Goal: Transaction & Acquisition: Purchase product/service

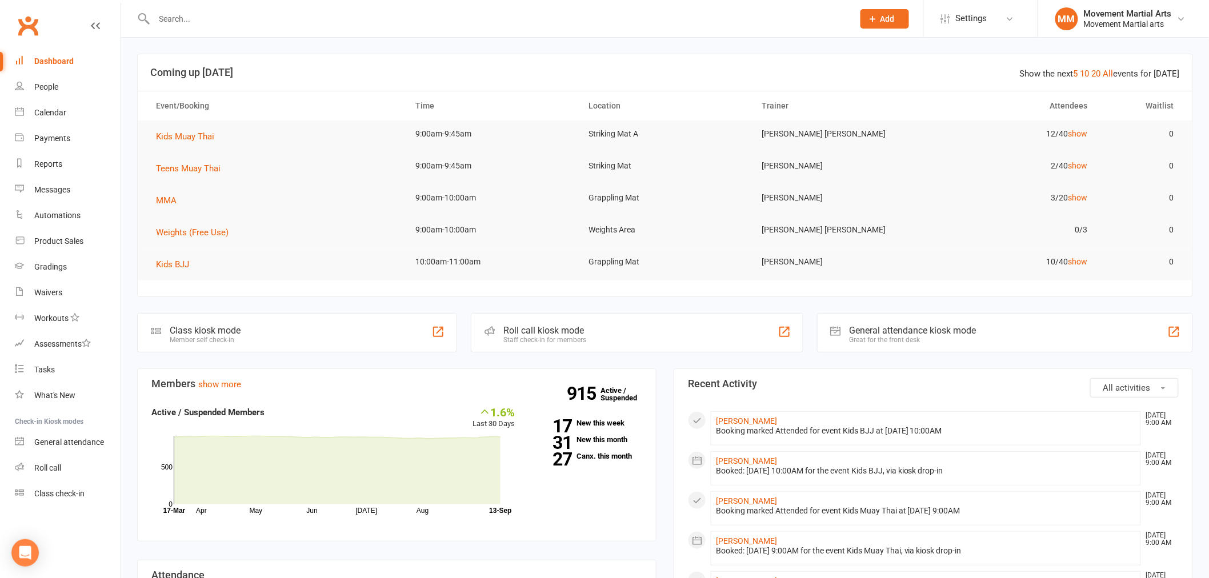
click at [242, 25] on input "text" at bounding box center [498, 19] width 695 height 16
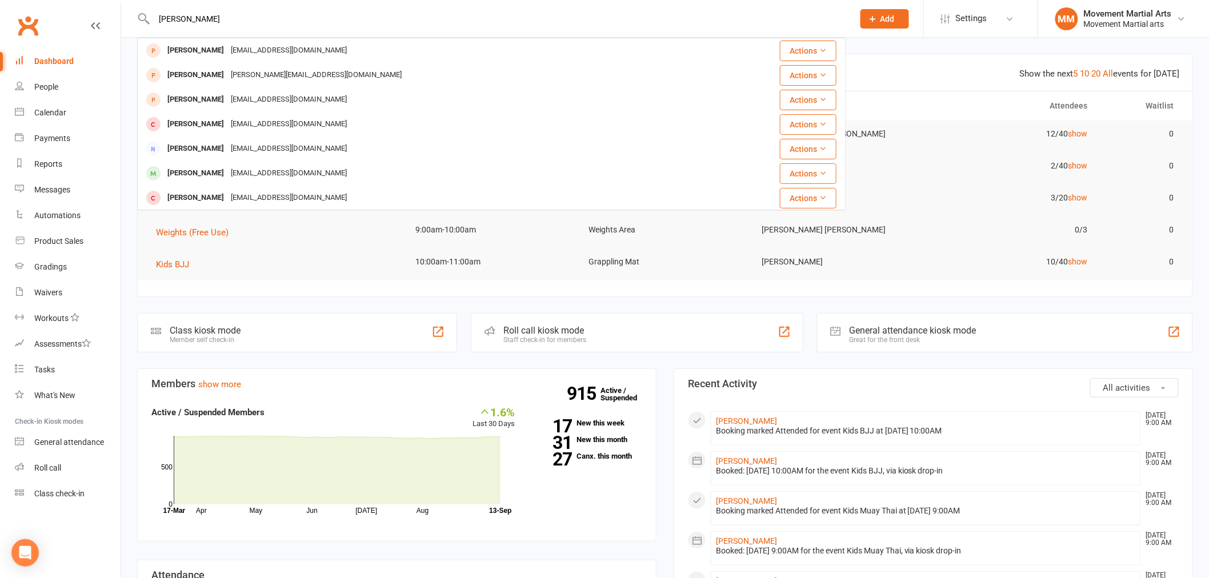
type input "charlie roc"
click at [229, 52] on div "jvroc@outlook.com" at bounding box center [288, 50] width 123 height 17
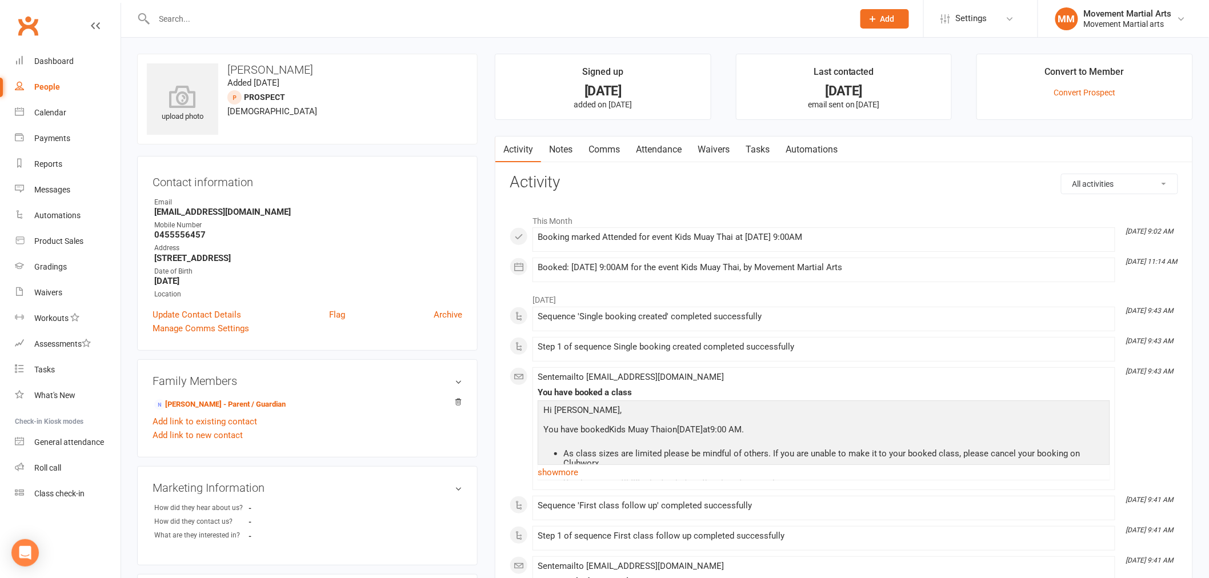
click at [726, 155] on link "Waivers" at bounding box center [714, 150] width 48 height 26
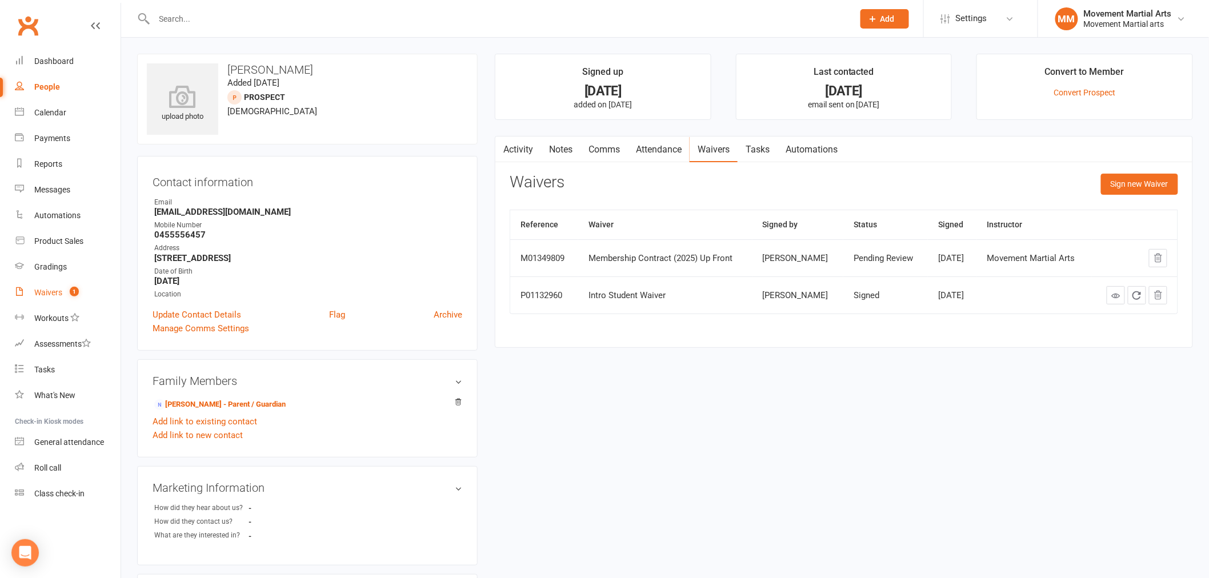
click at [70, 294] on count-badge "1" at bounding box center [71, 292] width 15 height 9
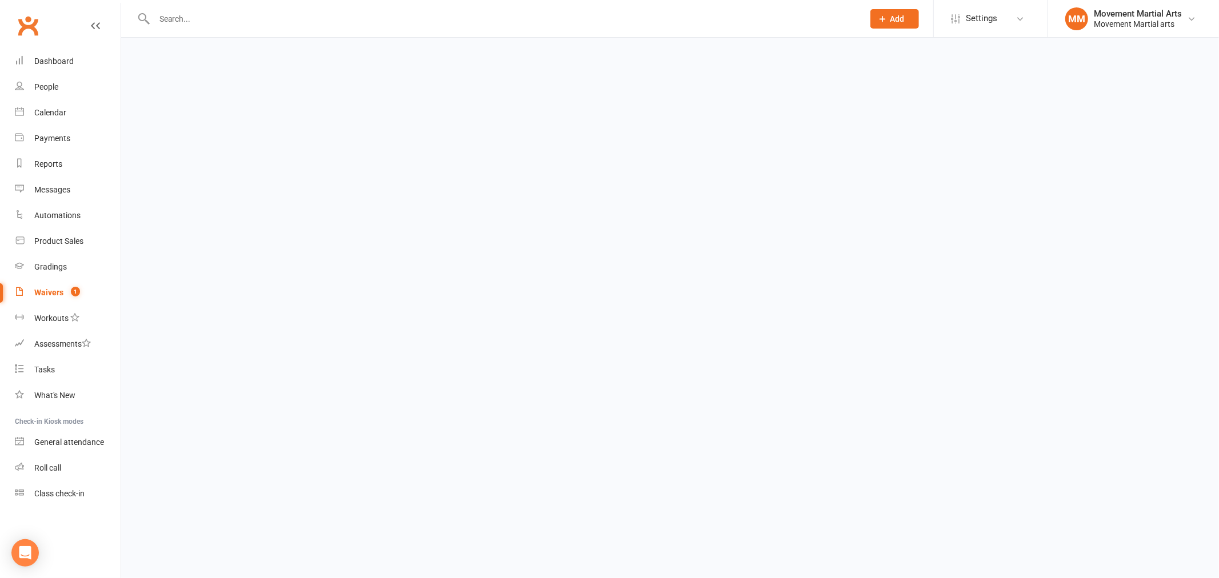
select select "100"
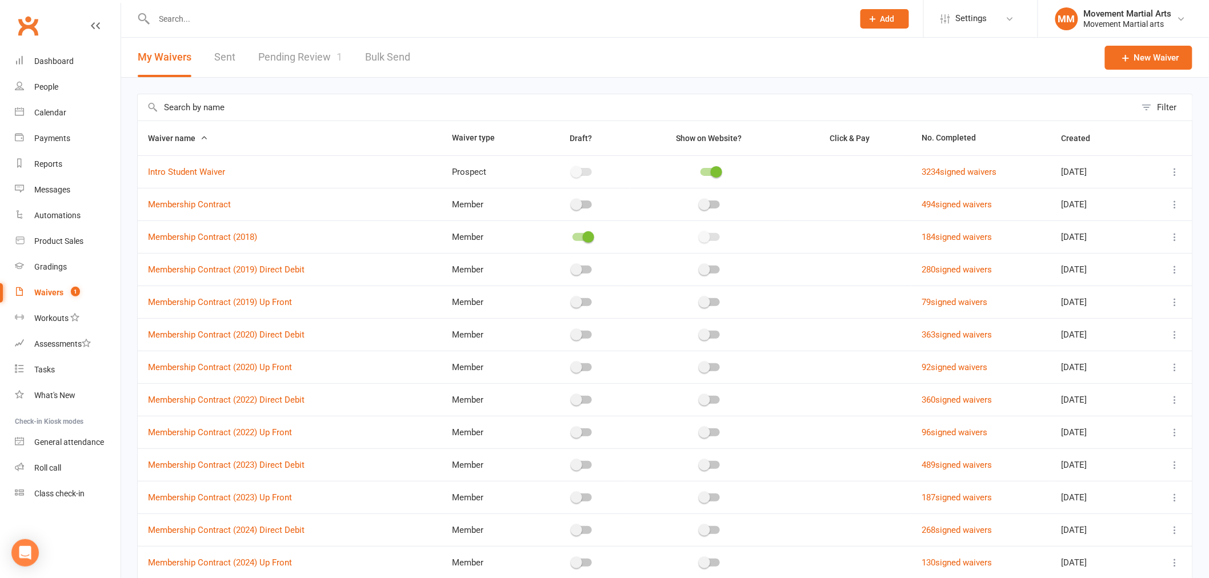
click at [287, 54] on link "Pending Review 1" at bounding box center [300, 57] width 84 height 39
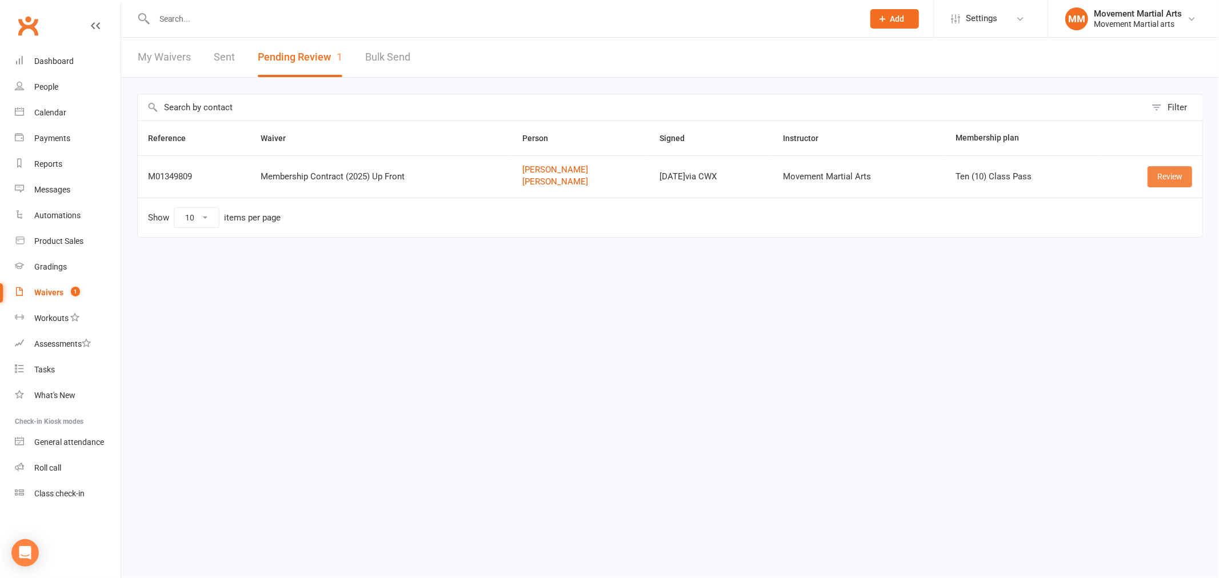
click at [1151, 174] on link "Review" at bounding box center [1169, 176] width 45 height 21
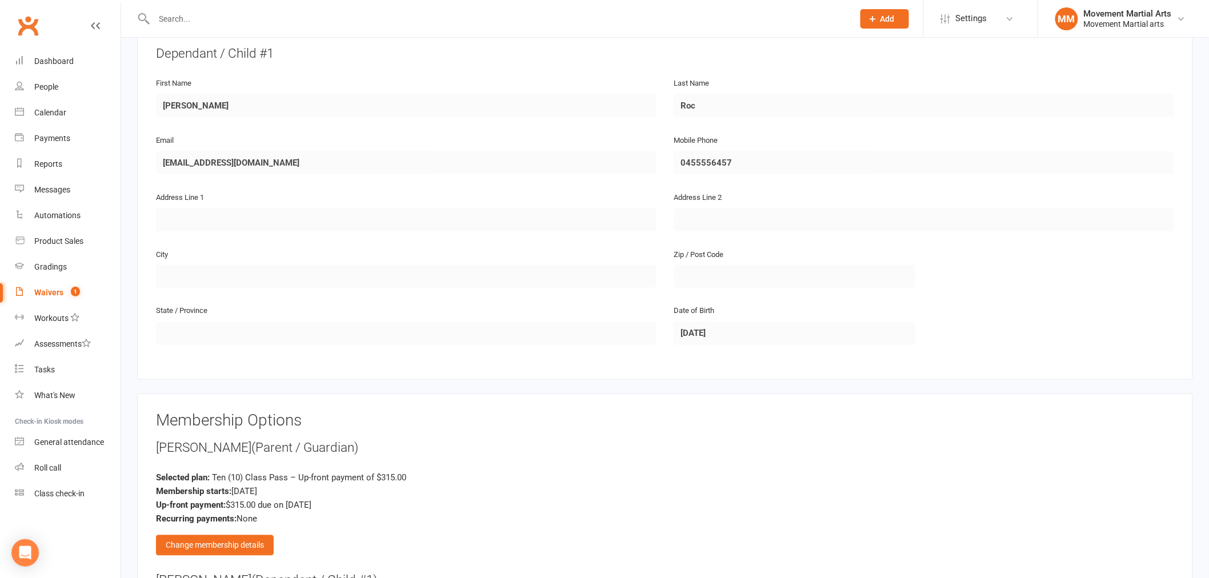
scroll to position [959, 0]
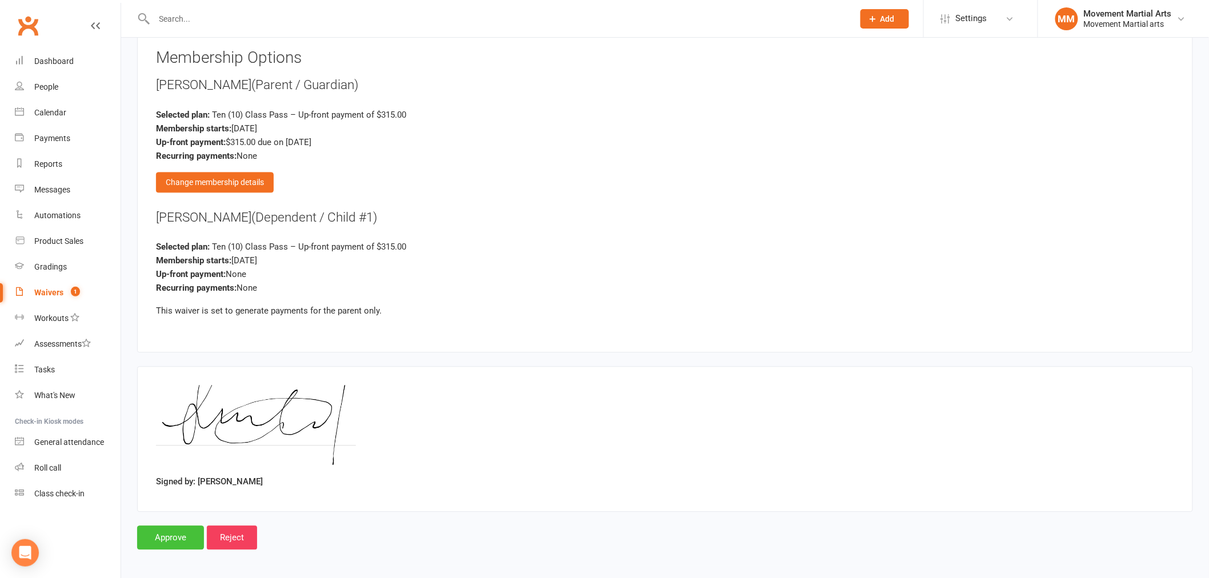
click at [165, 526] on input "Approve" at bounding box center [170, 538] width 67 height 24
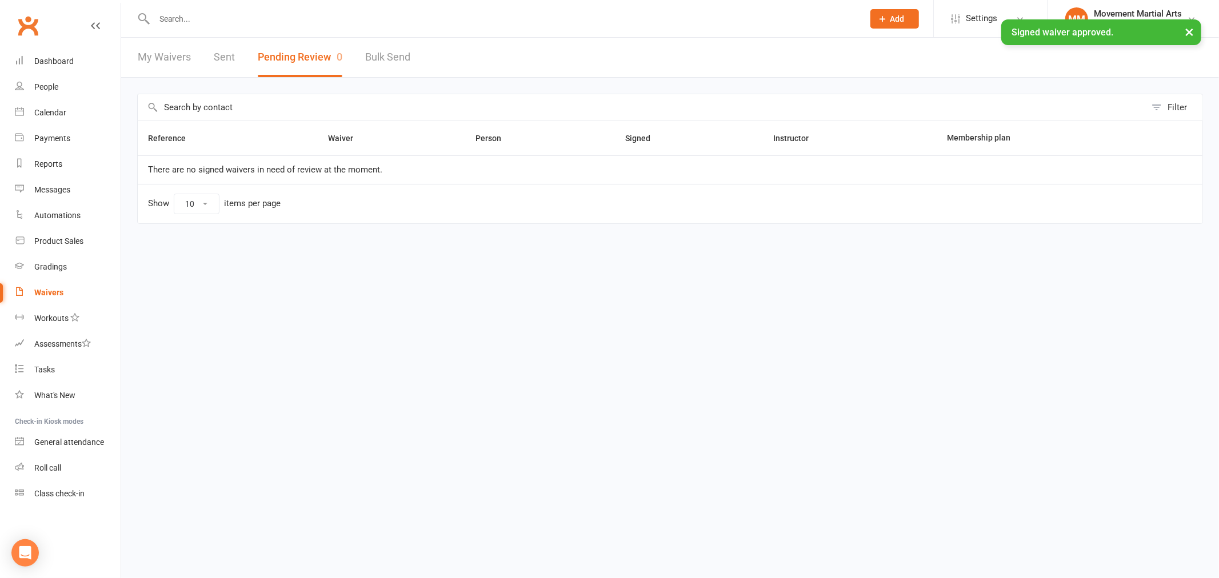
click at [258, 18] on ui-view "Prospect Member Non-attending contact Class / event Appointment Grading event T…" at bounding box center [609, 129] width 1219 height 253
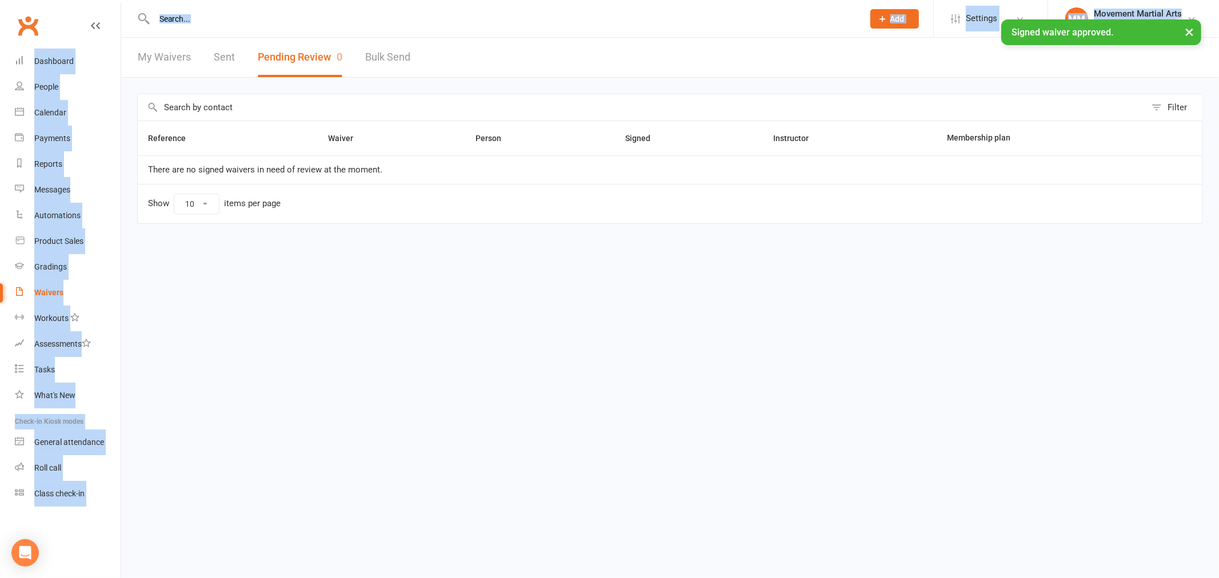
click at [258, 19] on div "× Signed waiver approved." at bounding box center [602, 19] width 1204 height 0
click at [259, 18] on ui-view "Prospect Member Non-attending contact Class / event Appointment Grading event T…" at bounding box center [609, 129] width 1219 height 253
click at [259, 18] on input "text" at bounding box center [503, 19] width 704 height 16
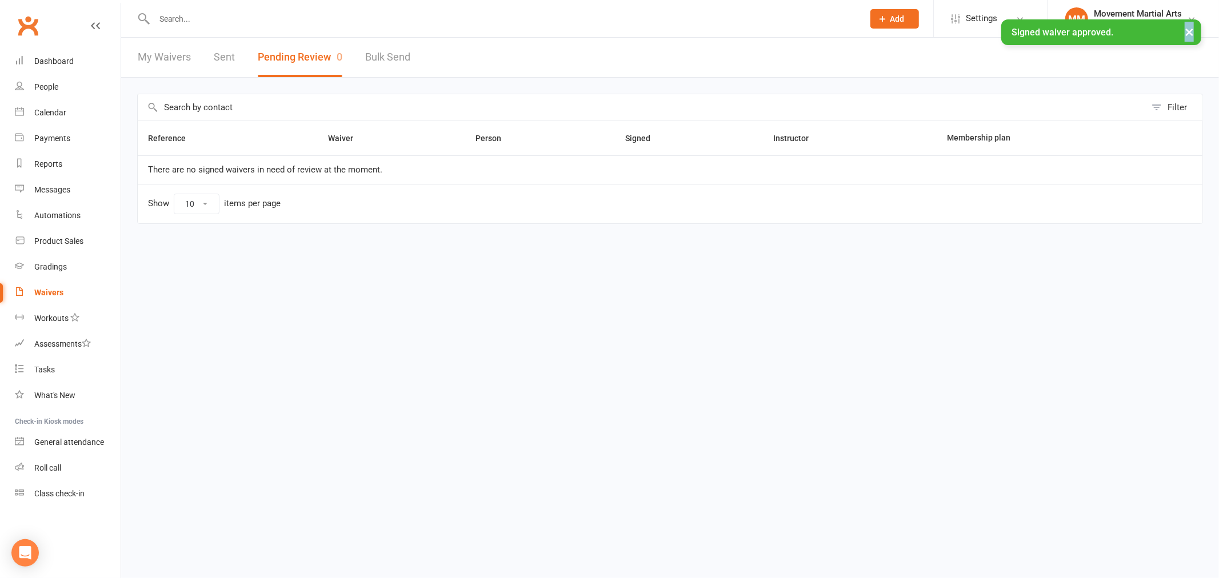
click at [259, 19] on ui-view "Prospect Member Non-attending contact Class / event Appointment Grading event T…" at bounding box center [609, 129] width 1219 height 253
click at [255, 19] on div "× Signed waiver approved." at bounding box center [602, 19] width 1204 height 0
click at [190, 19] on div "× Signed waiver approved." at bounding box center [602, 19] width 1204 height 0
click at [180, 16] on input "text" at bounding box center [503, 19] width 704 height 16
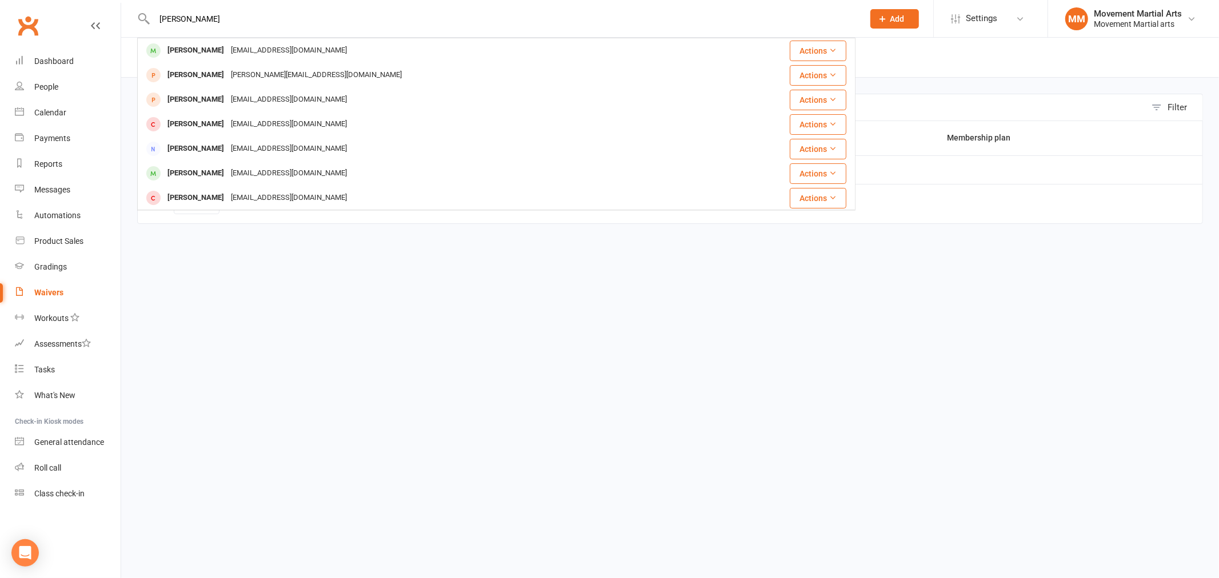
type input "charlie roc"
click at [183, 48] on div "[PERSON_NAME]" at bounding box center [195, 50] width 63 height 17
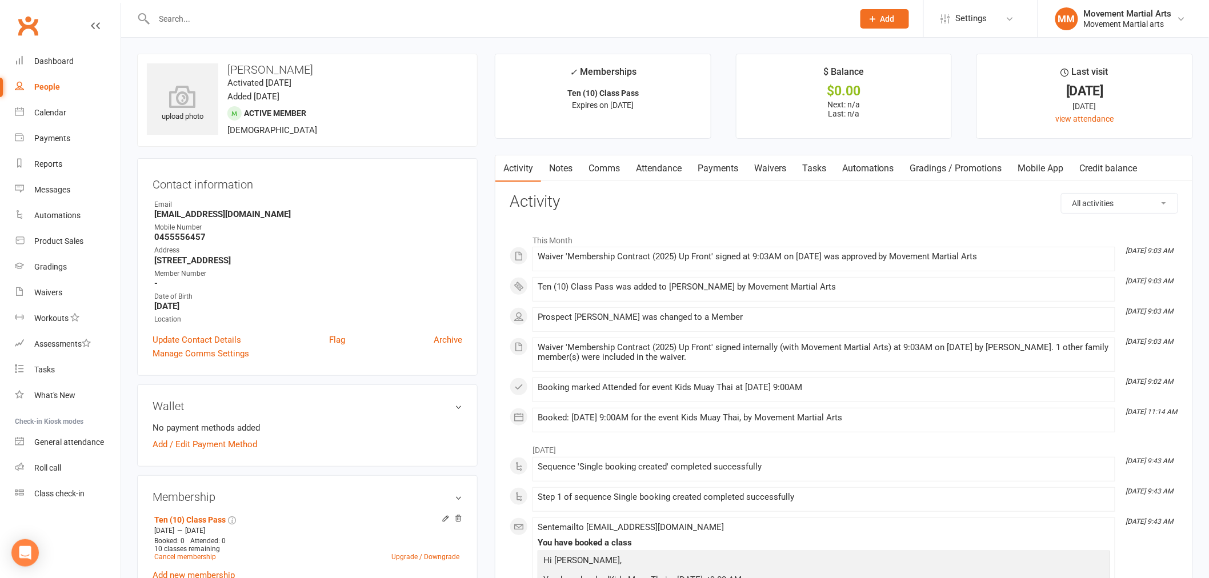
drag, startPoint x: 694, startPoint y: 155, endPoint x: 700, endPoint y: 158, distance: 7.2
click at [712, 168] on link "Payments" at bounding box center [718, 168] width 57 height 26
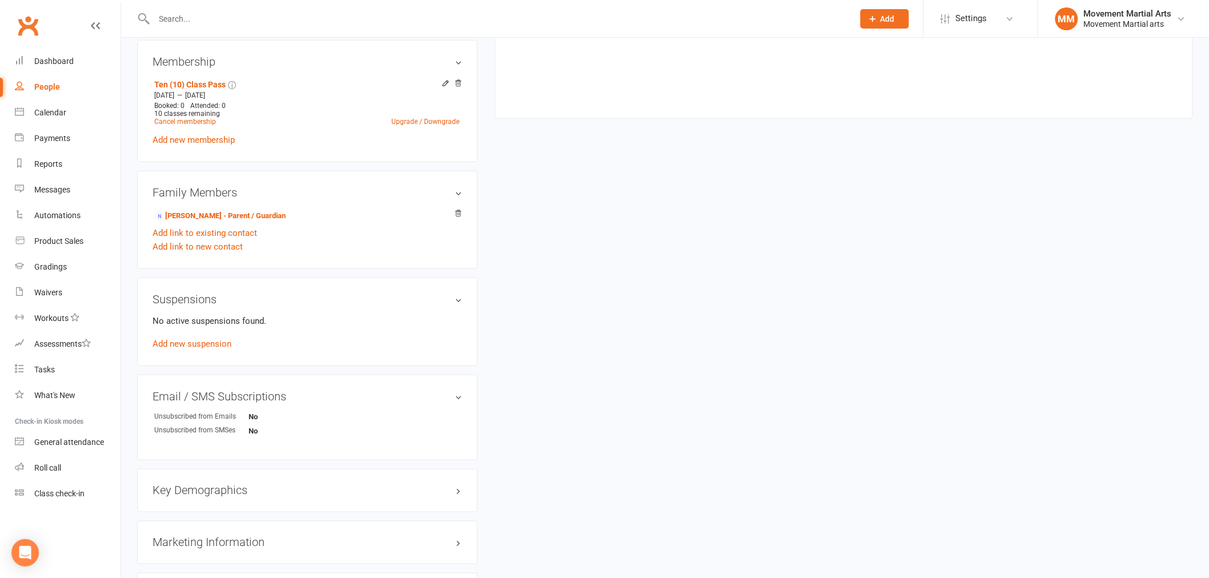
scroll to position [296, 0]
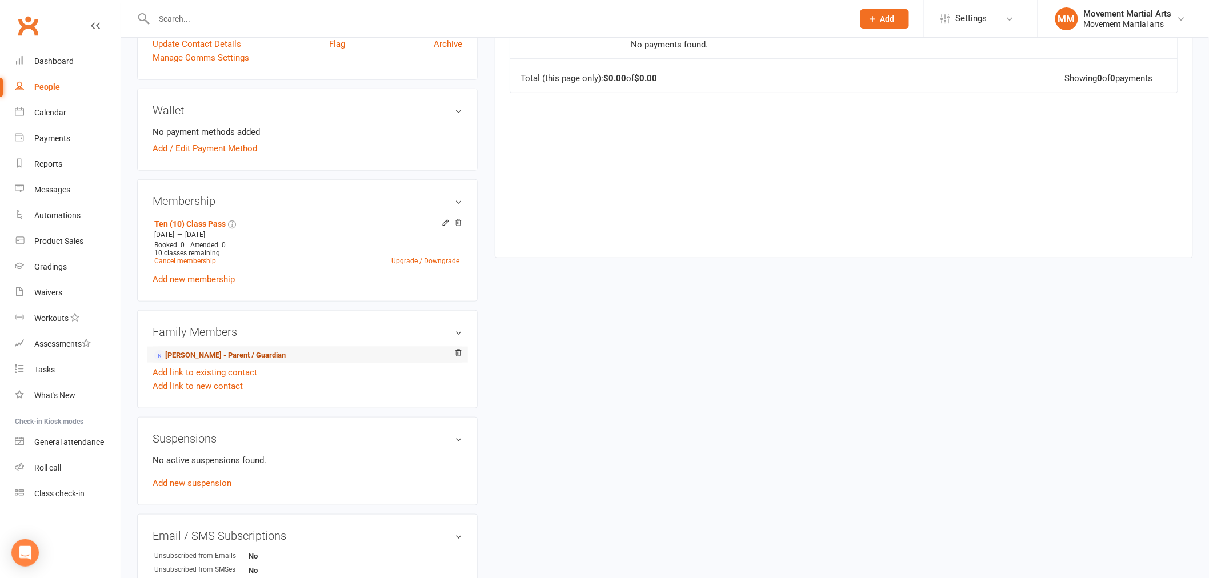
click at [261, 355] on link "James Roc - Parent / Guardian" at bounding box center [219, 356] width 131 height 12
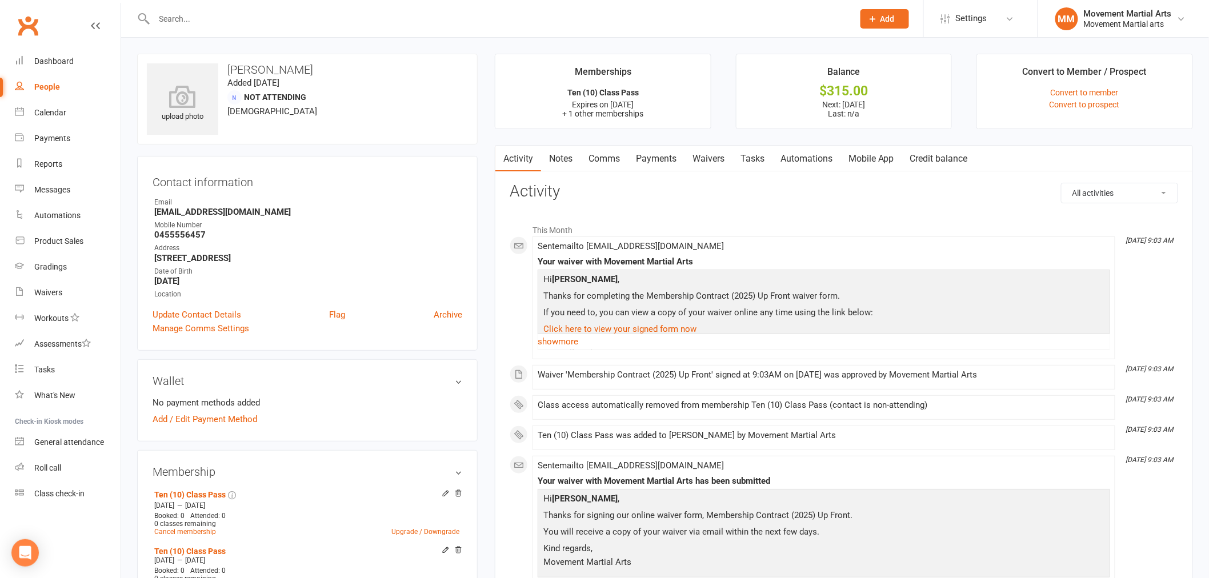
click at [637, 155] on link "Payments" at bounding box center [656, 159] width 57 height 26
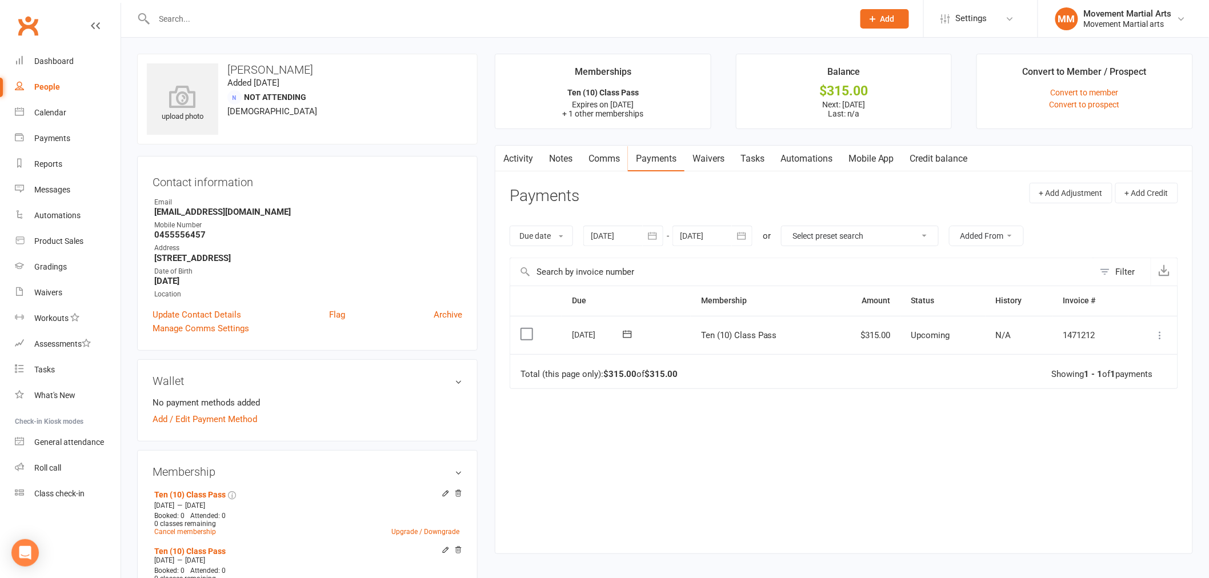
click at [1163, 334] on icon at bounding box center [1160, 335] width 11 height 11
click at [1146, 387] on link "Mark as Paid (POS)" at bounding box center [1110, 380] width 113 height 23
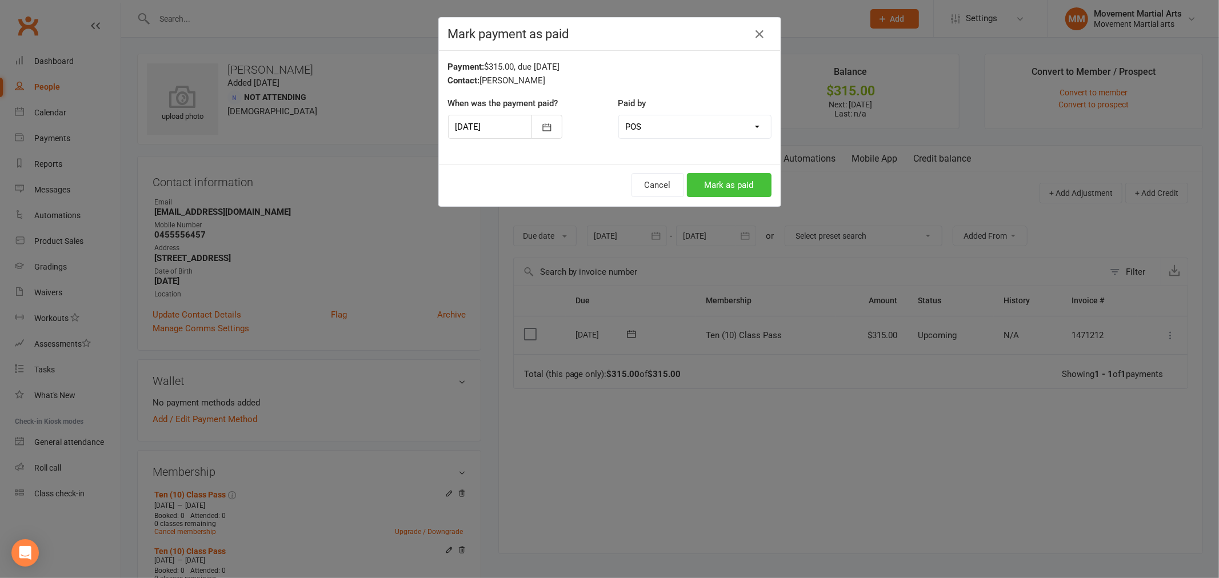
click at [721, 187] on button "Mark as paid" at bounding box center [729, 185] width 85 height 24
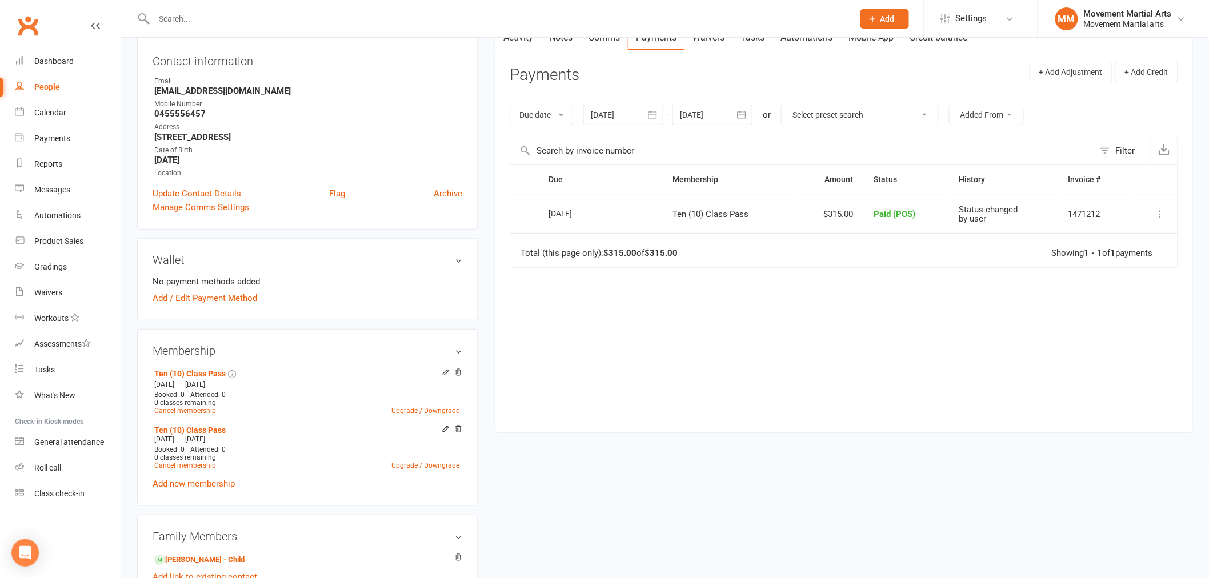
scroll to position [147, 0]
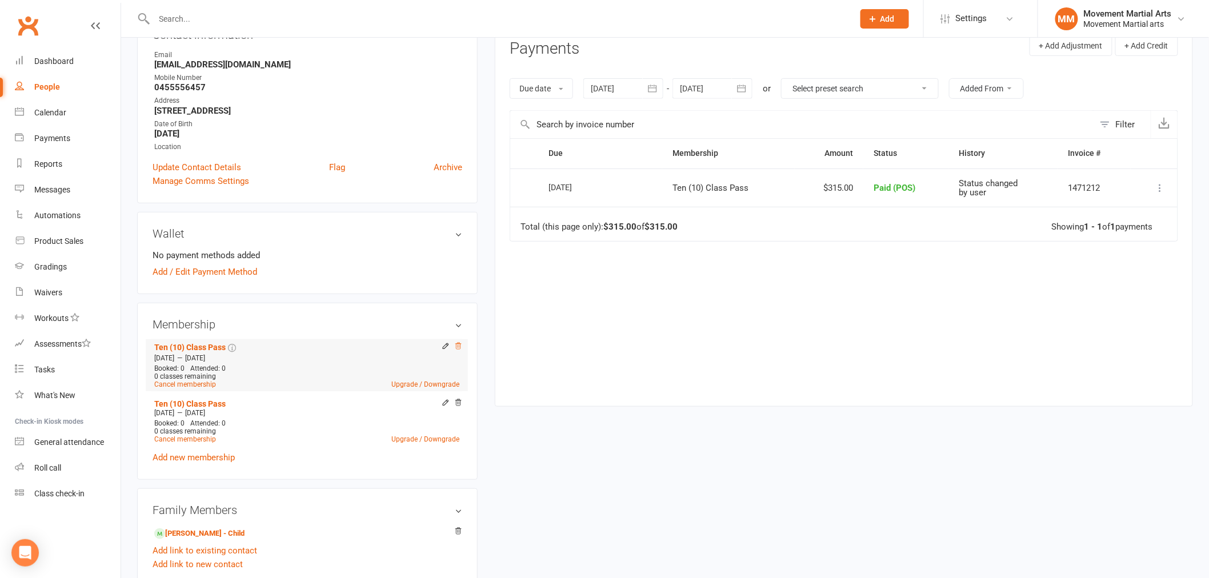
click at [458, 344] on icon at bounding box center [458, 346] width 8 height 8
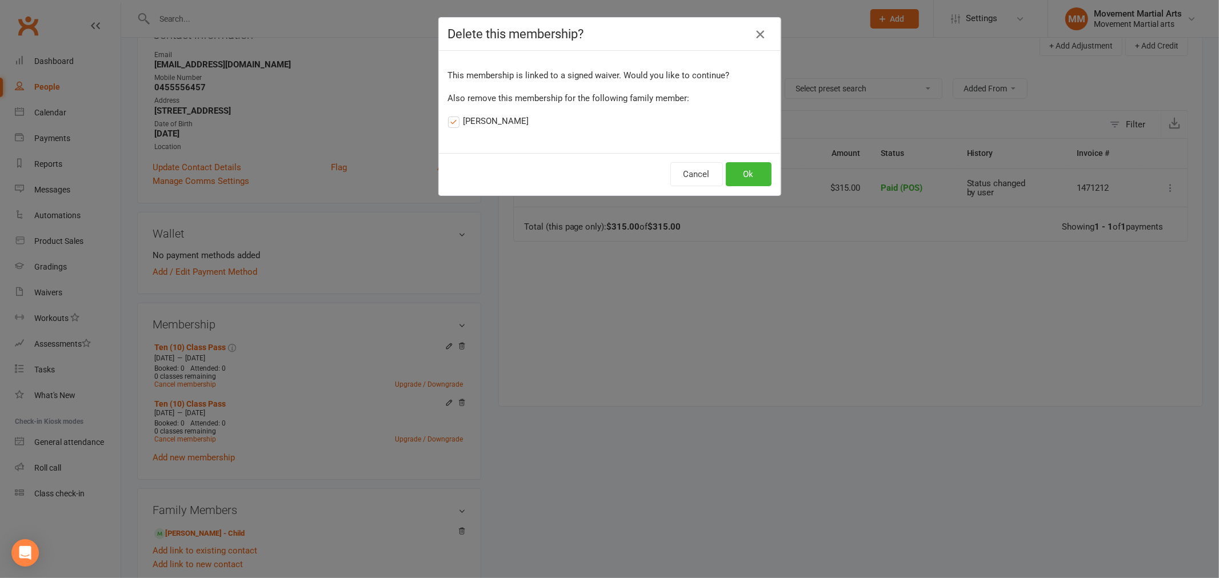
click at [758, 30] on icon "button" at bounding box center [760, 34] width 14 height 14
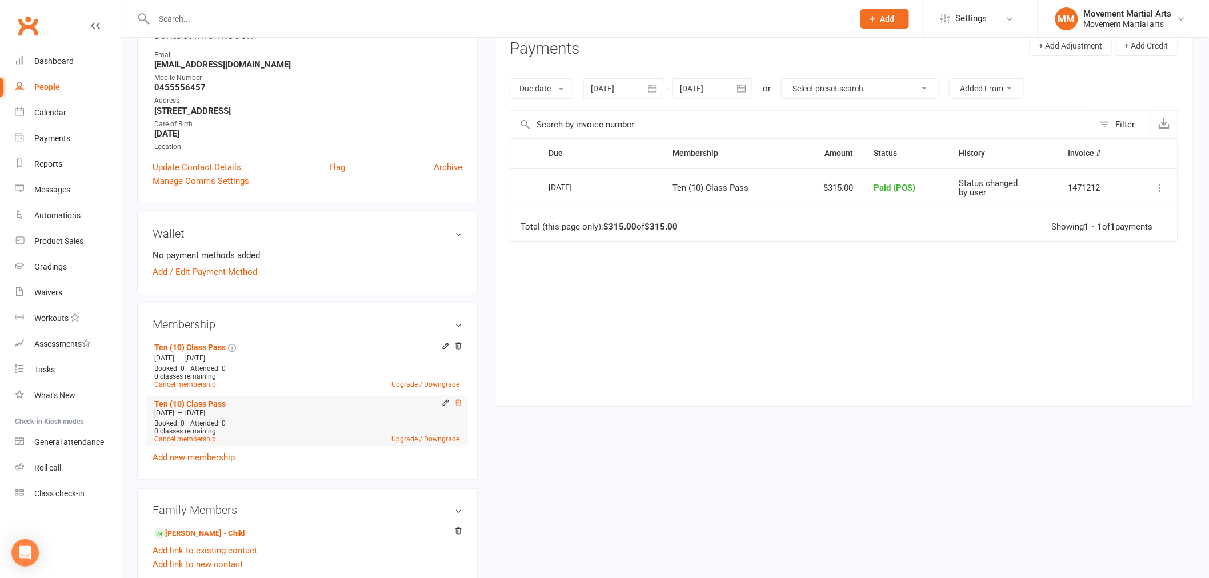
click at [458, 401] on icon at bounding box center [458, 403] width 8 height 8
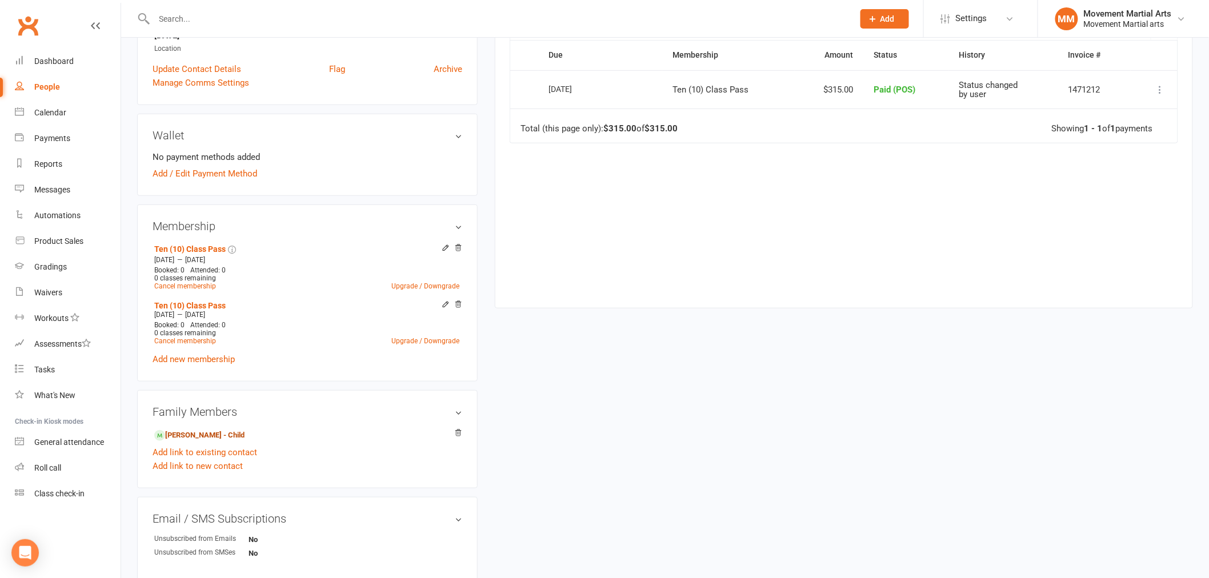
scroll to position [237, 0]
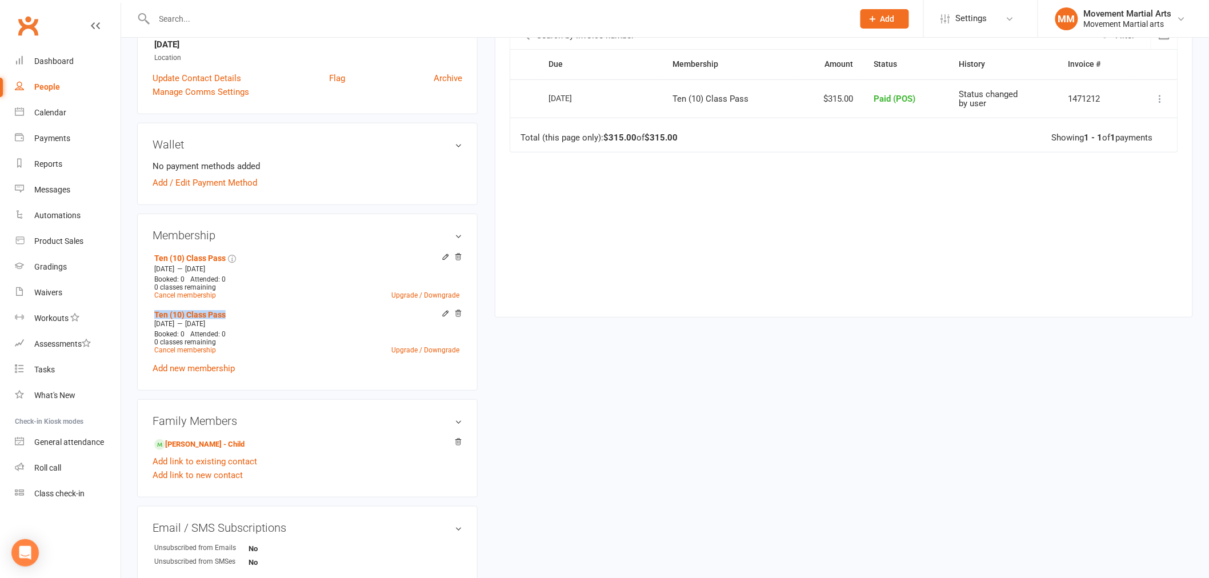
click at [463, 309] on div "Membership Ten (10) Class Pass Sep 13 2025 — Sep 12 2026 Booked: 0 Attended: 0 …" at bounding box center [307, 302] width 341 height 177
click at [501, 342] on div "upload photo James Roc Added 26 October, 2024 Not Attending 45 years old Contac…" at bounding box center [665, 323] width 1073 height 1013
drag, startPoint x: 458, startPoint y: 316, endPoint x: 657, endPoint y: 38, distance: 341.9
click at [458, 315] on icon at bounding box center [458, 314] width 8 height 8
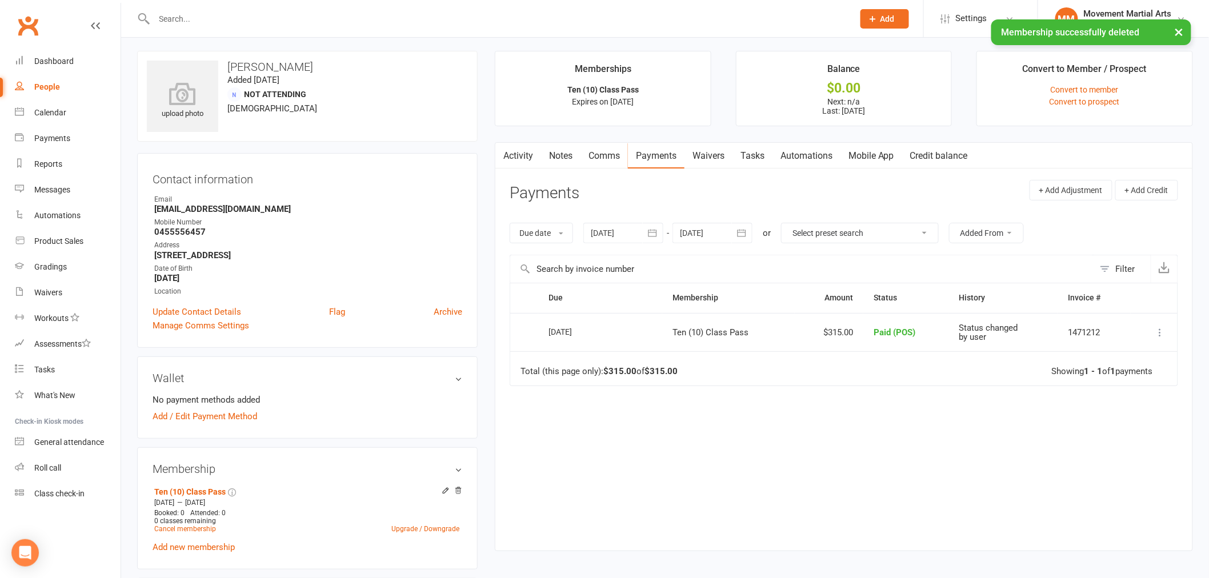
scroll to position [0, 0]
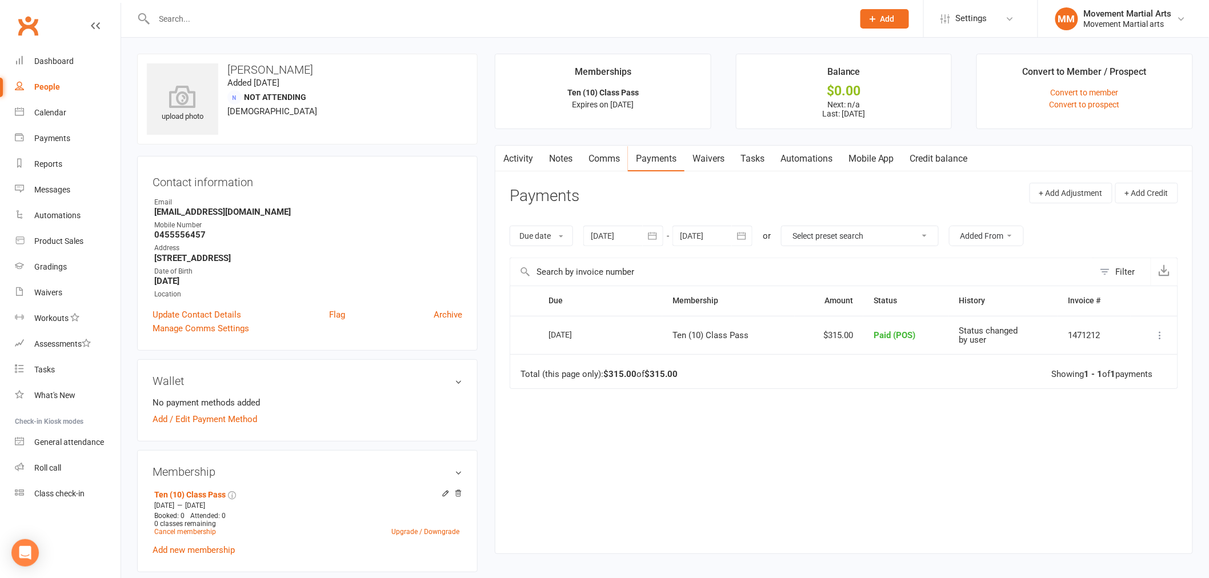
click at [36, 30] on link "Clubworx" at bounding box center [28, 25] width 29 height 29
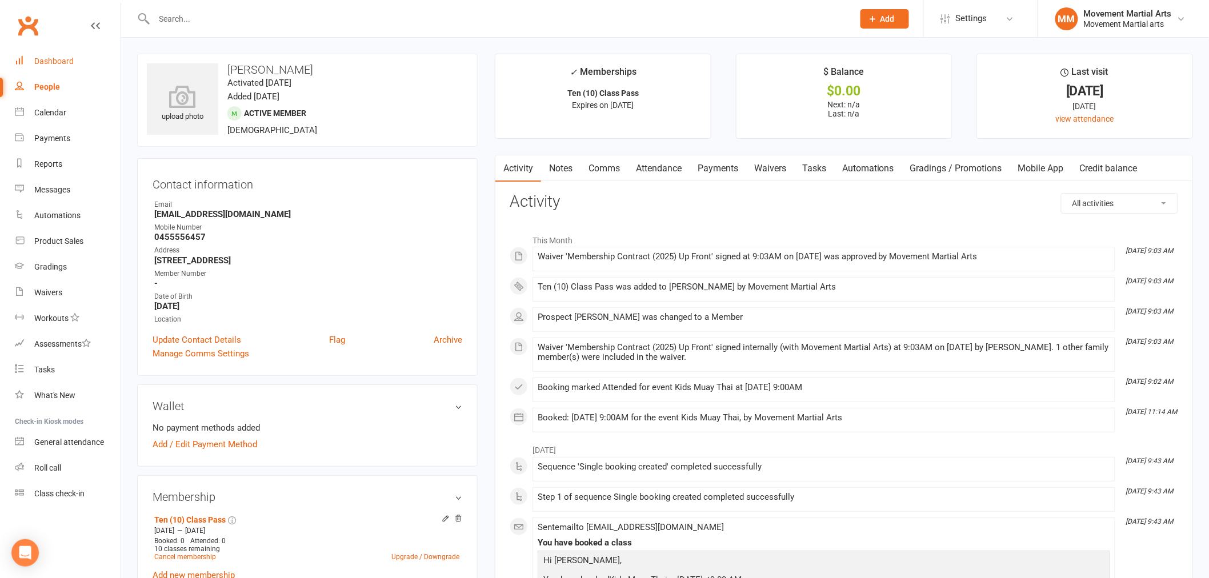
click at [49, 55] on link "Dashboard" at bounding box center [68, 62] width 106 height 26
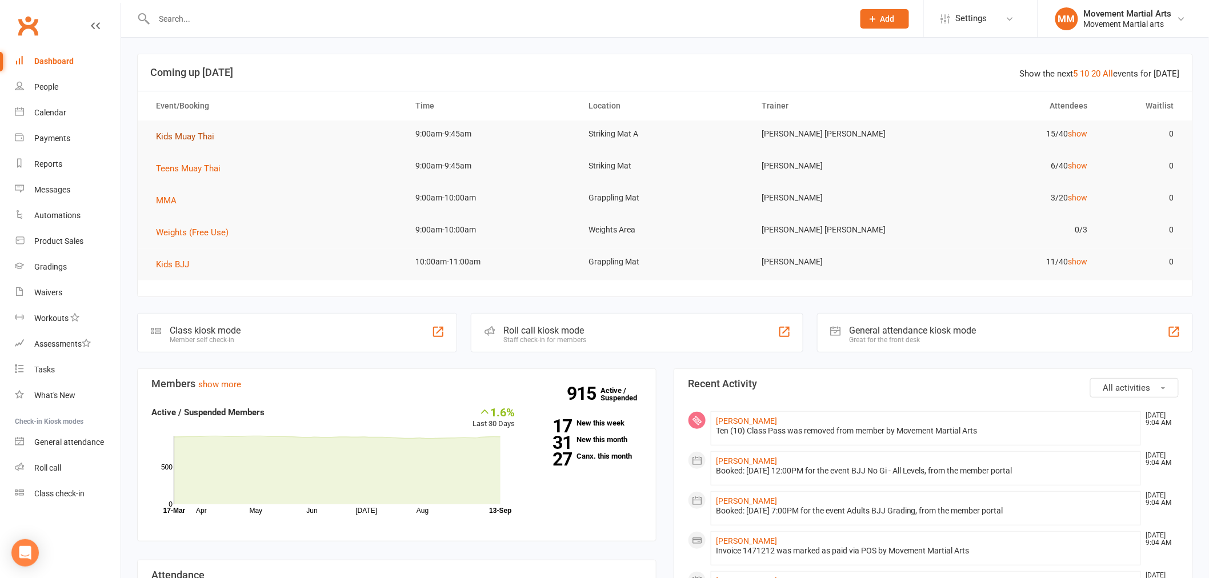
click at [202, 140] on span "Kids Muay Thai" at bounding box center [185, 136] width 58 height 10
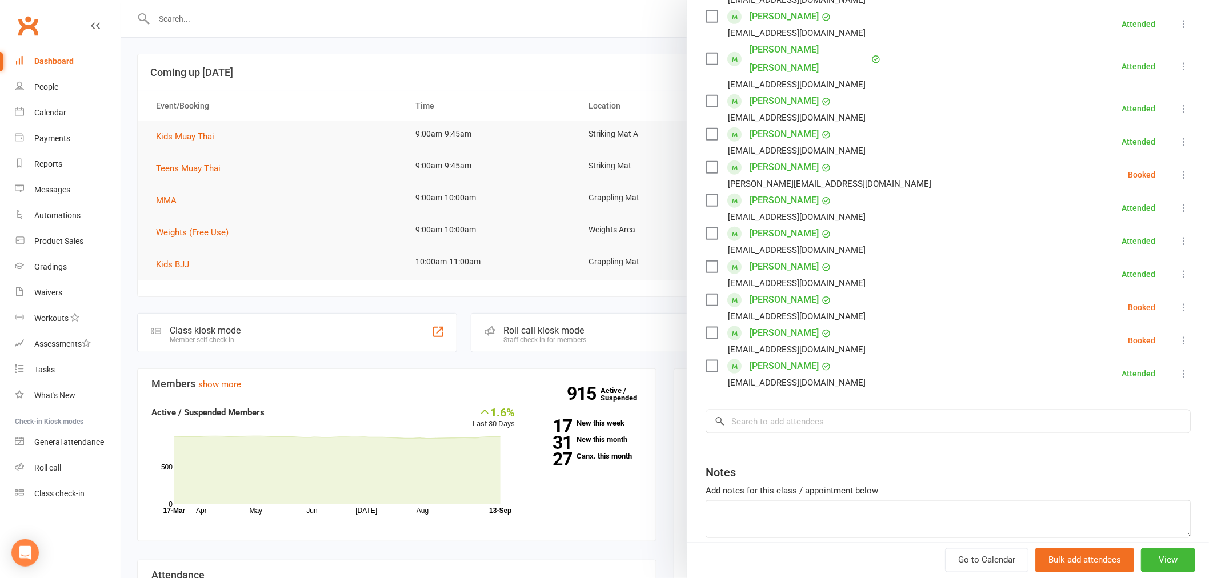
scroll to position [373, 0]
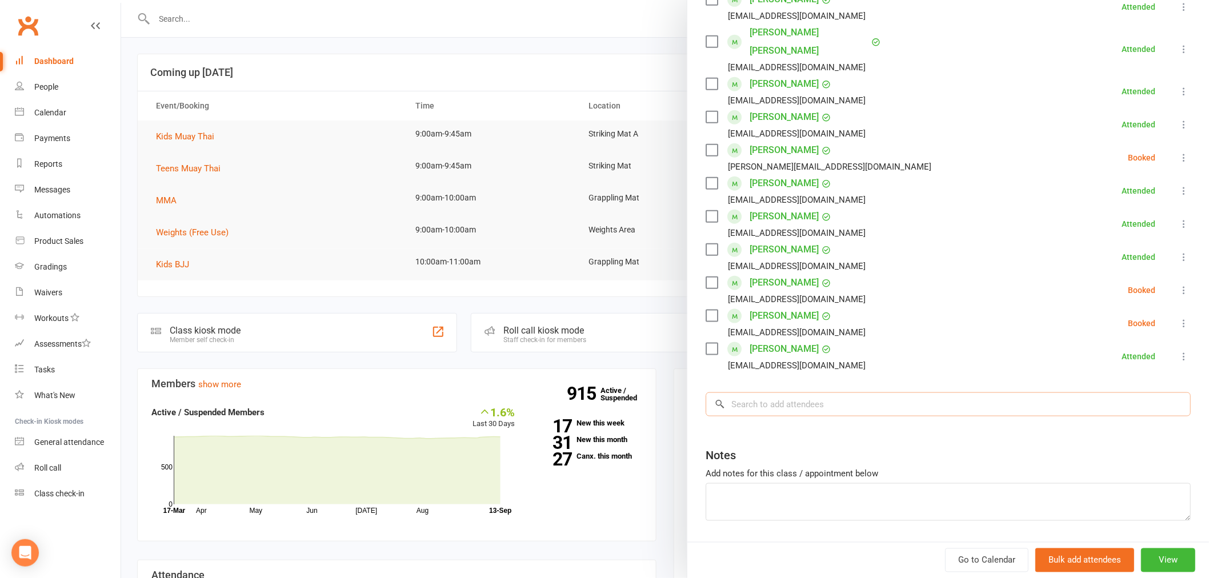
click at [851, 393] on input "search" at bounding box center [948, 405] width 485 height 24
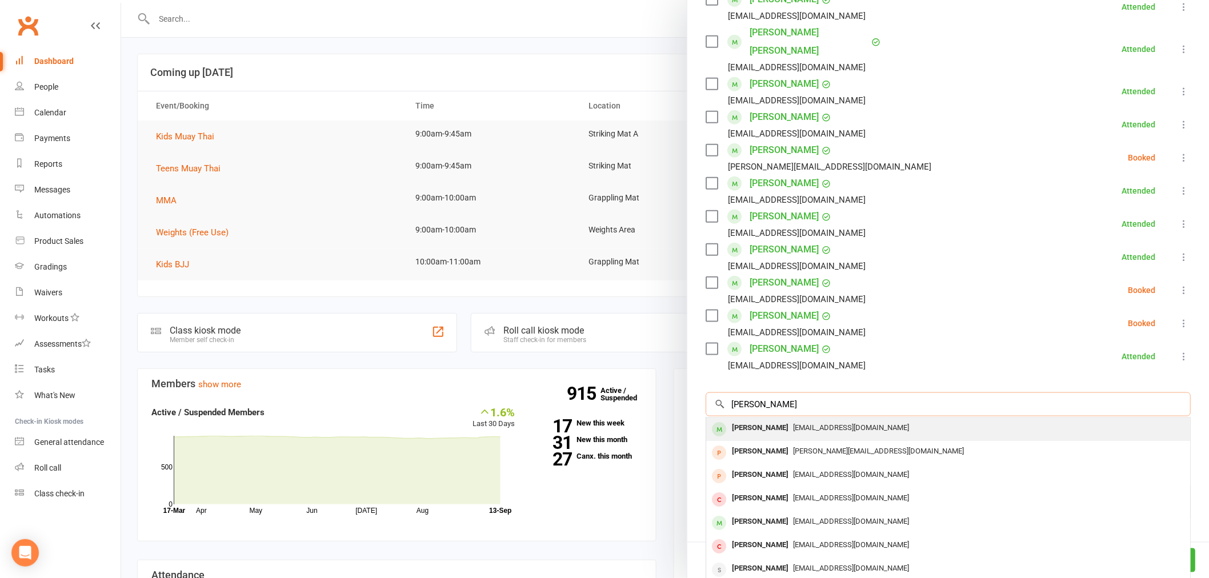
type input "charlie ro"
click at [849, 420] on div "jvroc@outlook.com" at bounding box center [948, 428] width 475 height 17
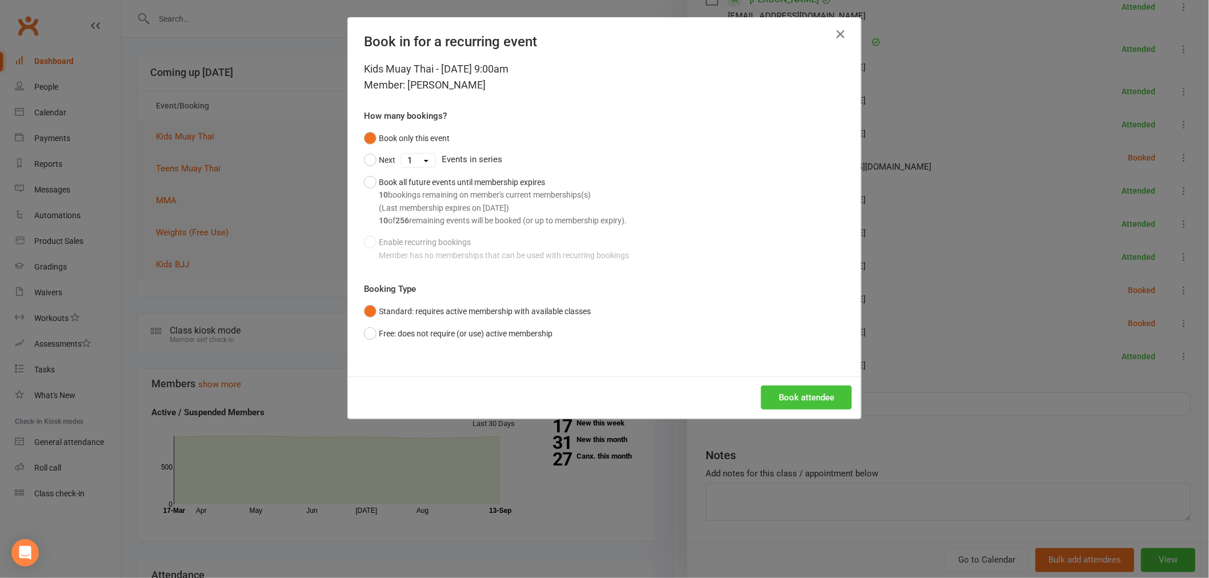
click at [803, 401] on button "Book attendee" at bounding box center [806, 398] width 91 height 24
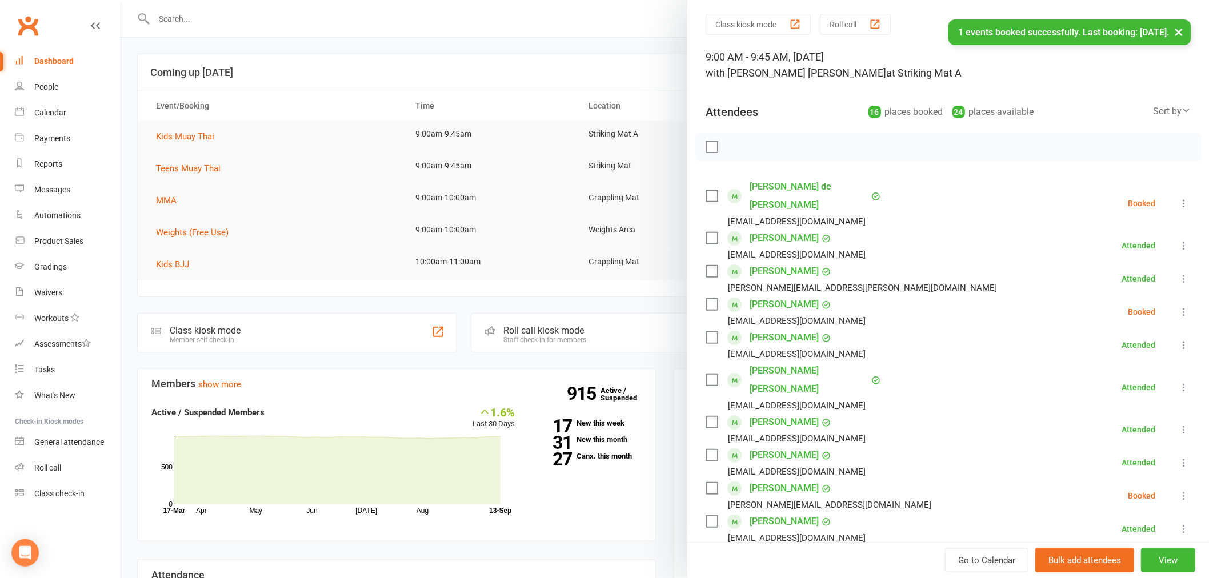
scroll to position [0, 0]
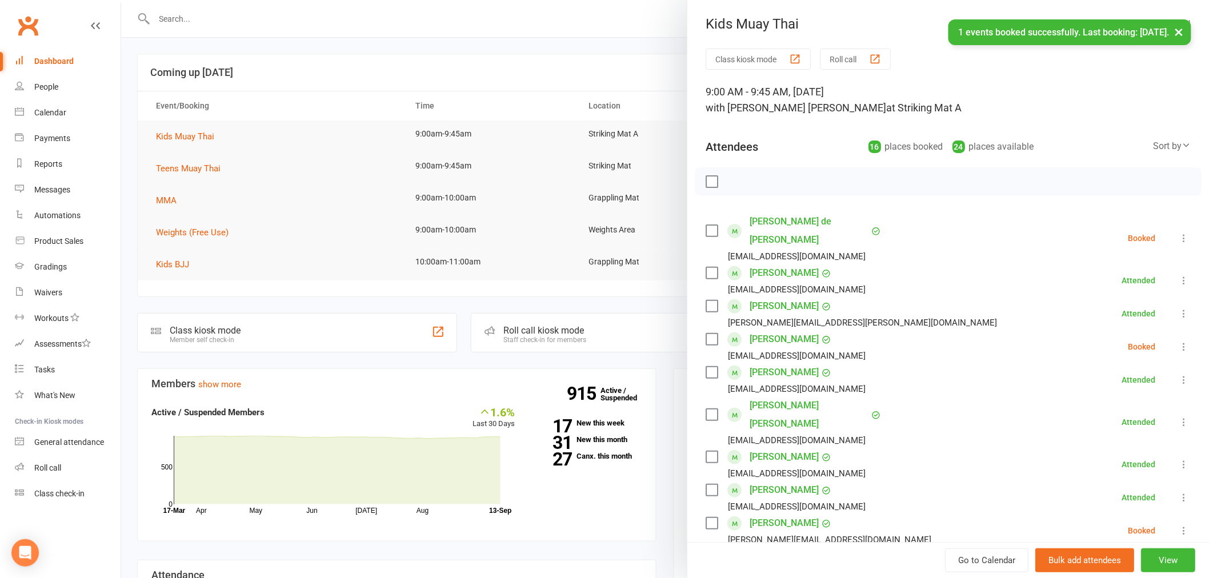
click at [642, 90] on div at bounding box center [665, 289] width 1088 height 578
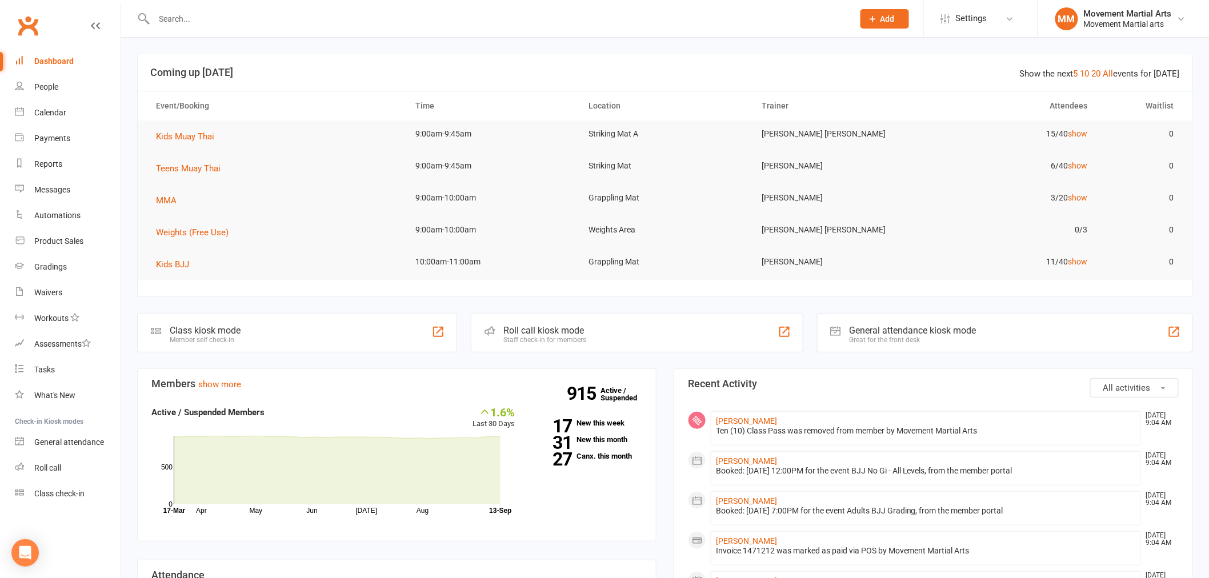
click at [253, 12] on input "text" at bounding box center [498, 19] width 695 height 16
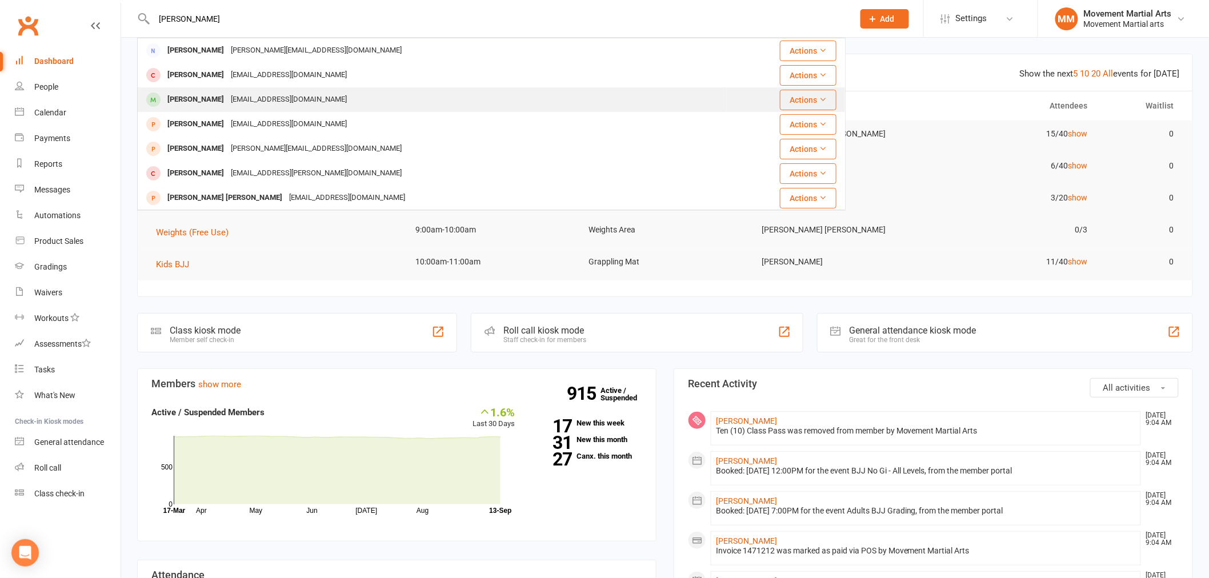
type input "ibrahim k"
click at [227, 98] on div "Salmankhan_s123@hotmail.com" at bounding box center [288, 99] width 123 height 17
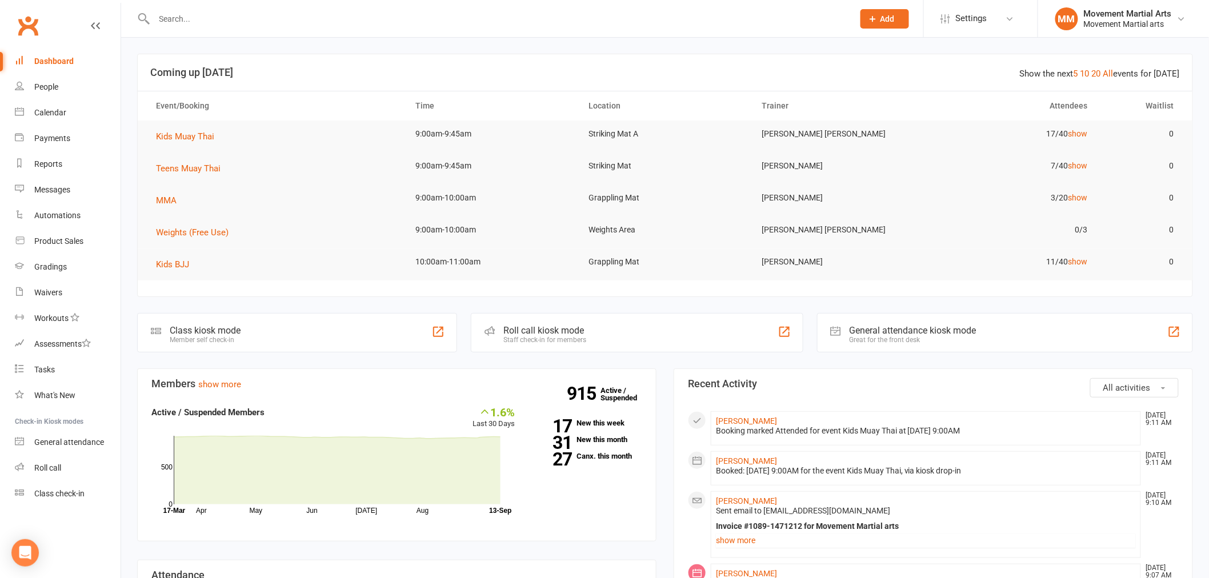
click at [206, 9] on div at bounding box center [491, 18] width 708 height 37
click at [191, 26] on input "text" at bounding box center [498, 19] width 695 height 16
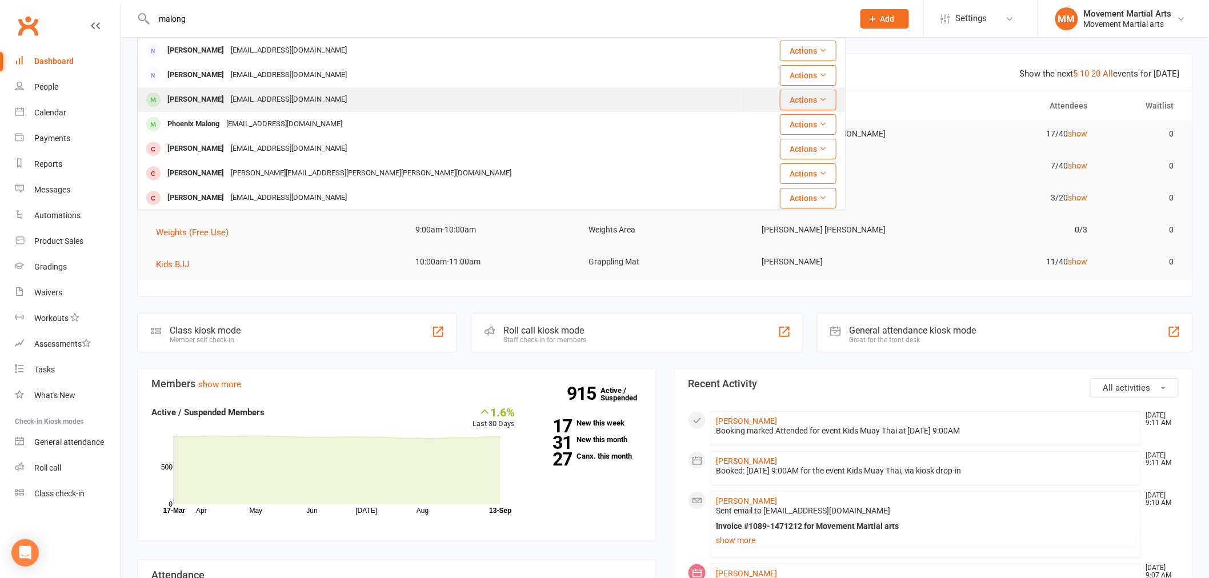
type input "malong"
click at [229, 93] on div "[EMAIL_ADDRESS][DOMAIN_NAME]" at bounding box center [288, 99] width 123 height 17
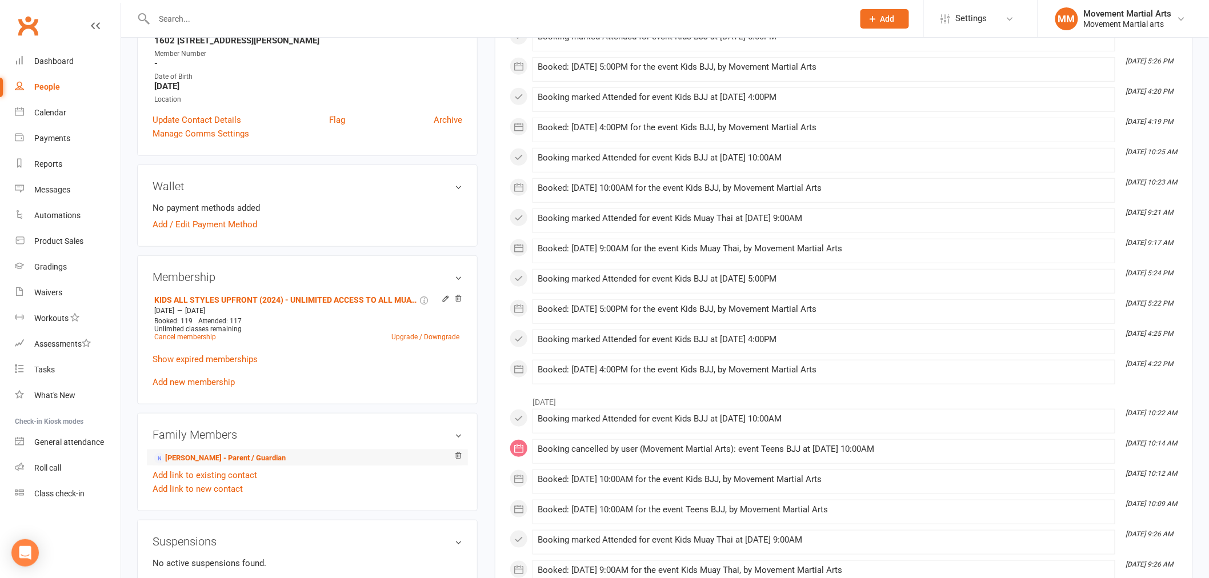
scroll to position [296, 0]
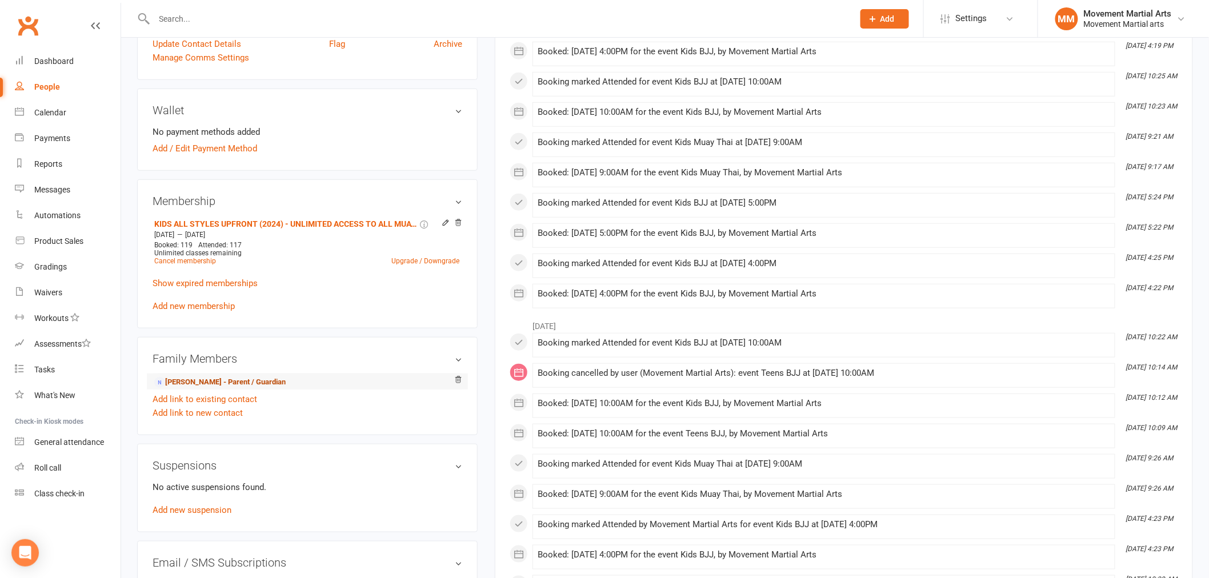
click at [224, 384] on link "Morgen Malong - Parent / Guardian" at bounding box center [219, 383] width 131 height 12
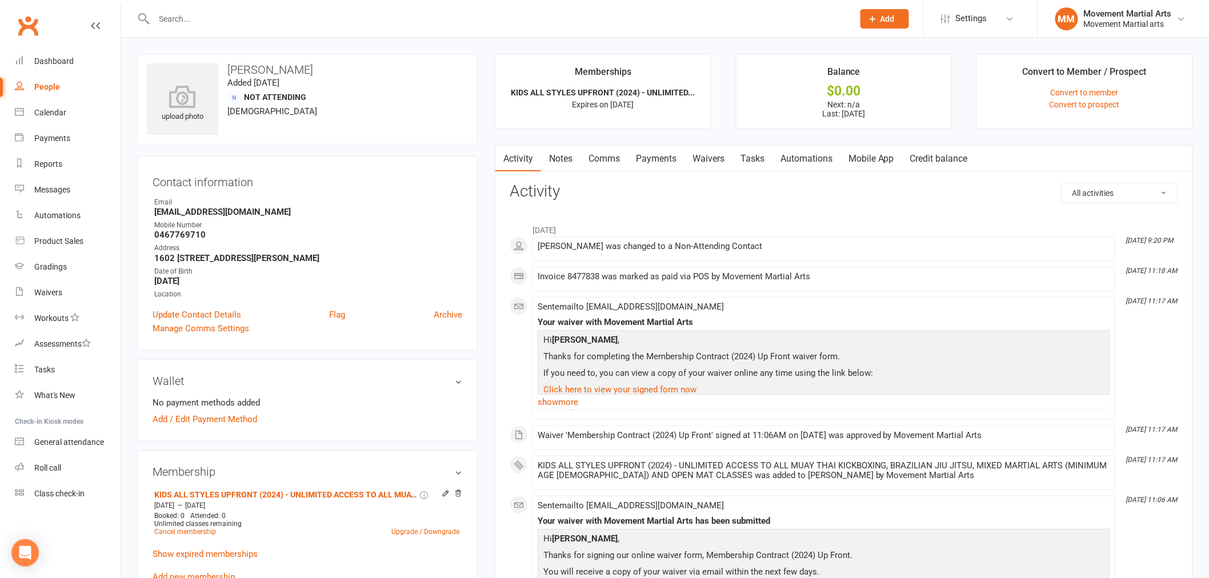
click at [232, 12] on input "text" at bounding box center [498, 19] width 695 height 16
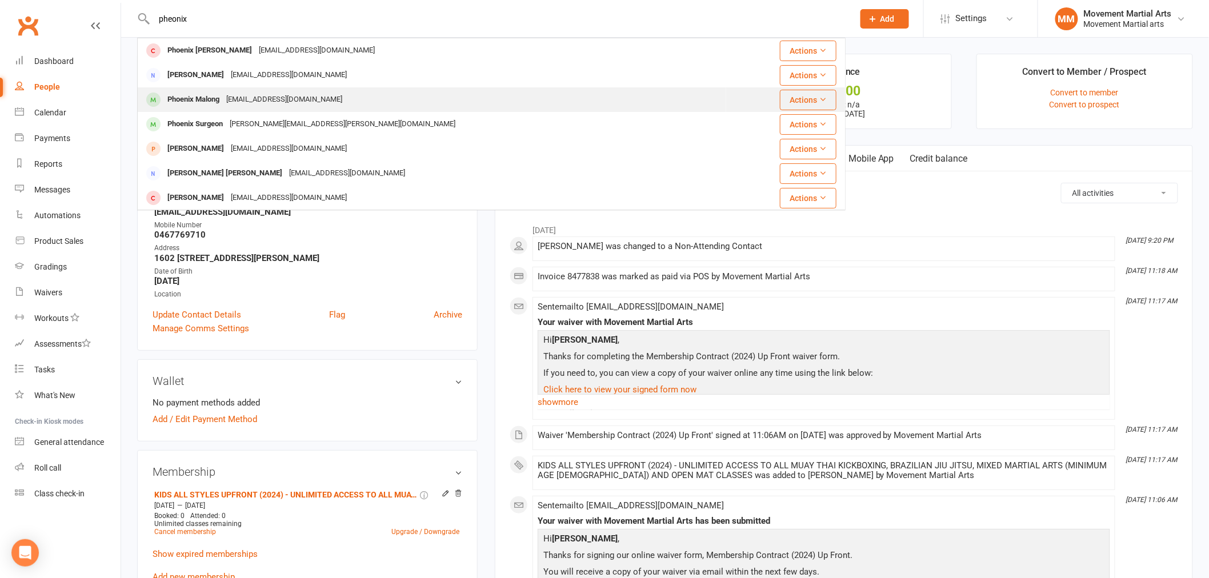
type input "pheonix"
click at [235, 101] on div "morgen.malong@gmail.com" at bounding box center [284, 99] width 123 height 17
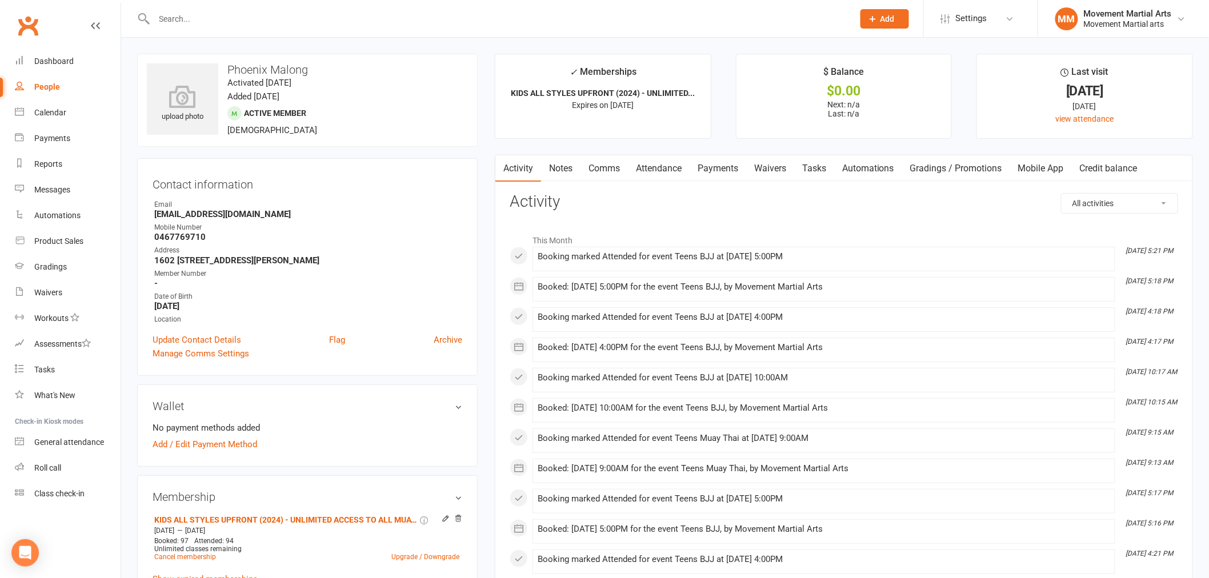
click at [40, 26] on link "Clubworx" at bounding box center [28, 25] width 29 height 29
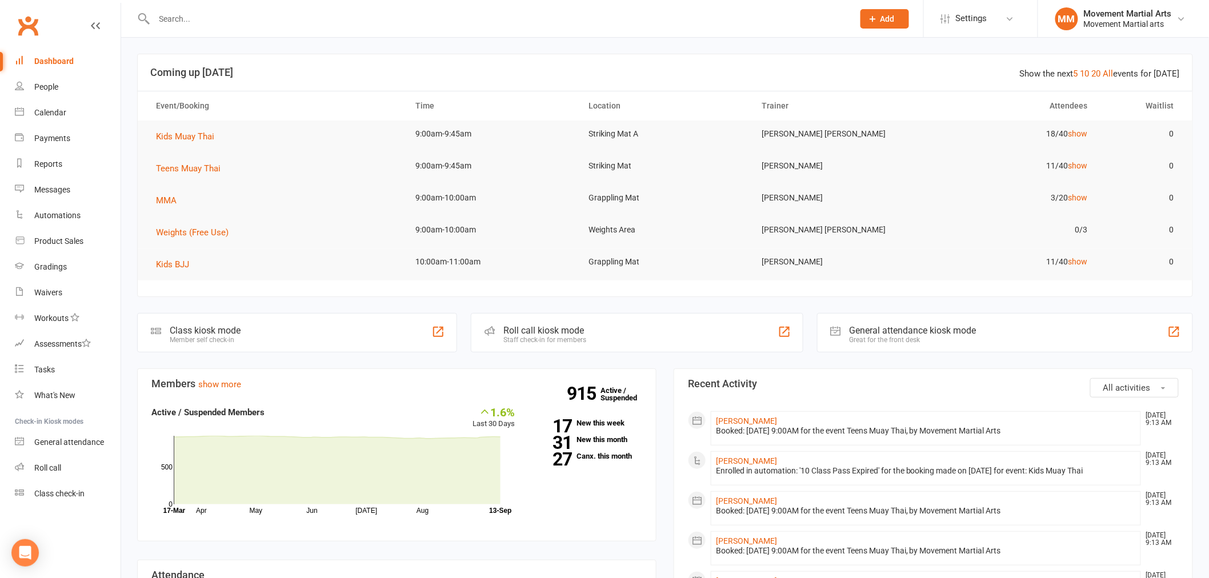
click at [617, 27] on div at bounding box center [491, 18] width 708 height 37
click at [617, 19] on input "text" at bounding box center [498, 19] width 695 height 16
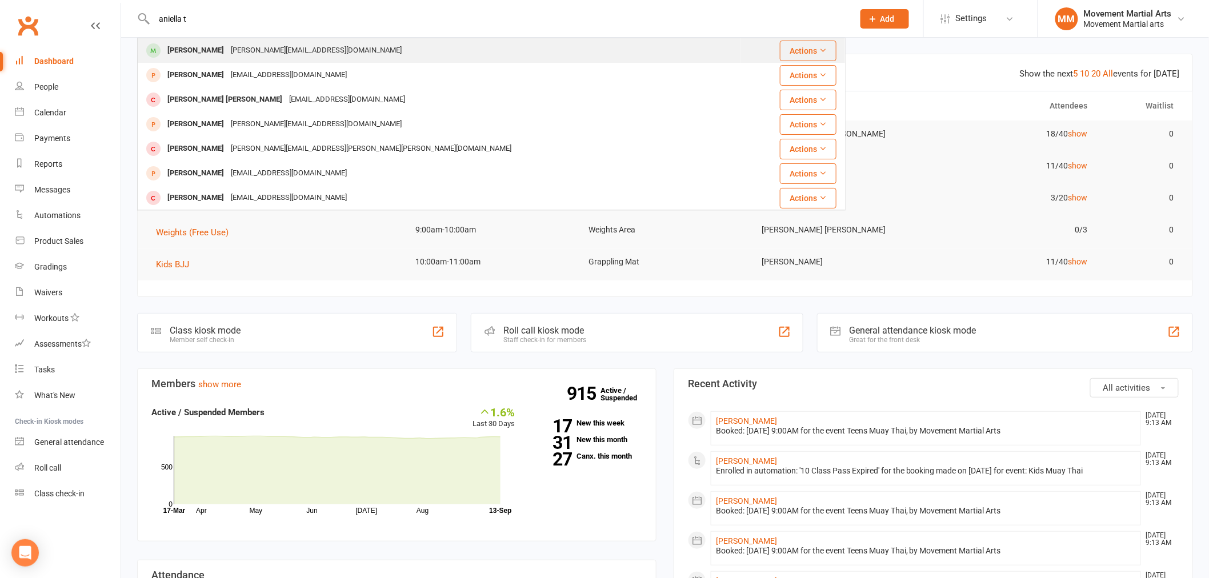
type input "aniella t"
click at [617, 46] on div "[PERSON_NAME] [PERSON_NAME][EMAIL_ADDRESS][DOMAIN_NAME]" at bounding box center [439, 50] width 602 height 23
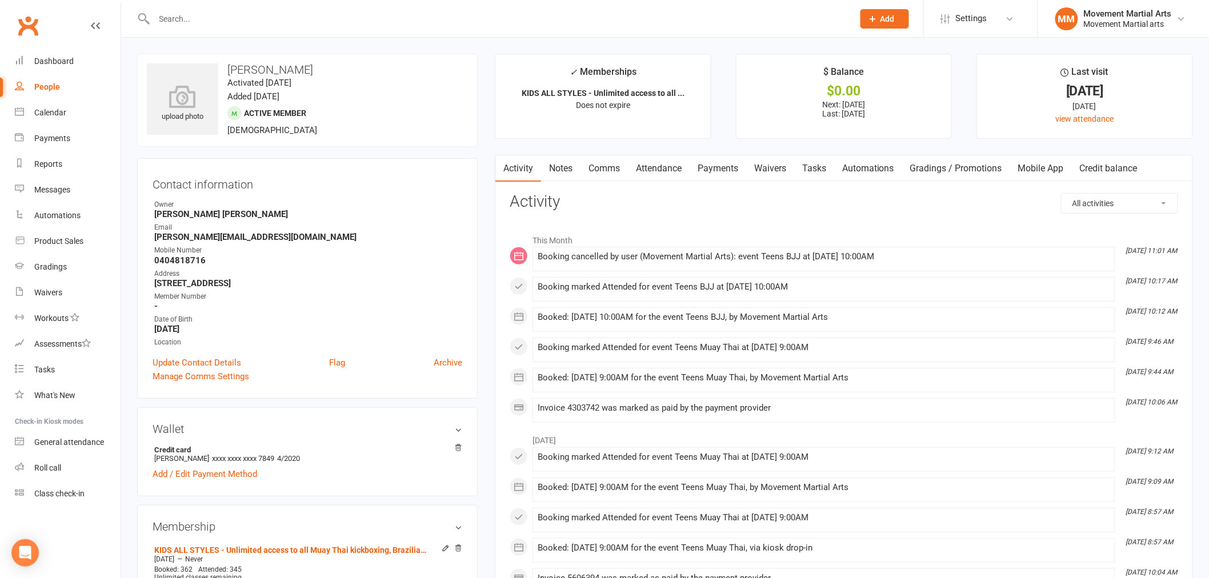
drag, startPoint x: 25, startPoint y: 26, endPoint x: 17, endPoint y: 29, distance: 8.0
click at [25, 26] on link "Clubworx" at bounding box center [28, 25] width 29 height 29
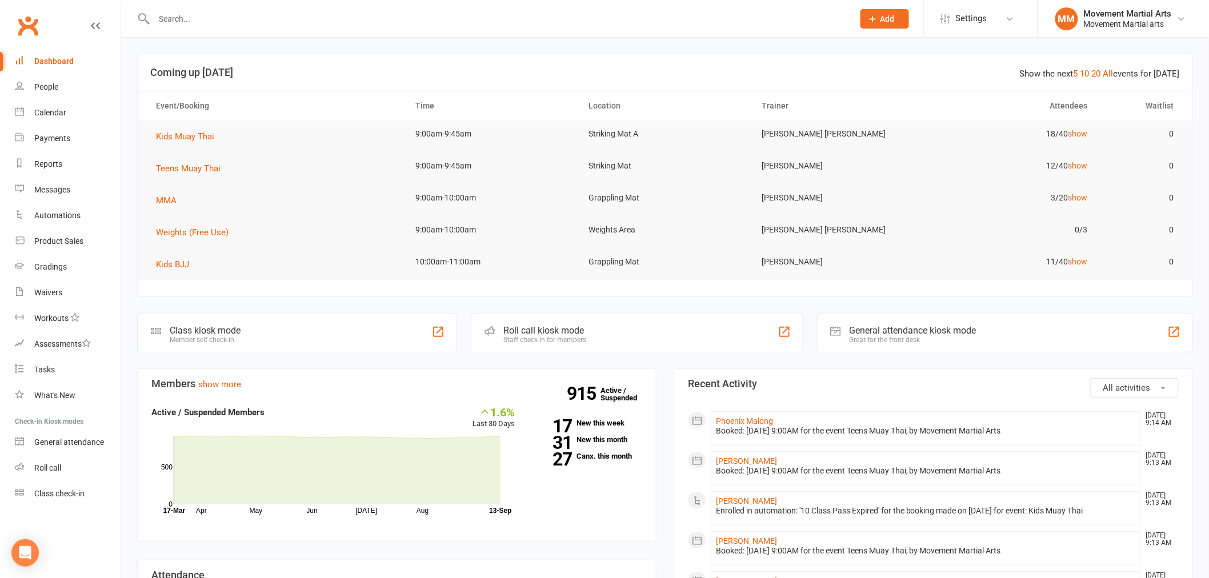
scroll to position [506, 0]
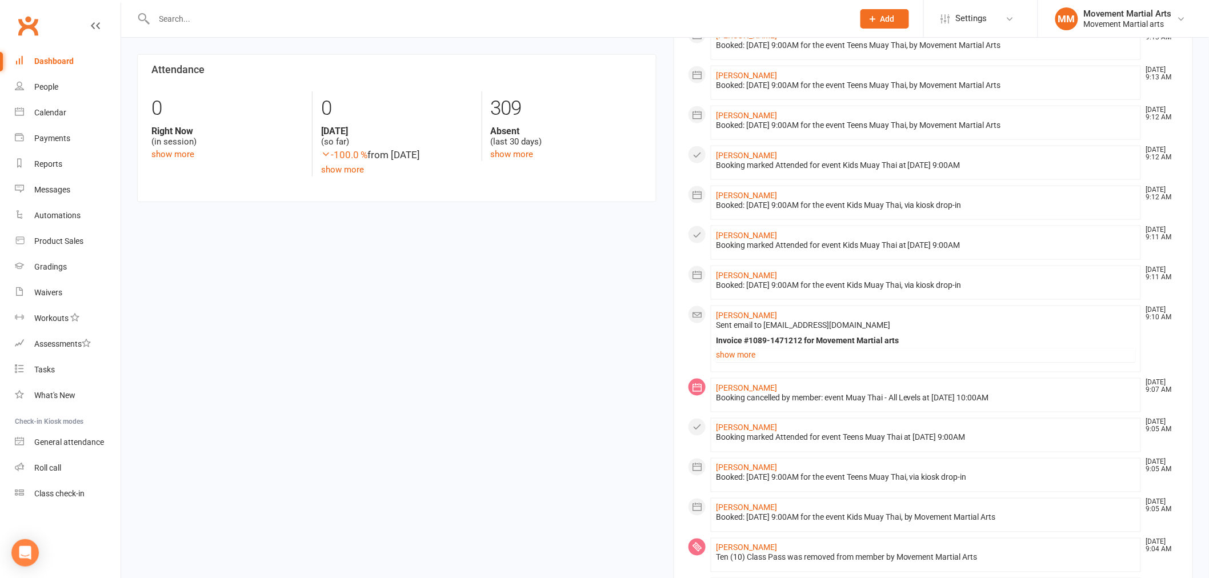
click at [264, 407] on div "Members show more 1.6% Last 30 Days Active / Suspended Members Apr May Jun Jul …" at bounding box center [665, 320] width 1073 height 915
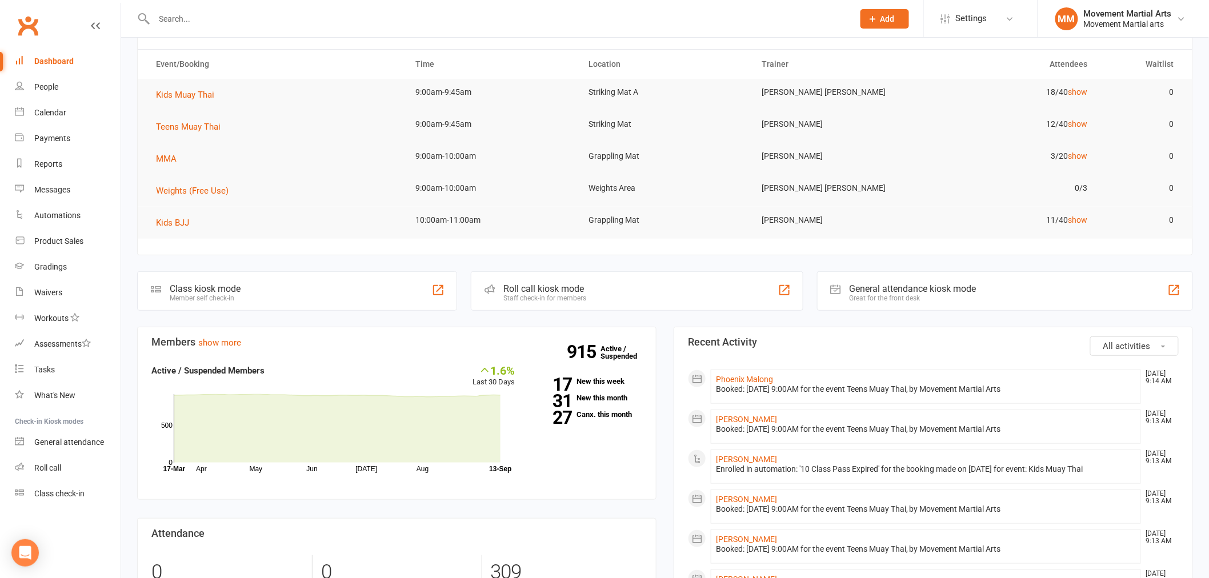
scroll to position [0, 0]
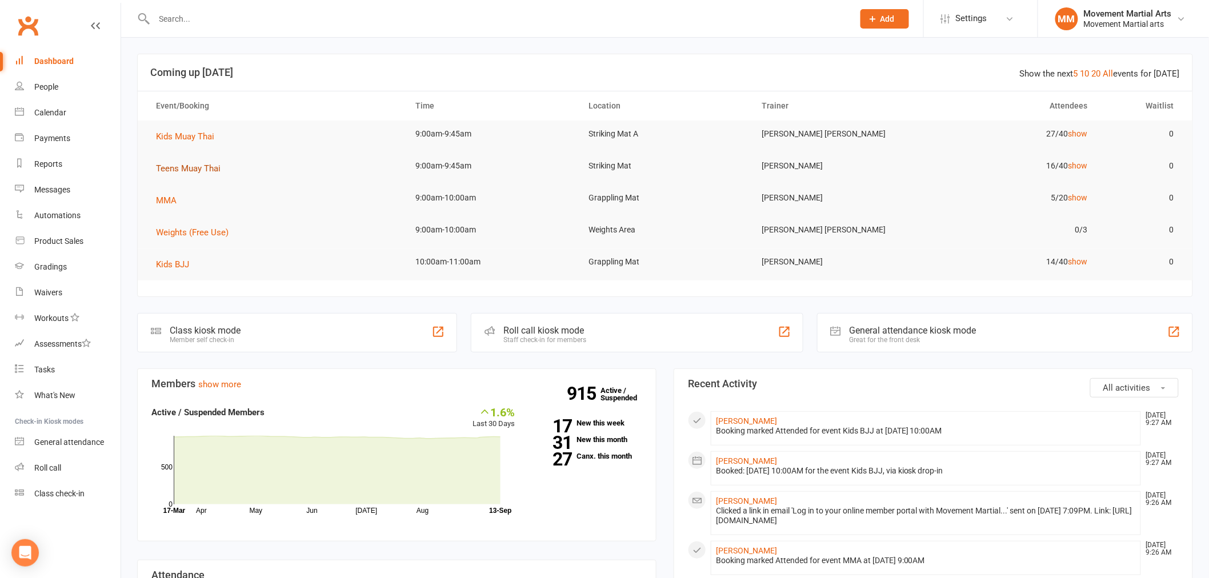
click at [195, 169] on span "Teens Muay Thai" at bounding box center [188, 168] width 65 height 10
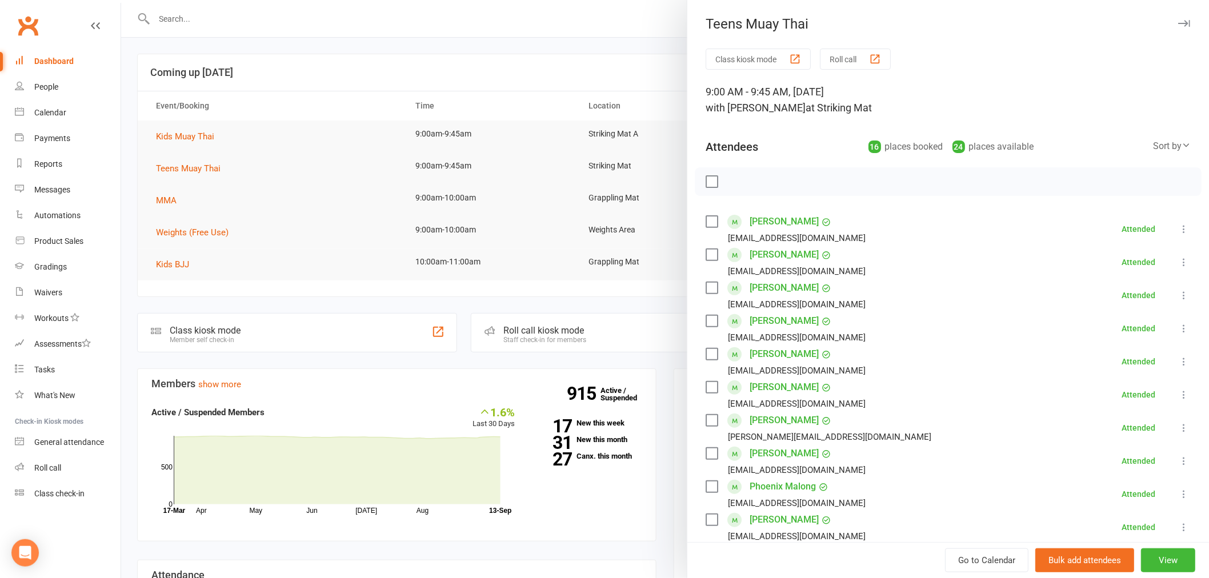
click at [1160, 136] on div "Attendees 16 places booked 24 places available Sort by Last name First name Boo…" at bounding box center [948, 144] width 485 height 28
click at [1155, 155] on div "Attendees 16 places booked 24 places available Sort by Last name First name Boo…" at bounding box center [948, 144] width 485 height 28
click at [1155, 153] on div "Sort by" at bounding box center [1172, 146] width 38 height 15
click at [1122, 195] on link "First name" at bounding box center [1133, 193] width 113 height 23
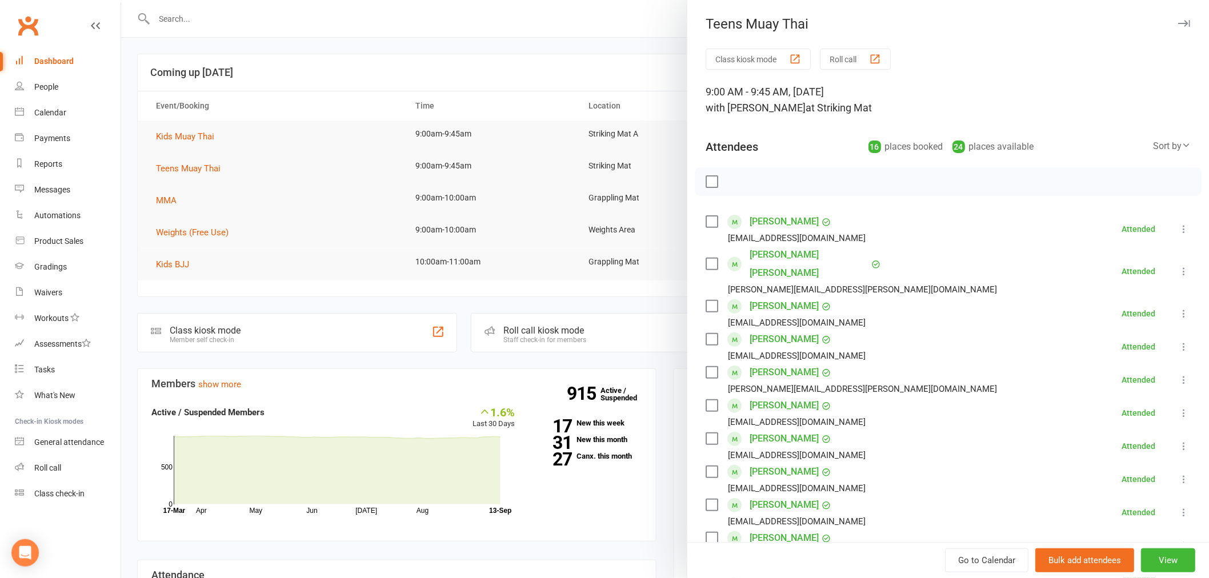
click at [561, 79] on div at bounding box center [665, 289] width 1088 height 578
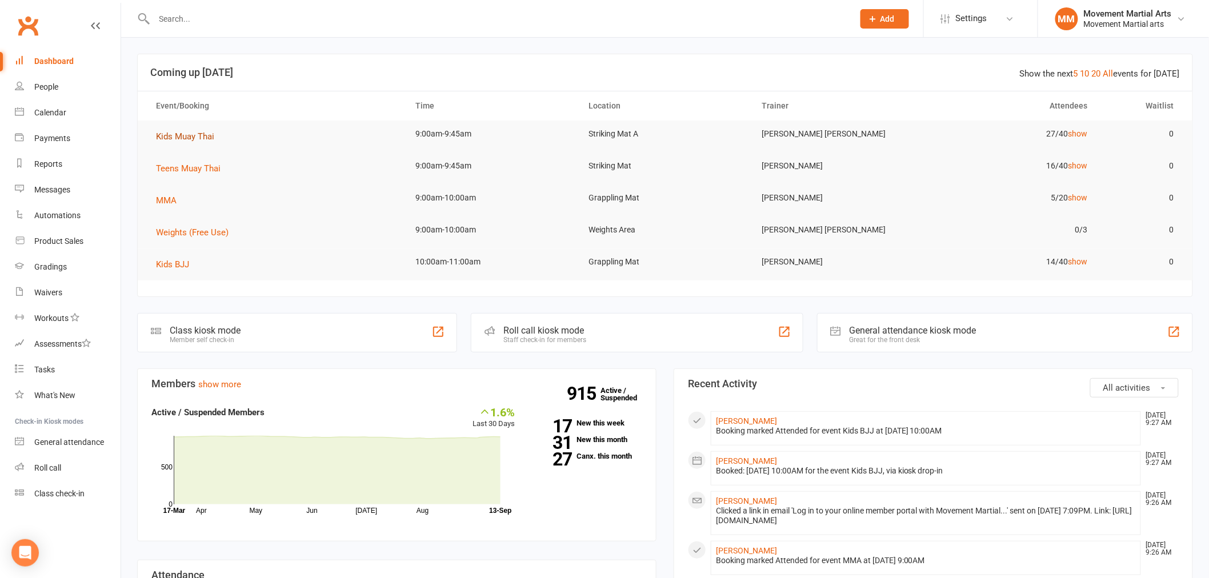
click at [206, 136] on span "Kids Muay Thai" at bounding box center [185, 136] width 58 height 10
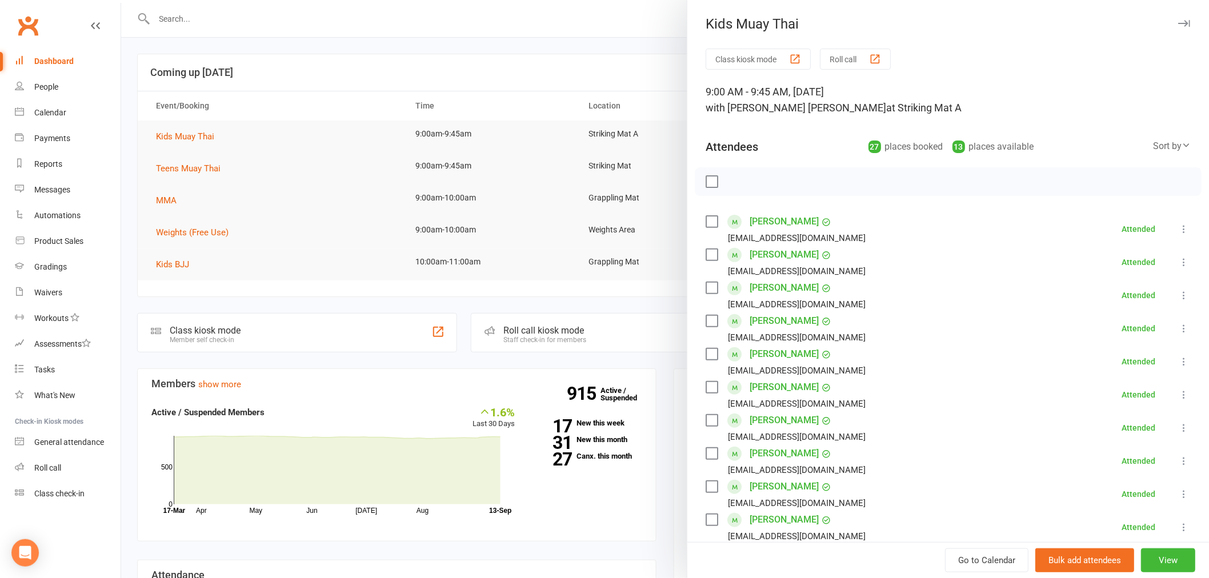
click at [174, 175] on div at bounding box center [665, 289] width 1088 height 578
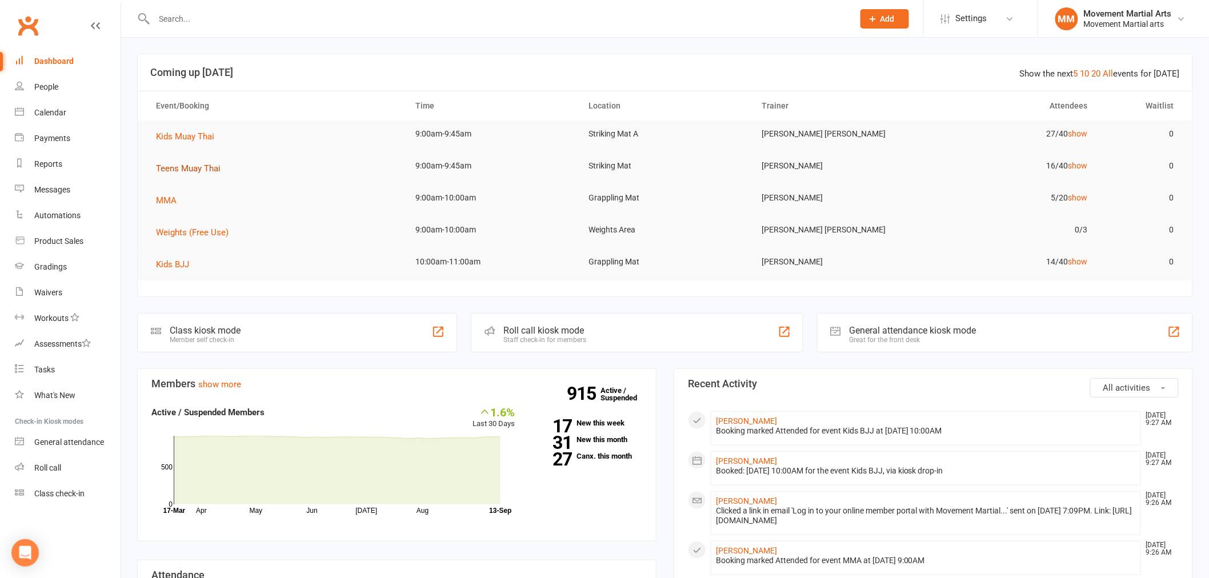
click at [175, 171] on span "Teens Muay Thai" at bounding box center [188, 168] width 65 height 10
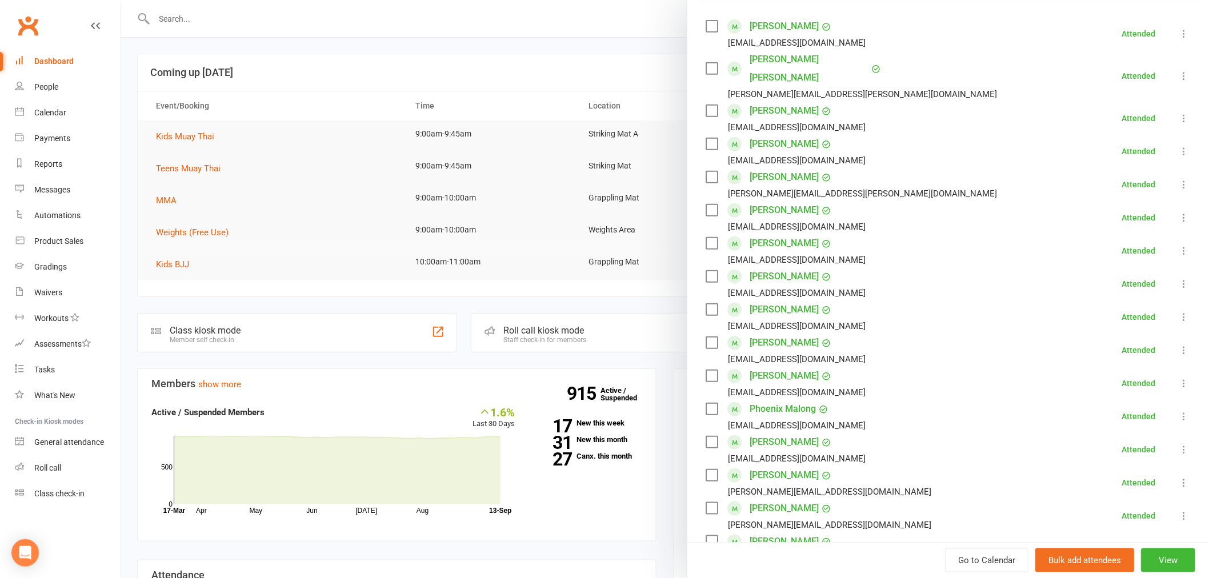
scroll to position [296, 0]
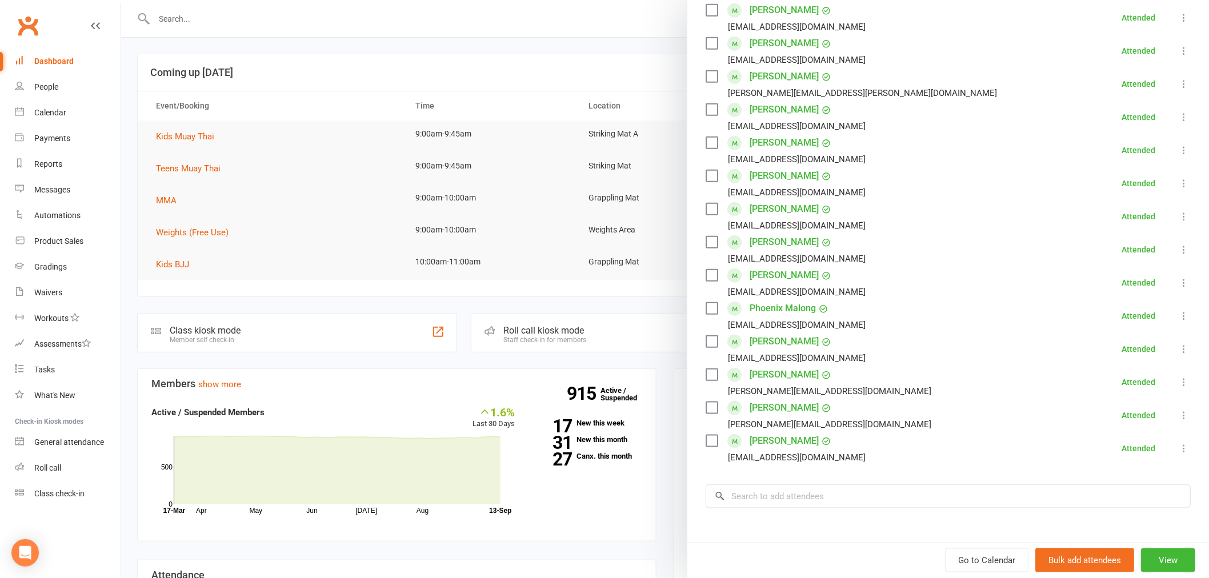
click at [154, 107] on div at bounding box center [665, 289] width 1088 height 578
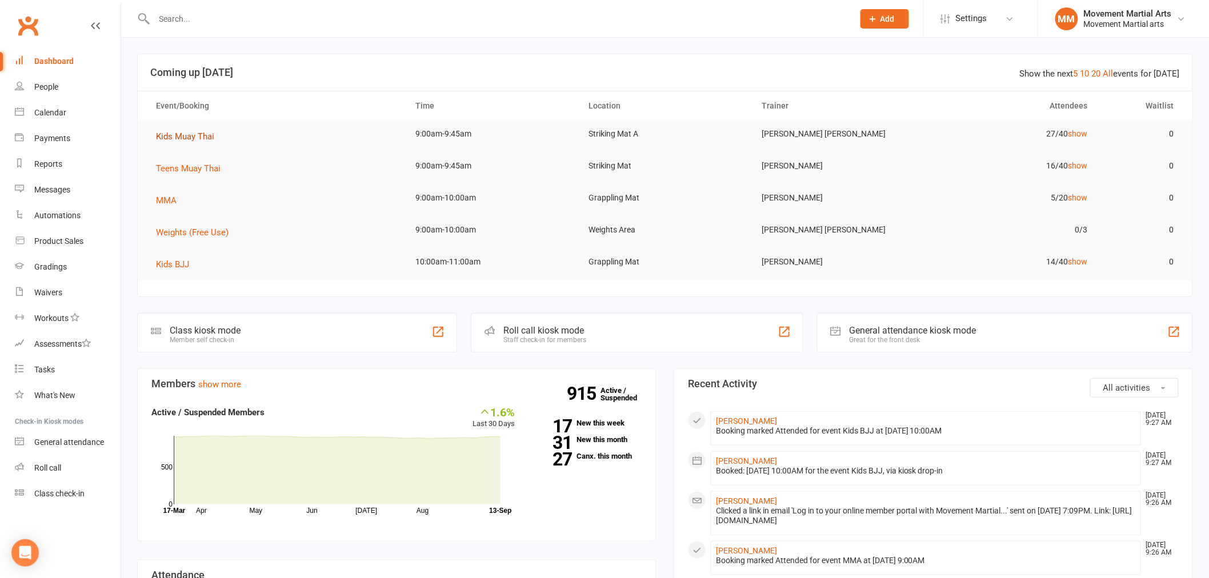
click at [170, 135] on span "Kids Muay Thai" at bounding box center [185, 136] width 58 height 10
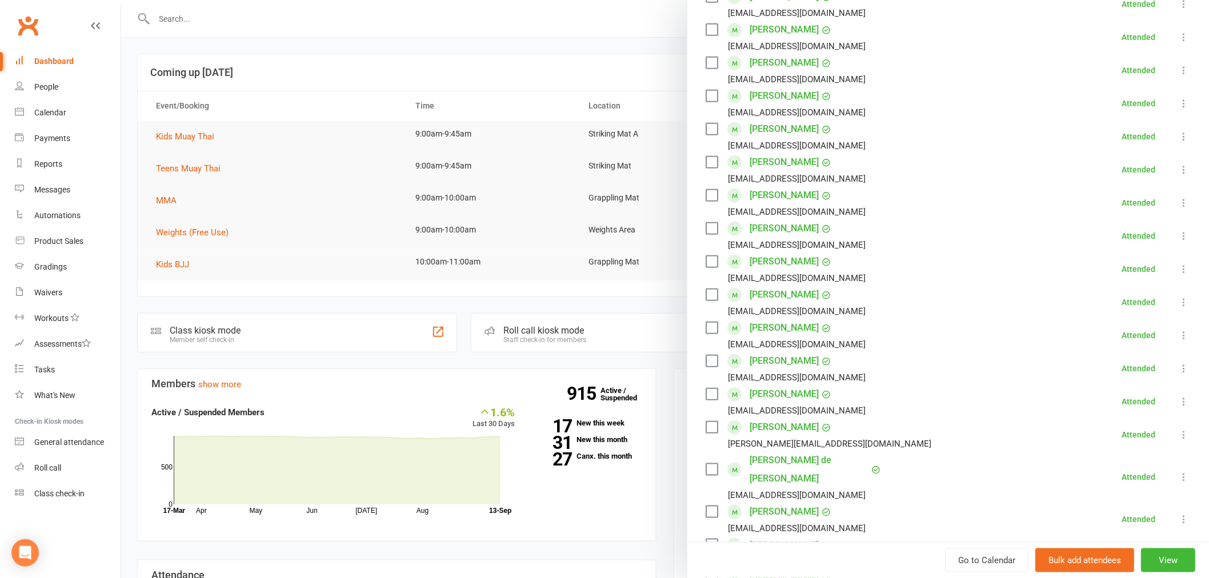
scroll to position [0, 0]
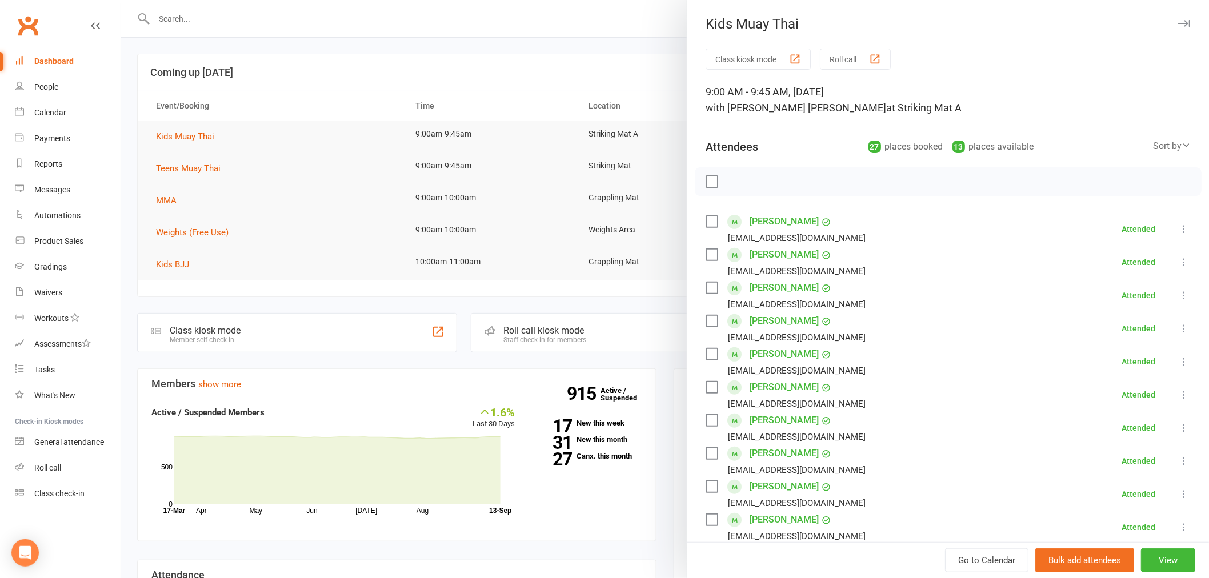
click at [618, 71] on div at bounding box center [665, 289] width 1088 height 578
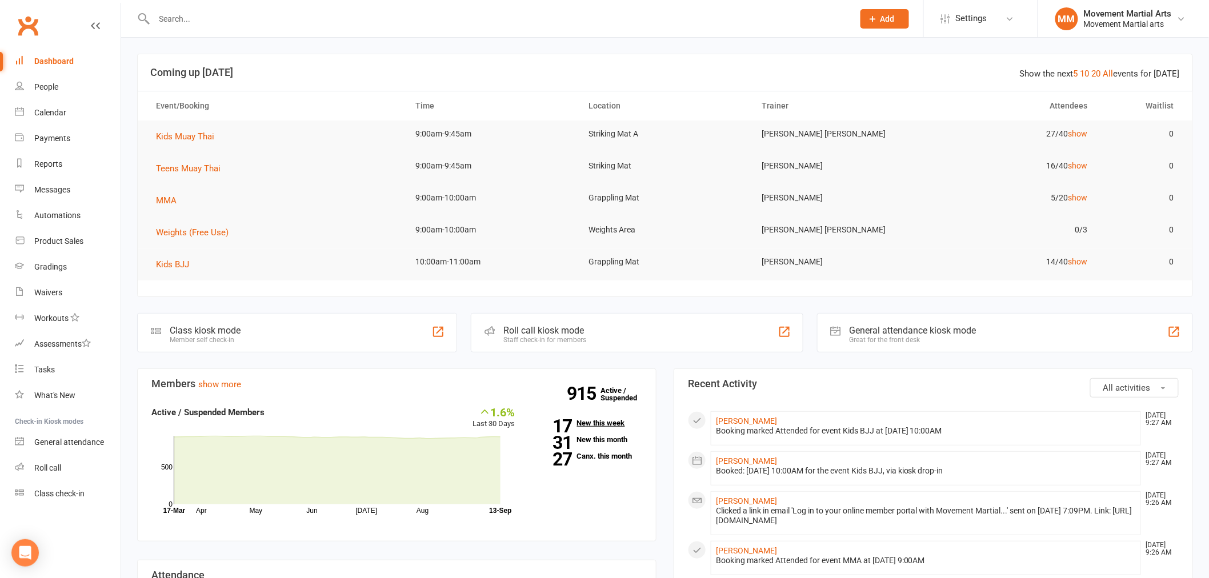
click at [596, 423] on link "17 New this week" at bounding box center [587, 422] width 110 height 7
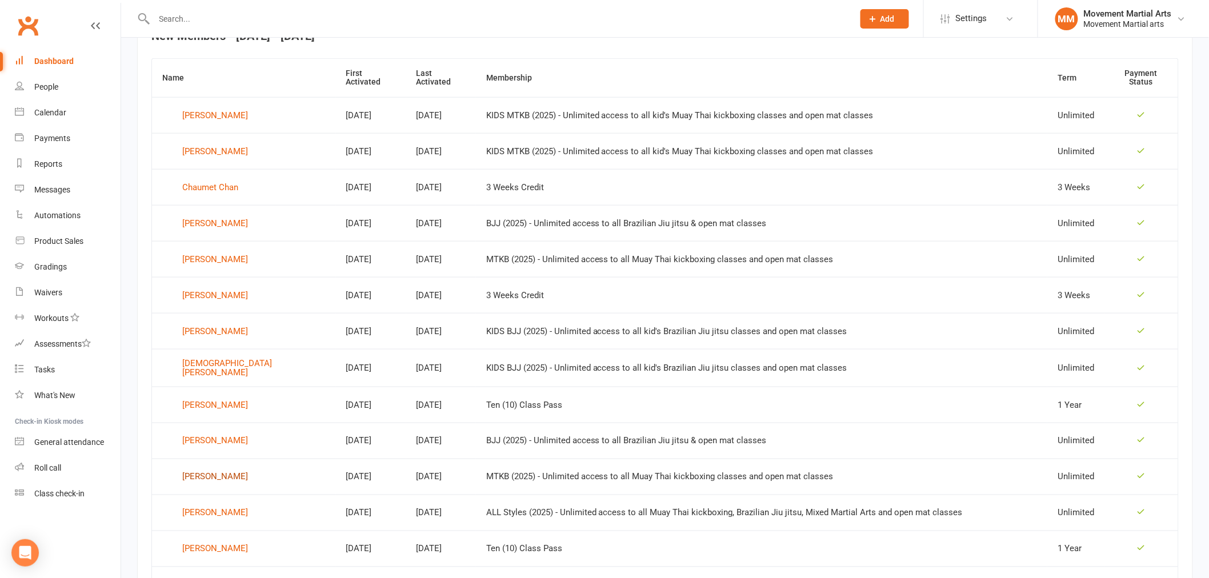
scroll to position [614, 0]
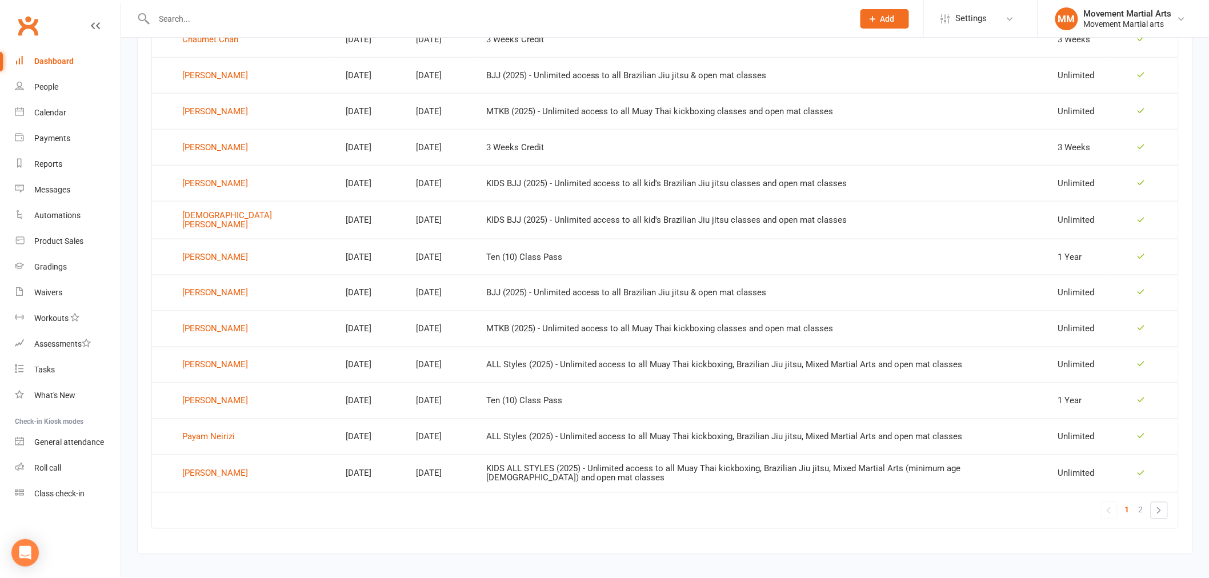
click at [366, 542] on section "New Members each month 07 Sep 2025 September 2025 Sun Mon Tue Wed Thu Fri Sat 3…" at bounding box center [665, 126] width 1056 height 857
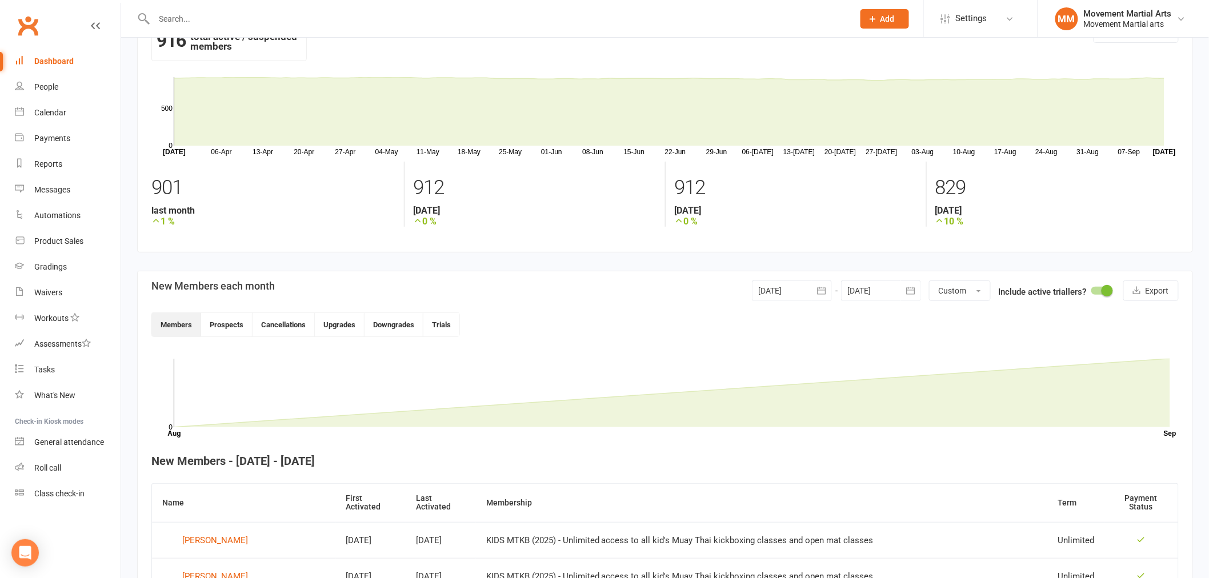
scroll to position [0, 0]
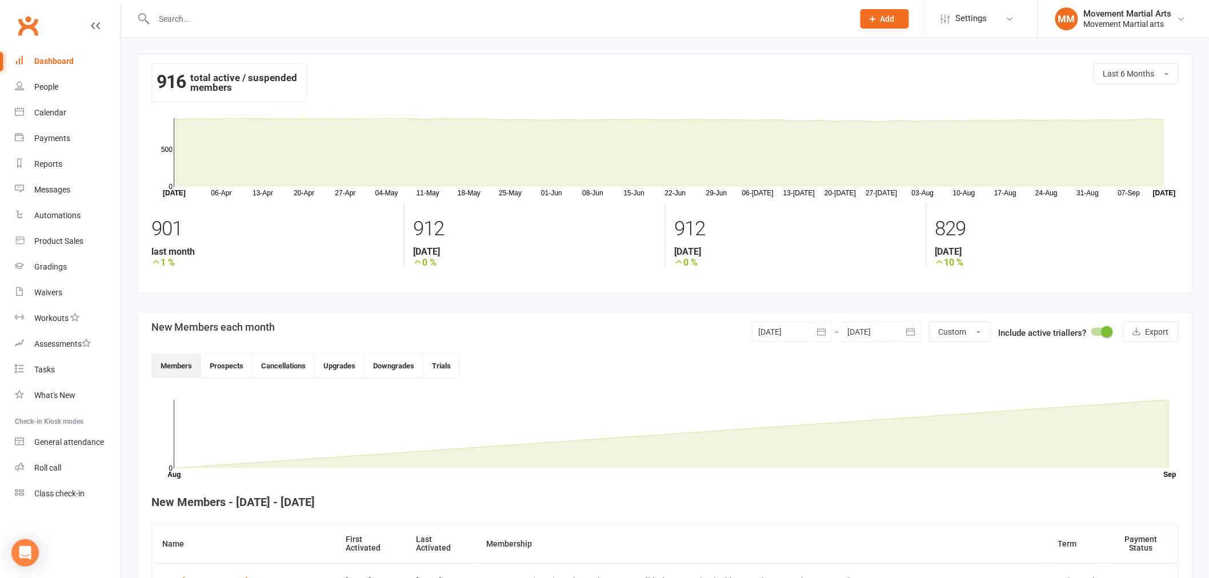
click at [34, 25] on link "Clubworx" at bounding box center [28, 25] width 29 height 29
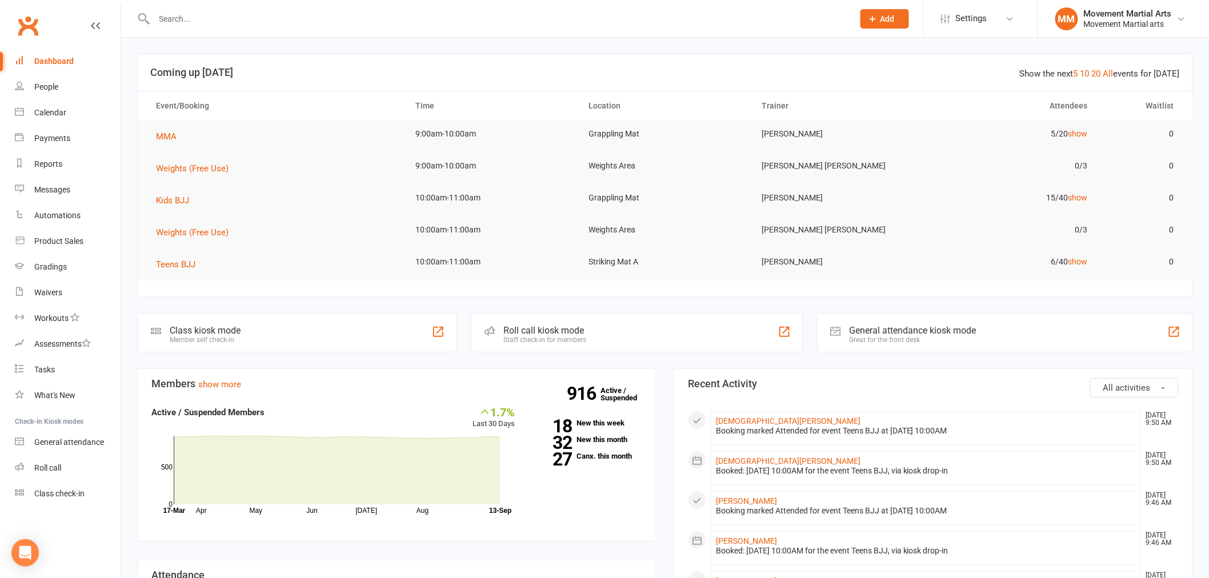
click at [313, 19] on input "text" at bounding box center [498, 19] width 695 height 16
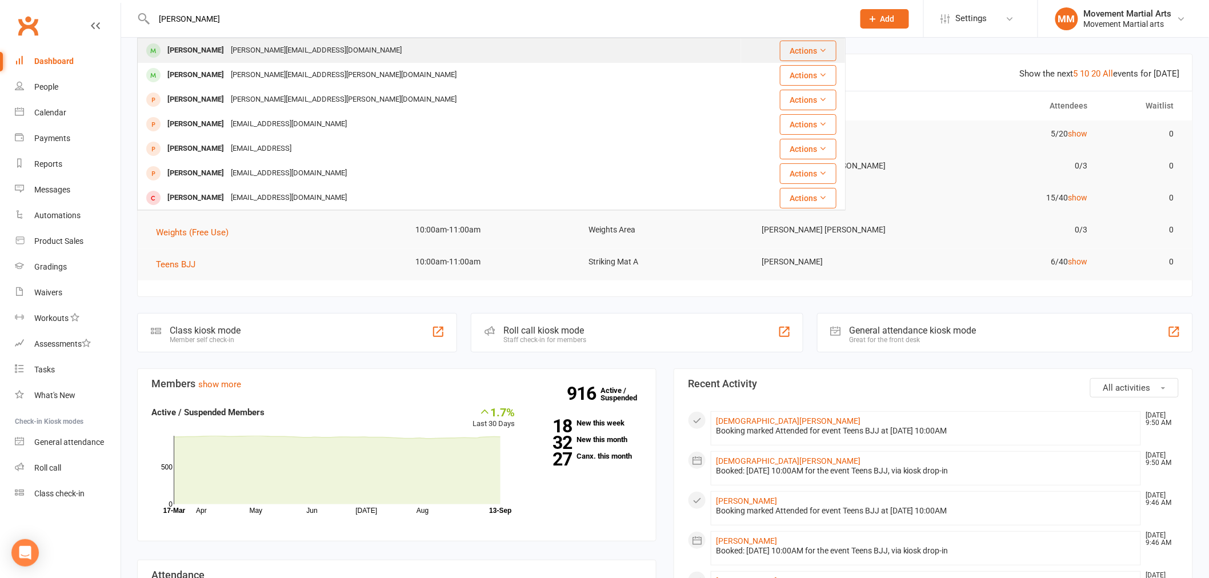
type input "[PERSON_NAME]"
click at [231, 51] on div "[PERSON_NAME][EMAIL_ADDRESS][DOMAIN_NAME]" at bounding box center [316, 50] width 178 height 17
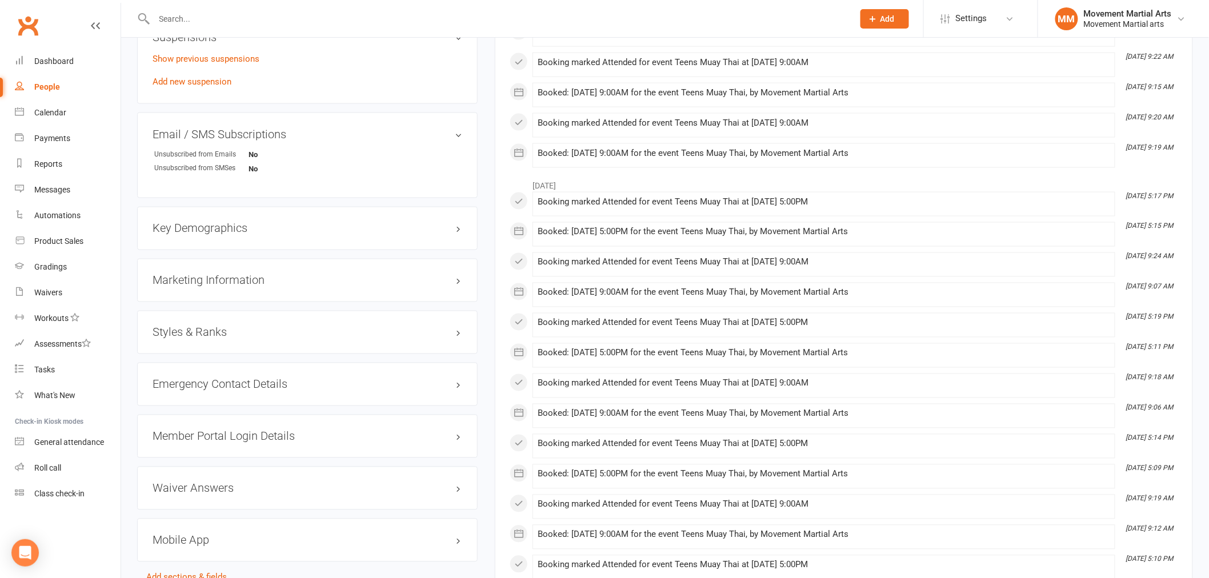
scroll to position [738, 0]
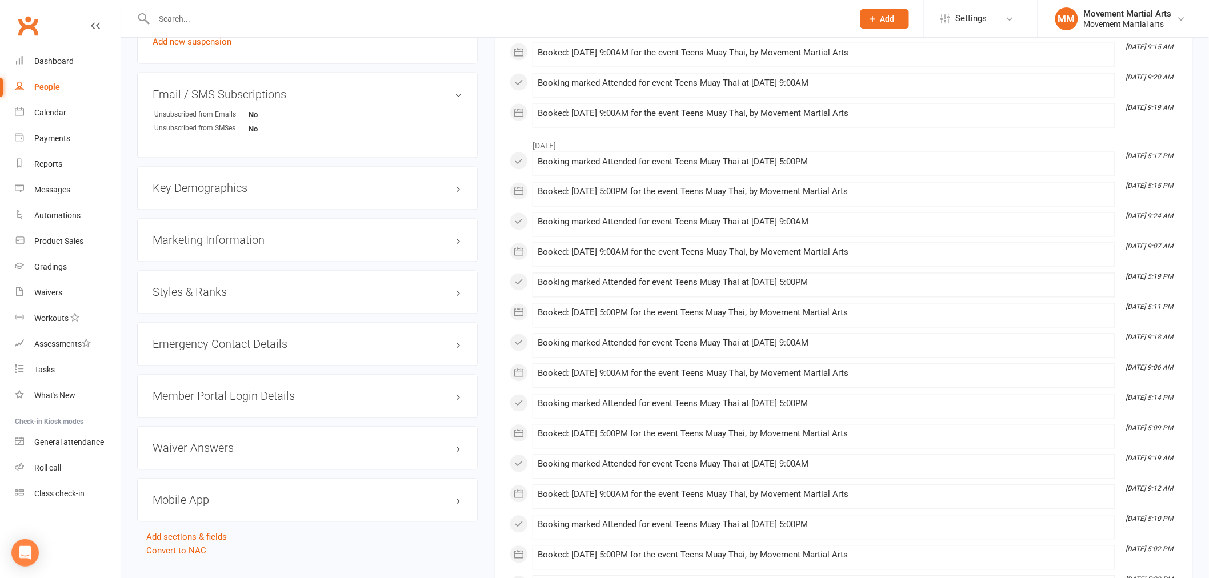
click at [435, 291] on h3 "Styles & Ranks" at bounding box center [308, 292] width 310 height 13
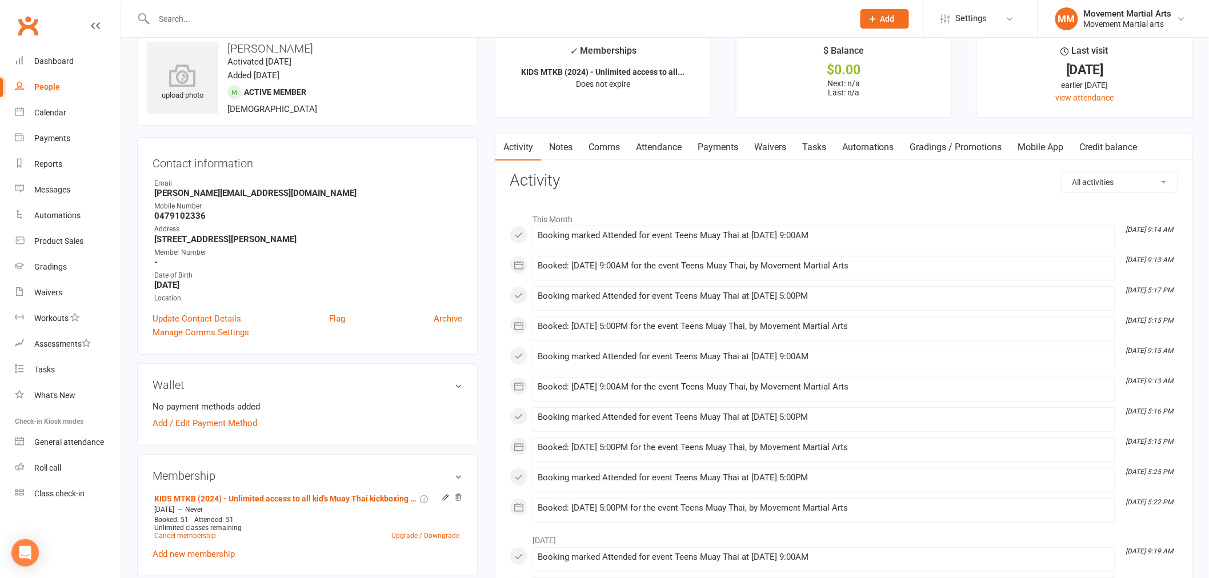
scroll to position [0, 0]
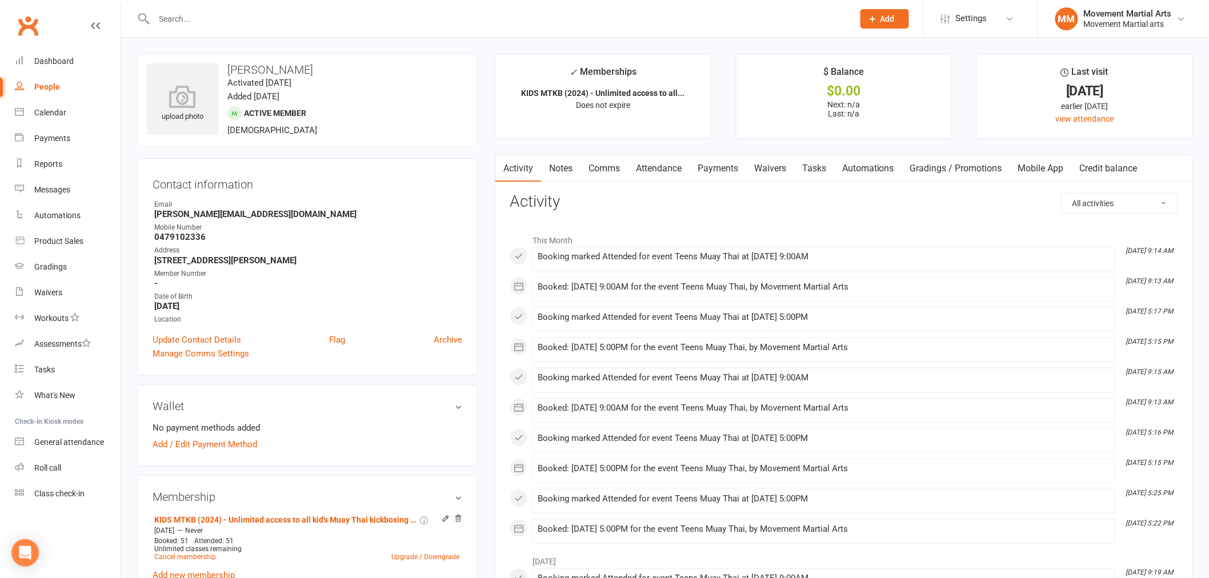
click at [566, 165] on link "Notes" at bounding box center [560, 168] width 39 height 26
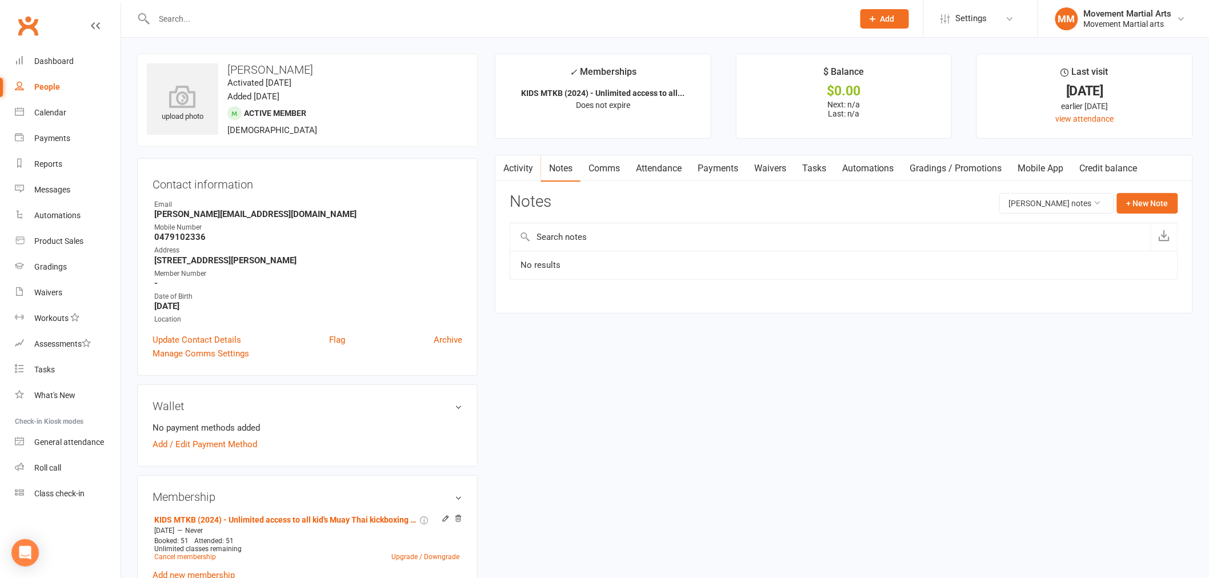
click at [527, 165] on link "Activity" at bounding box center [518, 168] width 46 height 26
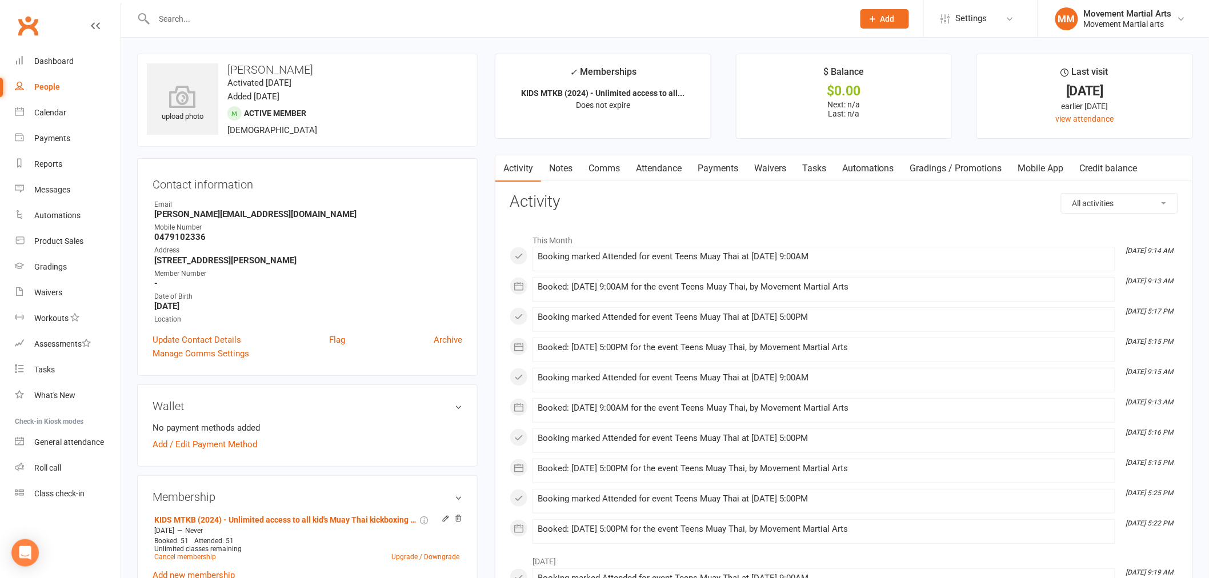
click at [1135, 198] on select "All activities Bookings / Attendances Communications Notes Failed SMSes Grading…" at bounding box center [1120, 203] width 116 height 19
select select "GradingLogEntry"
click at [1062, 194] on select "All activities Bookings / Attendances Communications Notes Failed SMSes Grading…" at bounding box center [1120, 203] width 116 height 19
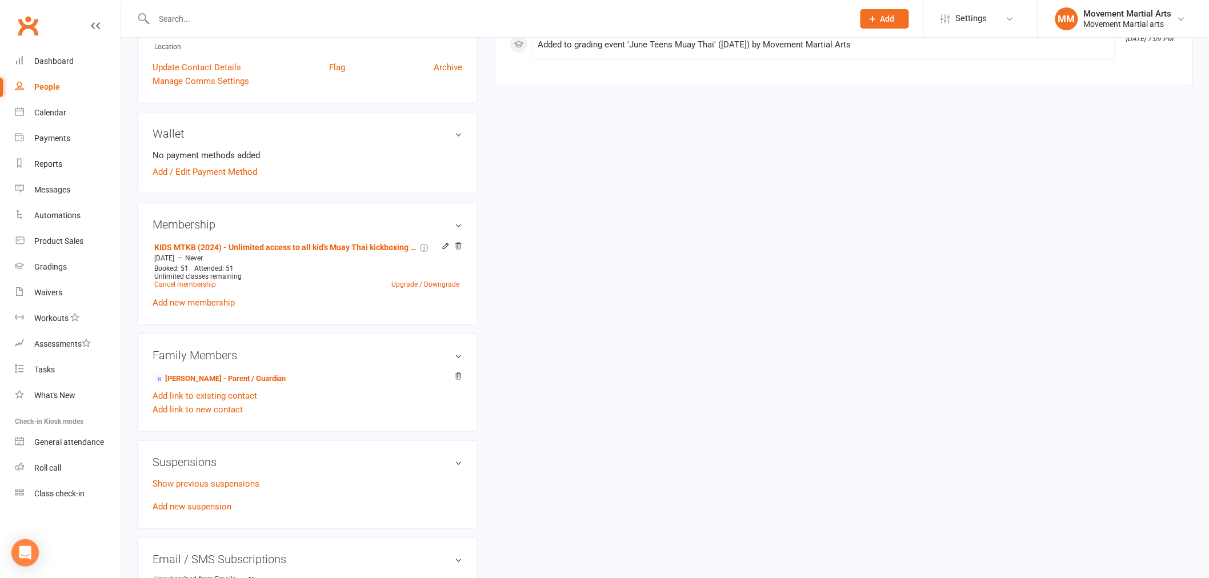
scroll to position [147, 0]
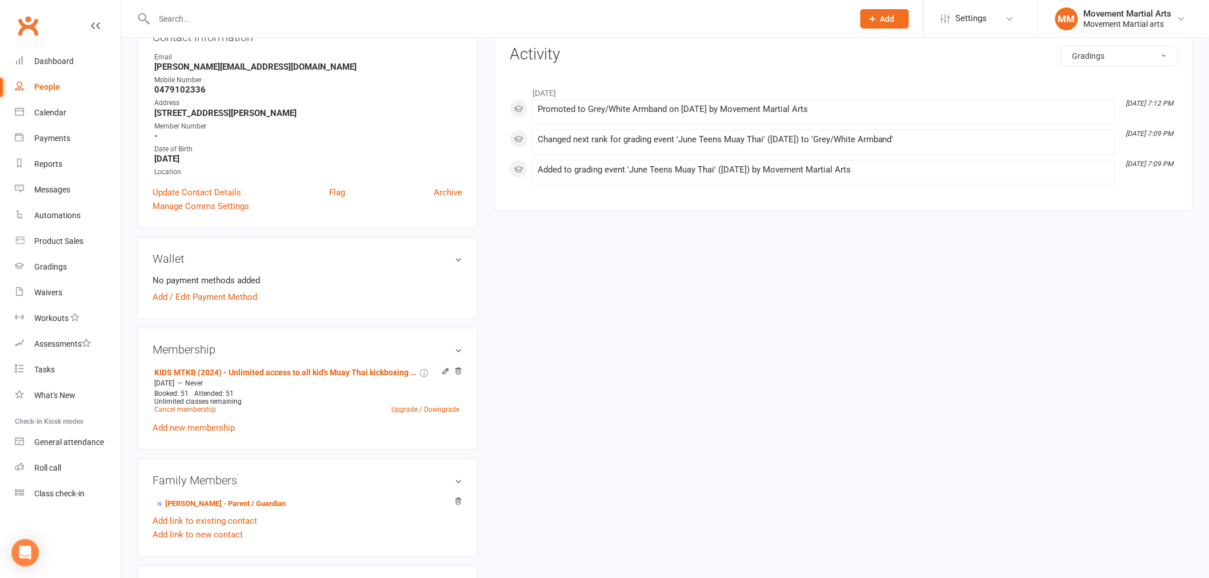
click at [267, 17] on input "text" at bounding box center [498, 19] width 695 height 16
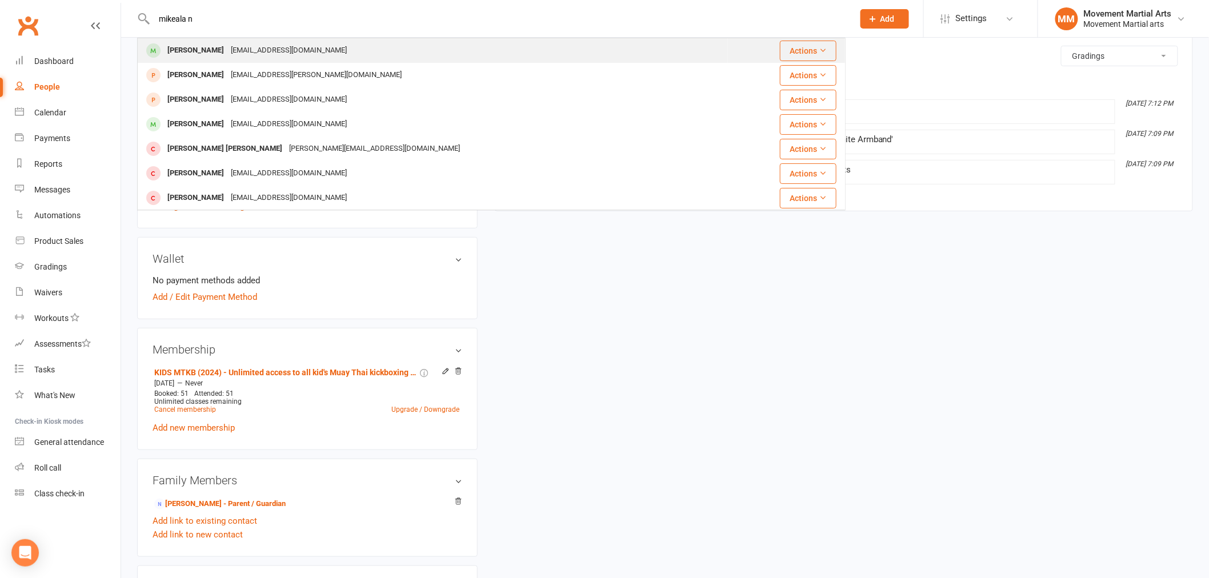
type input "mikeala n"
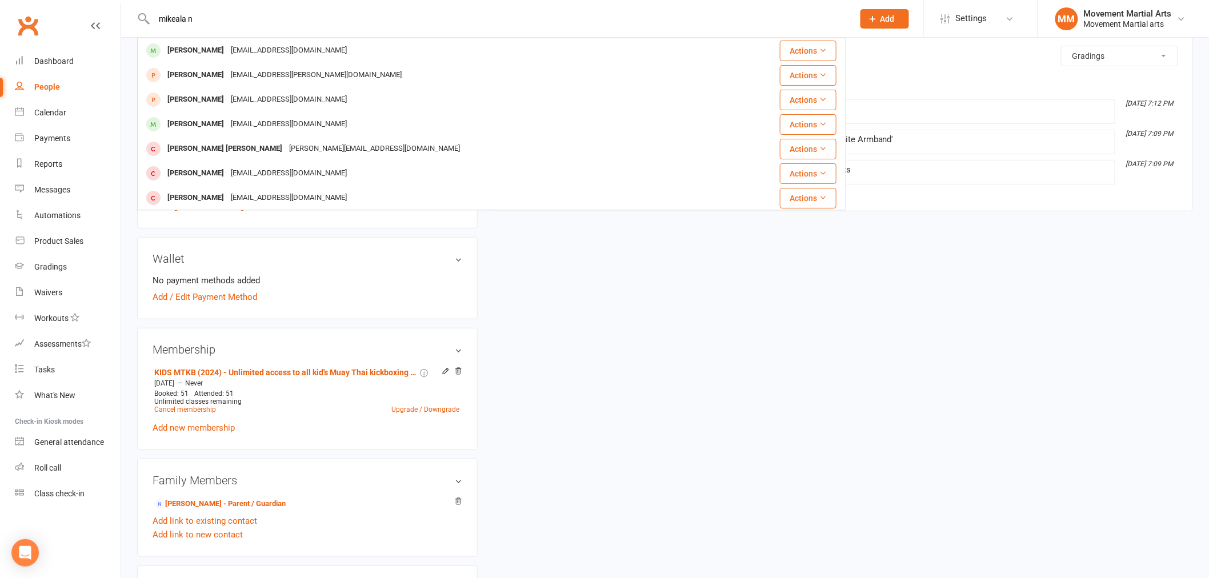
click at [441, 57] on div "Mikayla North [EMAIL_ADDRESS][DOMAIN_NAME]" at bounding box center [432, 50] width 589 height 23
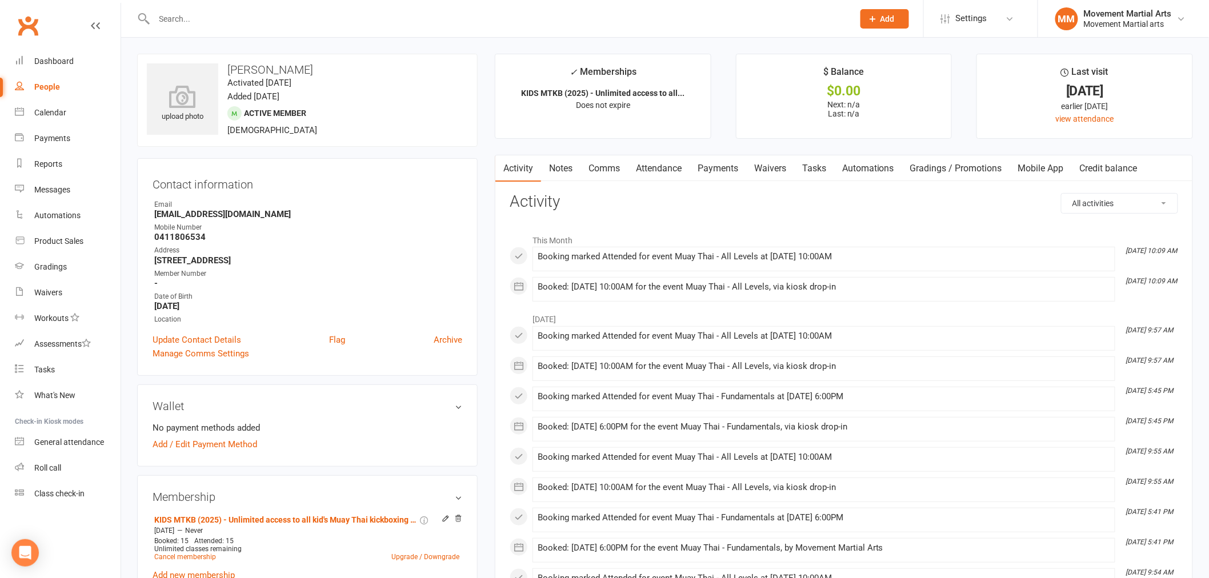
click at [45, 29] on div "Clubworx" at bounding box center [60, 32] width 121 height 42
click at [22, 27] on link "Clubworx" at bounding box center [28, 25] width 29 height 29
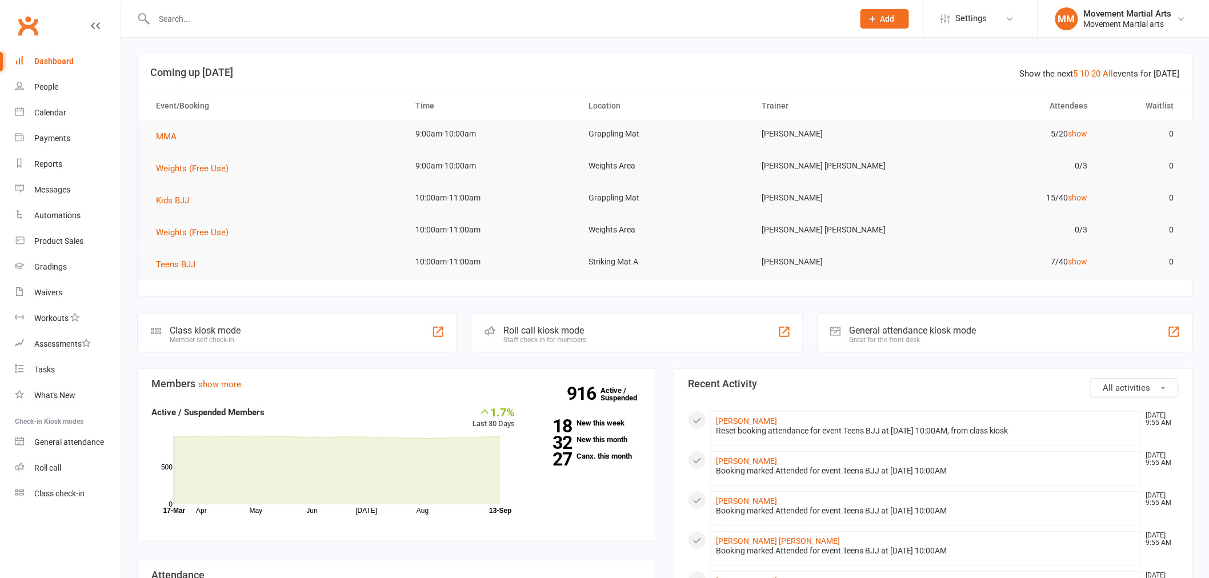
click at [309, 20] on input "text" at bounding box center [498, 19] width 695 height 16
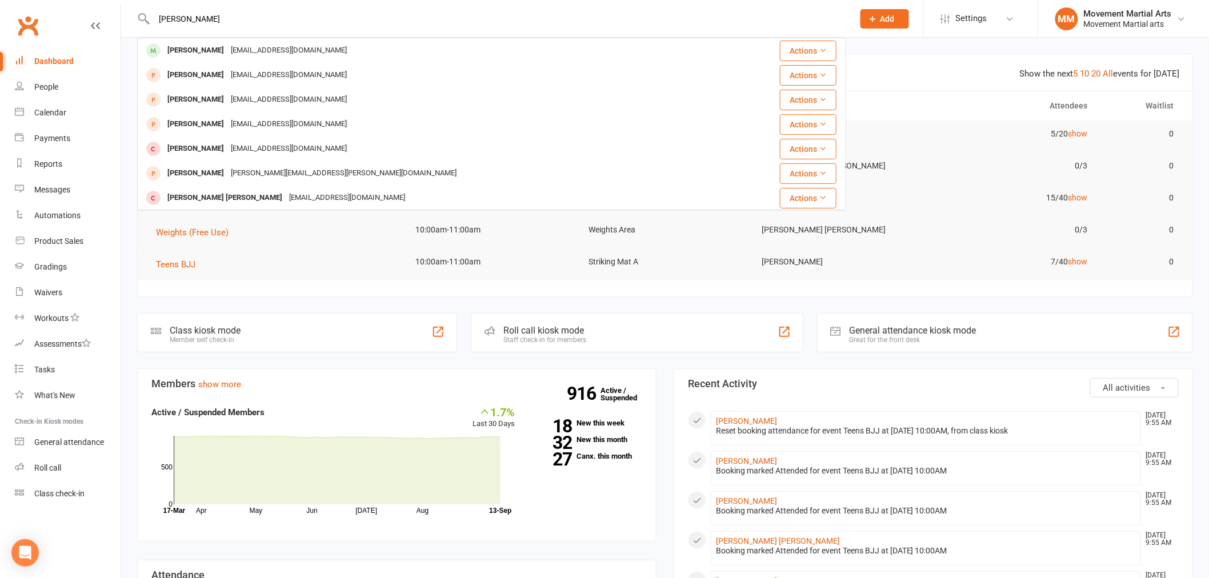
type input "[PERSON_NAME]"
click at [381, 46] on div "[PERSON_NAME] [EMAIL_ADDRESS][DOMAIN_NAME]" at bounding box center [432, 50] width 588 height 23
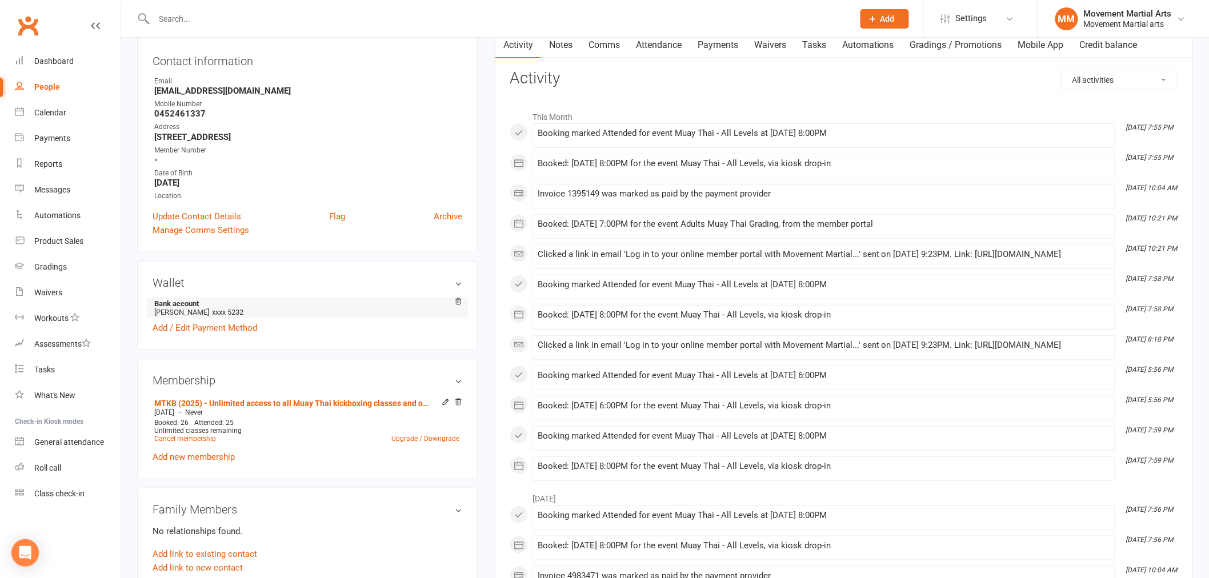
scroll to position [147, 0]
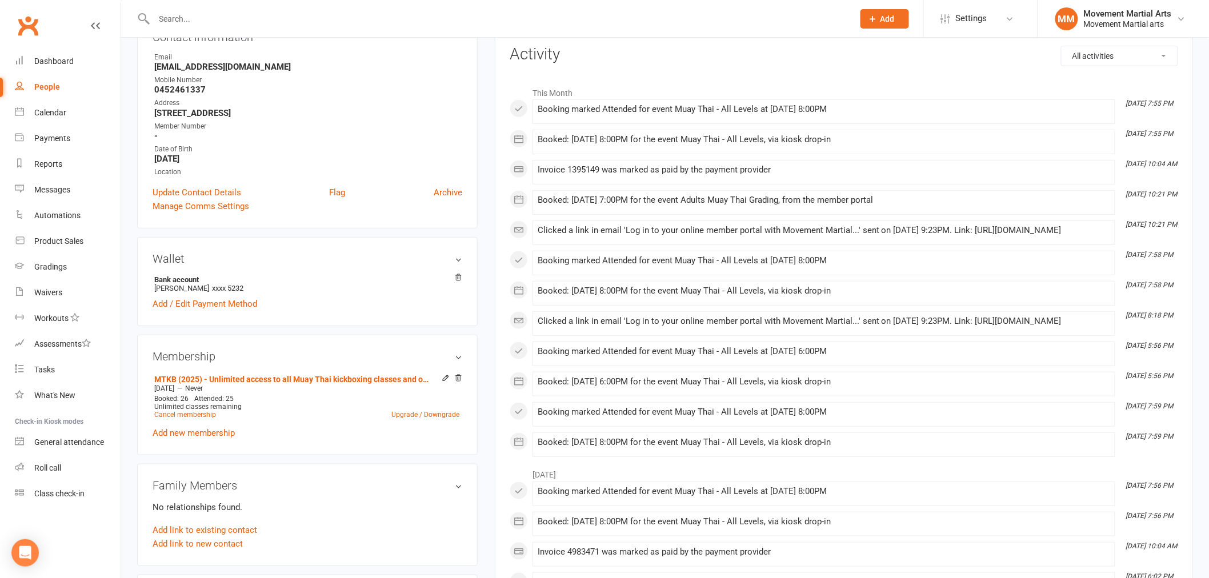
click at [326, 14] on input "text" at bounding box center [498, 19] width 695 height 16
type input "[PERSON_NAME]"
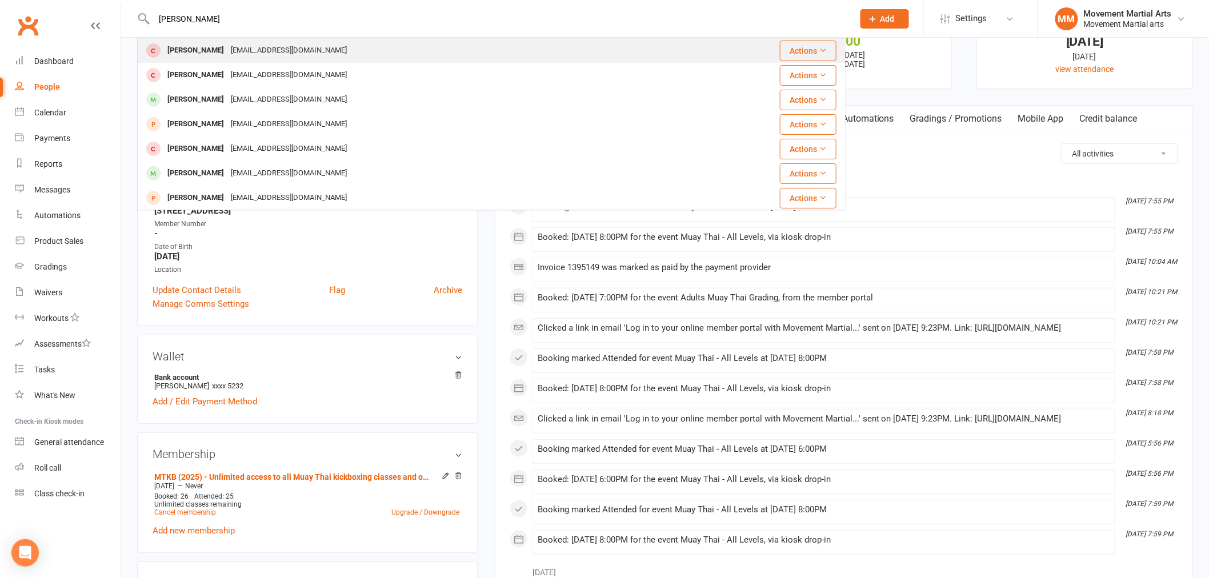
scroll to position [0, 0]
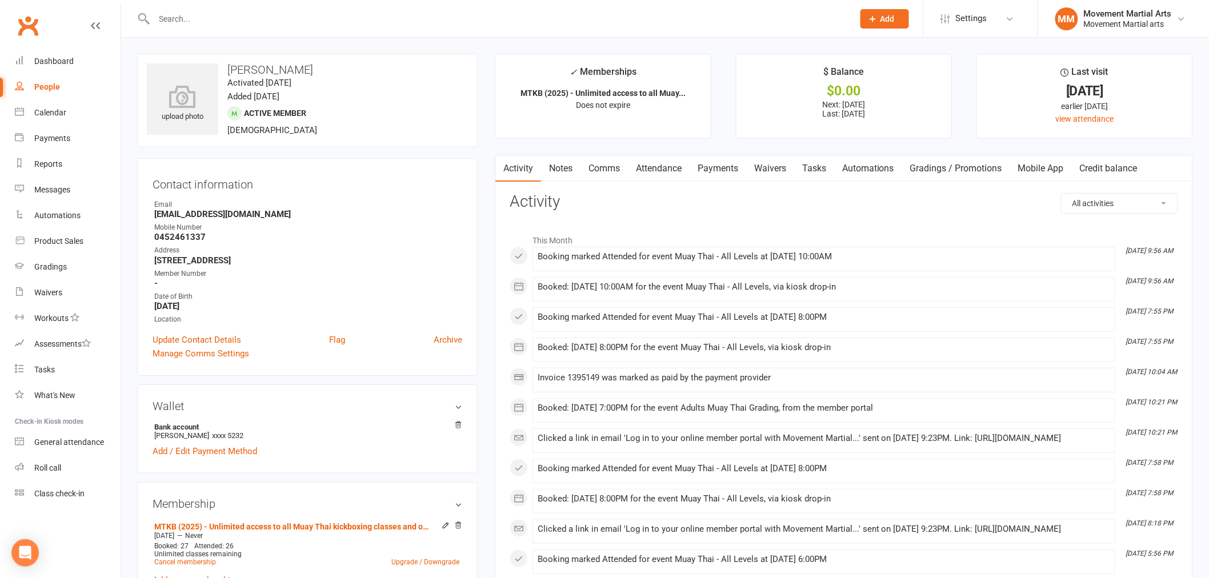
click at [219, 22] on input "text" at bounding box center [498, 19] width 695 height 16
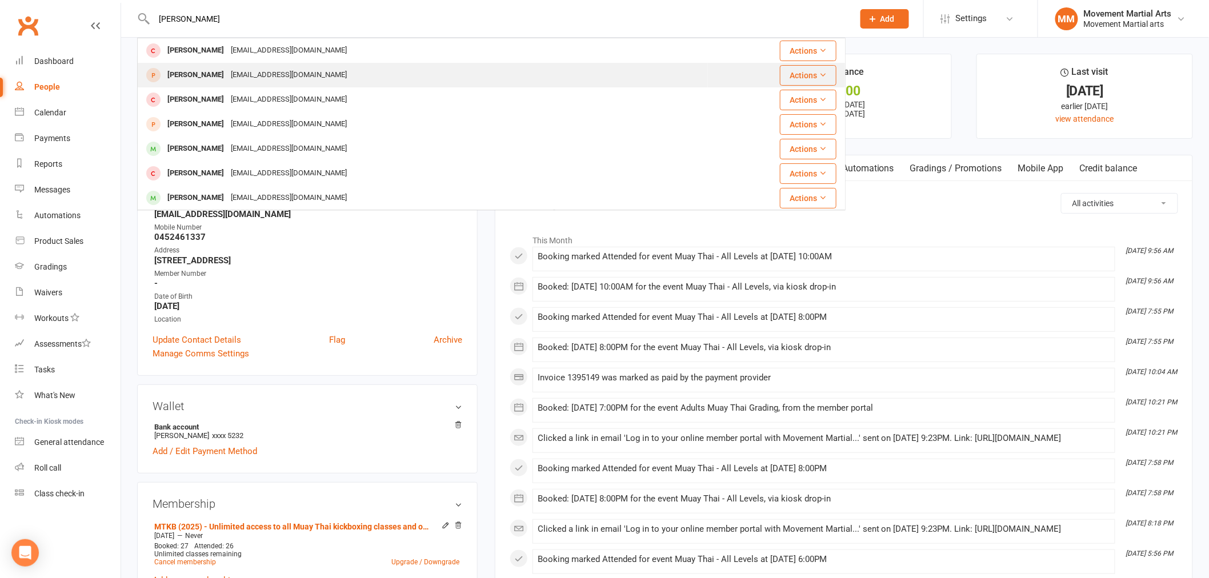
type input "[PERSON_NAME]"
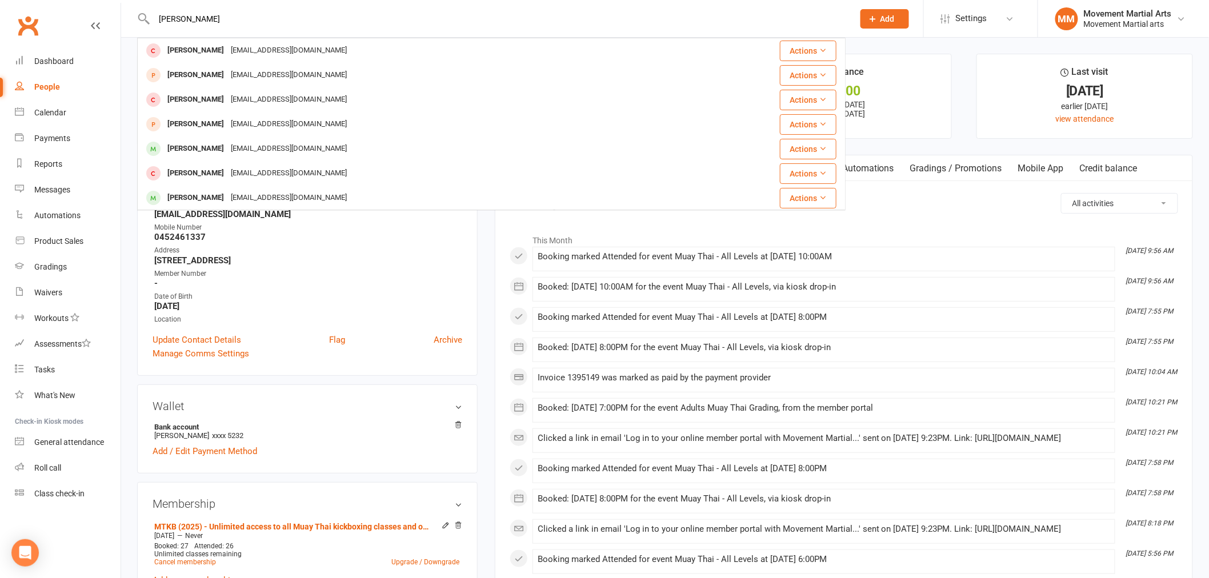
click at [315, 71] on div "[PERSON_NAME] [EMAIL_ADDRESS][DOMAIN_NAME]" at bounding box center [422, 74] width 569 height 23
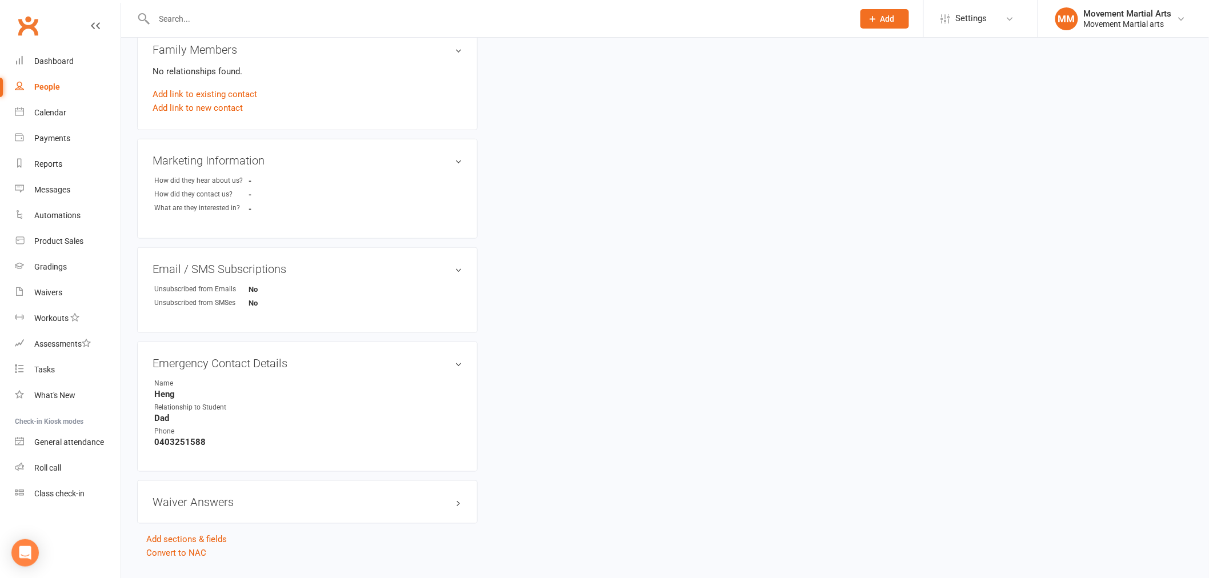
scroll to position [358, 0]
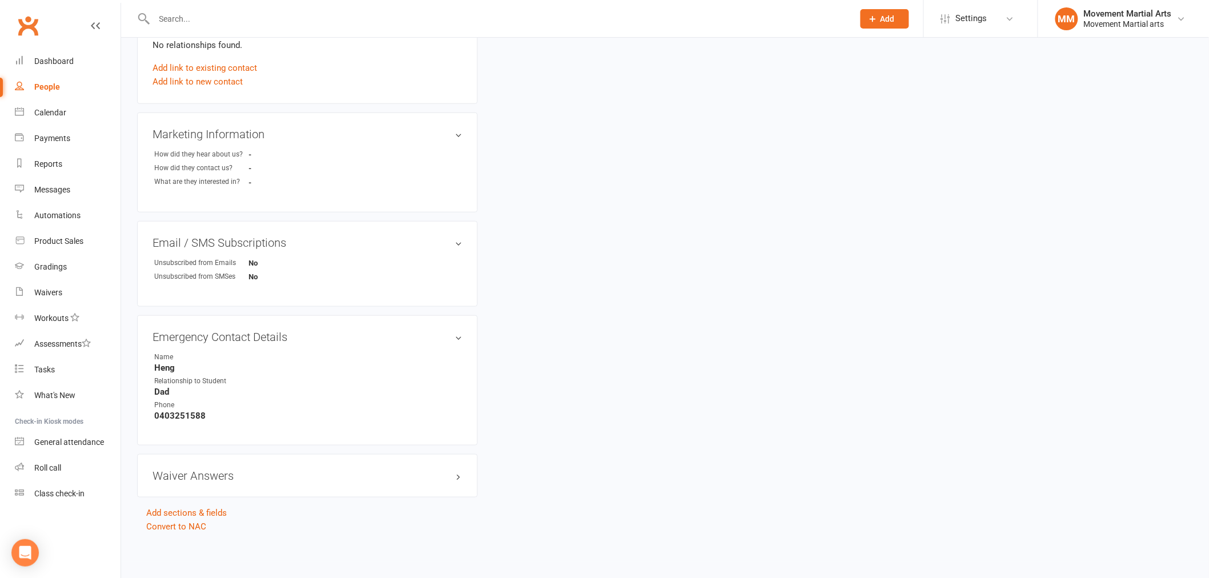
click at [33, 30] on link "Clubworx" at bounding box center [28, 25] width 29 height 29
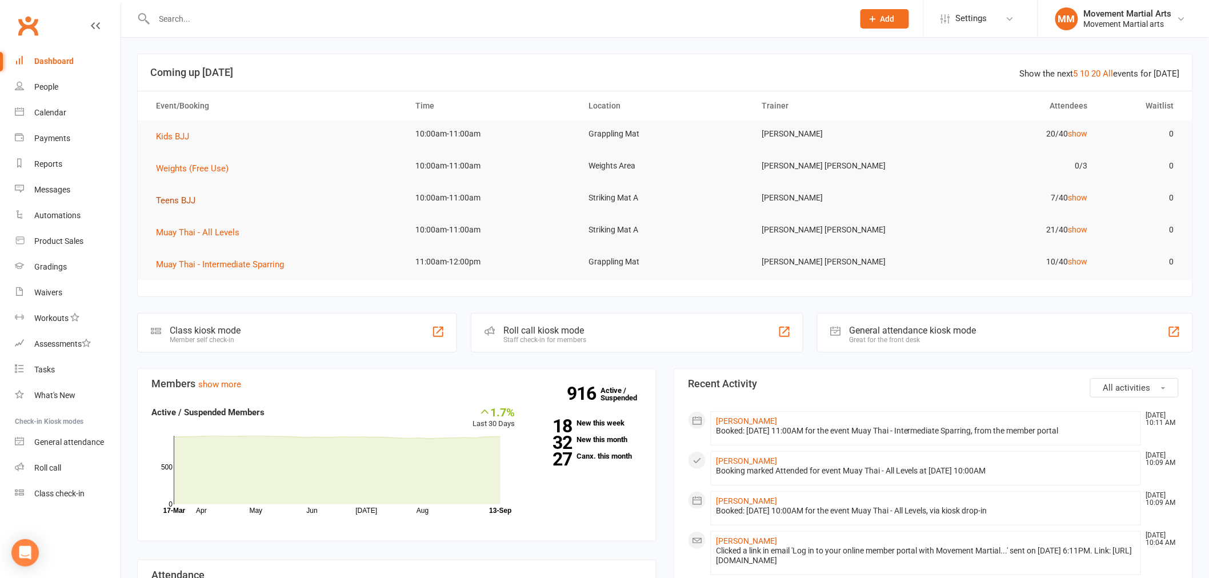
click at [182, 197] on span "Teens BJJ" at bounding box center [175, 200] width 39 height 10
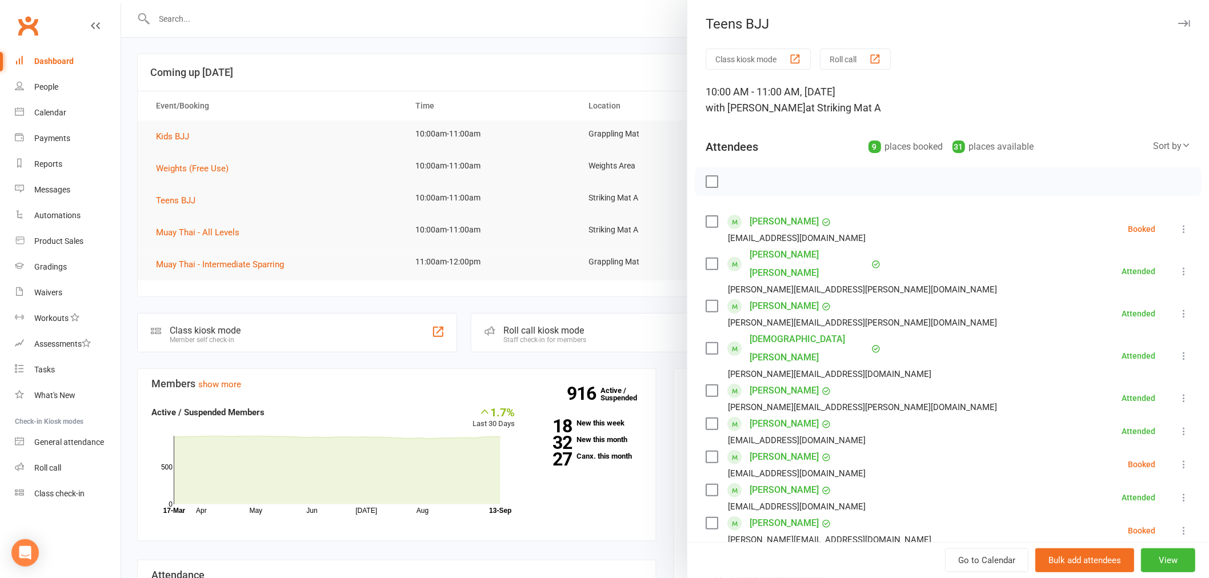
click at [224, 93] on div at bounding box center [665, 289] width 1088 height 578
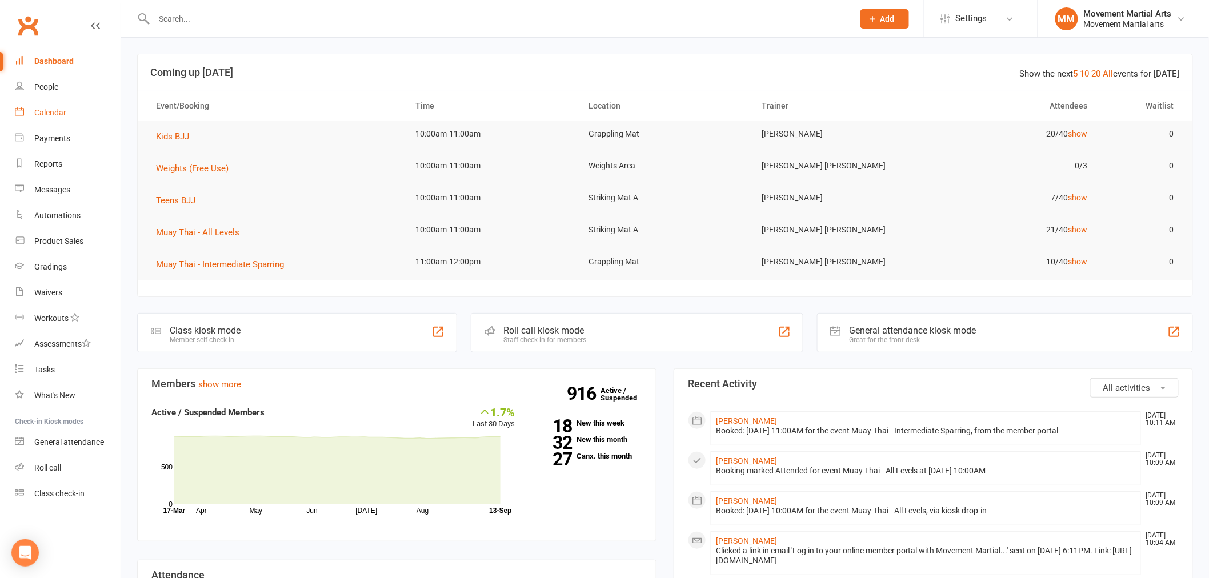
click at [39, 115] on div "Calendar" at bounding box center [50, 112] width 32 height 9
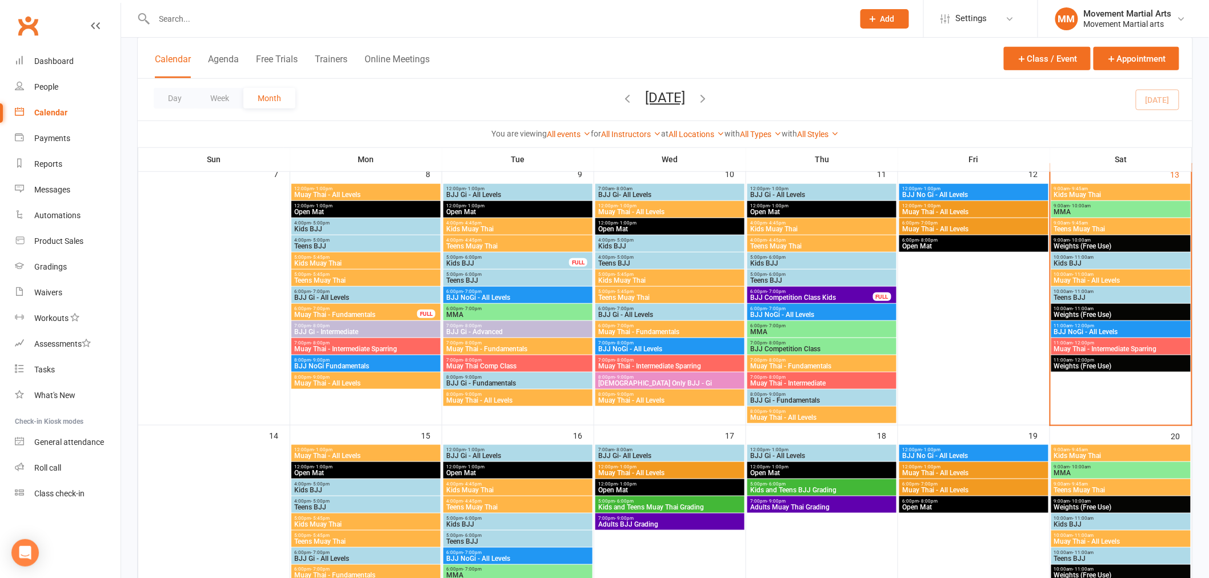
scroll to position [296, 0]
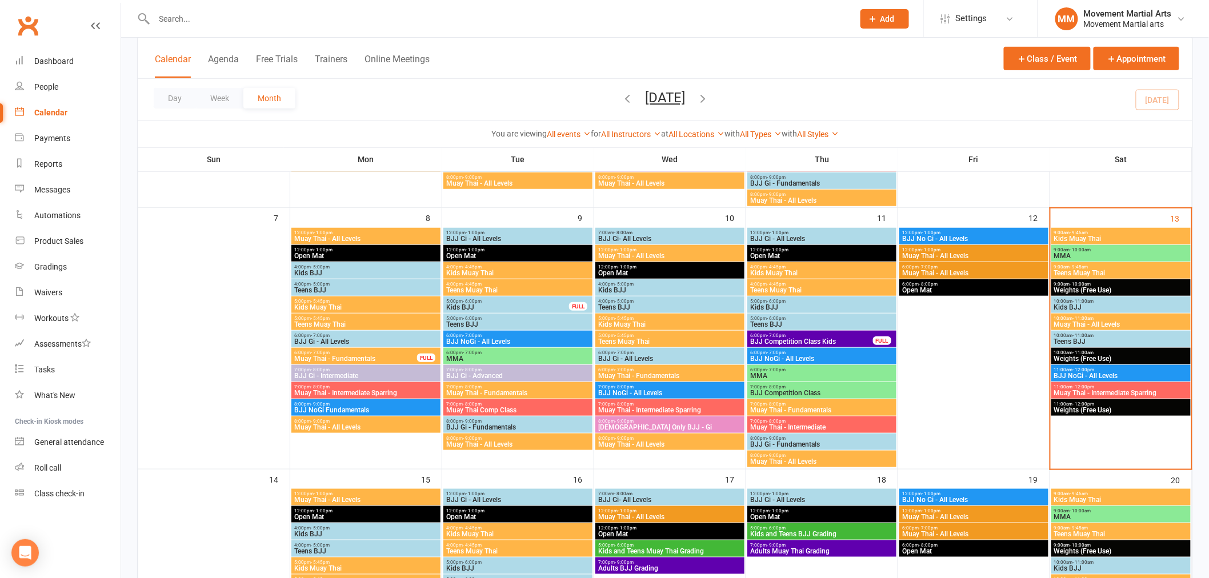
click at [1170, 270] on span "Teens Muay Thai" at bounding box center [1121, 273] width 135 height 7
click at [179, 12] on input "text" at bounding box center [498, 19] width 695 height 16
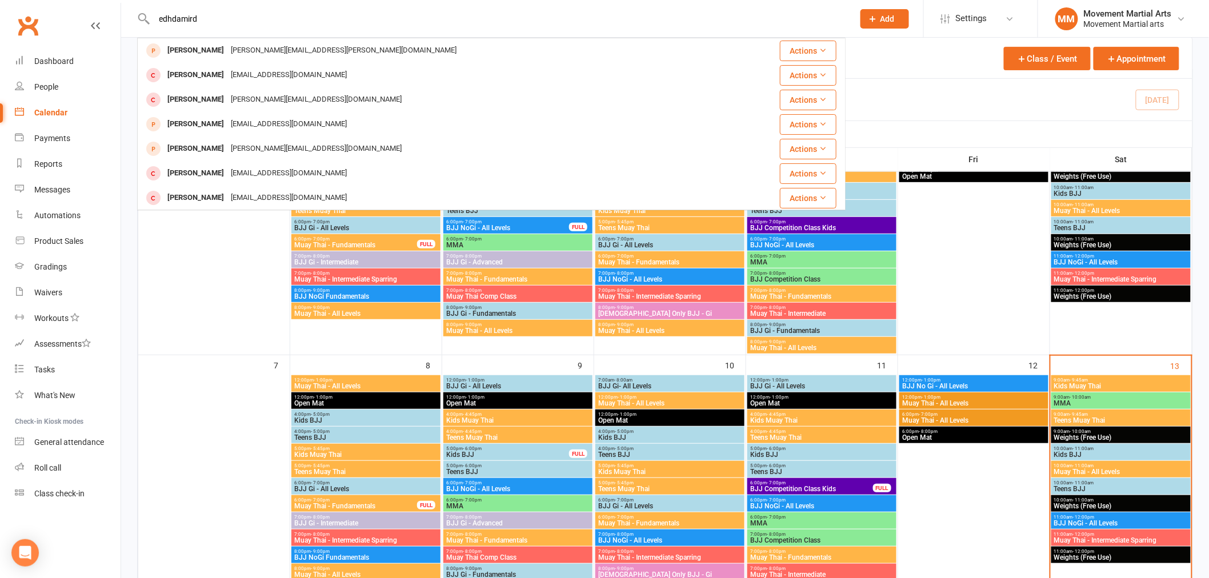
click at [158, 19] on input "edhdamird" at bounding box center [498, 19] width 695 height 16
click at [231, 17] on input "noah edhdamird" at bounding box center [498, 19] width 695 height 16
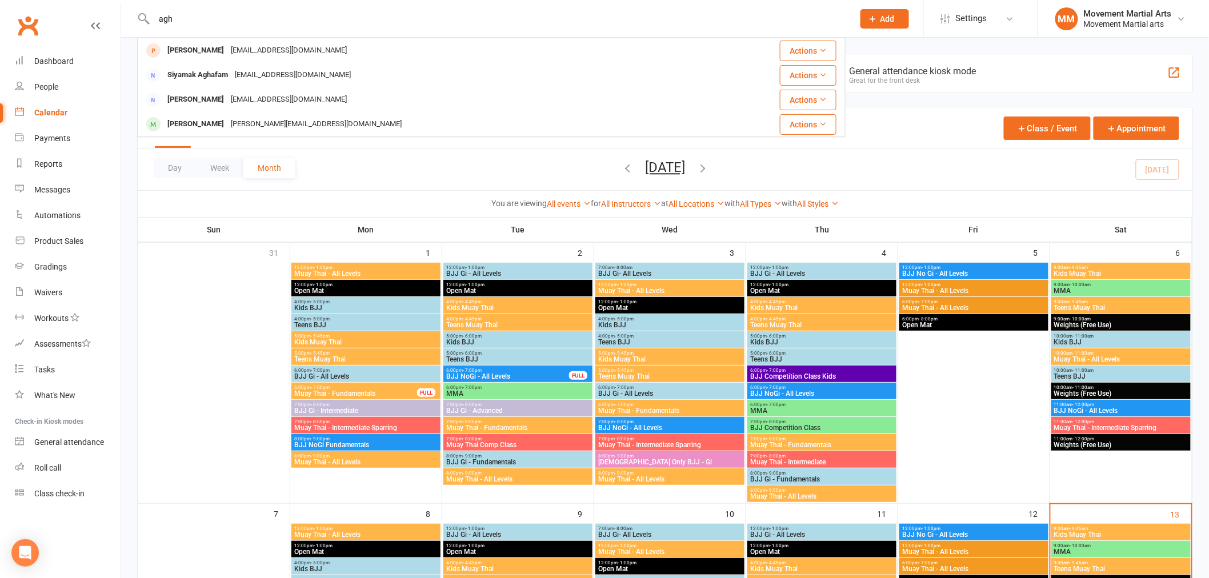
type input "aghd"
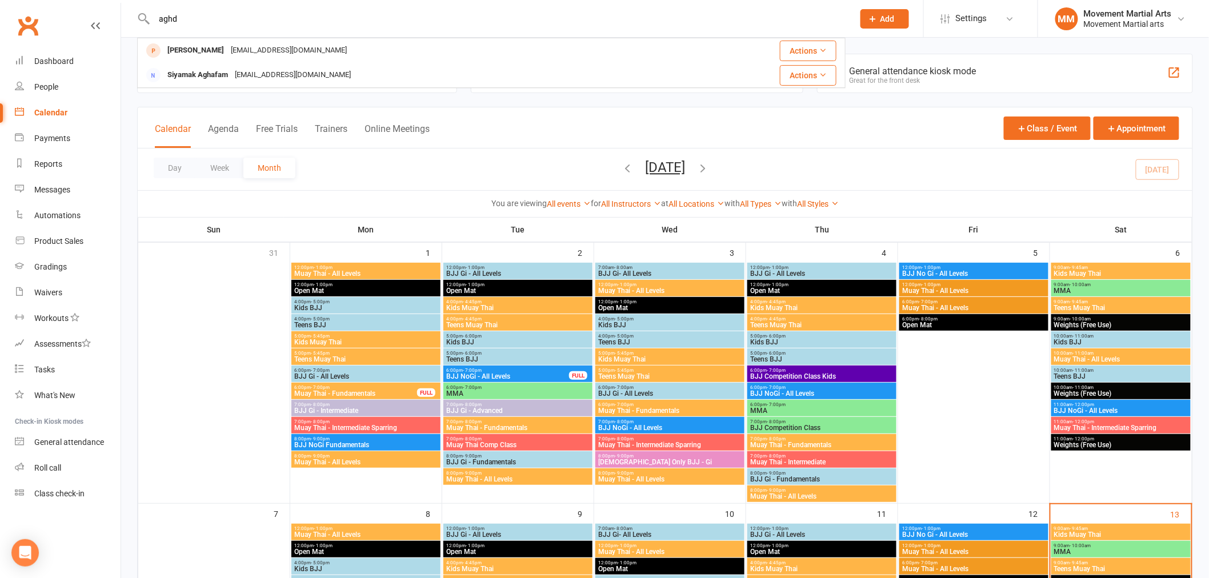
drag, startPoint x: 241, startPoint y: 15, endPoint x: 190, endPoint y: 23, distance: 52.0
click at [190, 23] on input "aghd" at bounding box center [498, 19] width 695 height 16
drag, startPoint x: 199, startPoint y: 22, endPoint x: 159, endPoint y: 29, distance: 40.6
click at [159, 29] on div "aghd Soheyl Aghafam Smkagh@gmail.com Actions Siyamak Aghafam Smkagh@gmail.com A…" at bounding box center [491, 18] width 708 height 37
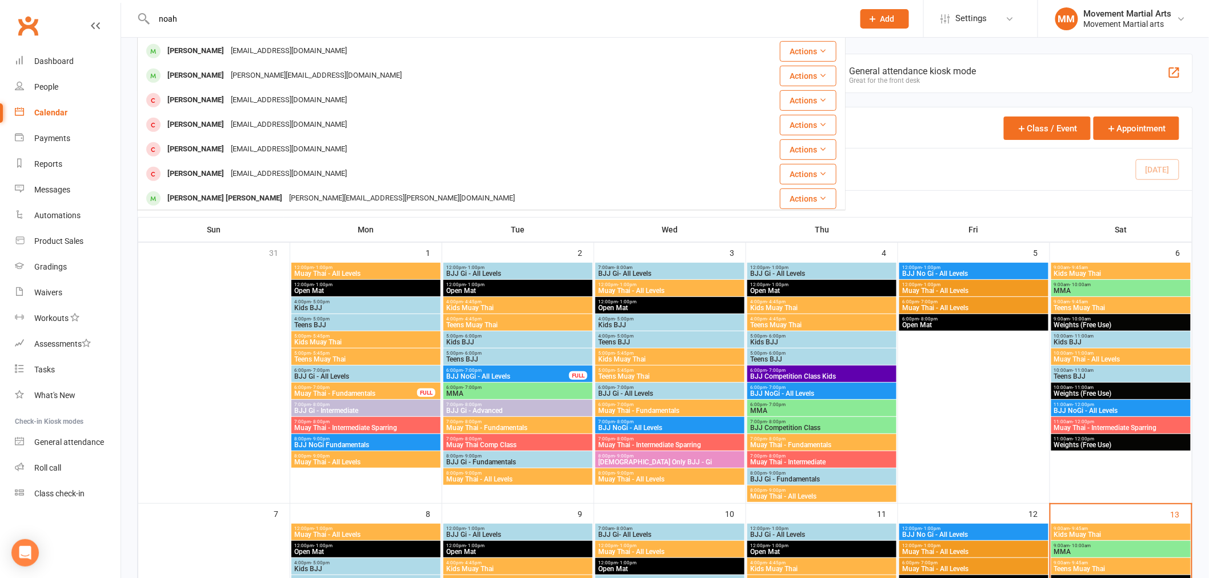
scroll to position [221, 0]
drag, startPoint x: 241, startPoint y: 29, endPoint x: 169, endPoint y: 26, distance: 72.0
click at [169, 26] on div "noah Noah Paikin noahpaikin@gmail.com Actions Noah Lindaya alindaya@gmail.com A…" at bounding box center [491, 18] width 708 height 37
drag, startPoint x: 180, startPoint y: 23, endPoint x: 138, endPoint y: 18, distance: 42.5
click at [138, 18] on div "noah Noah Paikin noahpaikin@gmail.com Actions Noah Lindaya alindaya@gmail.com A…" at bounding box center [491, 18] width 708 height 37
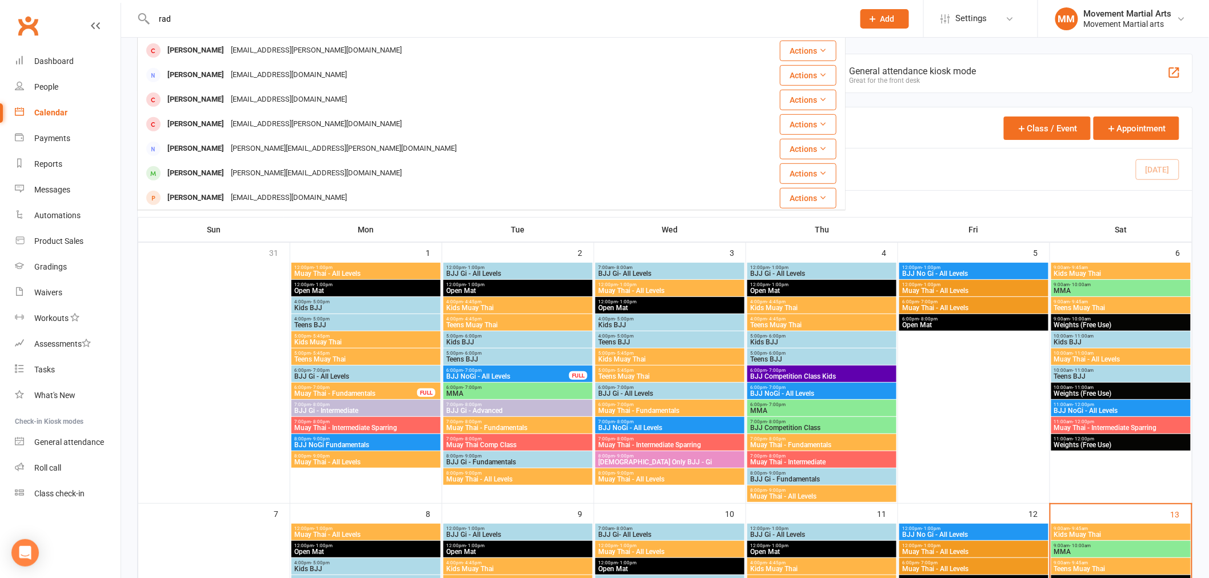
scroll to position [99, 0]
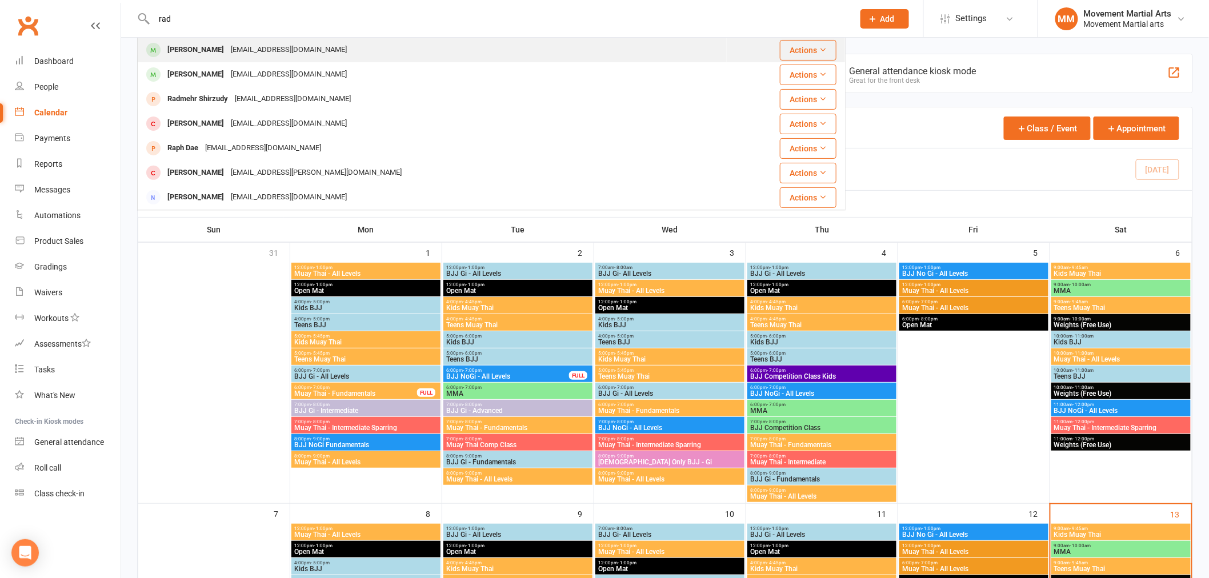
type input "rad"
drag, startPoint x: 266, startPoint y: 43, endPoint x: 233, endPoint y: 51, distance: 33.5
click at [233, 51] on div "Shahab@smartstructs.com.au" at bounding box center [288, 50] width 123 height 17
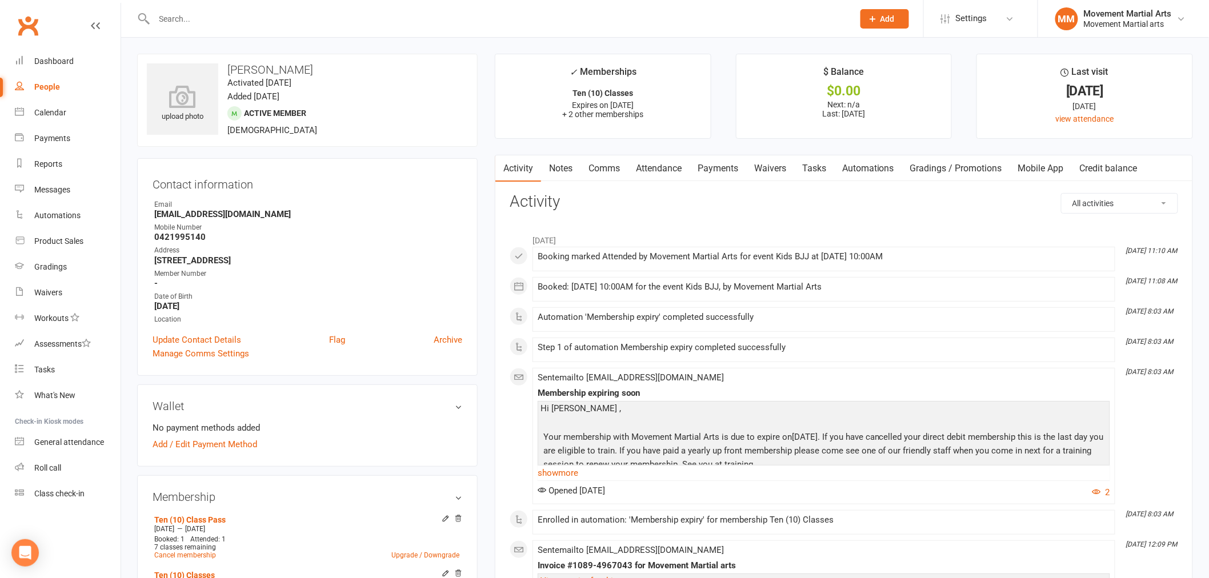
drag, startPoint x: 44, startPoint y: 35, endPoint x: 105, endPoint y: 9, distance: 66.3
click at [127, 7] on react-component at bounding box center [423, 18] width 846 height 37
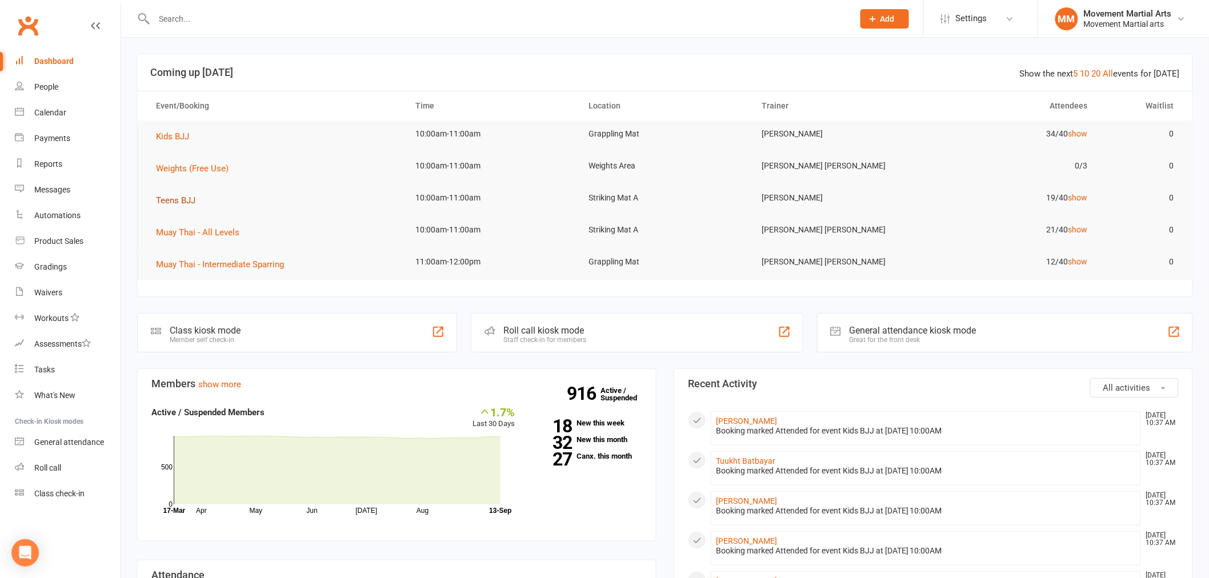
click at [193, 197] on span "Teens BJJ" at bounding box center [175, 200] width 39 height 10
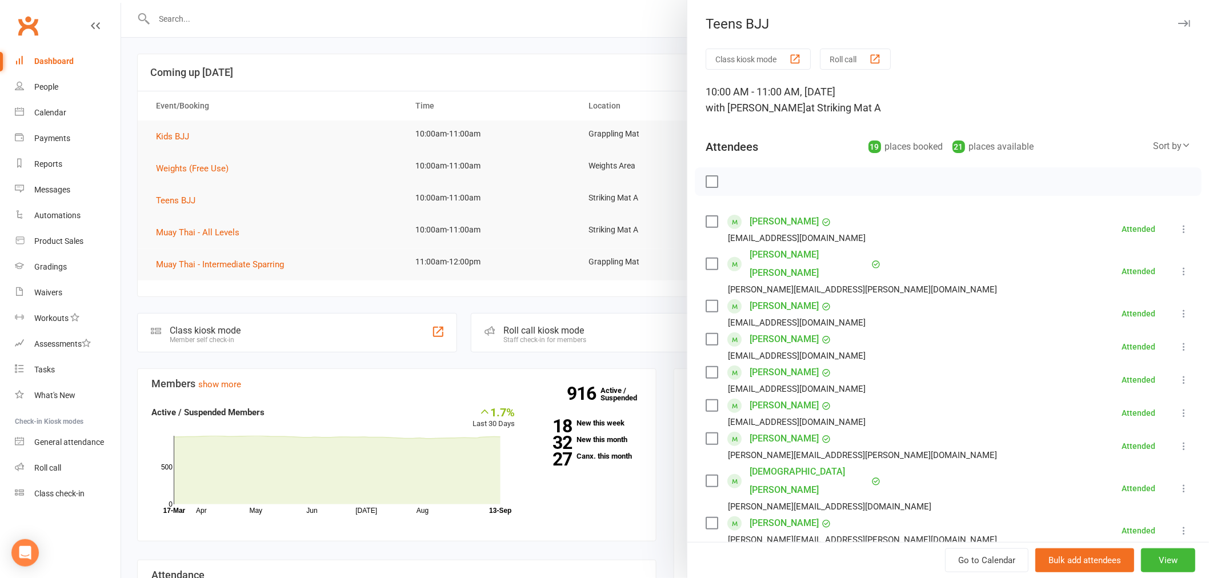
drag, startPoint x: 398, startPoint y: 58, endPoint x: 334, endPoint y: 78, distance: 66.5
click at [397, 58] on div at bounding box center [665, 289] width 1088 height 578
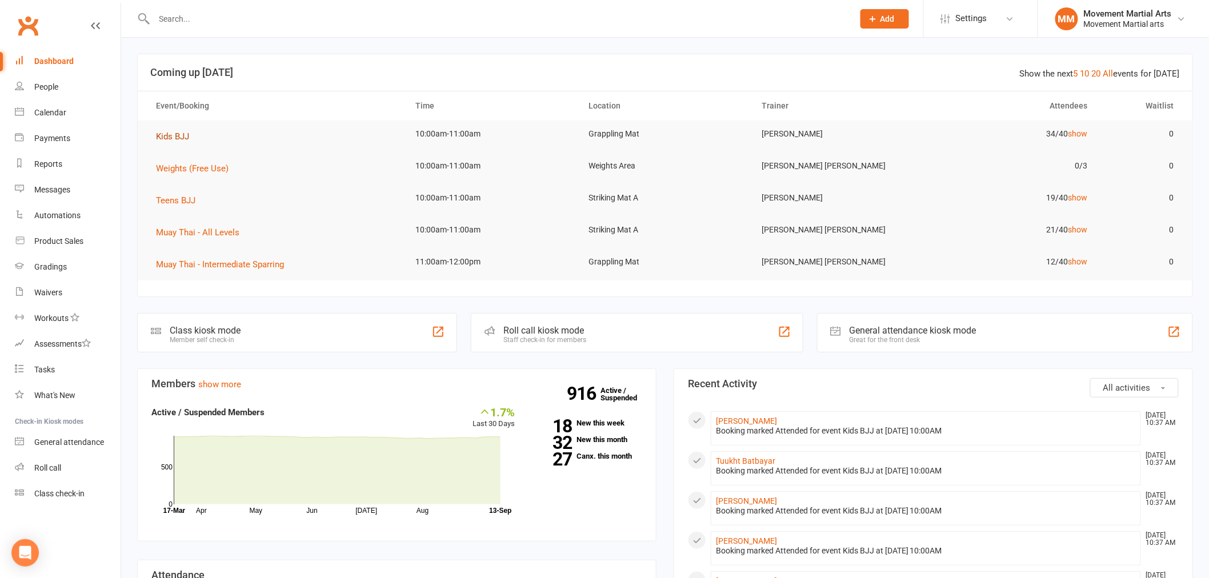
click at [161, 141] on button "Kids BJJ" at bounding box center [176, 137] width 41 height 14
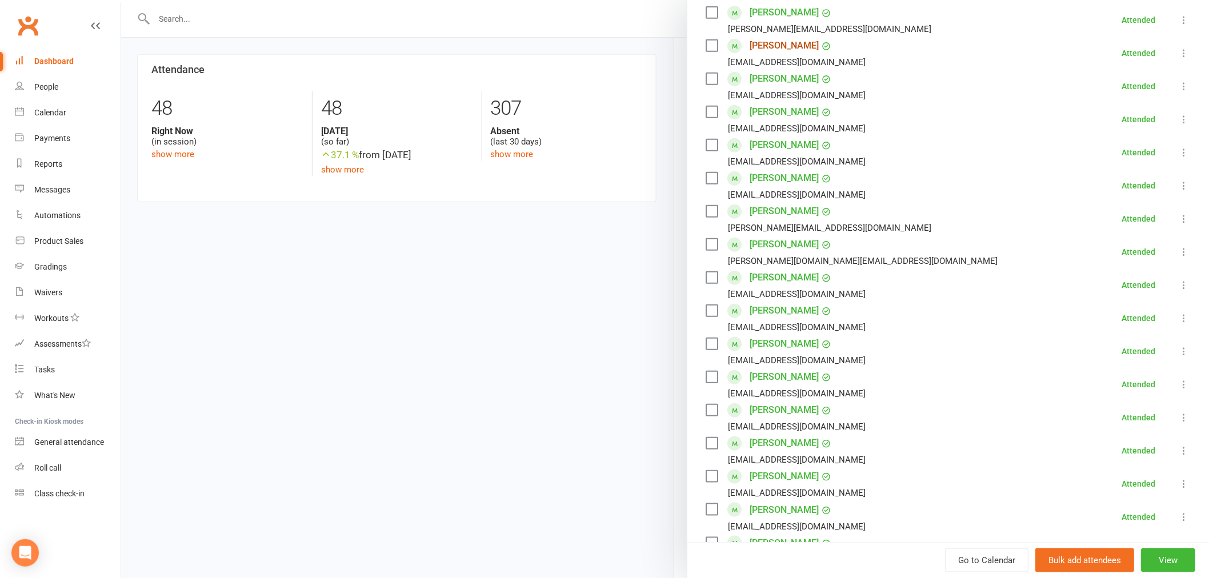
scroll to position [61, 0]
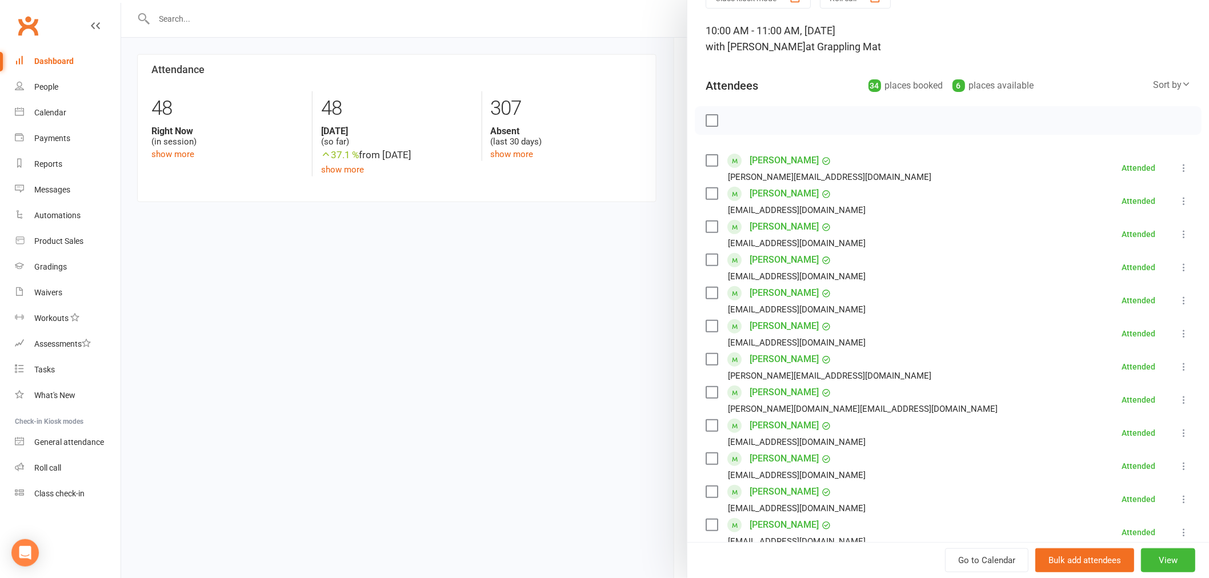
click at [1178, 367] on icon at bounding box center [1183, 366] width 11 height 11
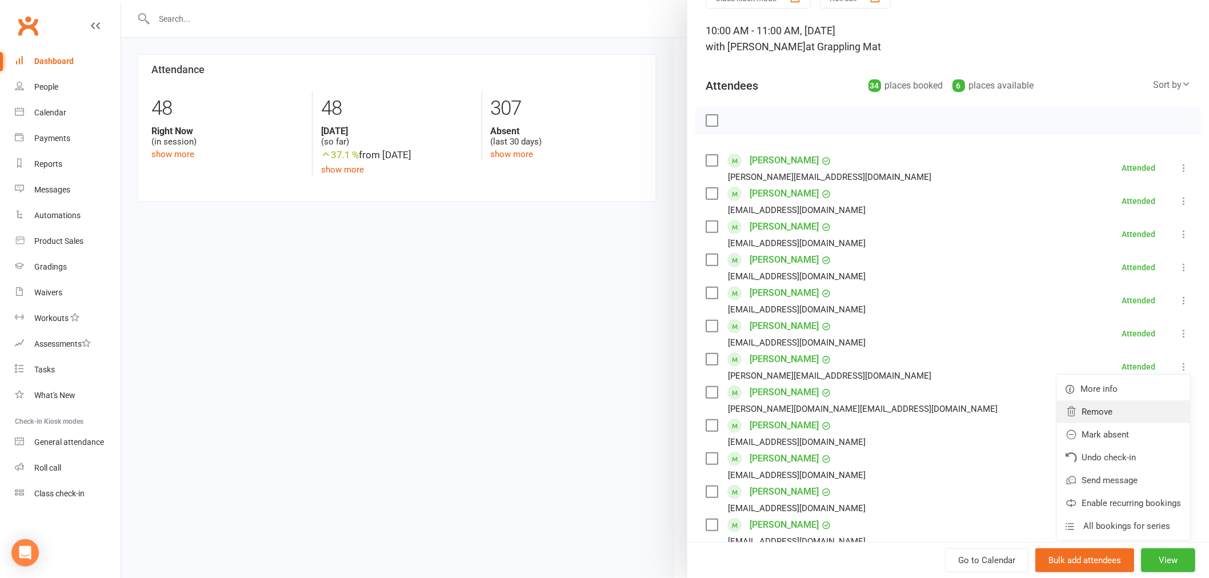
click at [1141, 404] on link "Remove" at bounding box center [1123, 412] width 134 height 23
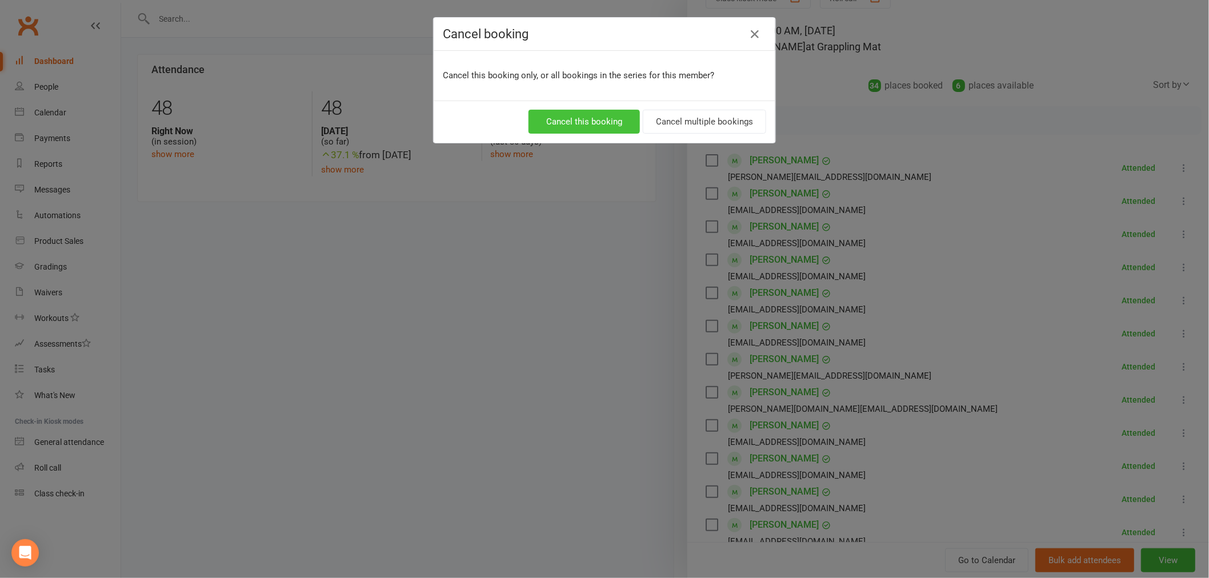
click at [584, 122] on button "Cancel this booking" at bounding box center [583, 122] width 111 height 24
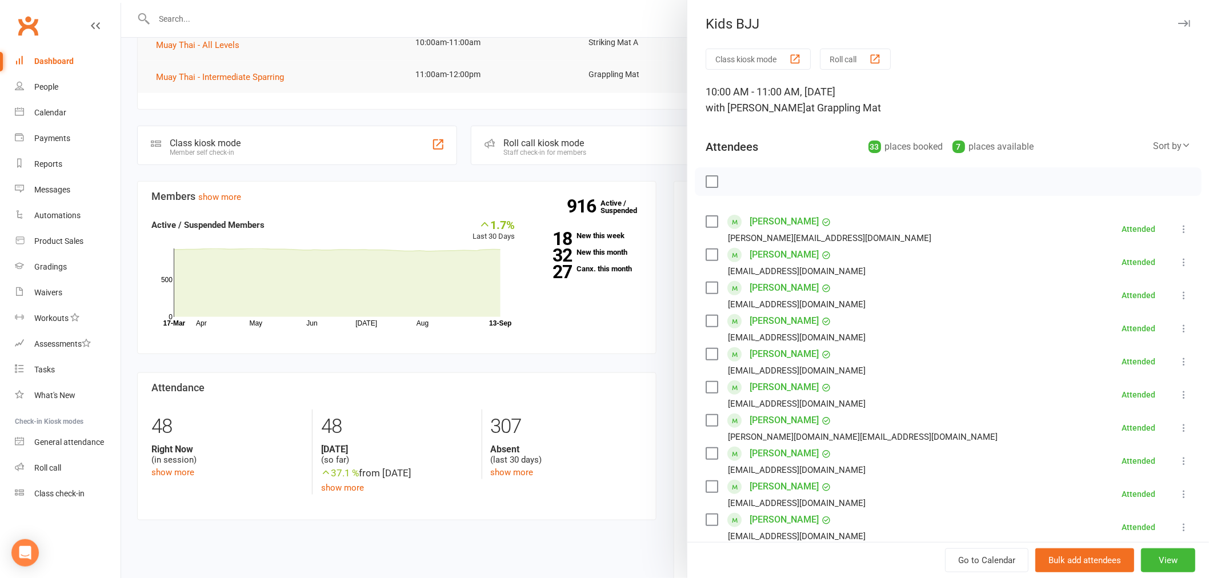
scroll to position [0, 0]
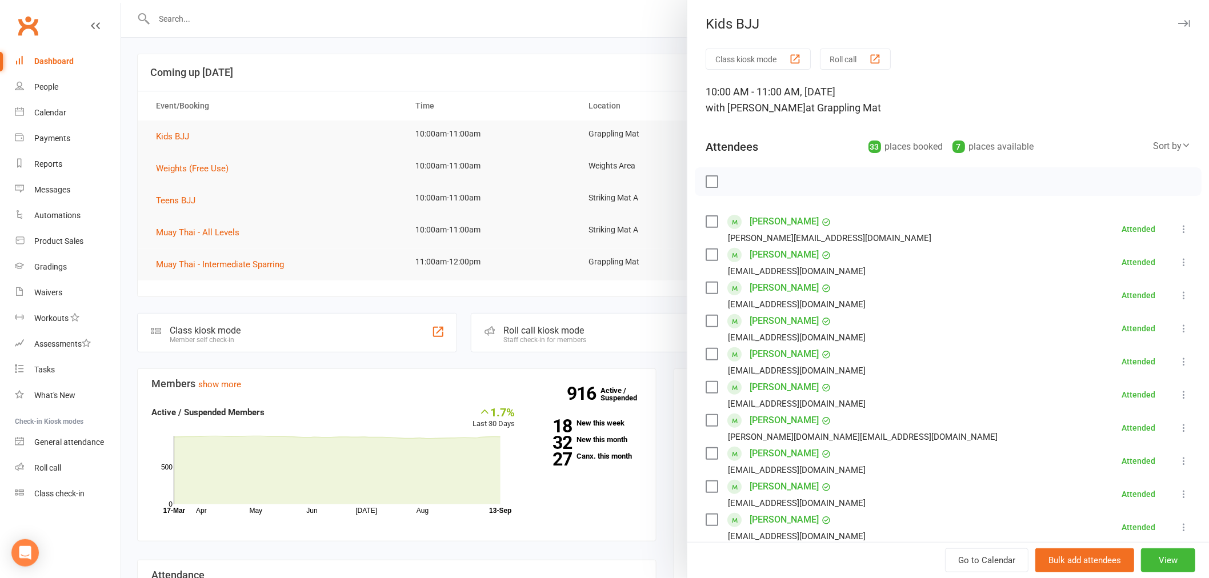
click at [282, 53] on div at bounding box center [665, 289] width 1088 height 578
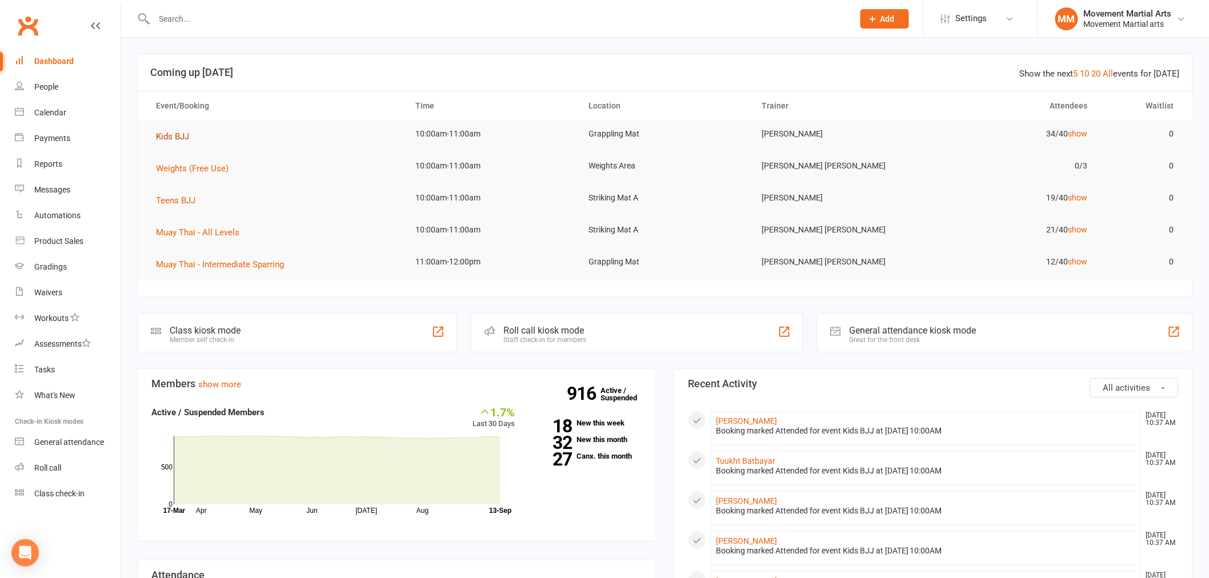
click at [157, 132] on span "Kids BJJ" at bounding box center [172, 136] width 33 height 10
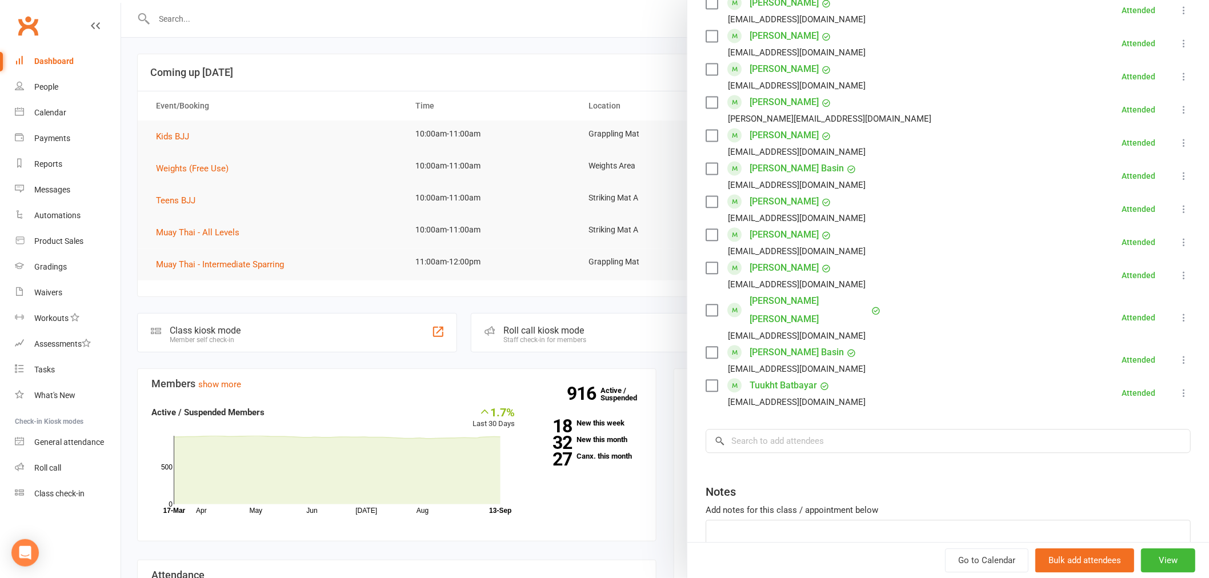
scroll to position [970, 0]
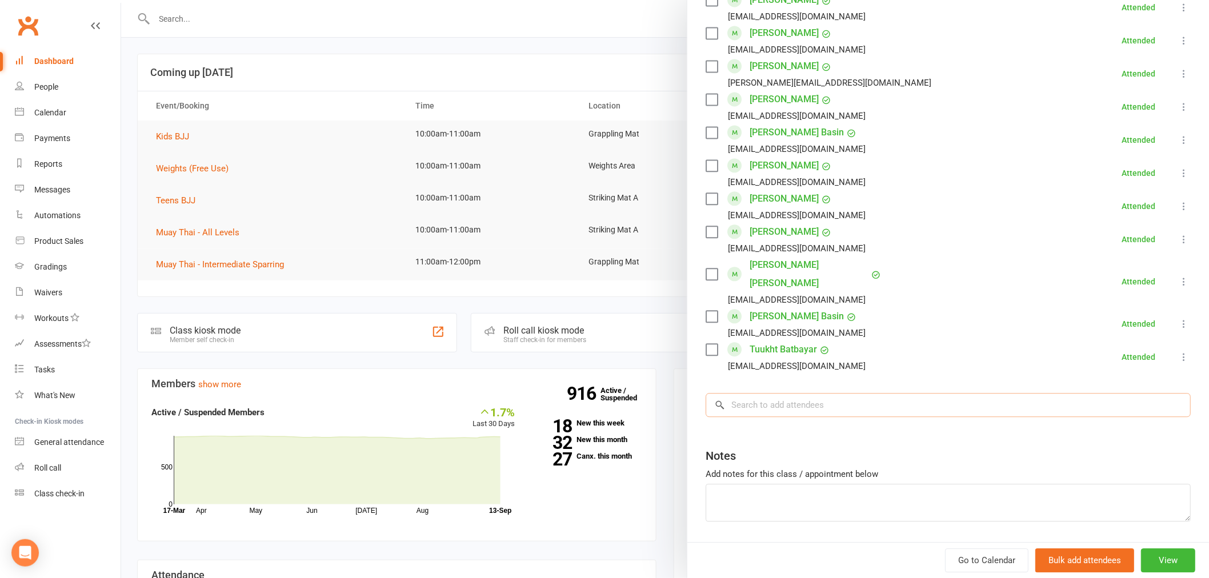
click at [800, 393] on input "search" at bounding box center [948, 405] width 485 height 24
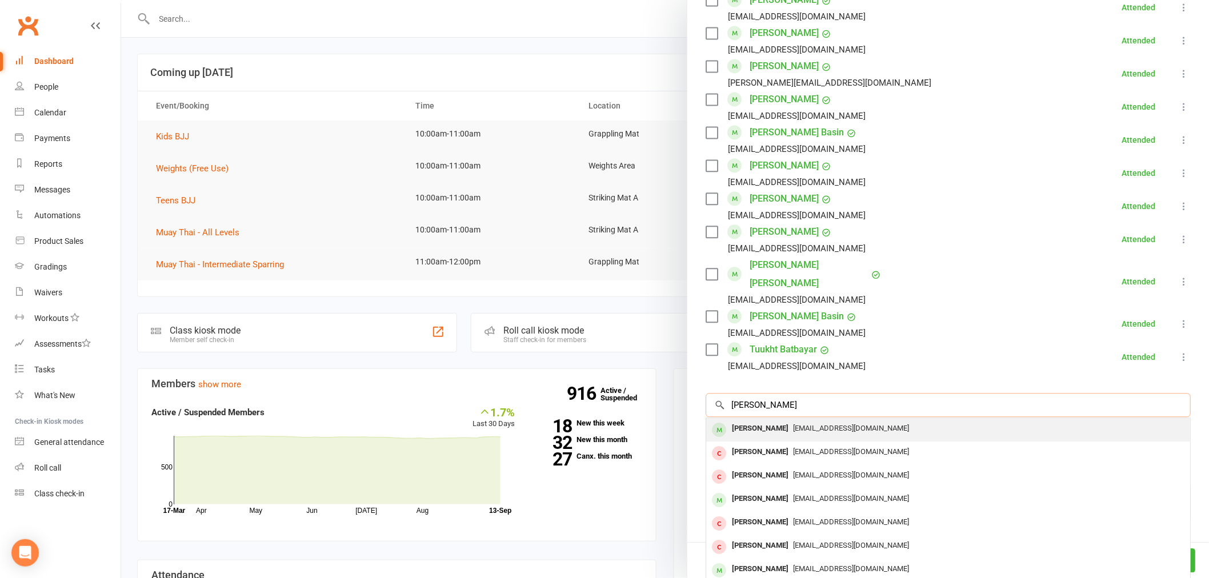
type input "noah rad"
click at [793, 424] on span "Shahab@smartstructs.com.au" at bounding box center [851, 428] width 116 height 9
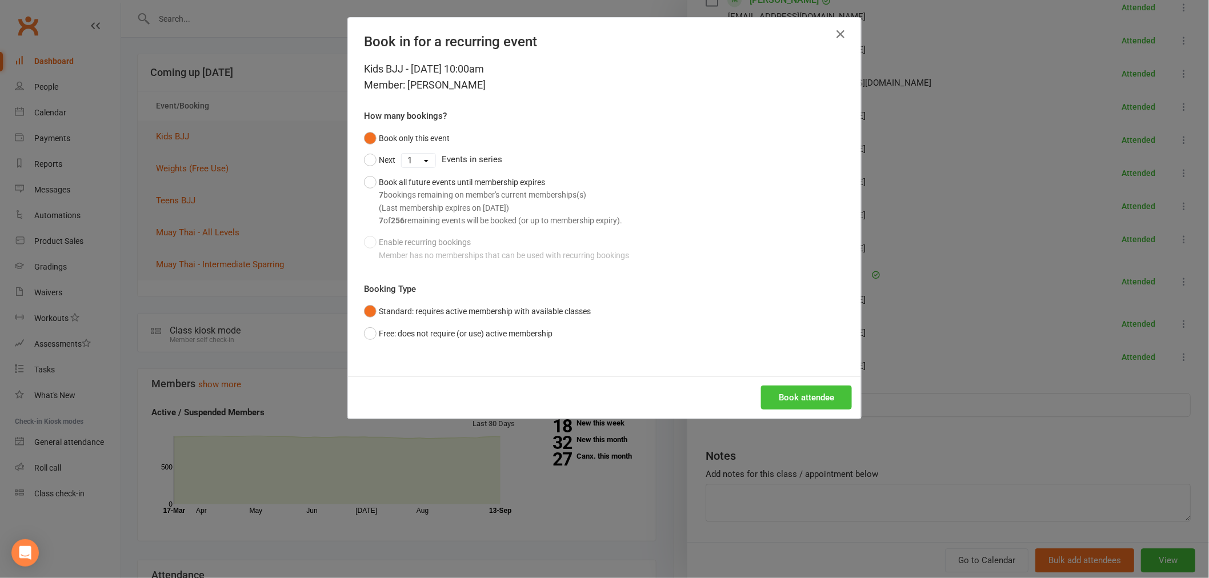
click at [814, 394] on button "Book attendee" at bounding box center [806, 398] width 91 height 24
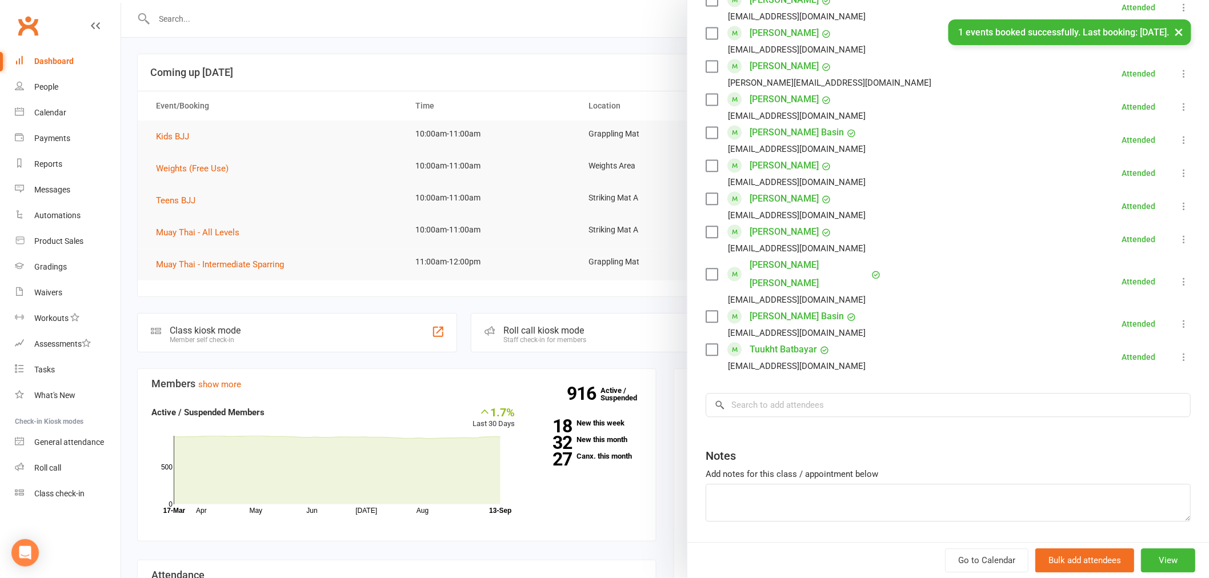
click at [310, 13] on div at bounding box center [665, 289] width 1088 height 578
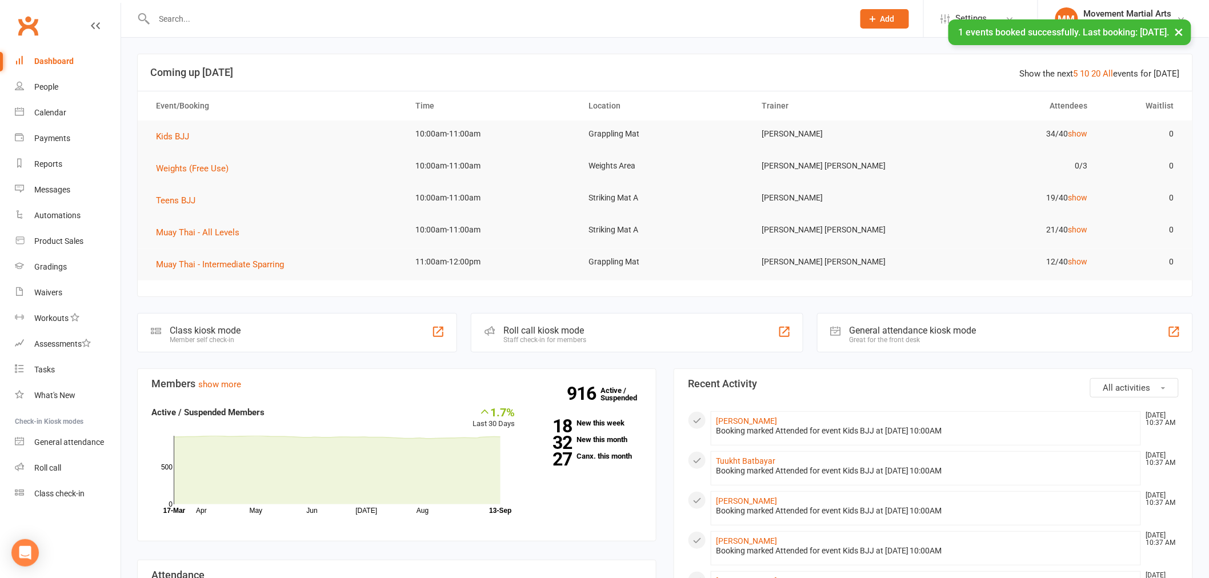
click at [311, 19] on div "× 1 events booked successfully. Last booking: Sep 13, 2025." at bounding box center [597, 19] width 1194 height 0
click at [312, 19] on div "× 1 events booked successfully. Last booking: Sep 13, 2025." at bounding box center [597, 19] width 1194 height 0
click at [290, 11] on input "text" at bounding box center [498, 19] width 695 height 16
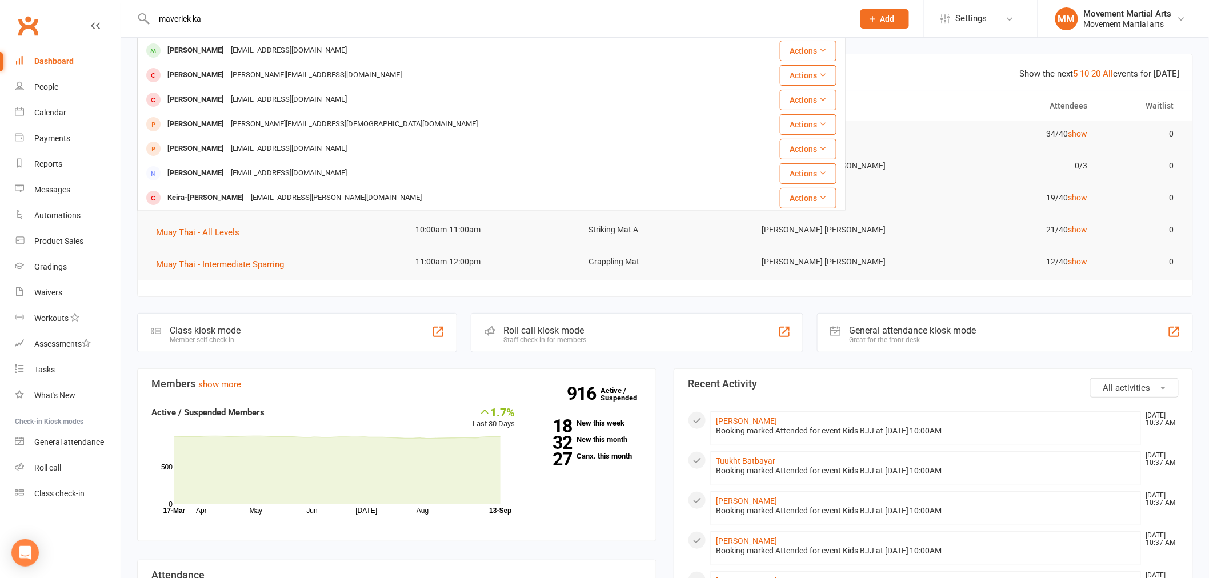
type input "maverick ka"
click at [281, 43] on div "Mattkav1@hotmail.com" at bounding box center [288, 50] width 123 height 17
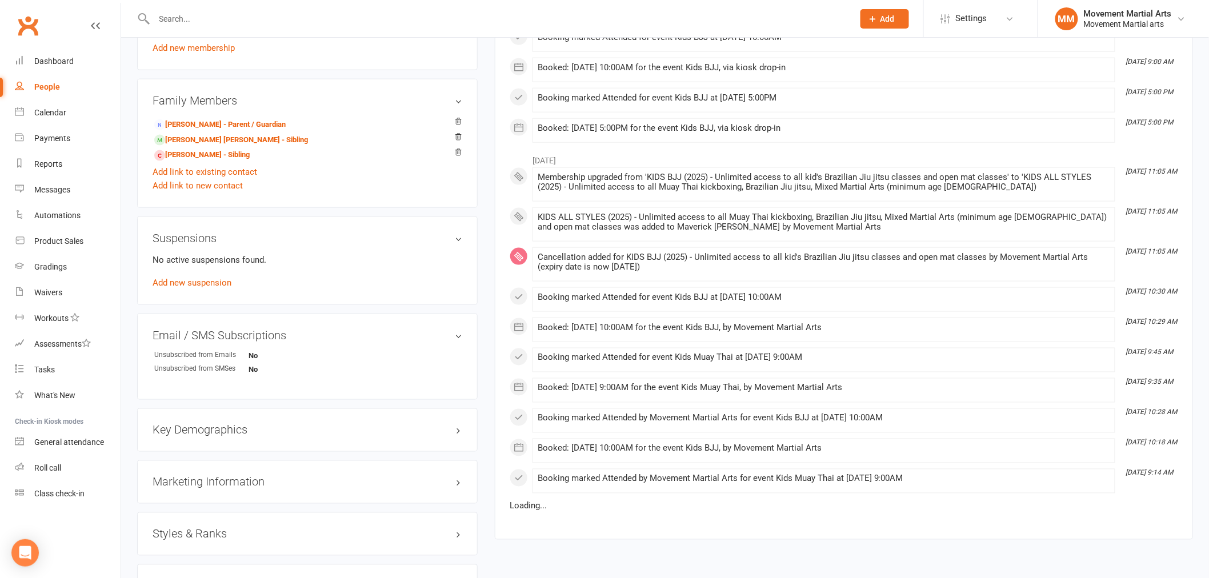
scroll to position [820, 0]
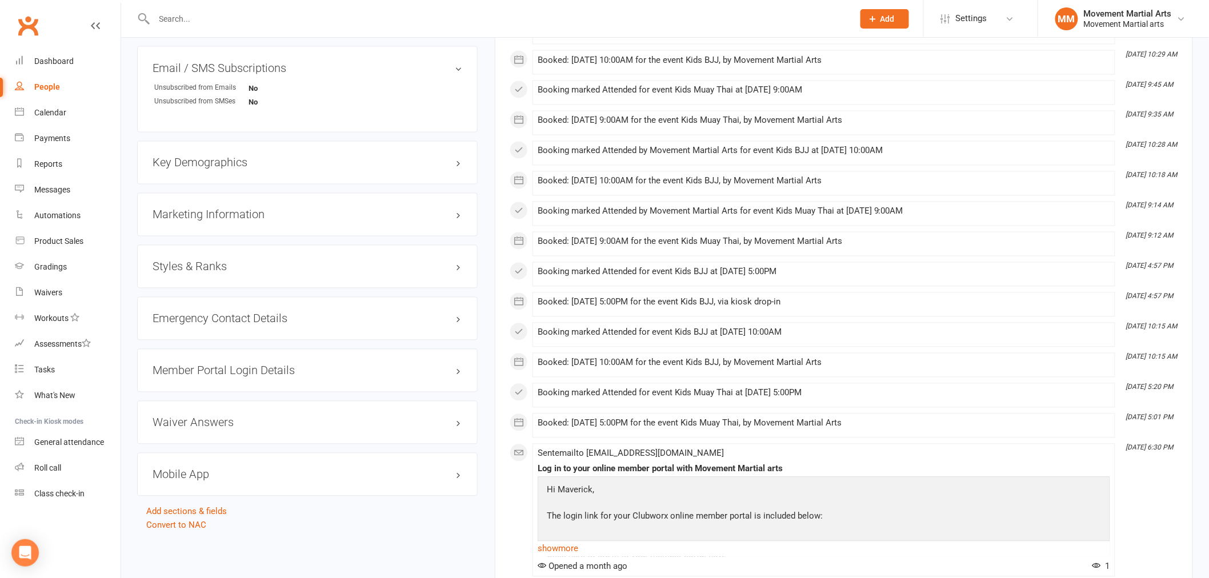
click at [253, 271] on h3 "Styles & Ranks" at bounding box center [308, 267] width 310 height 13
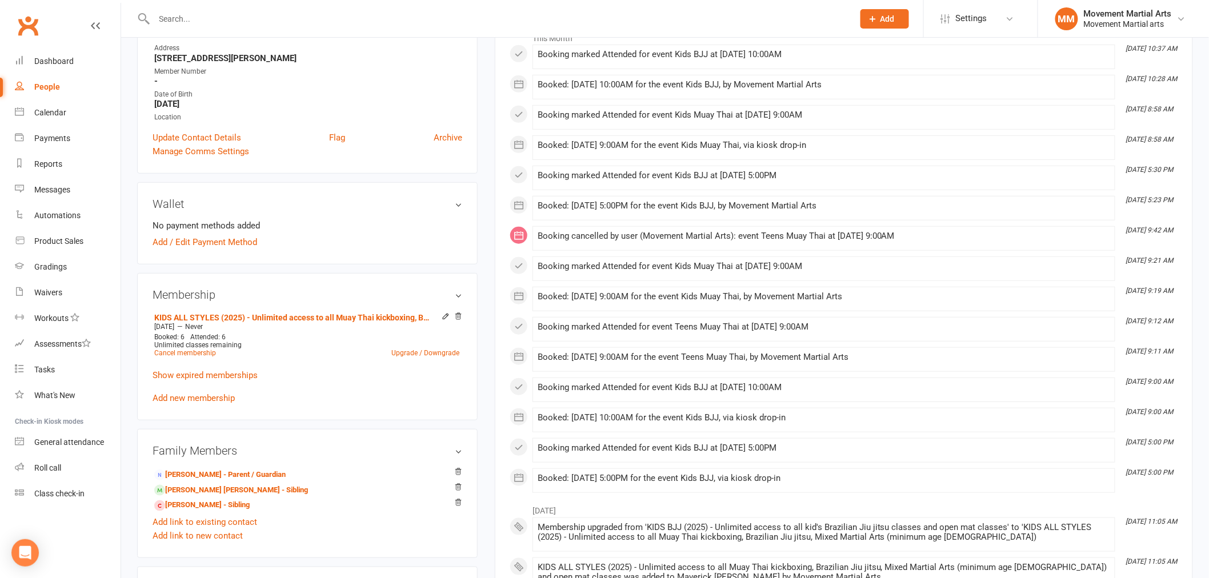
scroll to position [227, 0]
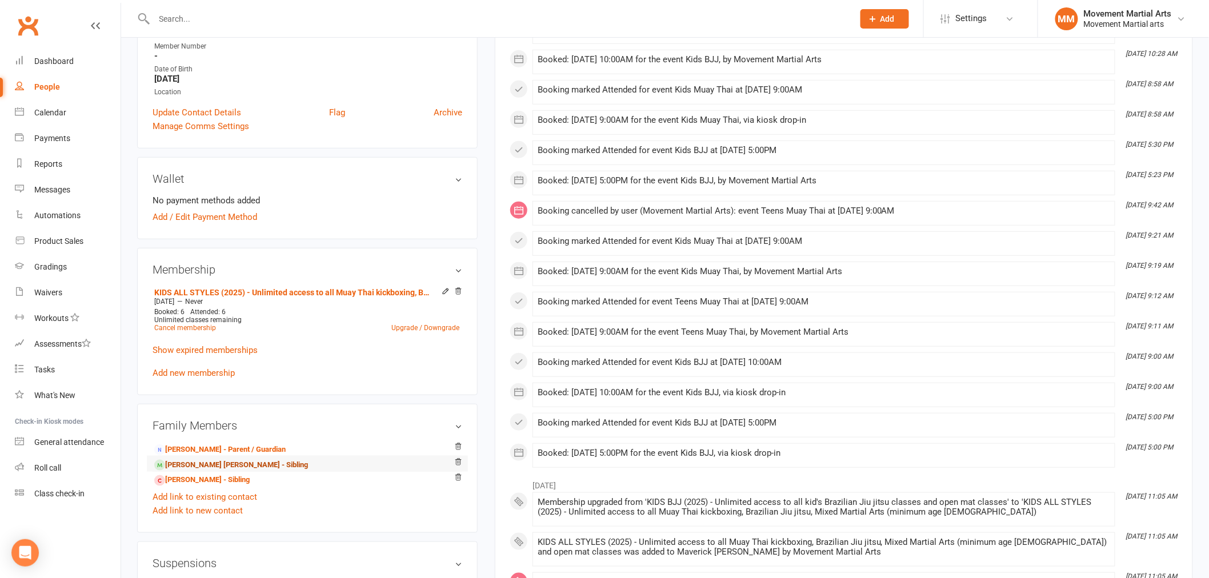
click at [203, 462] on link "Sullivan Kavanagh - Sibling" at bounding box center [231, 465] width 154 height 12
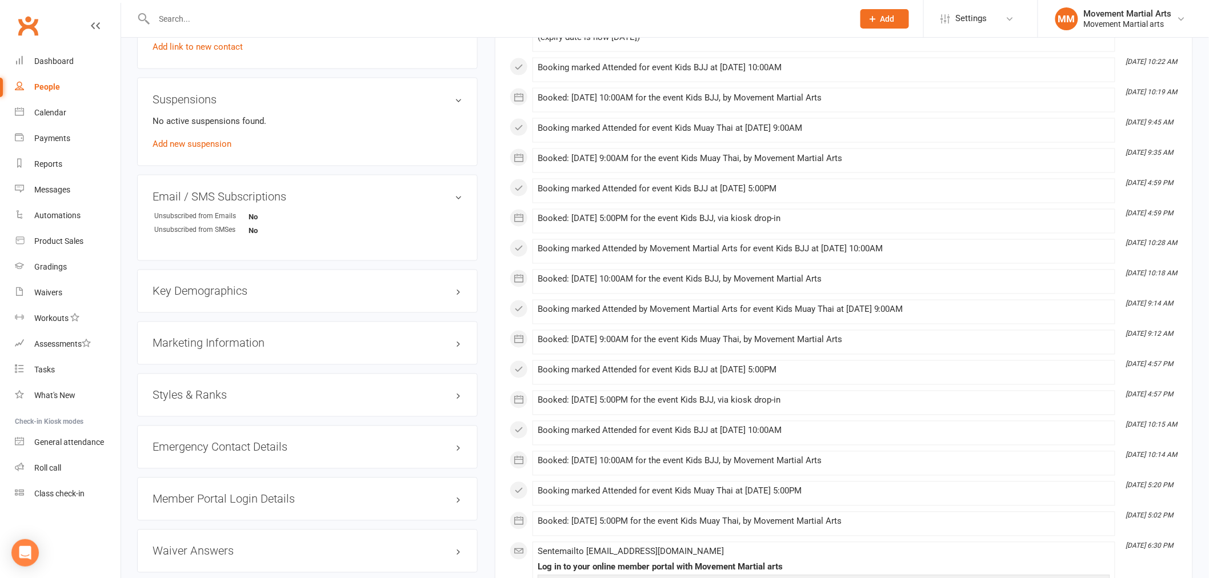
scroll to position [740, 0]
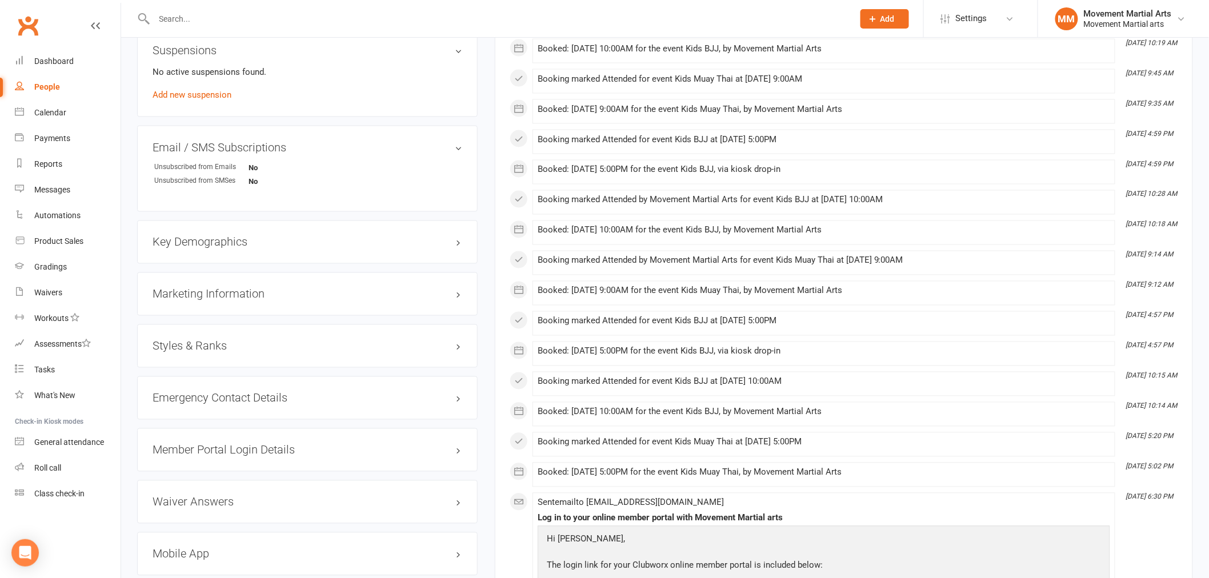
click at [250, 349] on h3 "Styles & Ranks" at bounding box center [308, 346] width 310 height 13
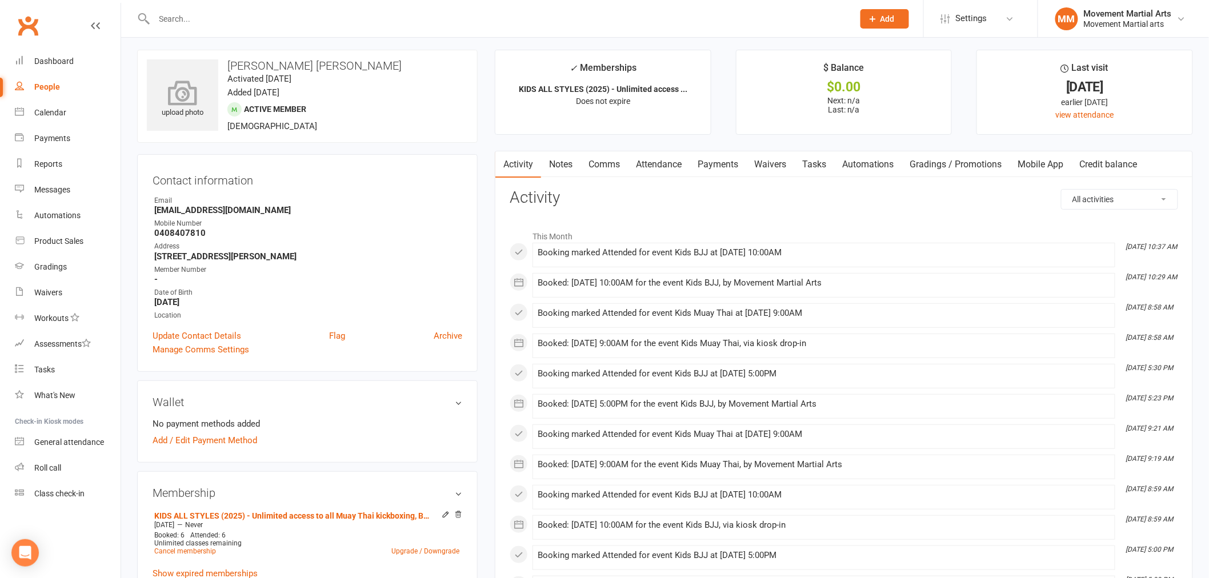
scroll to position [0, 0]
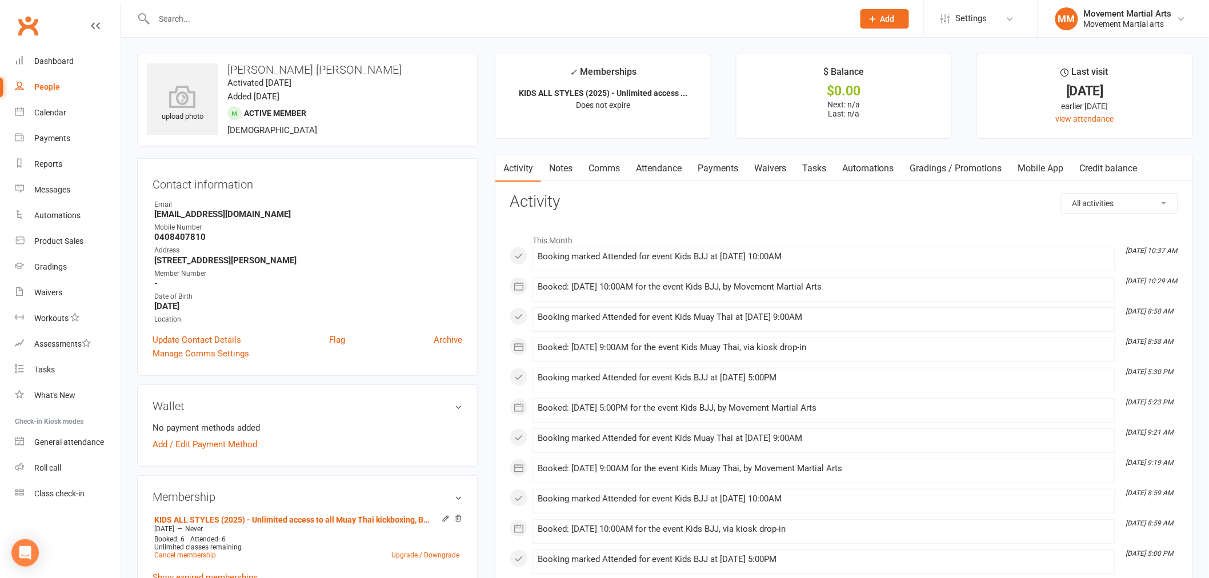
click at [277, 20] on input "text" at bounding box center [498, 19] width 695 height 16
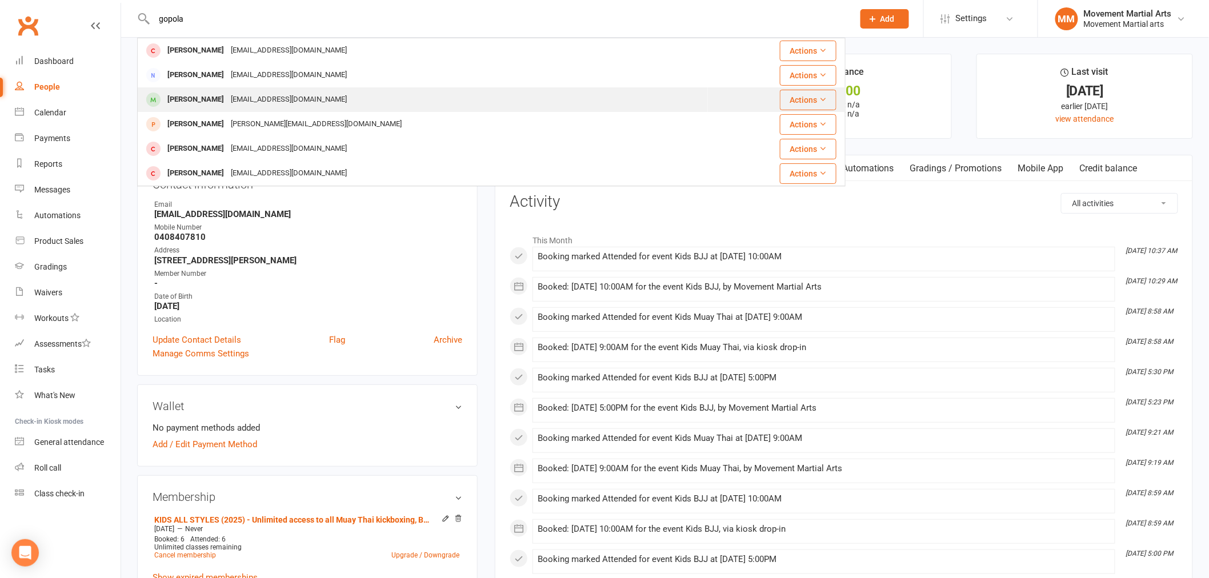
type input "gopola"
click at [266, 98] on div "Greenbean108@myyahoo.com" at bounding box center [288, 99] width 123 height 17
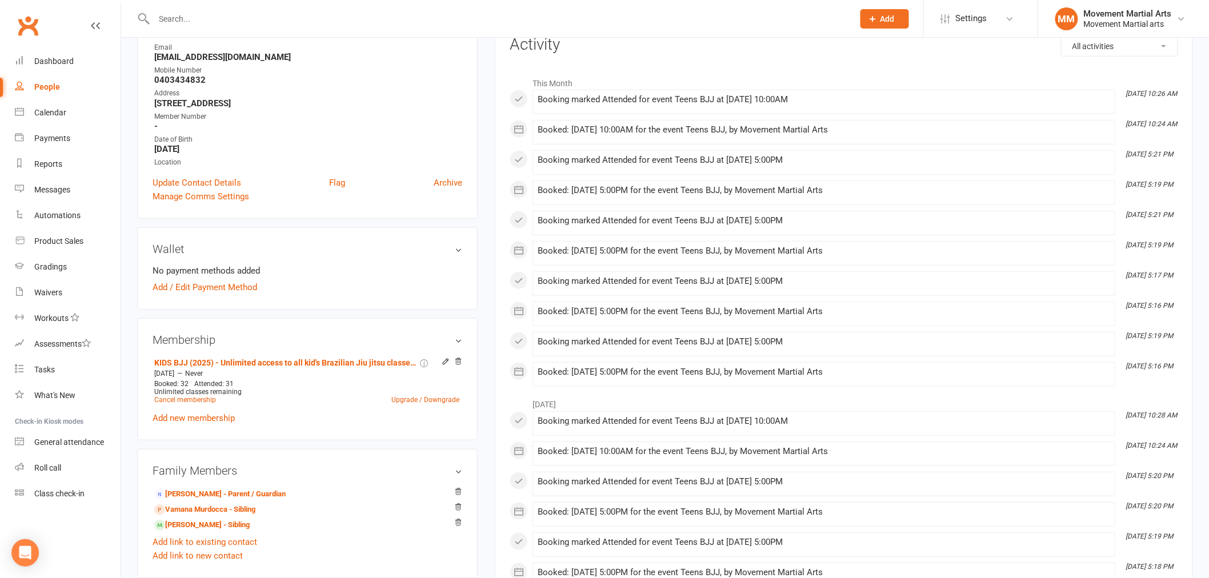
scroll to position [296, 0]
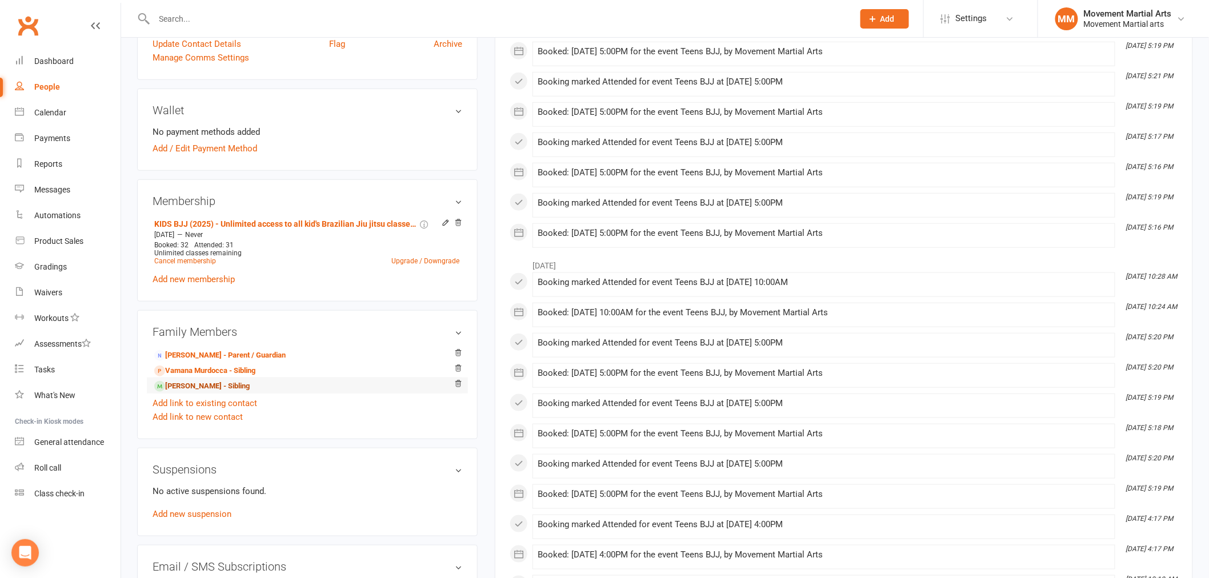
click at [236, 390] on link "Gauri Murdocca - Sibling" at bounding box center [201, 387] width 95 height 12
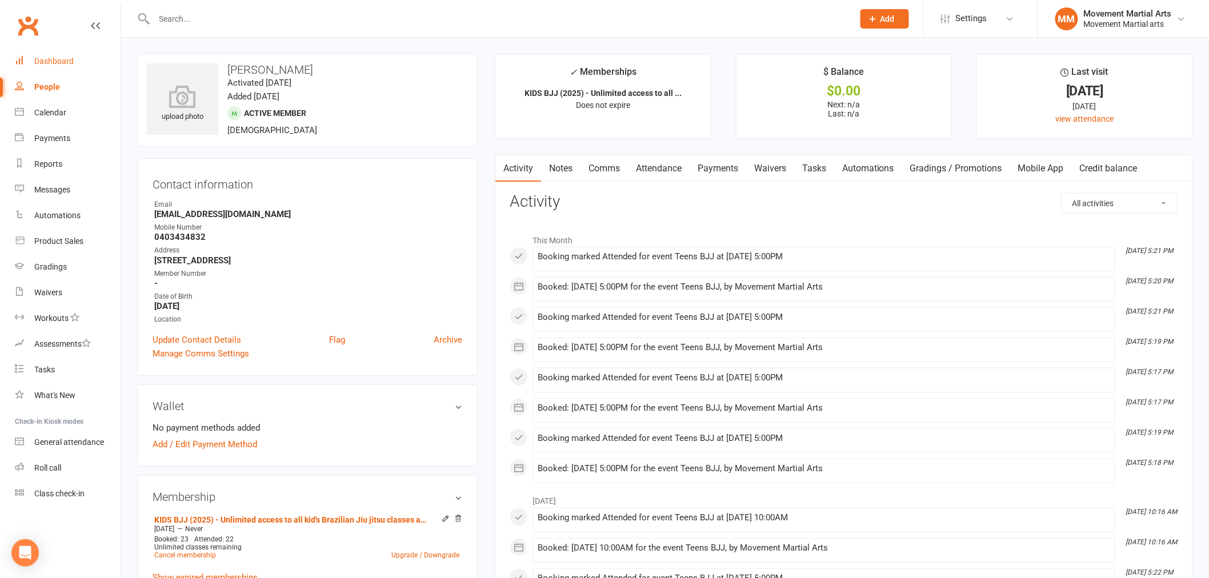
click at [42, 62] on div "Dashboard" at bounding box center [53, 61] width 39 height 9
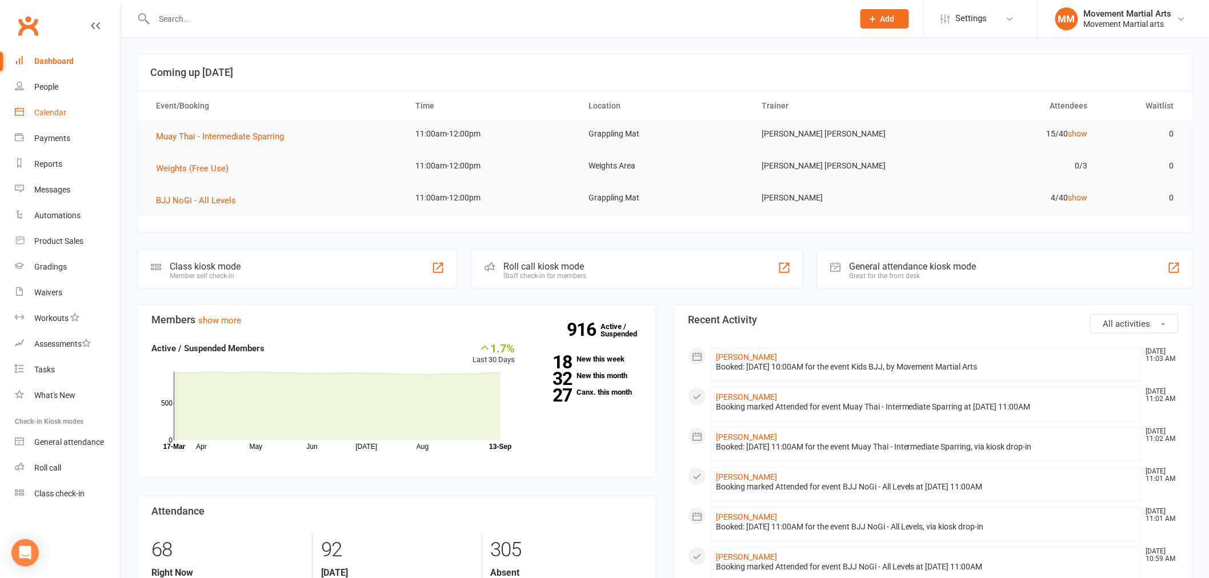
click at [59, 109] on div "Calendar" at bounding box center [50, 112] width 32 height 9
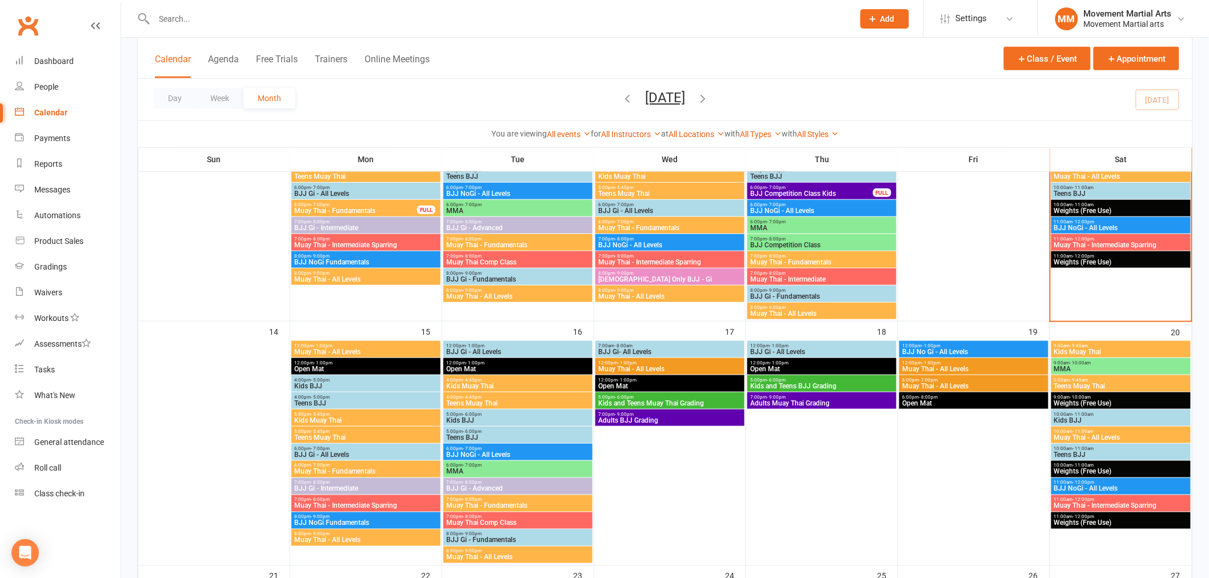
scroll to position [296, 0]
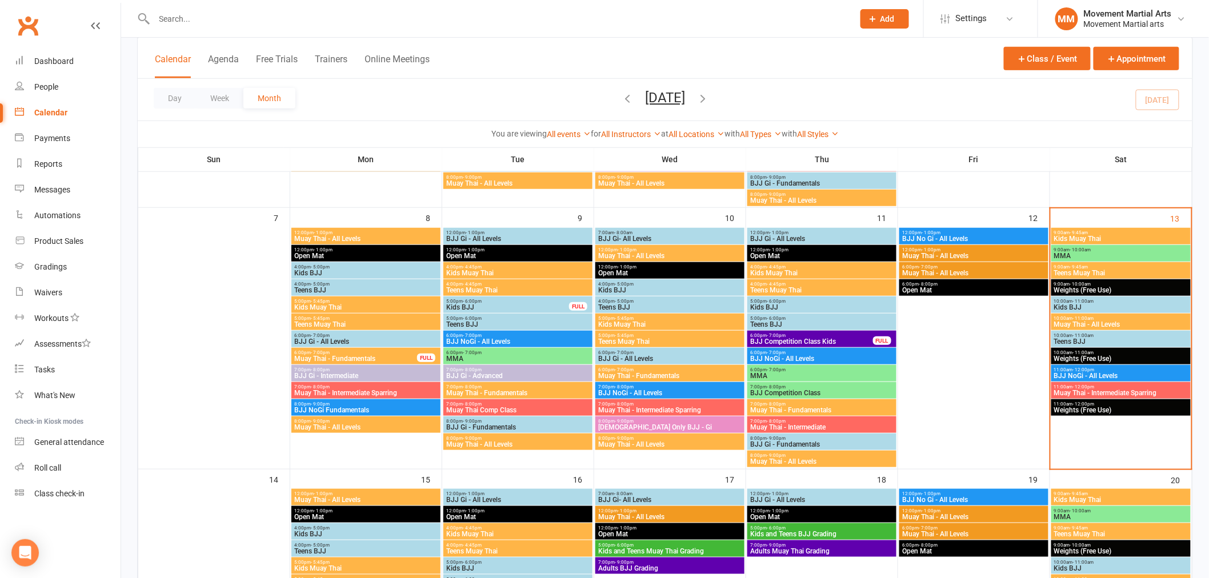
click at [1095, 335] on span "10:00am - 11:00am" at bounding box center [1121, 335] width 135 height 5
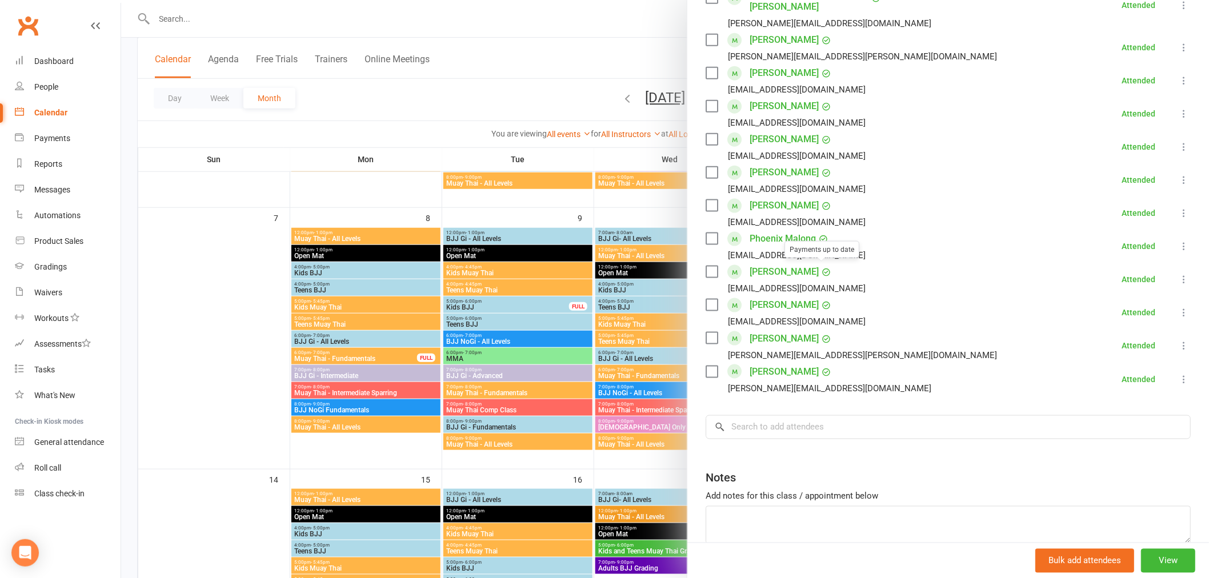
scroll to position [505, 0]
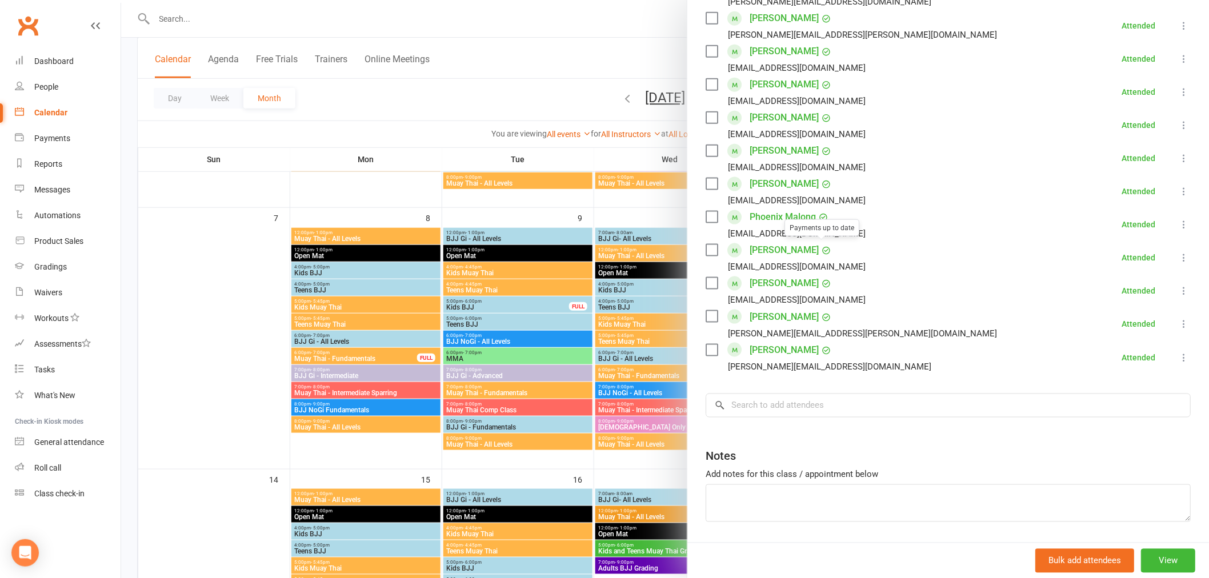
click at [789, 353] on div "Class kiosk mode Roll call 10:00 AM - 11:00 AM, Saturday, September, 13, 2025 w…" at bounding box center [948, 61] width 522 height 1036
click at [787, 394] on input "search" at bounding box center [948, 406] width 485 height 24
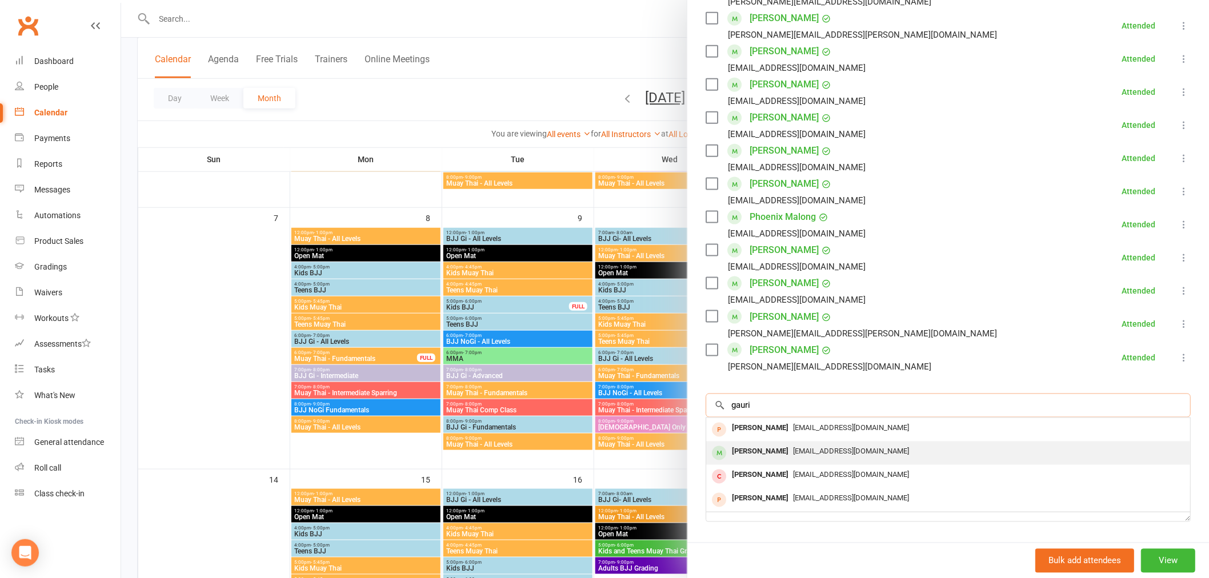
type input "gauri"
click at [855, 447] on span "Greenbean108@myyahoo.com" at bounding box center [851, 451] width 116 height 9
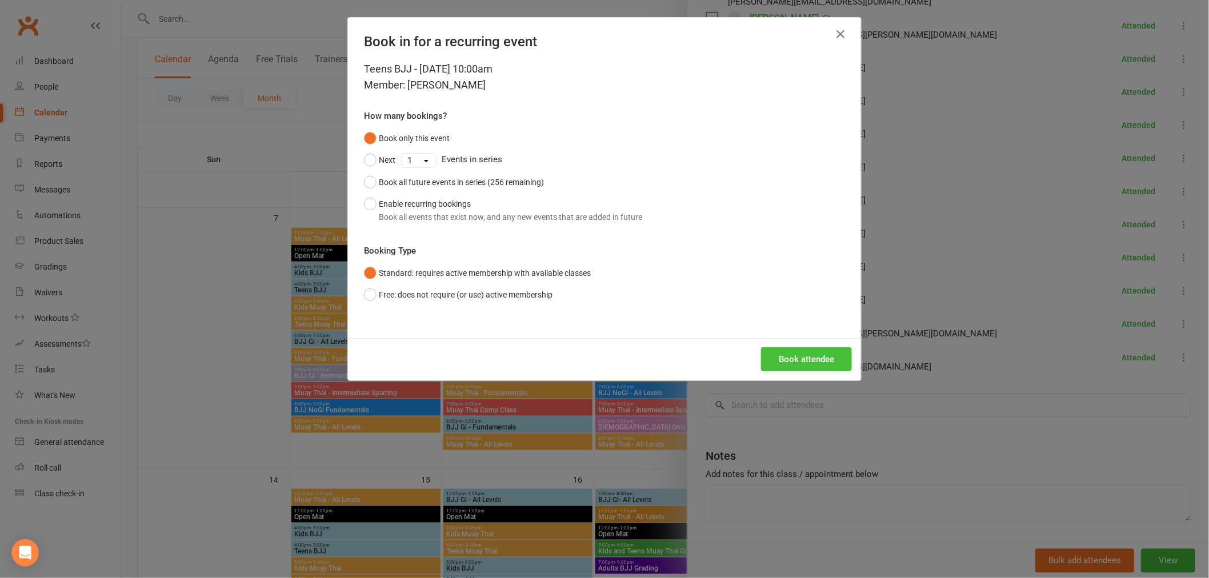
click at [797, 356] on button "Book attendee" at bounding box center [806, 359] width 91 height 24
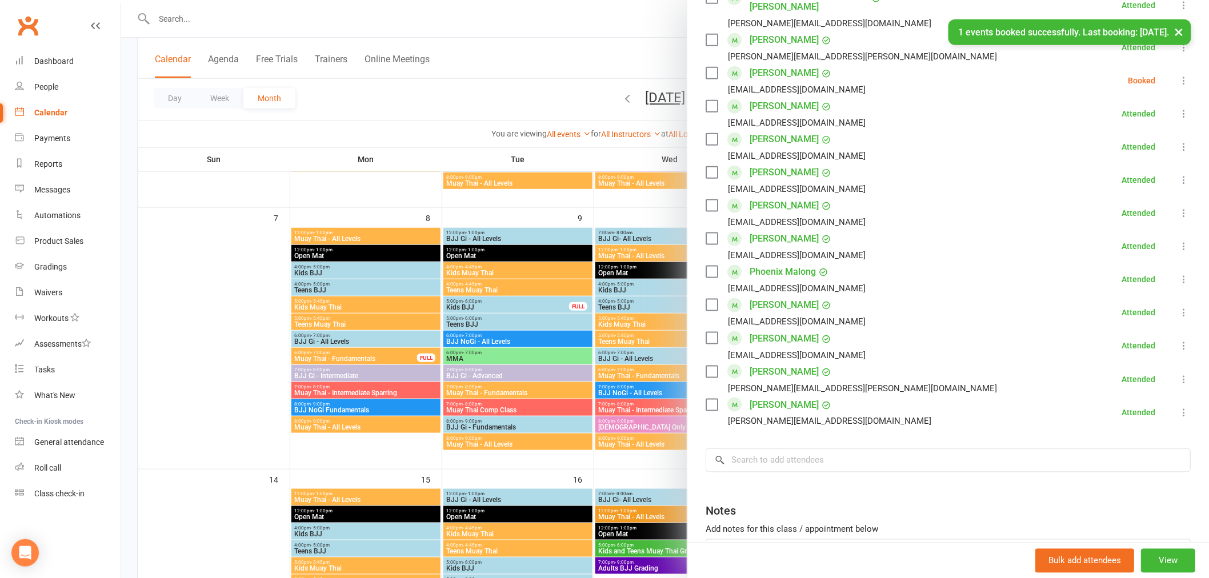
scroll to position [539, 0]
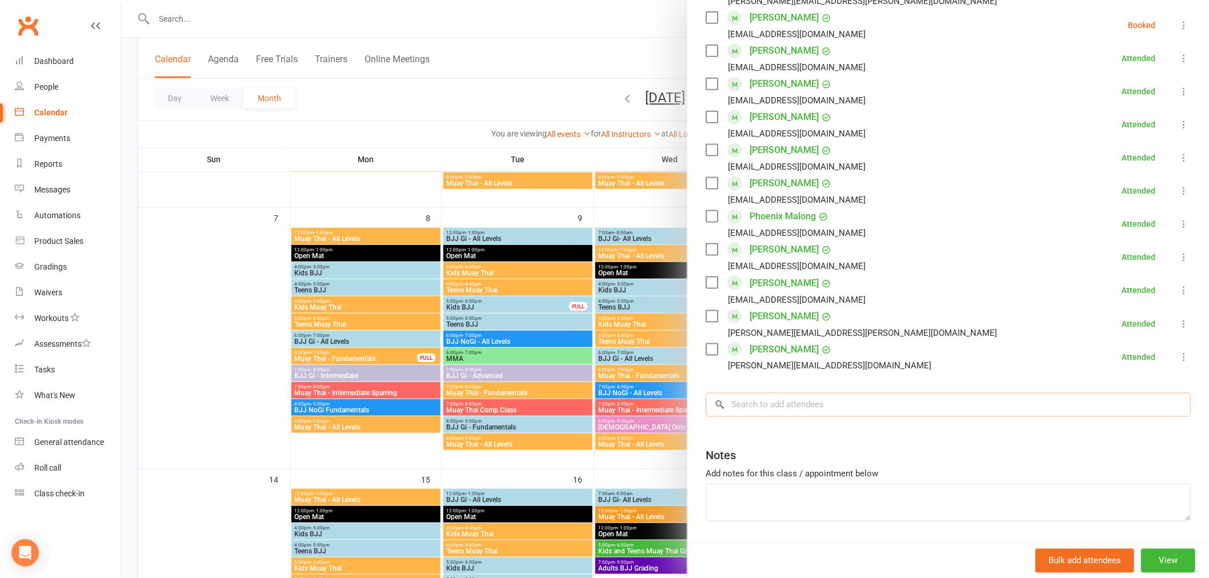
click at [786, 393] on input "search" at bounding box center [948, 405] width 485 height 24
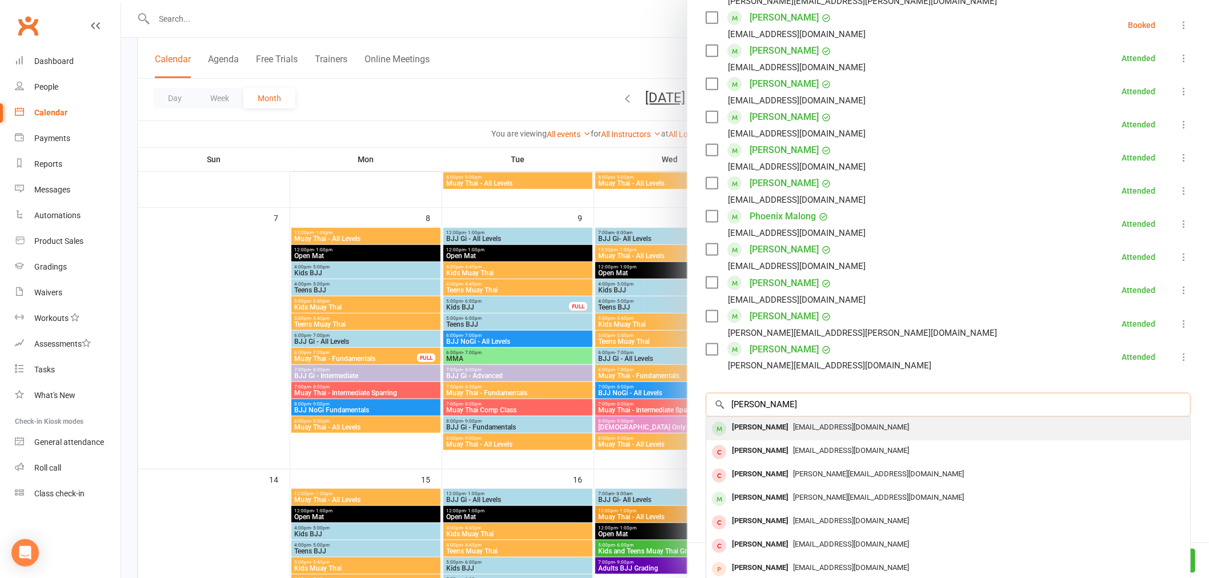
type input "benjamin rad"
click at [815, 423] on span "Shahab@smartstructs.com.au" at bounding box center [851, 427] width 116 height 9
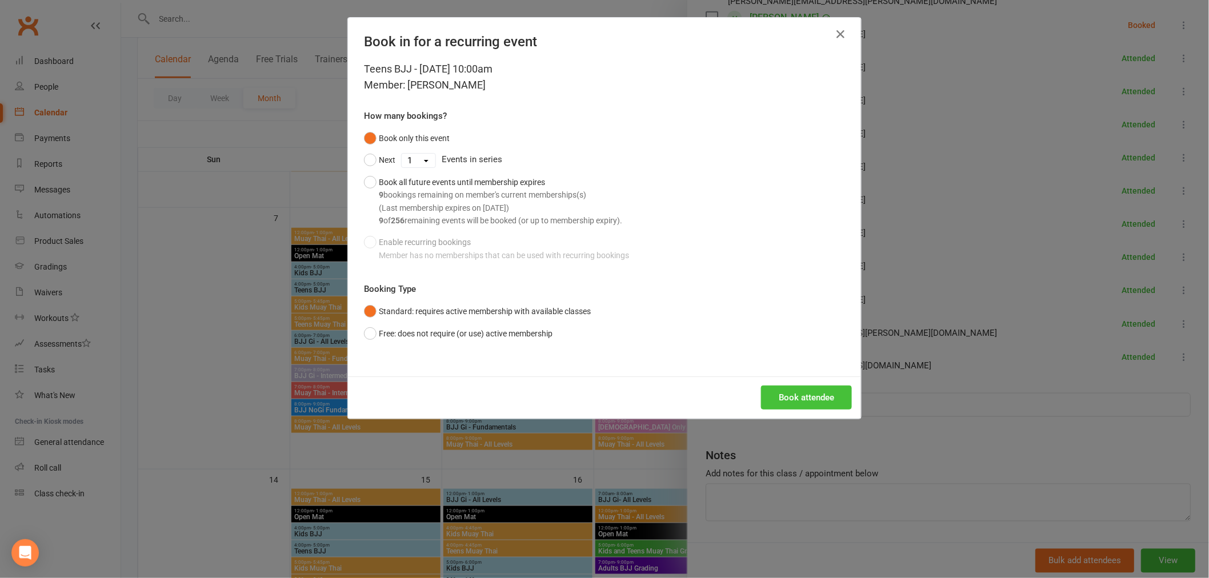
click at [814, 395] on button "Book attendee" at bounding box center [806, 398] width 91 height 24
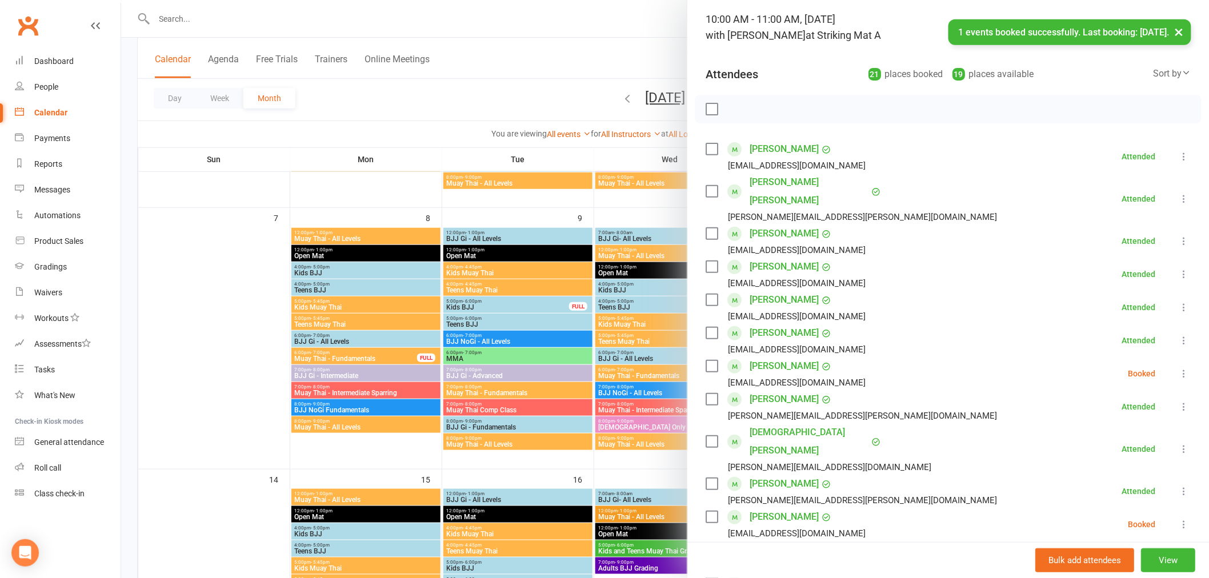
scroll to position [0, 0]
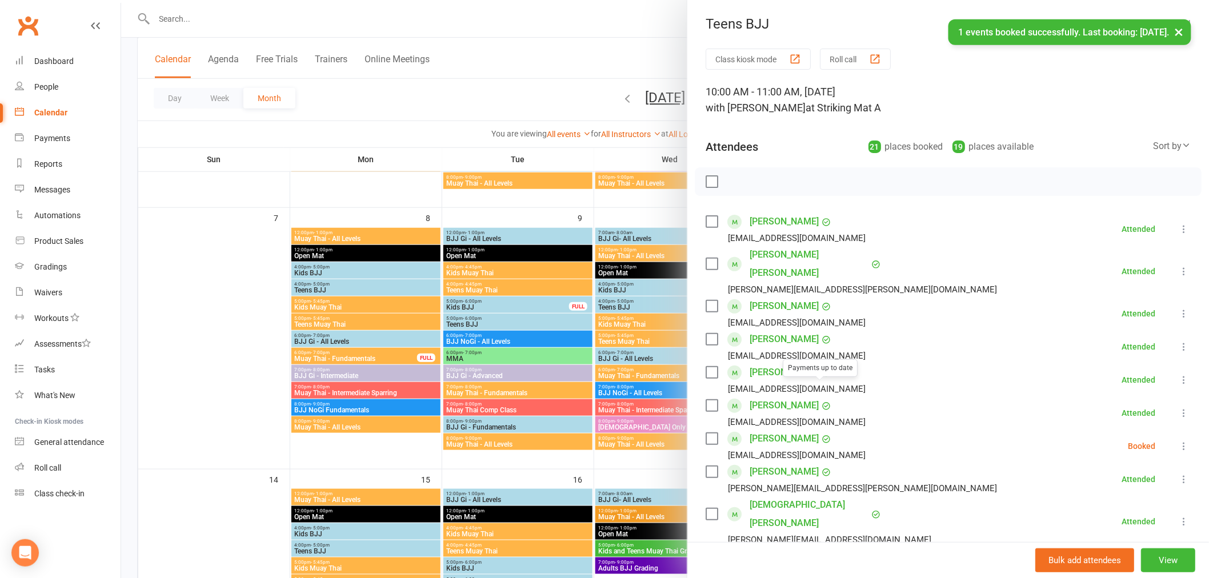
click at [709, 180] on label at bounding box center [711, 181] width 11 height 11
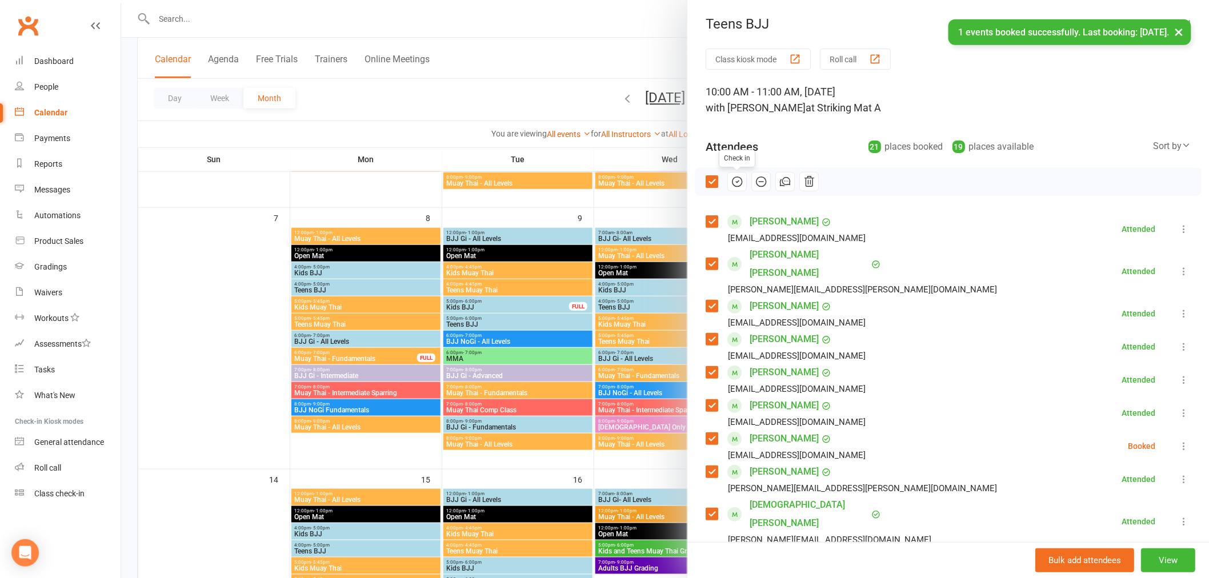
click at [734, 190] on button "button" at bounding box center [736, 181] width 19 height 19
click at [535, 175] on div at bounding box center [665, 289] width 1088 height 578
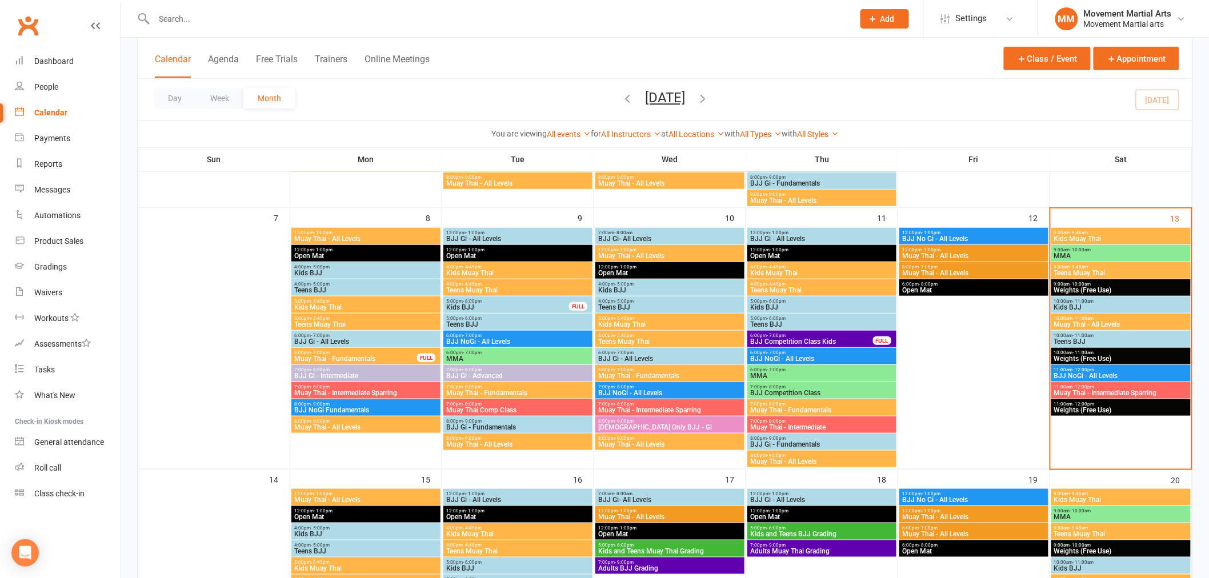
click at [1103, 300] on span "10:00am - 11:00am" at bounding box center [1121, 301] width 135 height 5
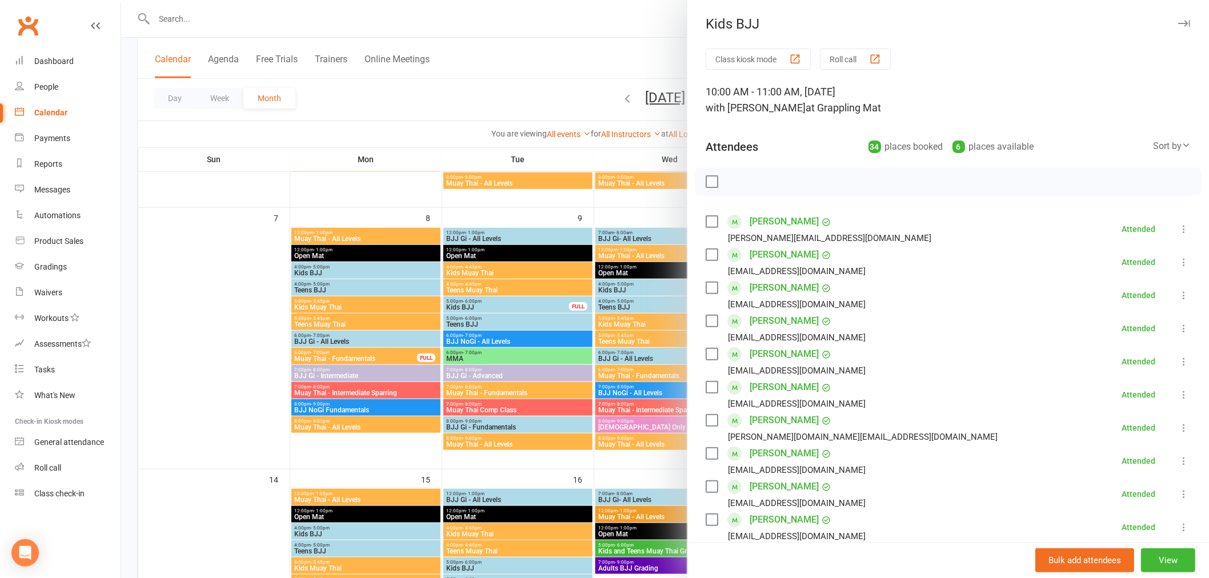
click at [714, 186] on div at bounding box center [948, 181] width 507 height 29
click at [706, 179] on label at bounding box center [711, 181] width 11 height 11
drag, startPoint x: 732, startPoint y: 187, endPoint x: 666, endPoint y: 33, distance: 167.6
click at [733, 186] on icon "button" at bounding box center [737, 181] width 13 height 13
click at [707, 186] on label at bounding box center [711, 181] width 11 height 11
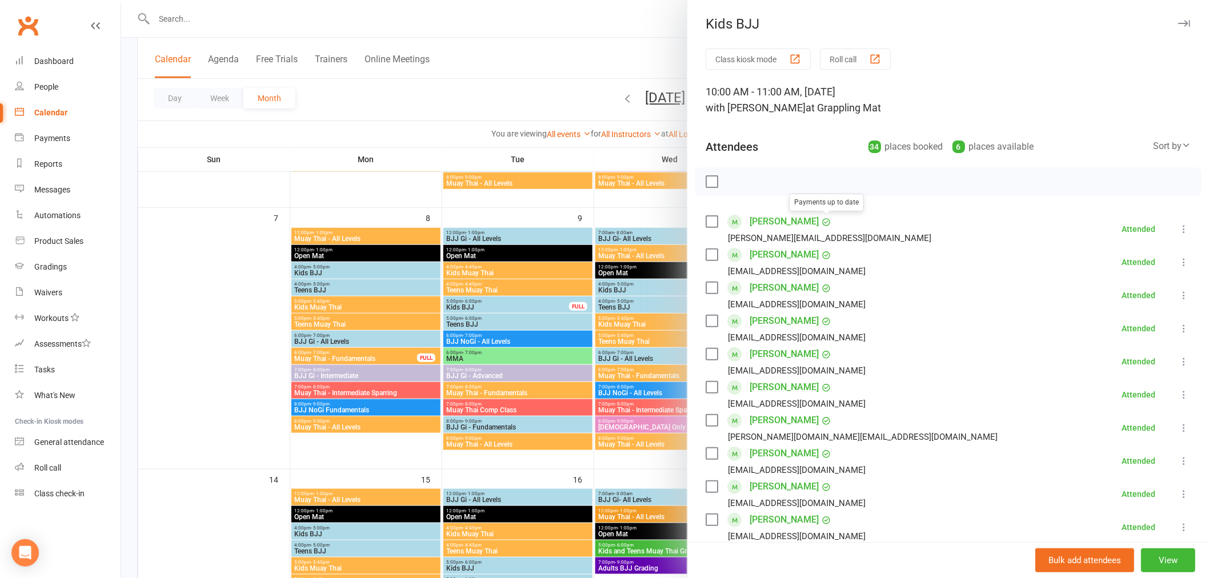
click at [584, 54] on div at bounding box center [665, 289] width 1088 height 578
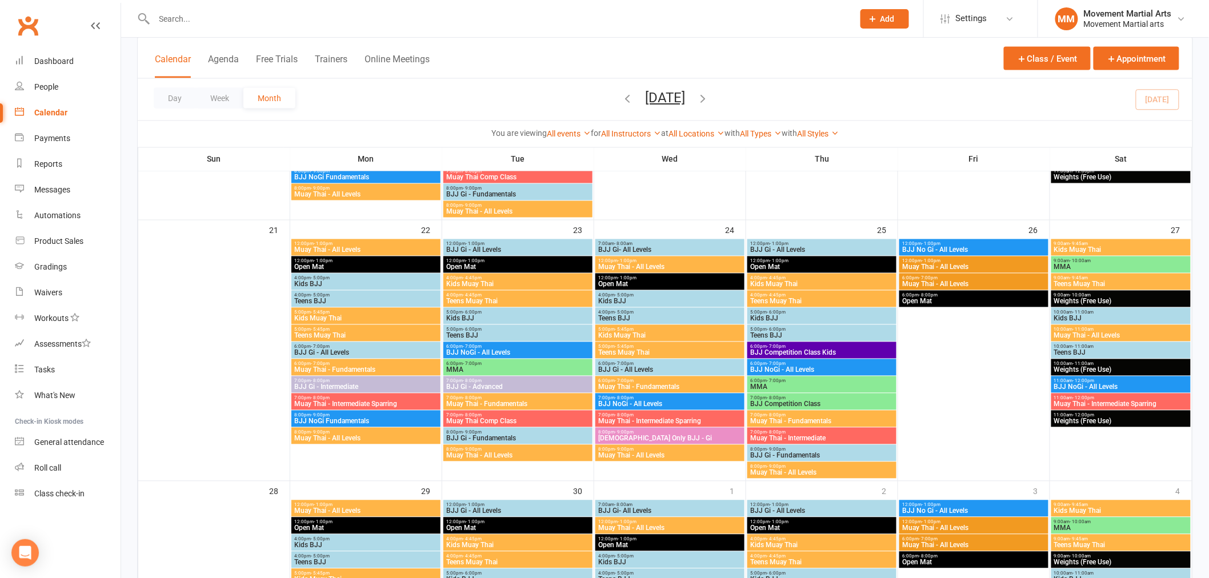
scroll to position [802, 0]
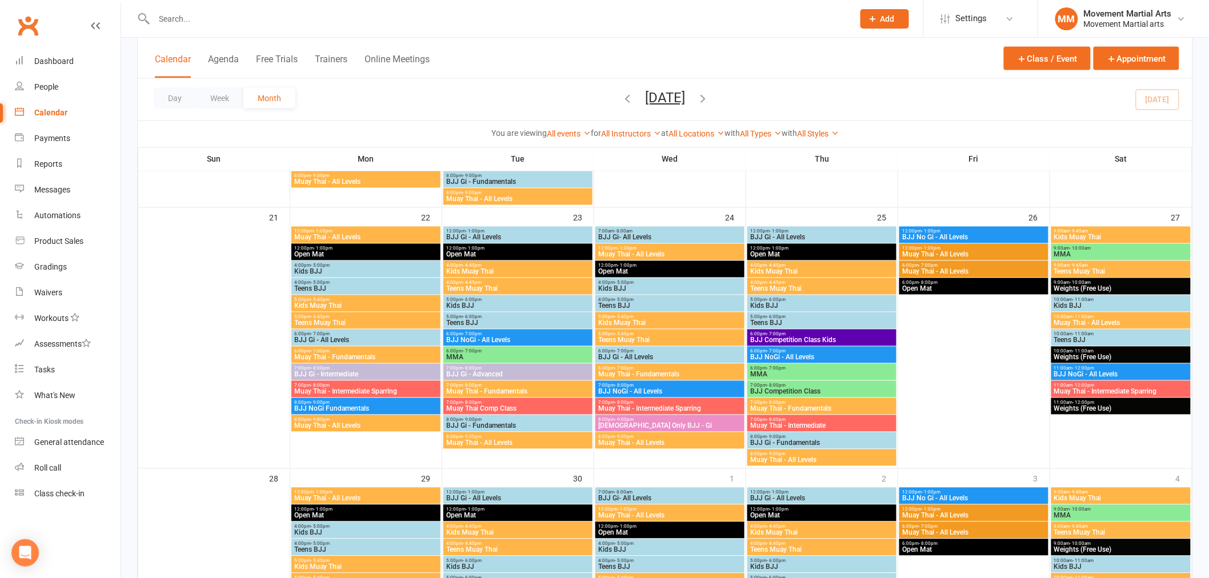
click at [21, 18] on link "Clubworx" at bounding box center [28, 25] width 29 height 29
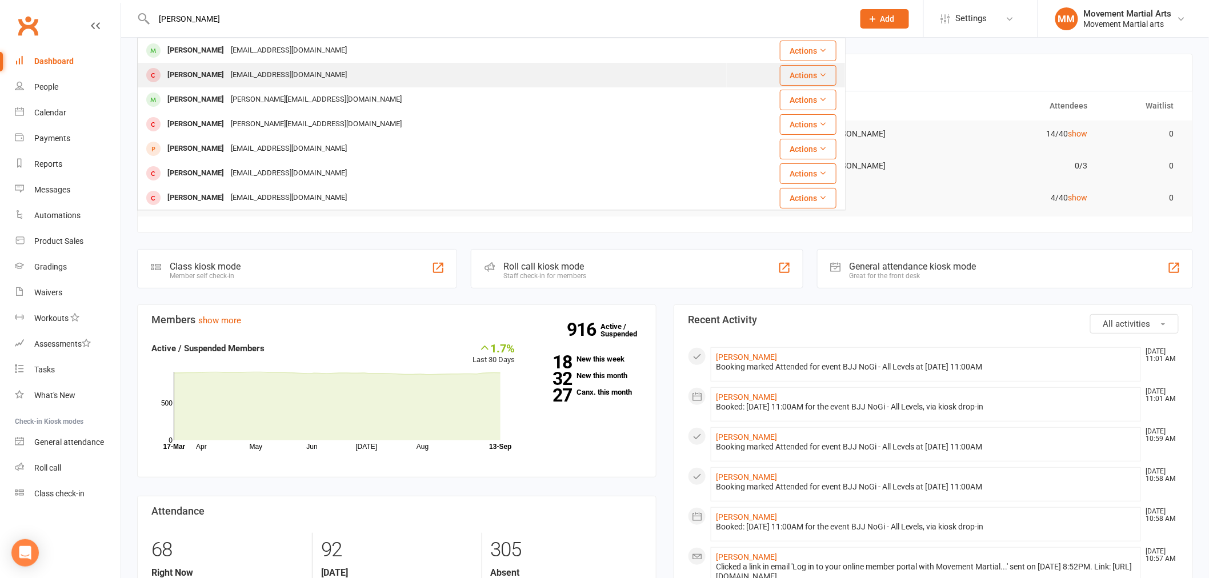
type input "[PERSON_NAME]"
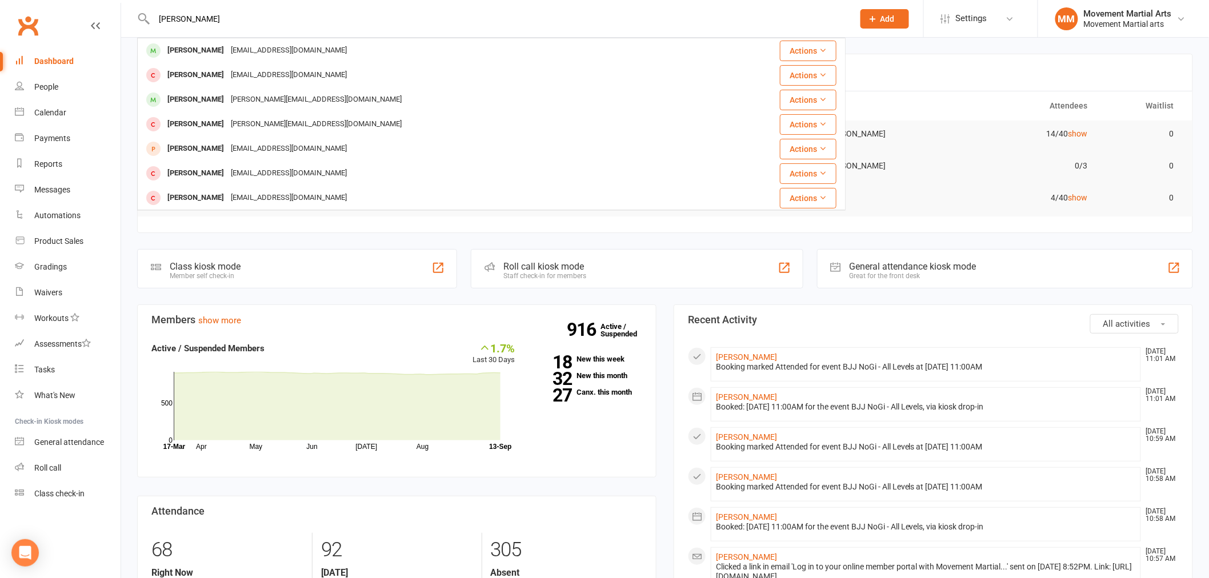
drag, startPoint x: 263, startPoint y: 54, endPoint x: 219, endPoint y: 47, distance: 44.4
click at [227, 47] on div "[EMAIL_ADDRESS][DOMAIN_NAME]" at bounding box center [288, 50] width 123 height 17
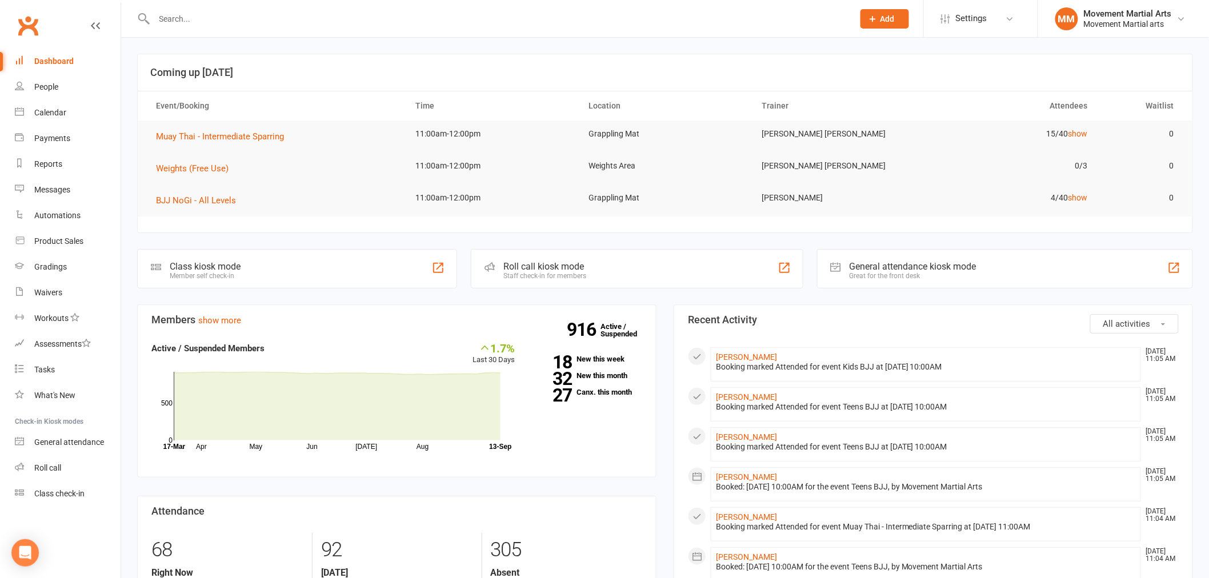
click at [309, 14] on input "text" at bounding box center [498, 19] width 695 height 16
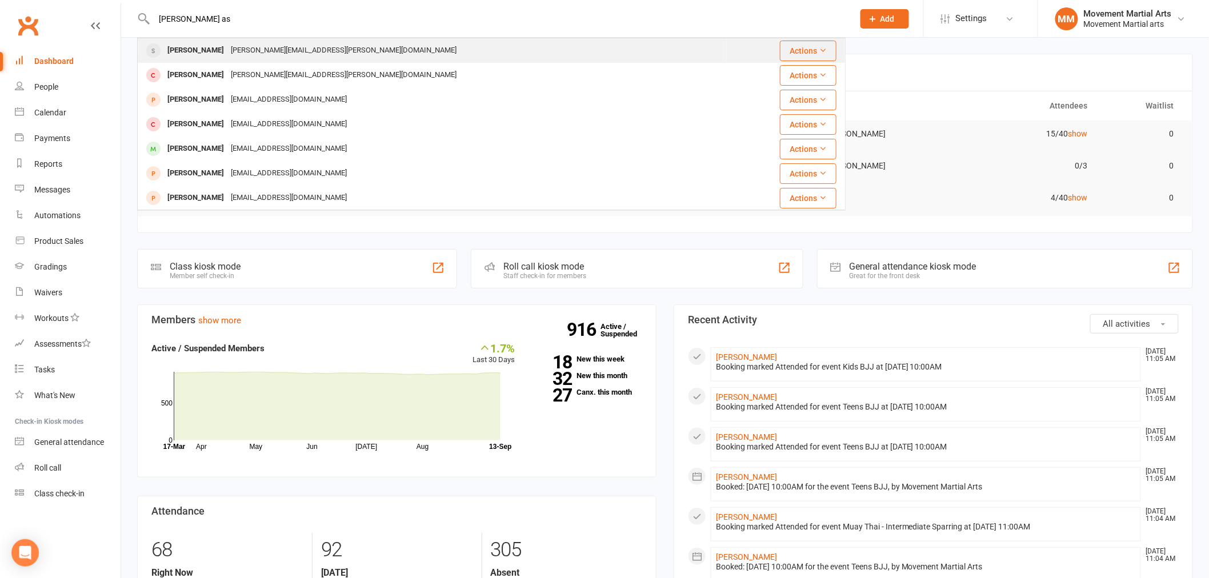
type input "[PERSON_NAME] as"
click at [321, 44] on div "[PERSON_NAME][EMAIL_ADDRESS][PERSON_NAME][DOMAIN_NAME]" at bounding box center [343, 50] width 233 height 17
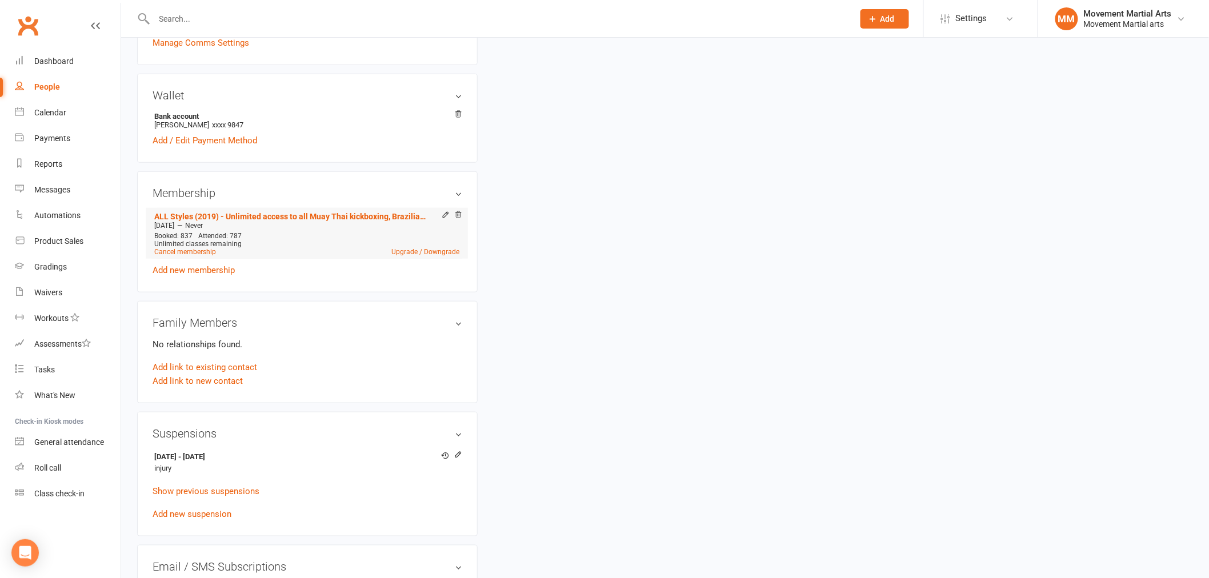
scroll to position [444, 0]
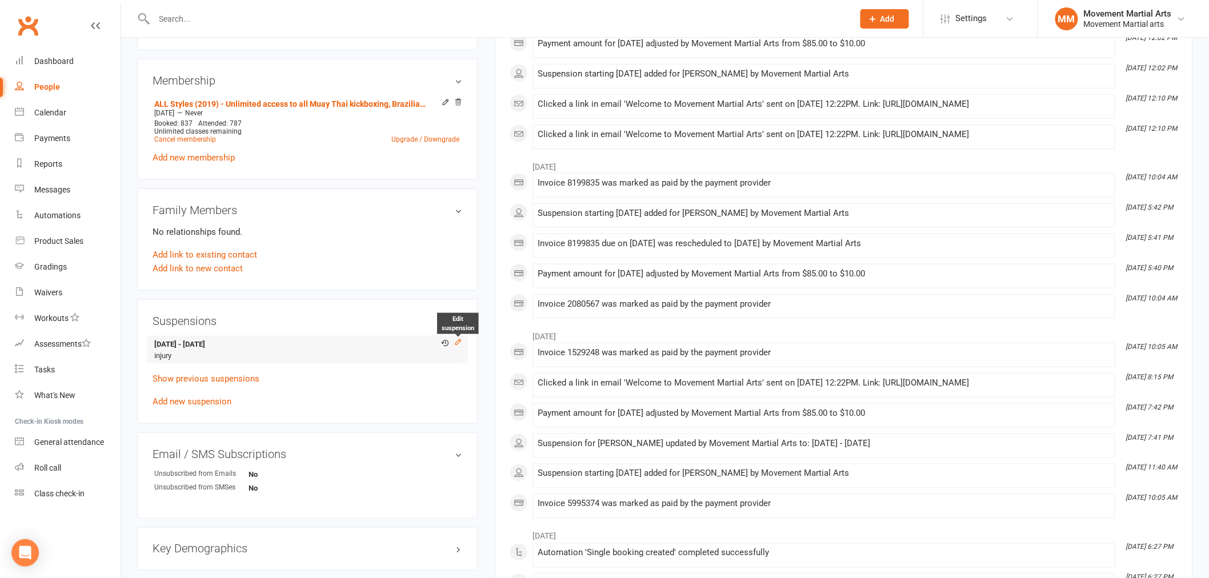
click at [457, 343] on icon at bounding box center [458, 342] width 8 height 8
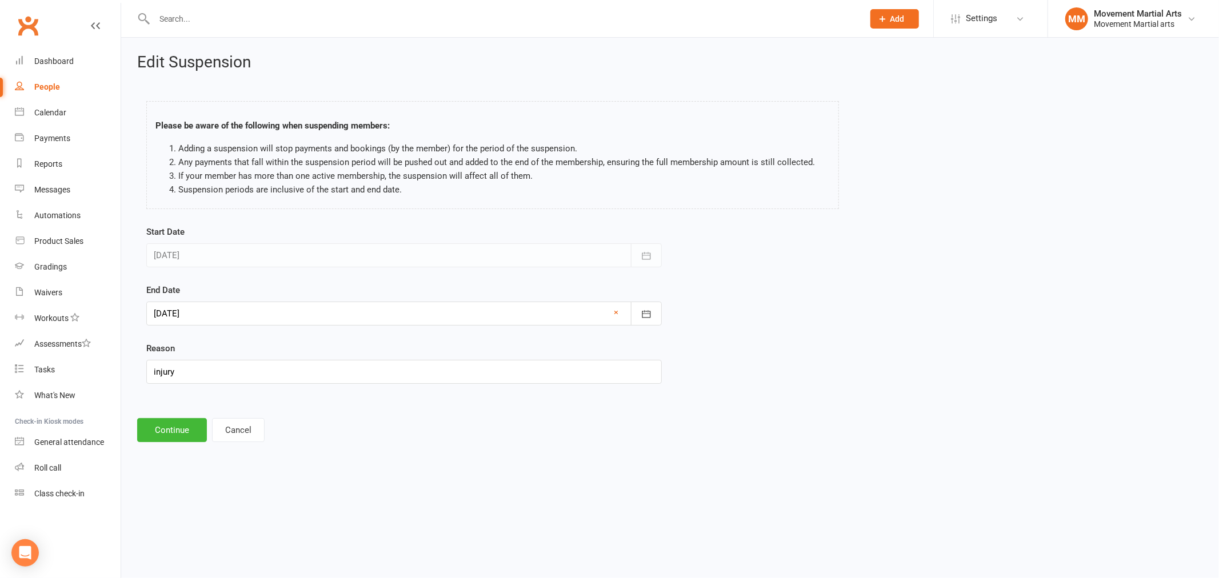
click at [258, 318] on div at bounding box center [403, 314] width 515 height 24
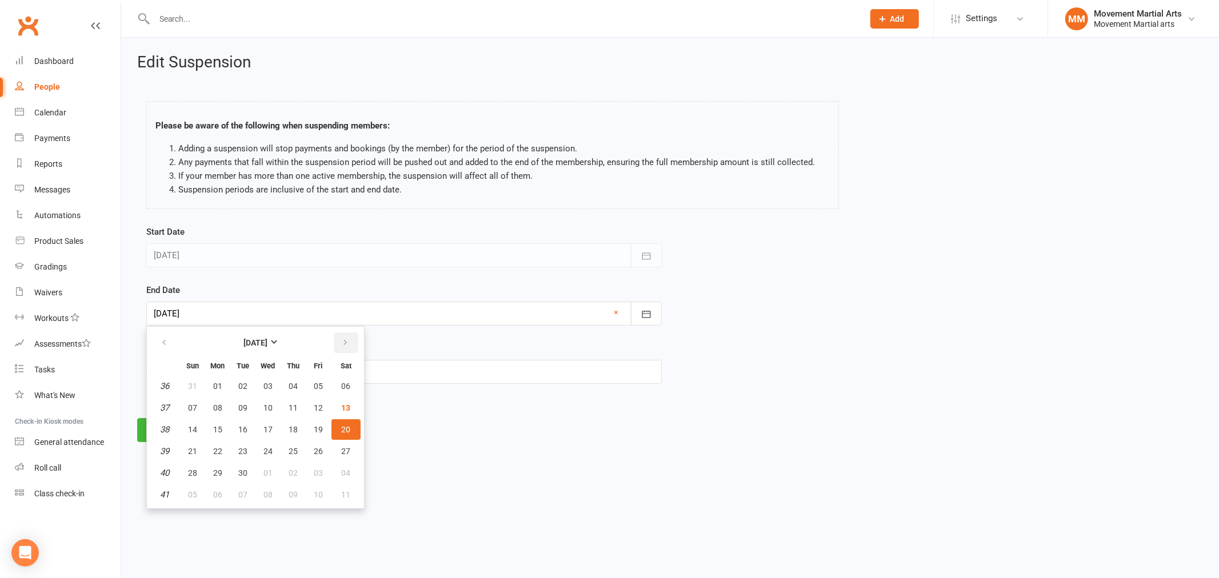
click at [346, 350] on button "button" at bounding box center [346, 343] width 25 height 21
click at [343, 425] on span "18" at bounding box center [346, 429] width 9 height 9
type input "[DATE]"
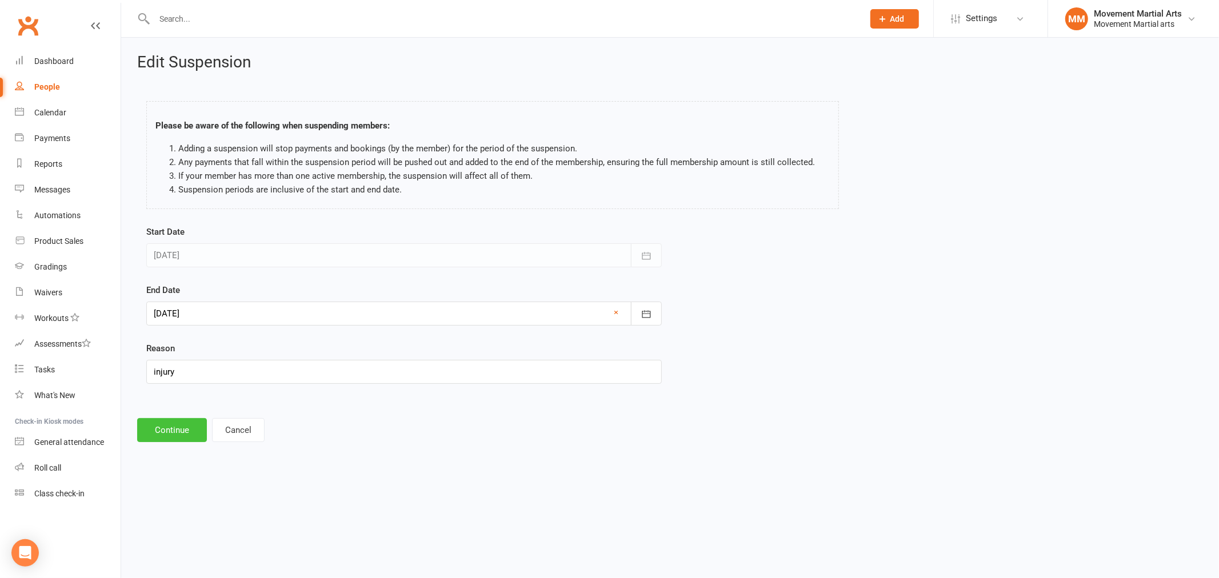
click at [166, 430] on button "Continue" at bounding box center [172, 430] width 70 height 24
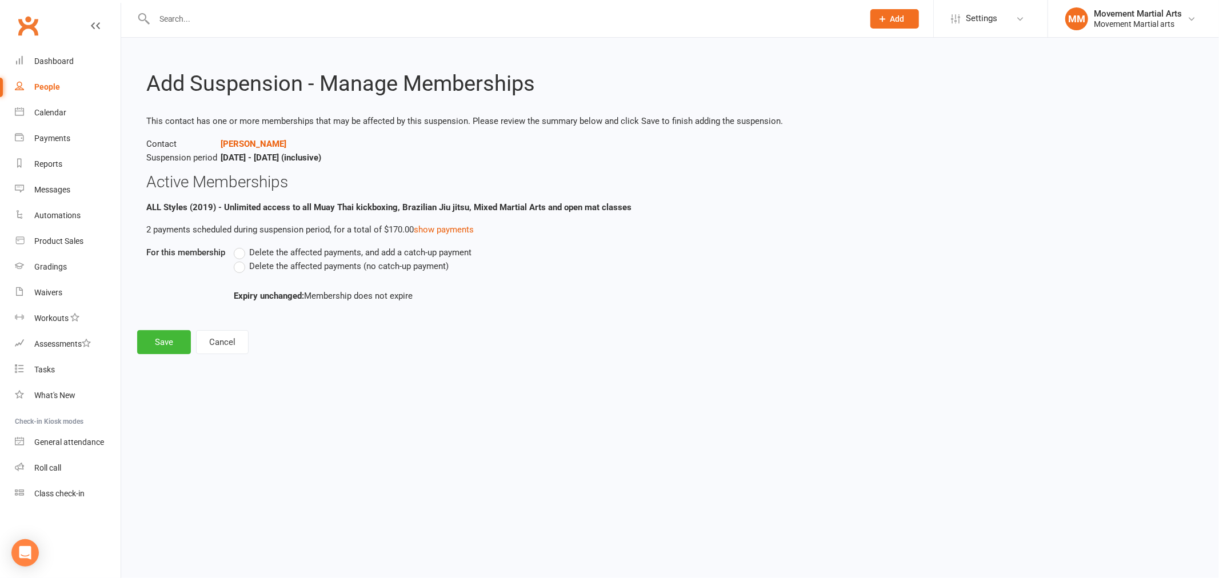
click at [302, 272] on label "Delete the affected payments (no catch-up payment)" at bounding box center [341, 266] width 215 height 14
click at [241, 259] on input "Delete the affected payments (no catch-up payment)" at bounding box center [237, 259] width 7 height 0
click at [166, 345] on button "Save" at bounding box center [164, 342] width 54 height 24
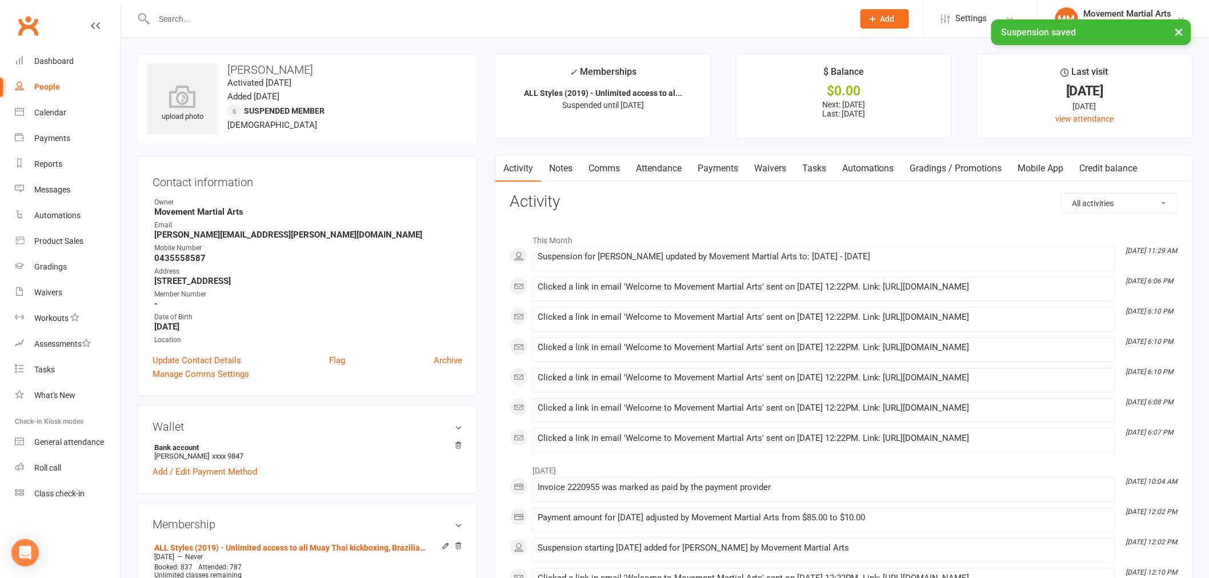
click at [557, 162] on link "Notes" at bounding box center [560, 168] width 39 height 26
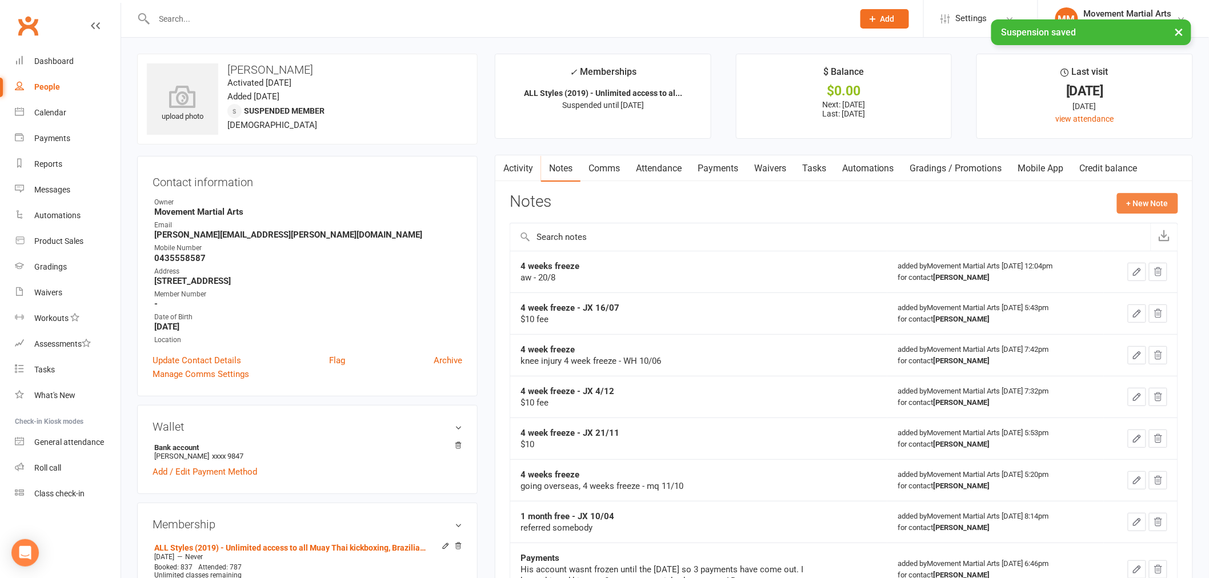
click at [1154, 205] on button "+ New Note" at bounding box center [1147, 203] width 61 height 21
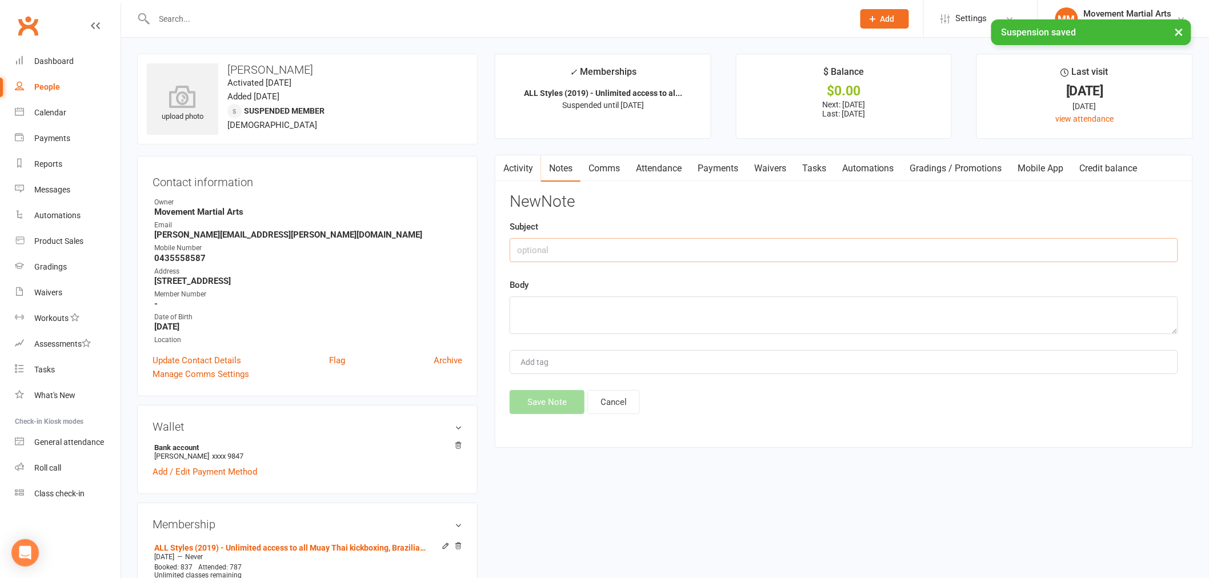
click at [1127, 247] on input "text" at bounding box center [844, 250] width 668 height 24
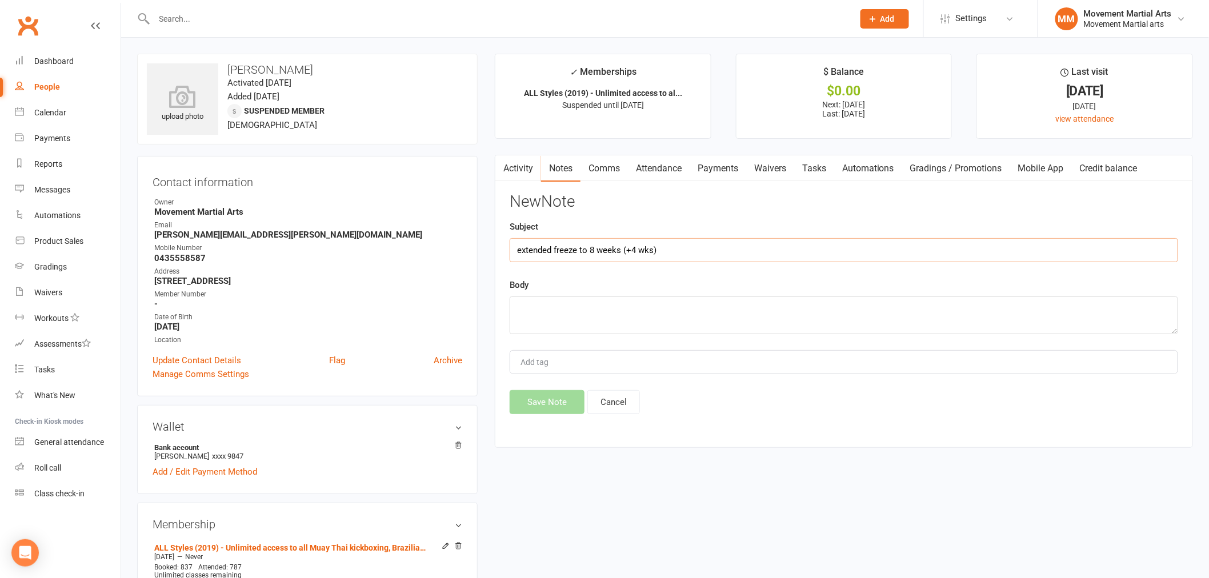
type input "extended freeze to 8 weeks (+4 wks)"
type textarea "aw"
click at [510, 390] on button "Save Note" at bounding box center [547, 402] width 75 height 24
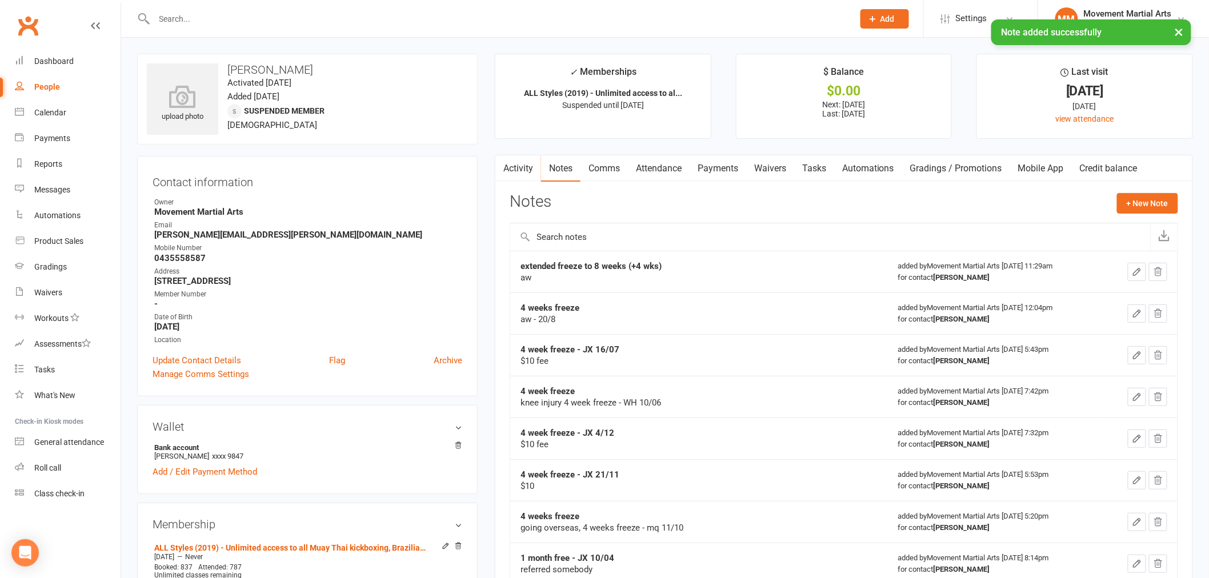
click at [520, 158] on link "Activity" at bounding box center [518, 168] width 46 height 26
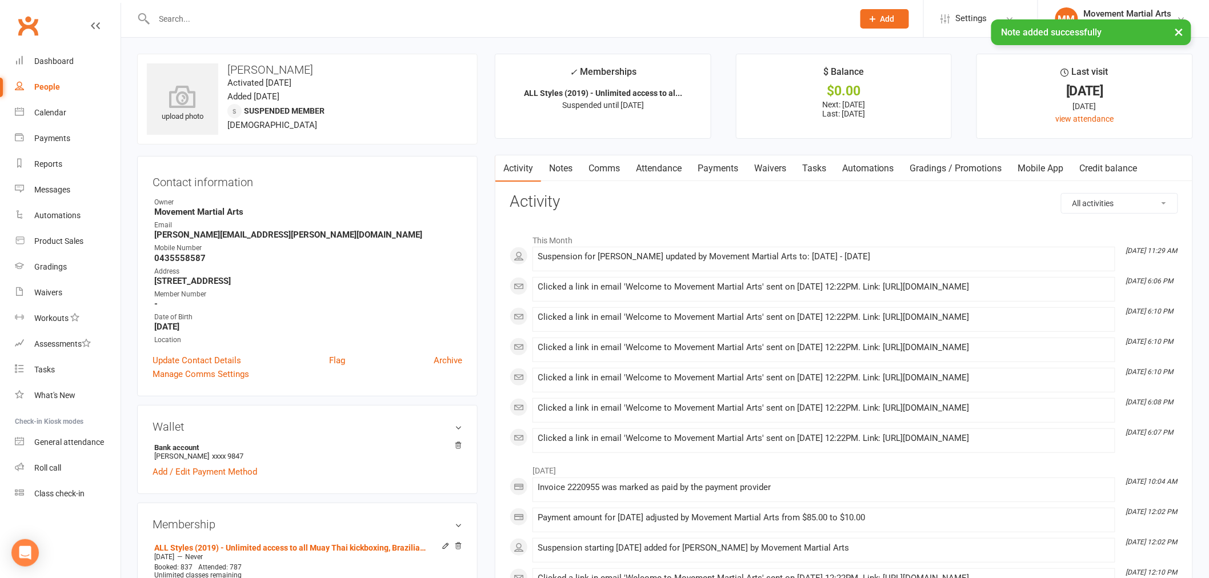
click at [711, 162] on link "Payments" at bounding box center [718, 168] width 57 height 26
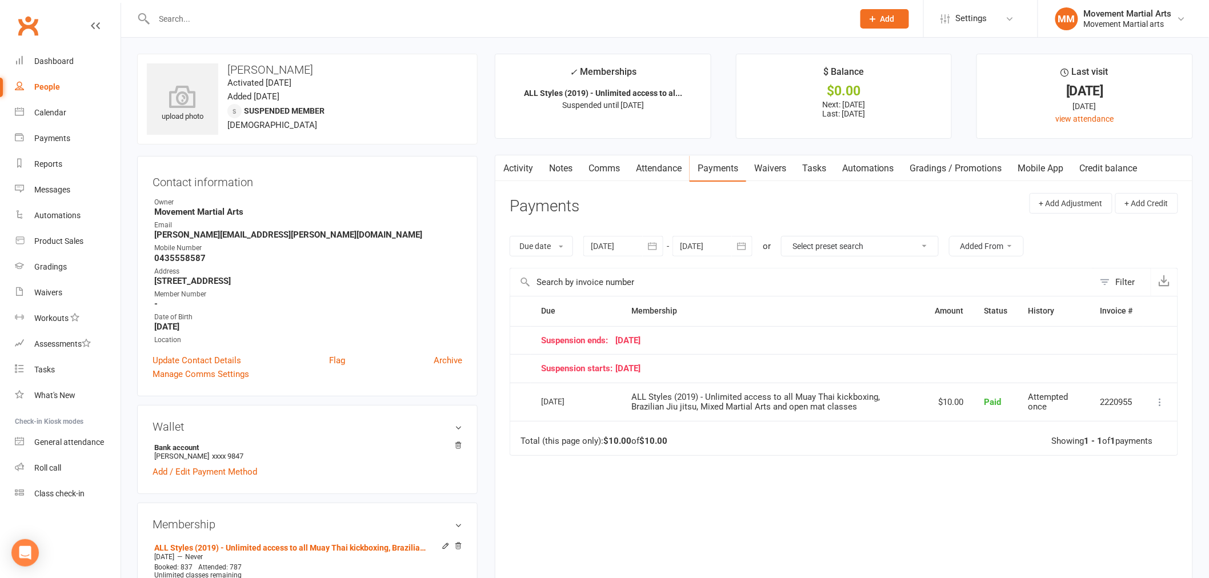
click at [735, 242] on button "button" at bounding box center [742, 246] width 21 height 21
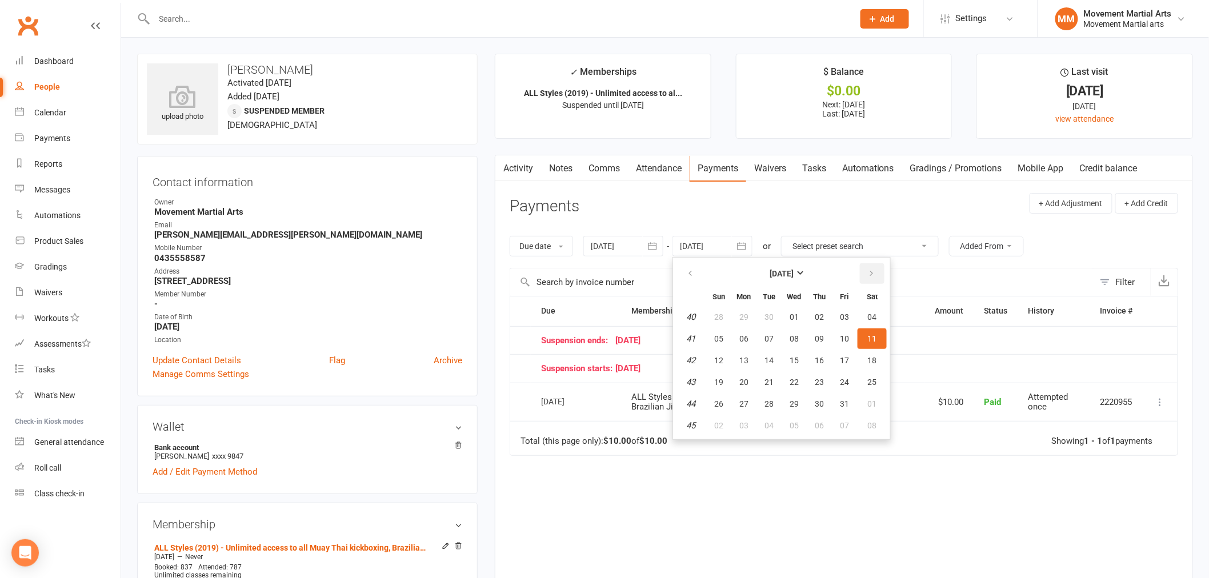
click at [872, 273] on button "button" at bounding box center [872, 273] width 25 height 21
click at [858, 363] on button "20" at bounding box center [872, 360] width 29 height 21
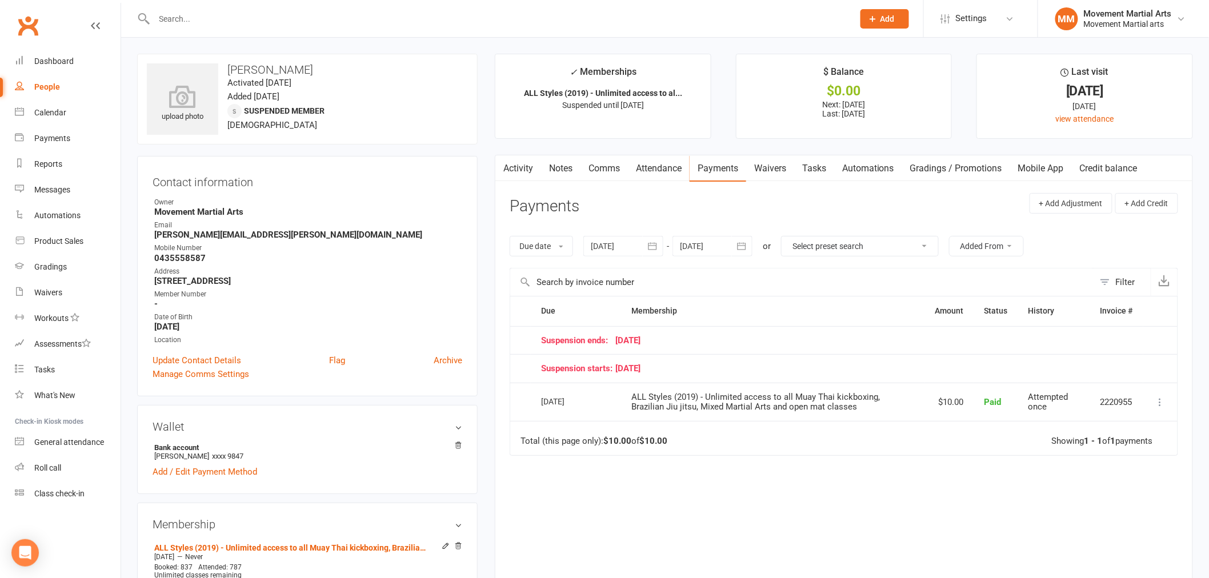
type input "[DATE]"
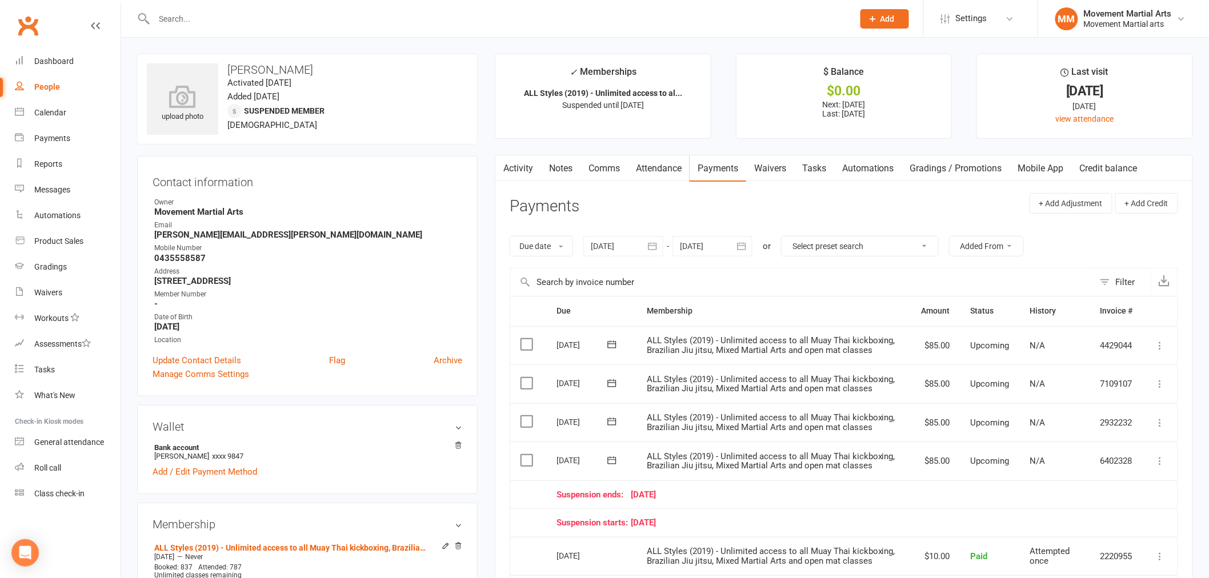
click at [29, 18] on link "Clubworx" at bounding box center [28, 25] width 29 height 29
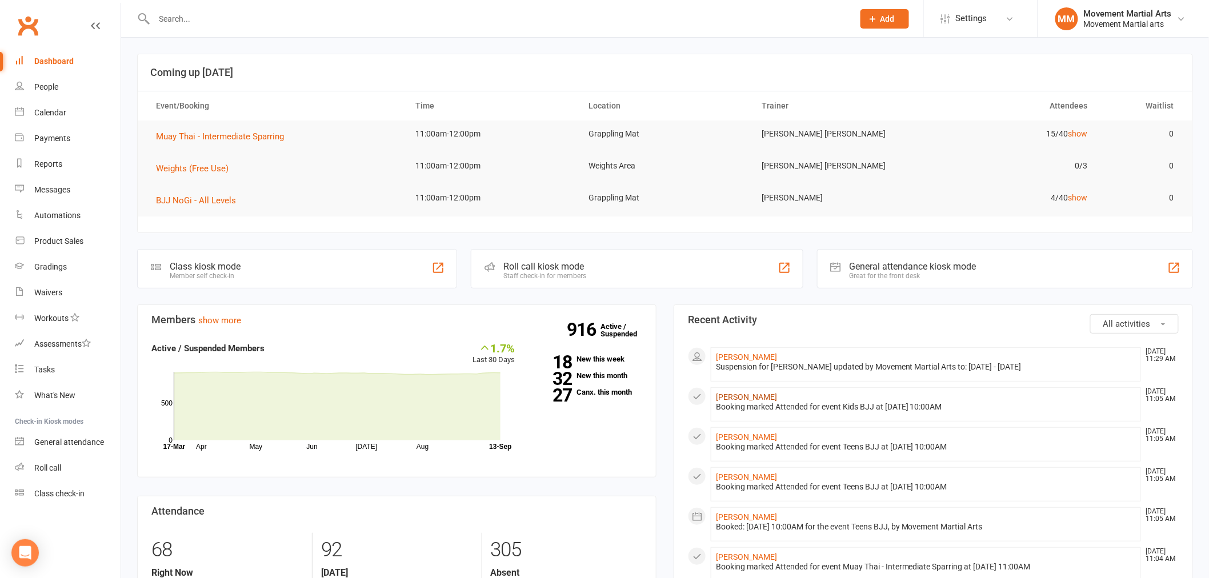
click at [738, 393] on link "[PERSON_NAME]" at bounding box center [746, 397] width 61 height 9
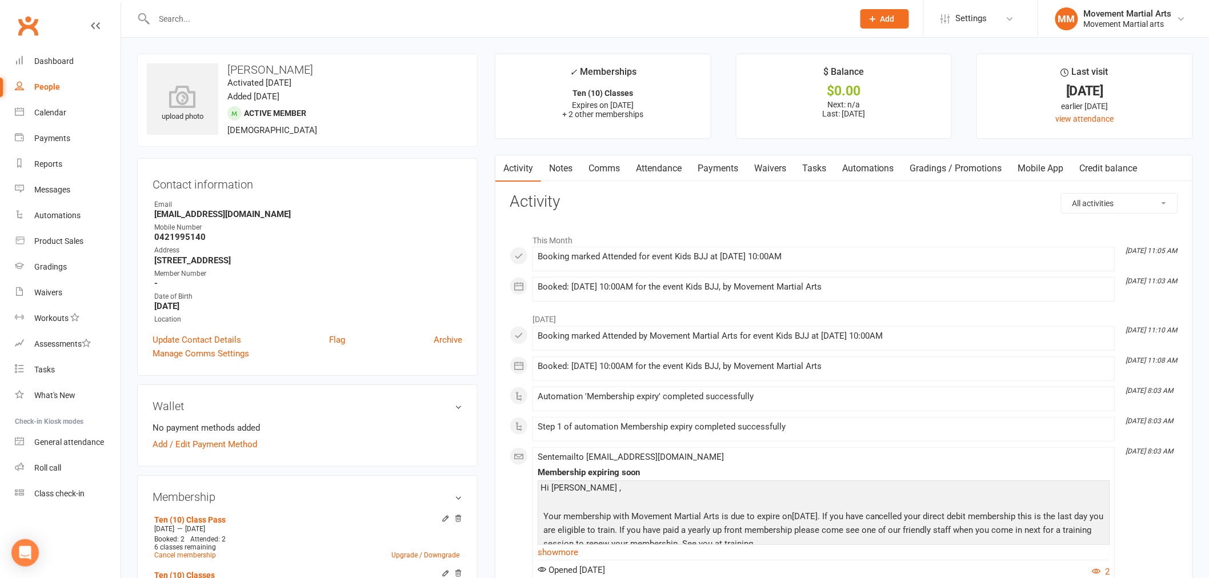
click at [30, 26] on link "Clubworx" at bounding box center [28, 25] width 29 height 29
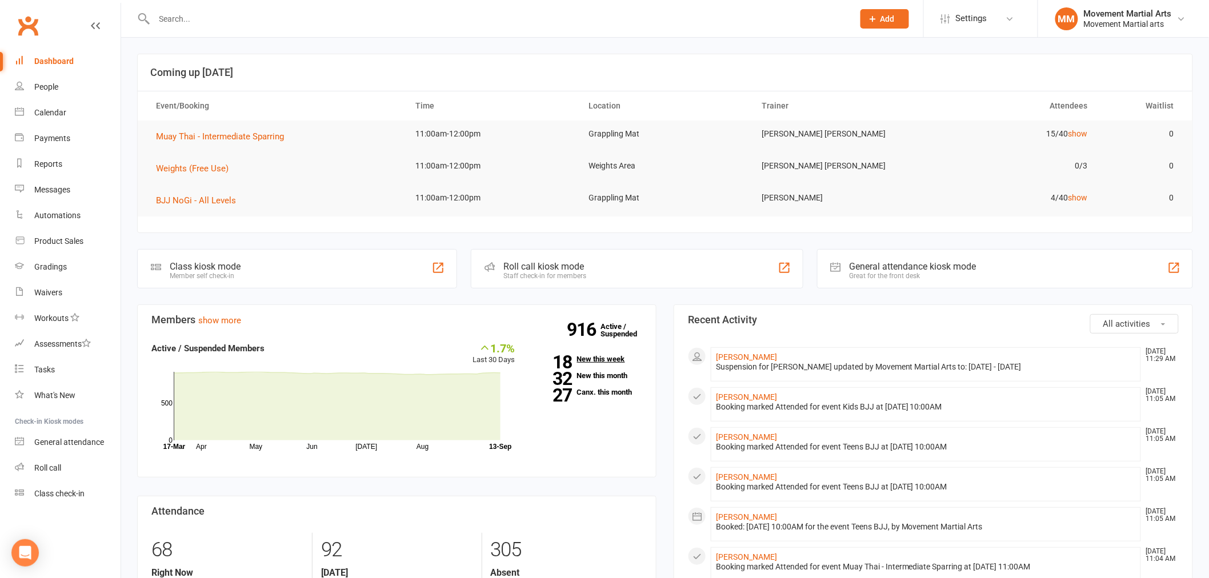
click at [613, 357] on link "18 New this week" at bounding box center [587, 358] width 110 height 7
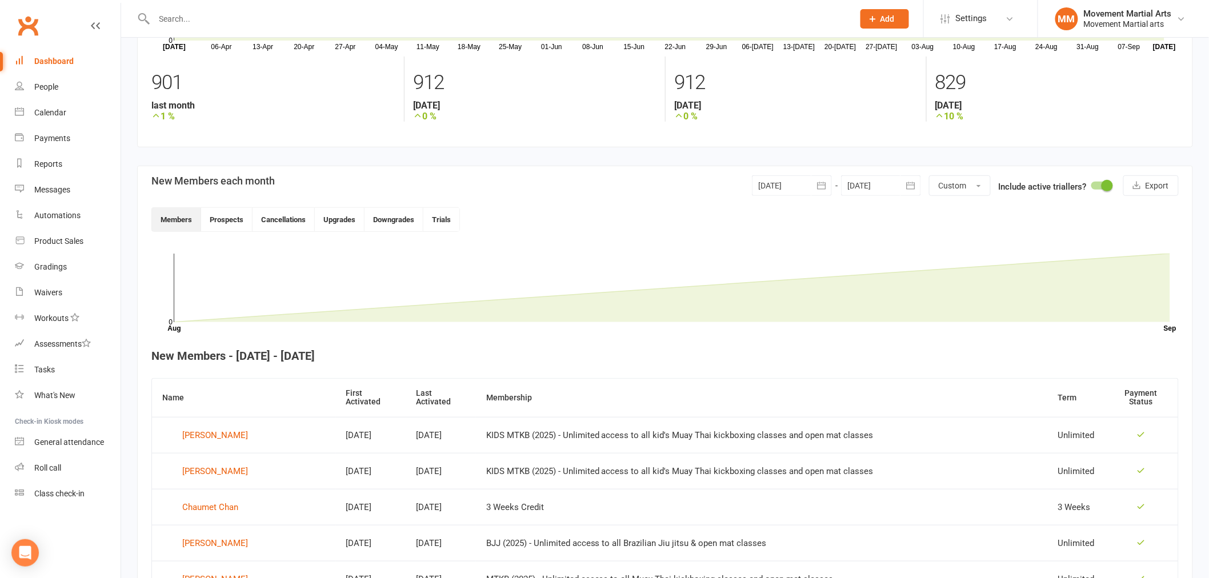
scroll to position [15, 0]
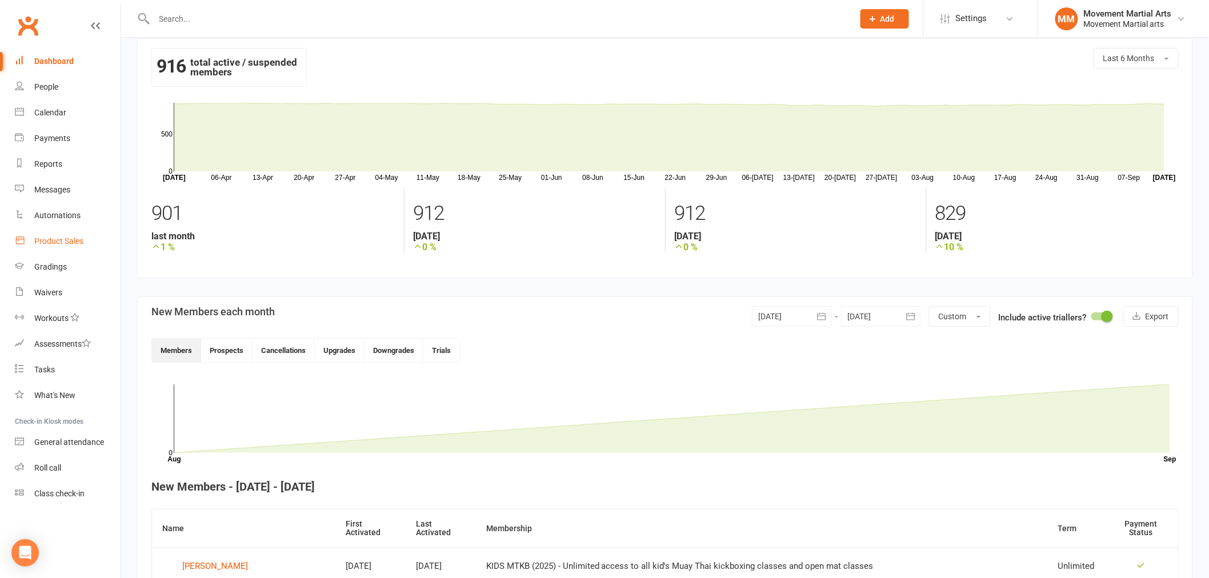
click at [61, 239] on div "Product Sales" at bounding box center [58, 241] width 49 height 9
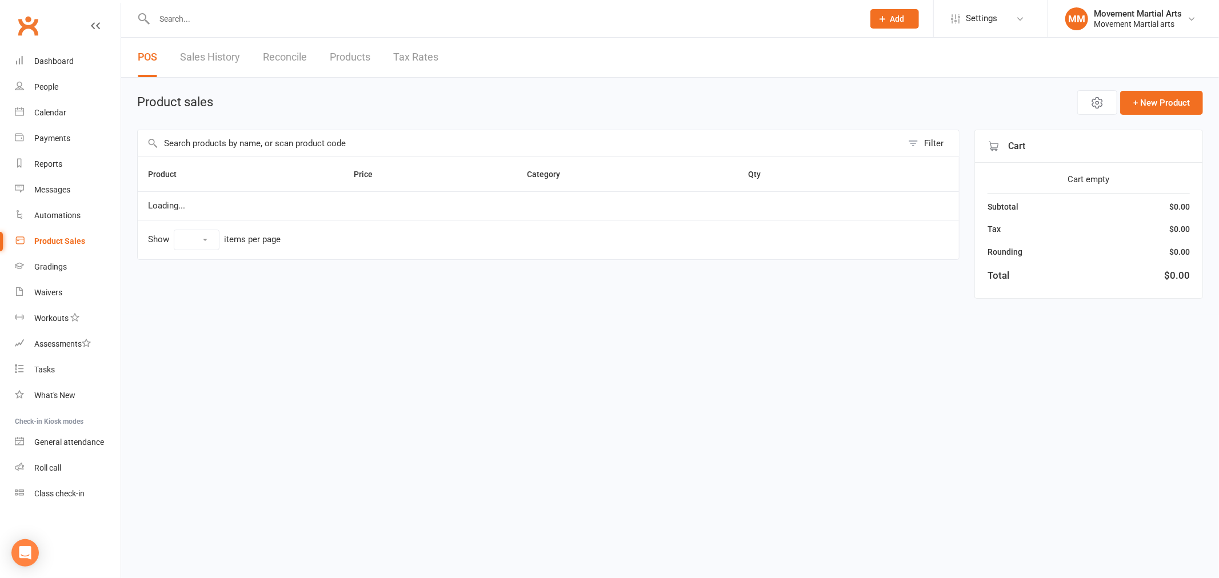
select select "50"
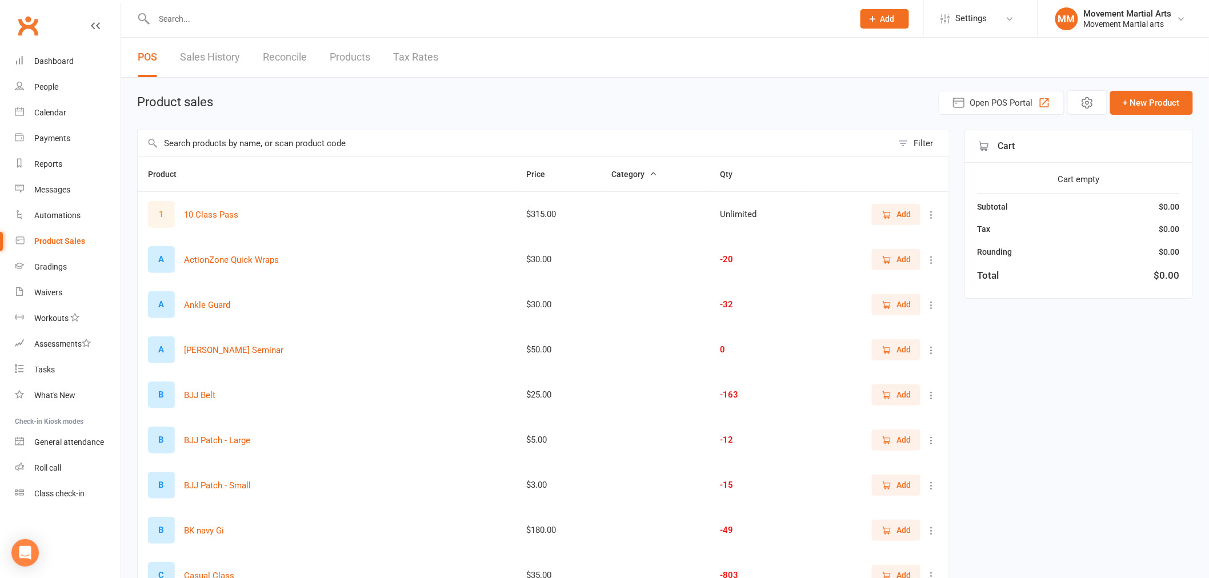
click at [890, 17] on span "Add" at bounding box center [887, 18] width 14 height 9
click at [984, 110] on button "Open POS Portal" at bounding box center [1002, 103] width 126 height 24
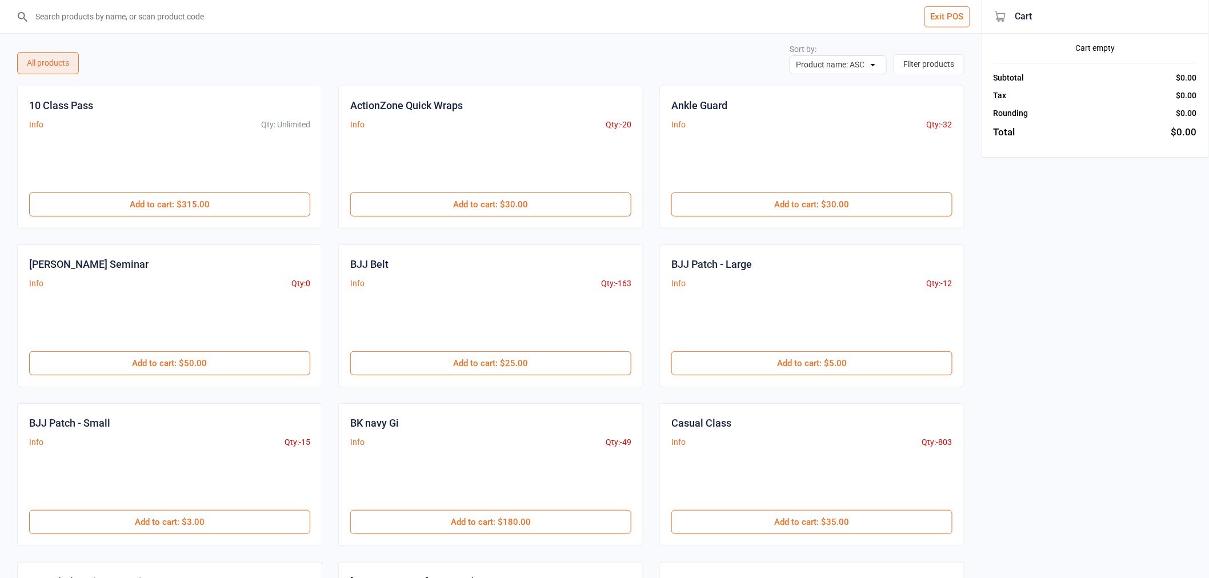
click at [377, 22] on input "search" at bounding box center [498, 16] width 936 height 33
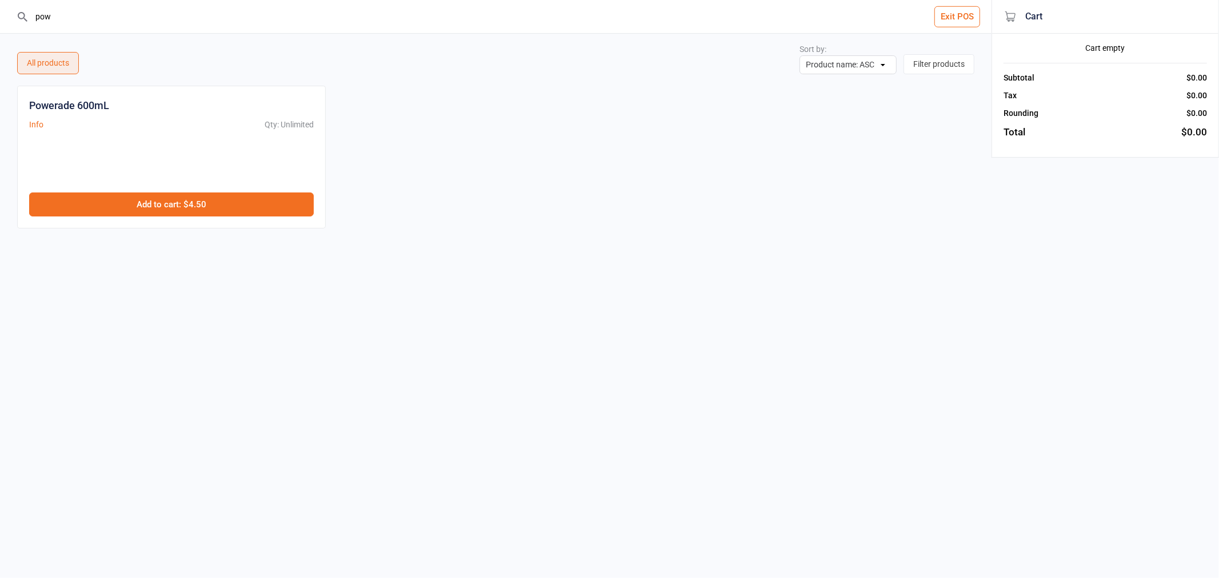
click at [198, 201] on button "Add to cart : $4.50" at bounding box center [171, 205] width 285 height 24
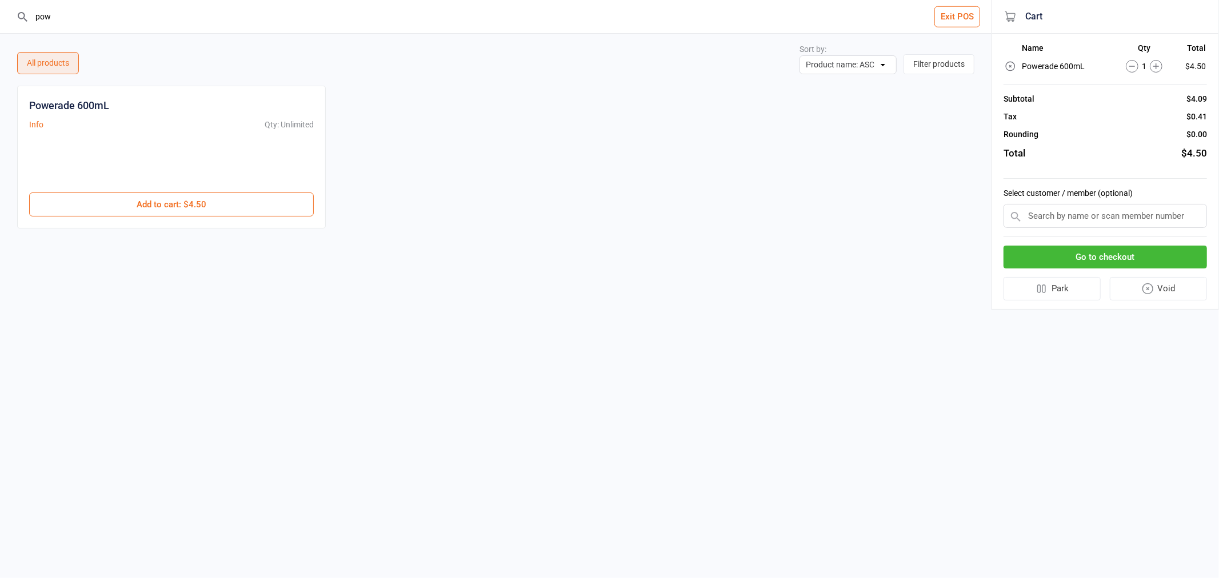
click at [200, 19] on input "pow" at bounding box center [503, 16] width 946 height 33
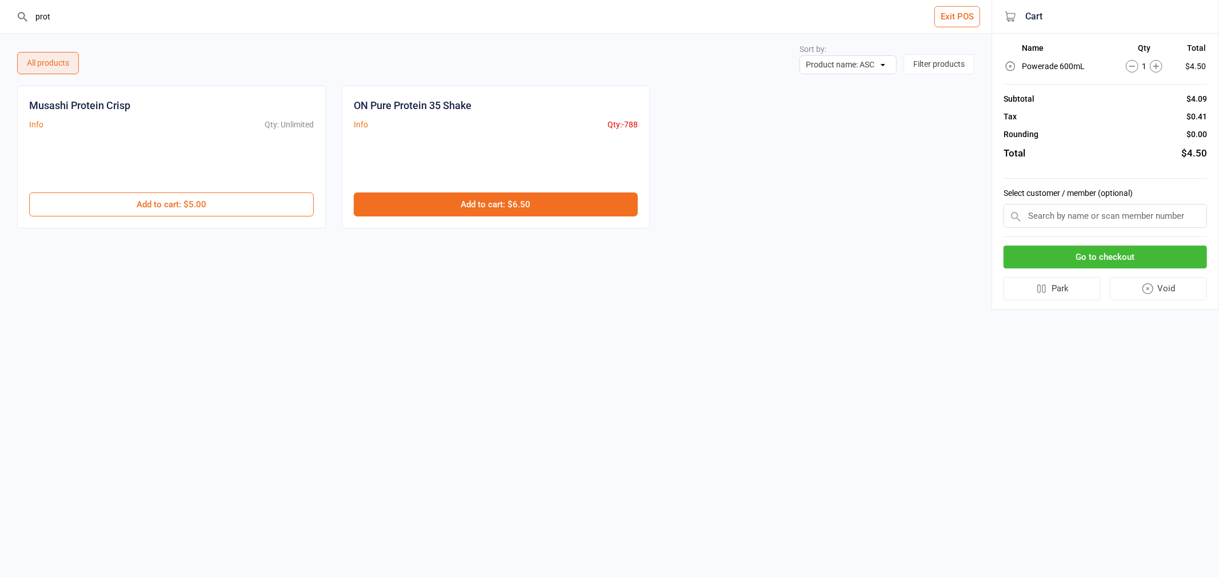
type input "prot"
click at [578, 199] on button "Add to cart : $6.50" at bounding box center [496, 205] width 285 height 24
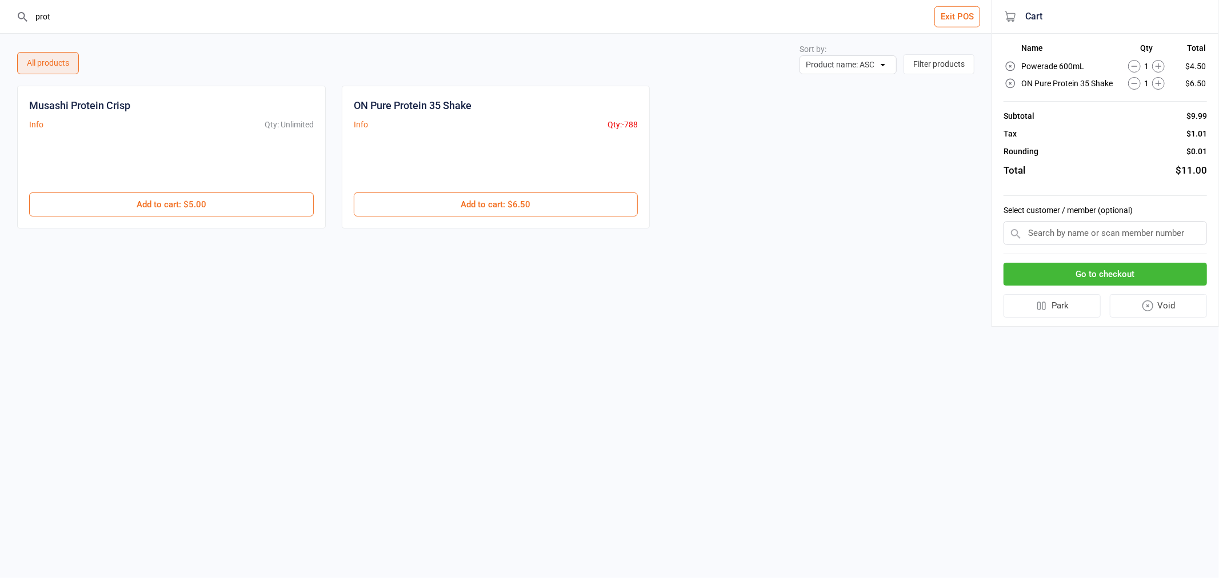
click at [1162, 64] on icon at bounding box center [1158, 66] width 13 height 13
click at [1162, 63] on icon at bounding box center [1158, 66] width 13 height 13
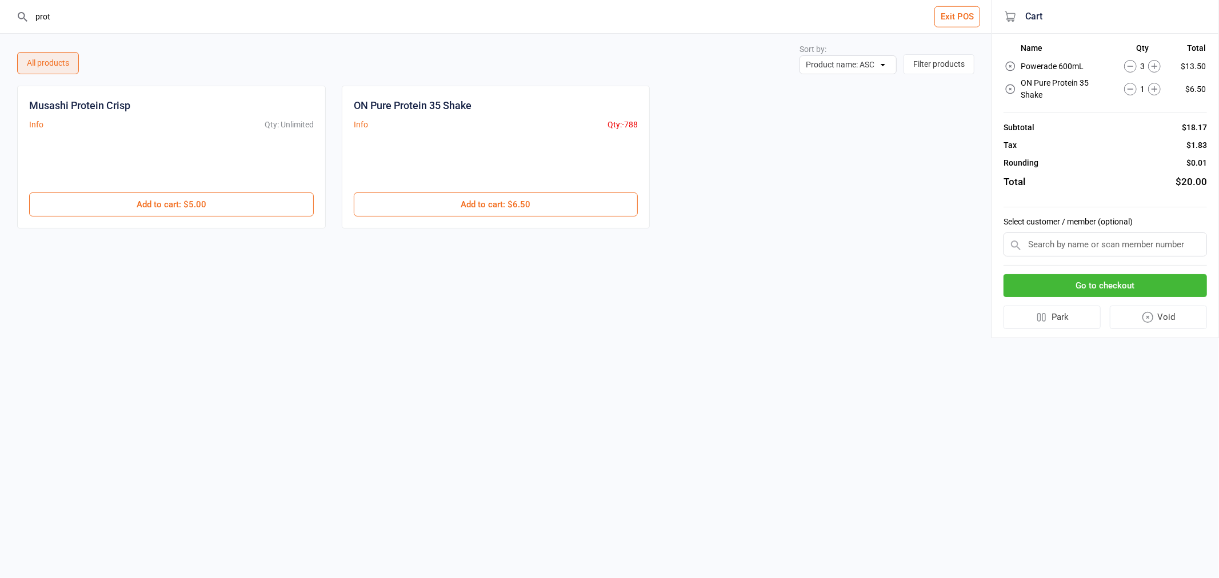
click at [1113, 278] on button "Go to checkout" at bounding box center [1104, 285] width 203 height 23
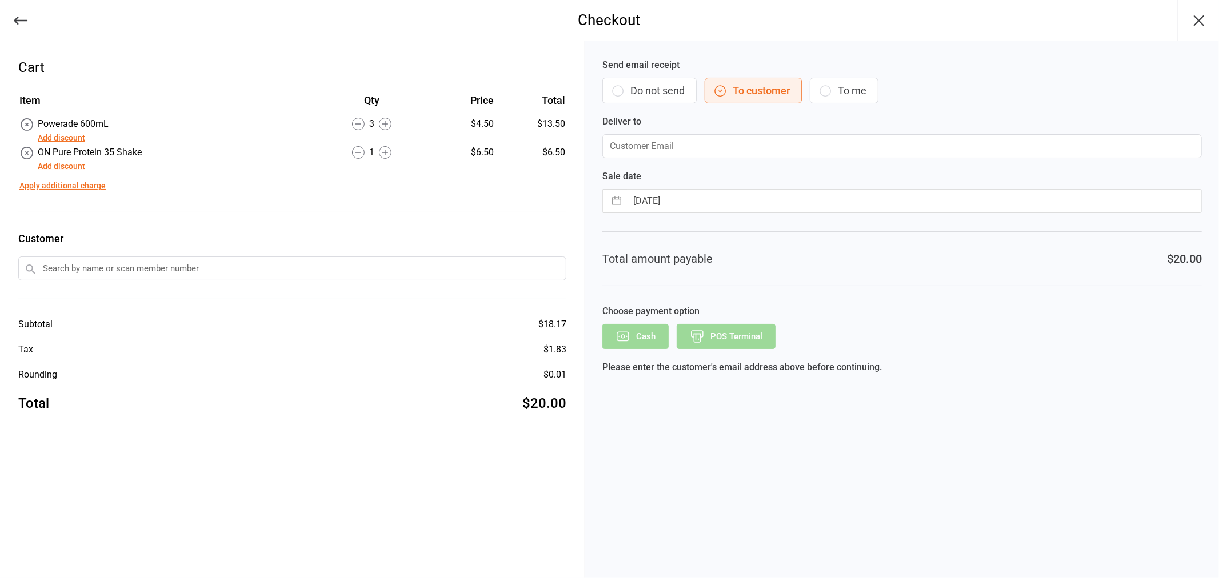
click at [687, 84] on button "Do not send" at bounding box center [649, 91] width 94 height 26
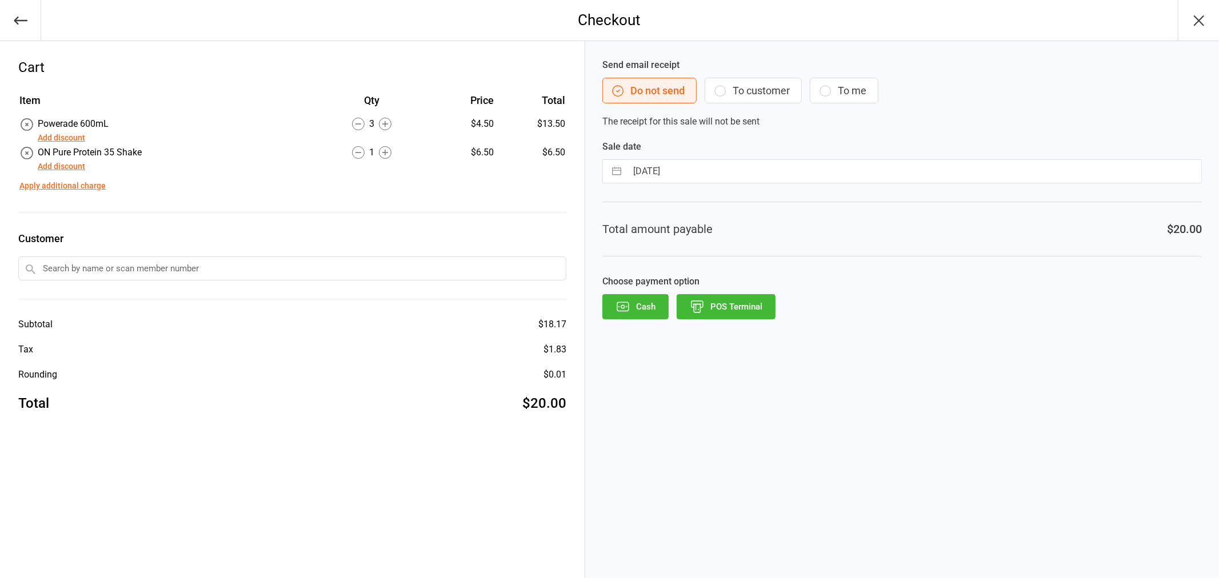
click at [715, 315] on button "POS Terminal" at bounding box center [725, 306] width 99 height 25
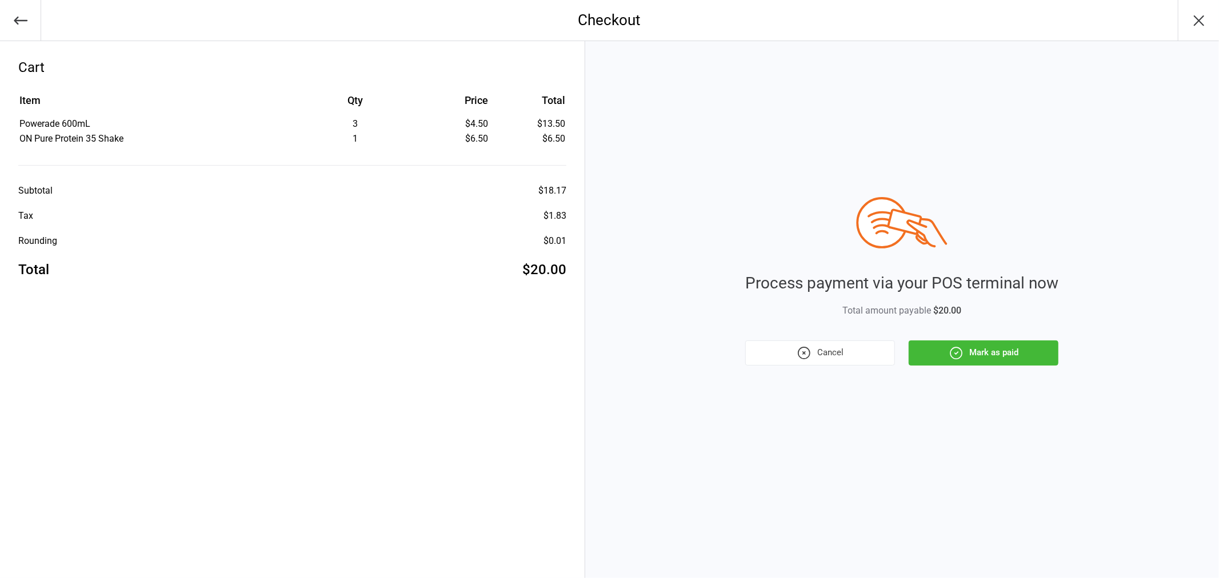
click at [980, 361] on button "Mark as paid" at bounding box center [983, 353] width 150 height 25
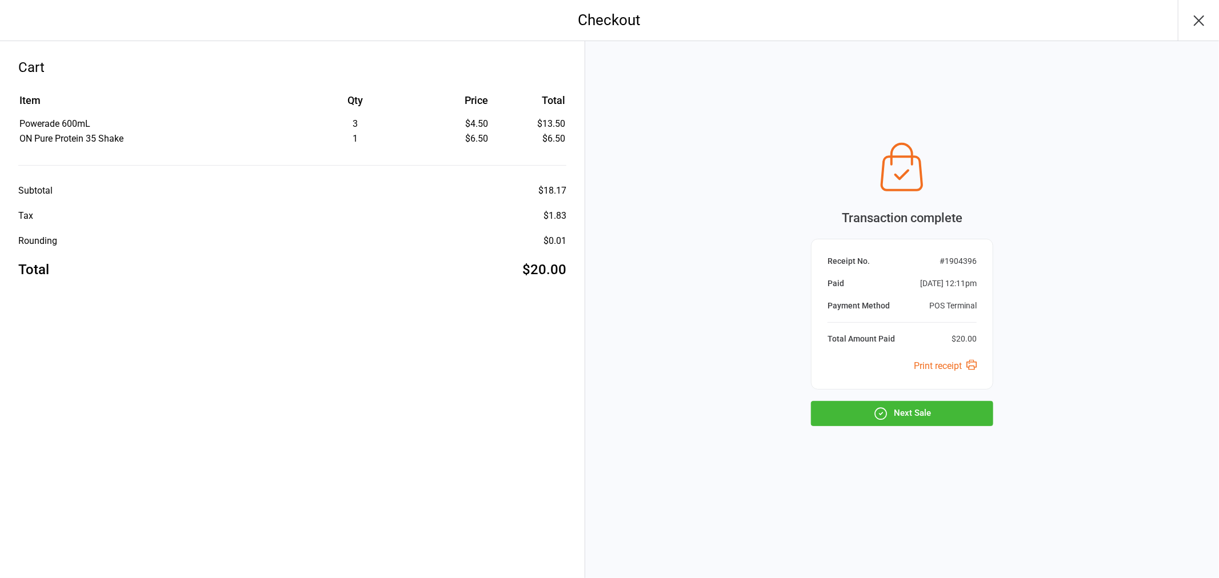
click at [950, 417] on button "Next Sale" at bounding box center [902, 413] width 182 height 25
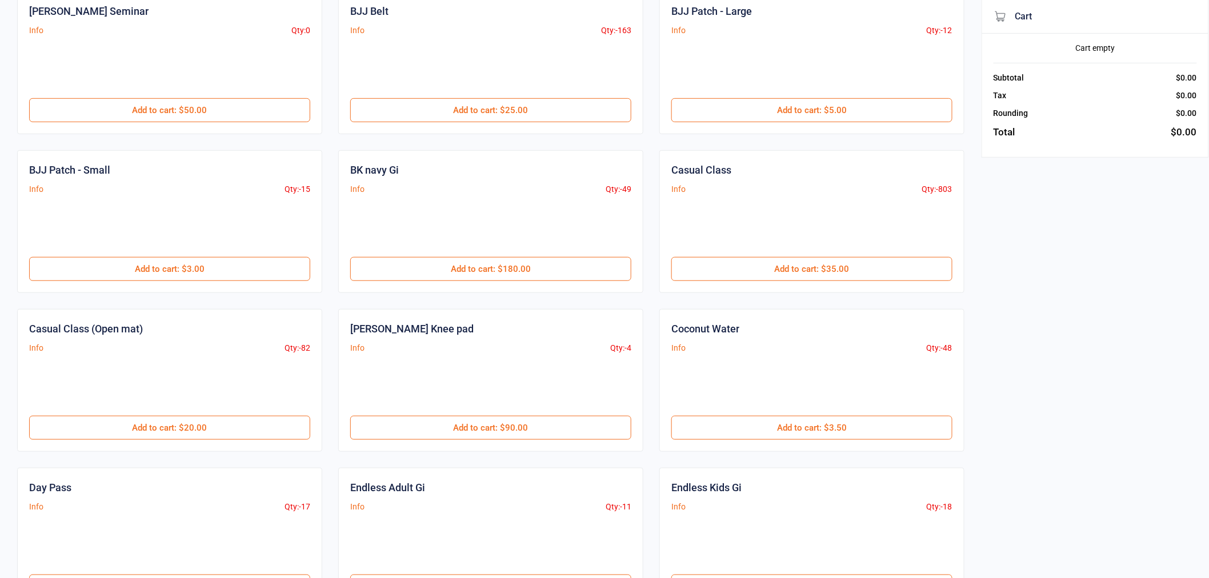
scroll to position [349, 0]
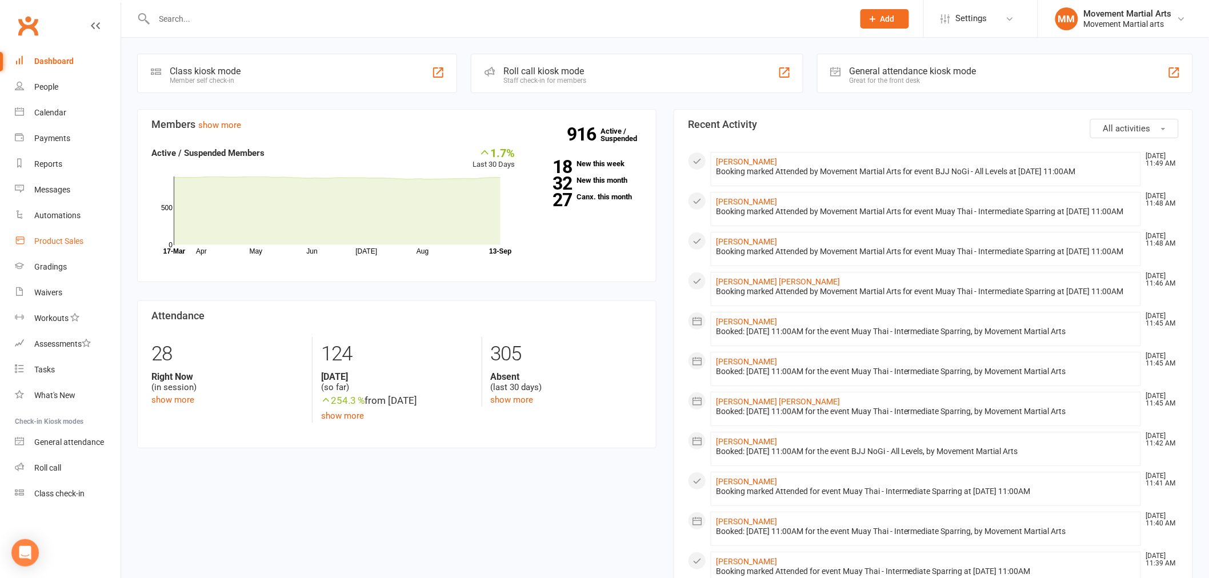
click at [64, 247] on link "Product Sales" at bounding box center [68, 242] width 106 height 26
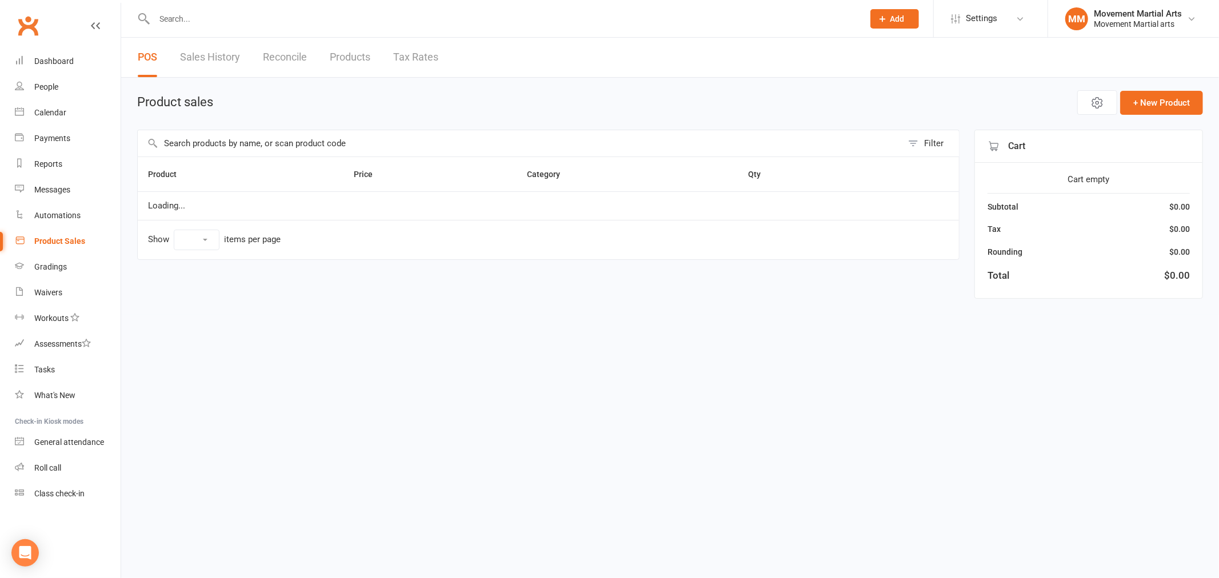
select select "50"
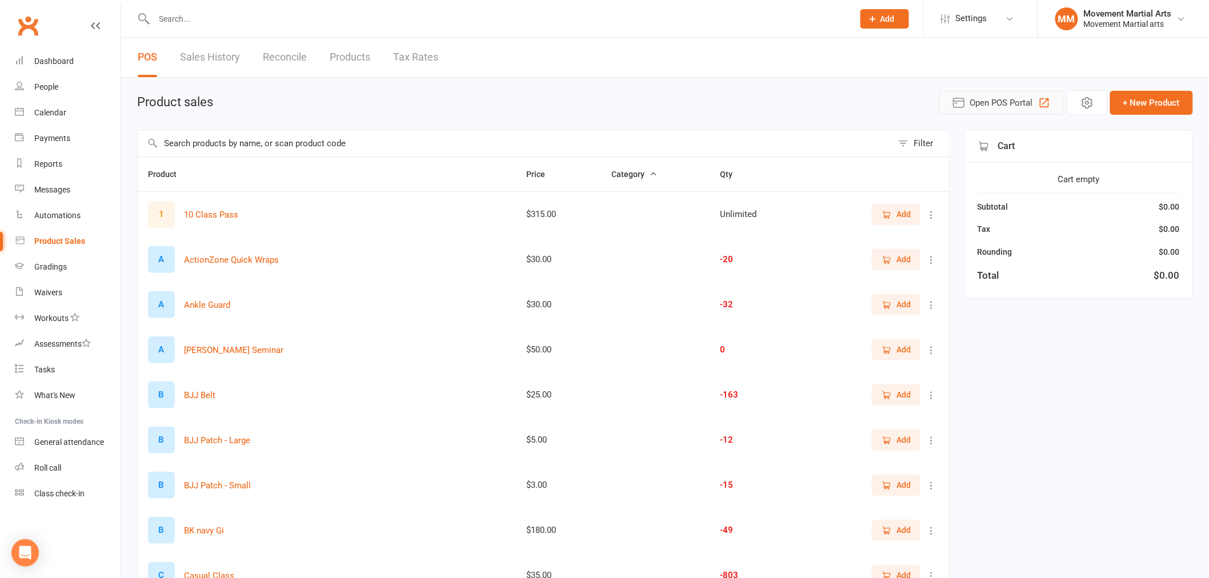
click at [990, 109] on span "Open POS Portal" at bounding box center [1001, 103] width 63 height 14
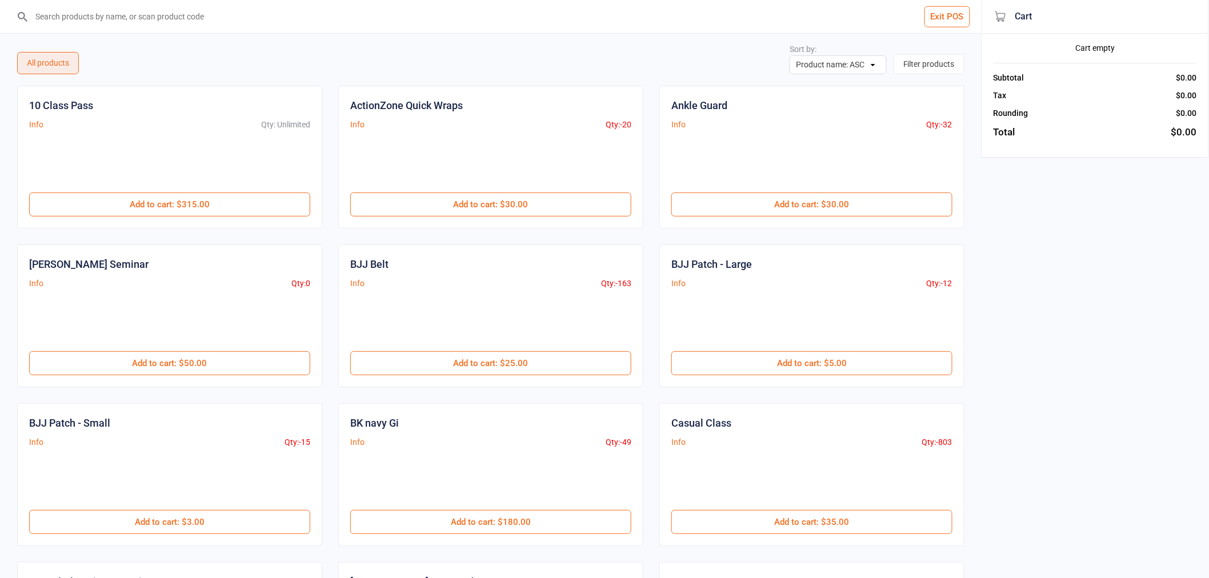
click at [727, 14] on input "search" at bounding box center [498, 16] width 936 height 33
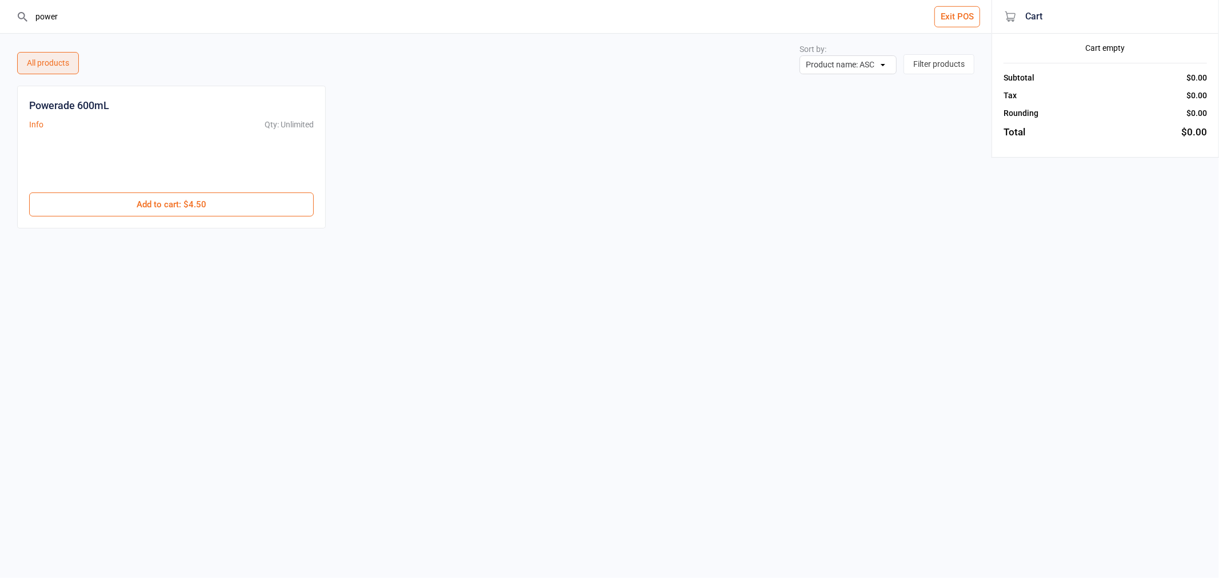
drag, startPoint x: 155, startPoint y: 12, endPoint x: 0, endPoint y: -3, distance: 155.5
click at [0, 0] on html "power Exit POS All products Sort by: Product name: ASC Product name: DESC Qty i…" at bounding box center [609, 289] width 1219 height 578
type input "amino"
click at [200, 218] on div "ON Amino Energy Drink Info Qty: Unlimited $5.00 Add to cart : $5.00" at bounding box center [171, 157] width 309 height 143
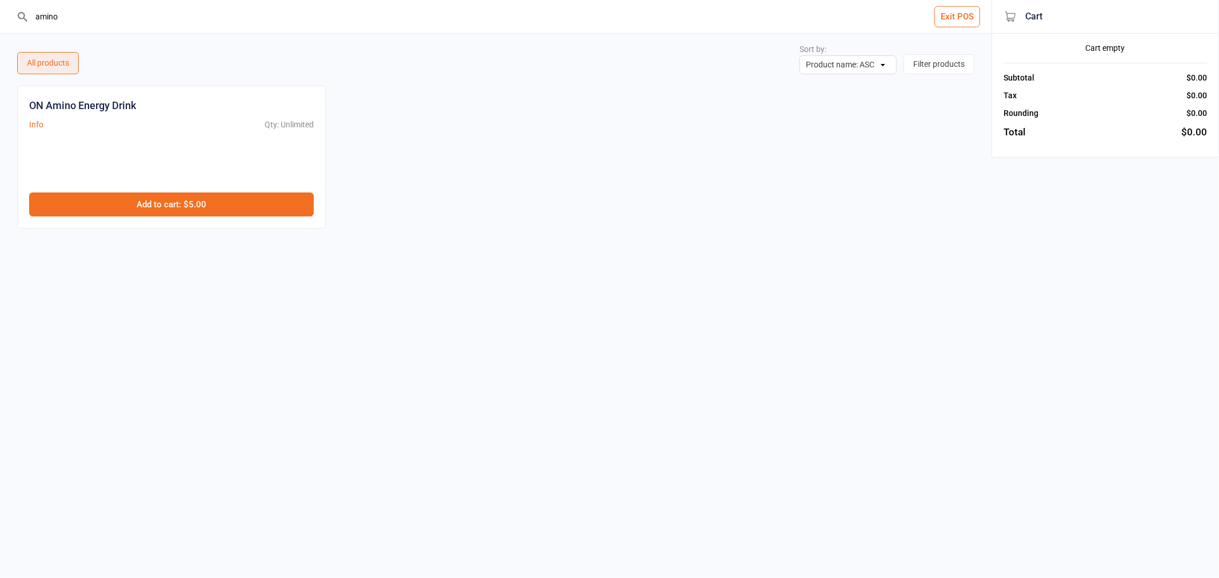
click at [200, 209] on button "Add to cart : $5.00" at bounding box center [171, 205] width 285 height 24
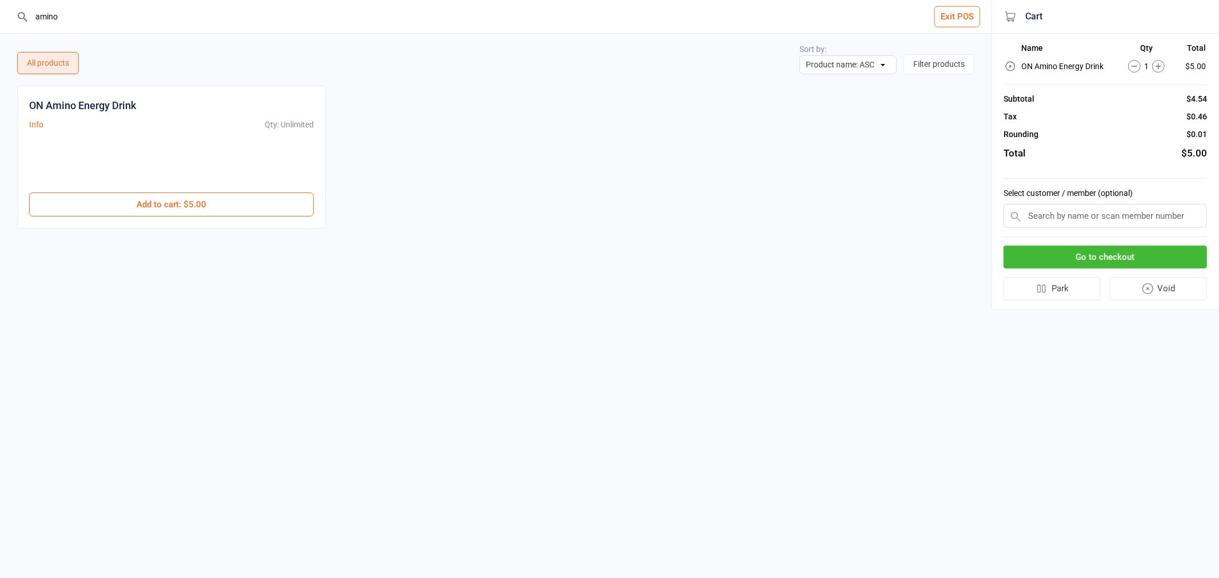
click at [1120, 260] on button "Go to checkout" at bounding box center [1104, 257] width 203 height 23
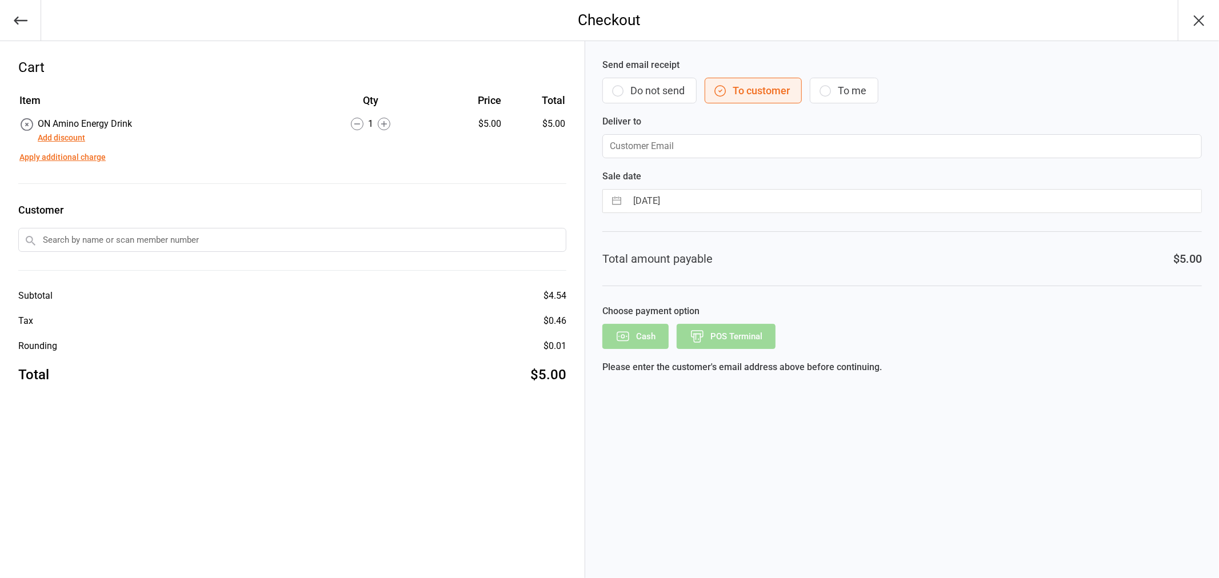
click at [663, 86] on button "Do not send" at bounding box center [649, 91] width 94 height 26
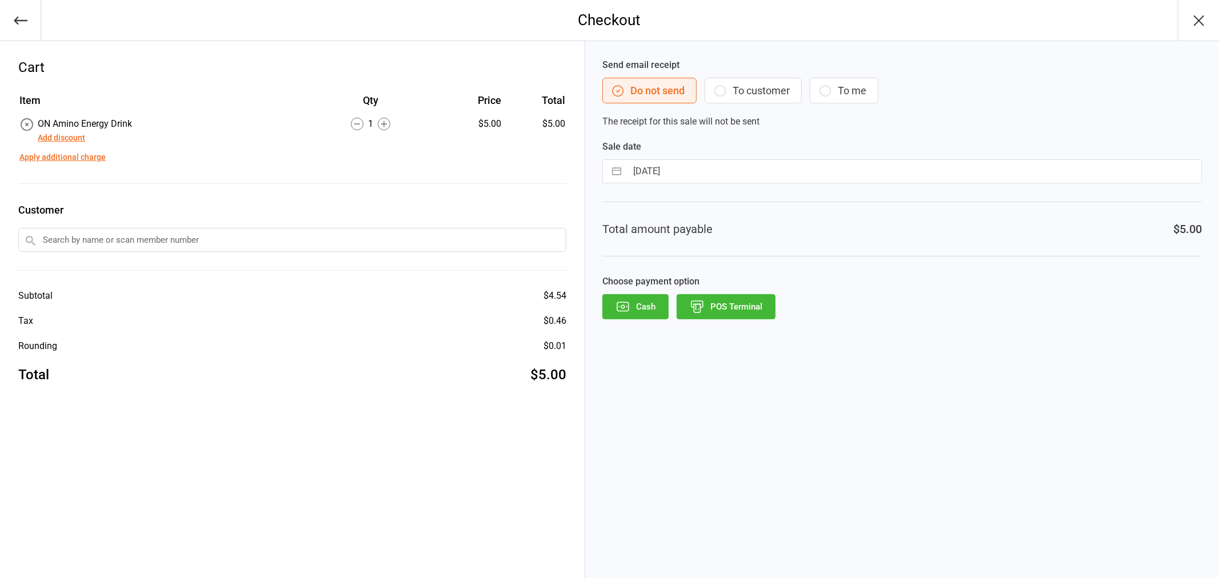
click at [703, 297] on button "POS Terminal" at bounding box center [725, 306] width 99 height 25
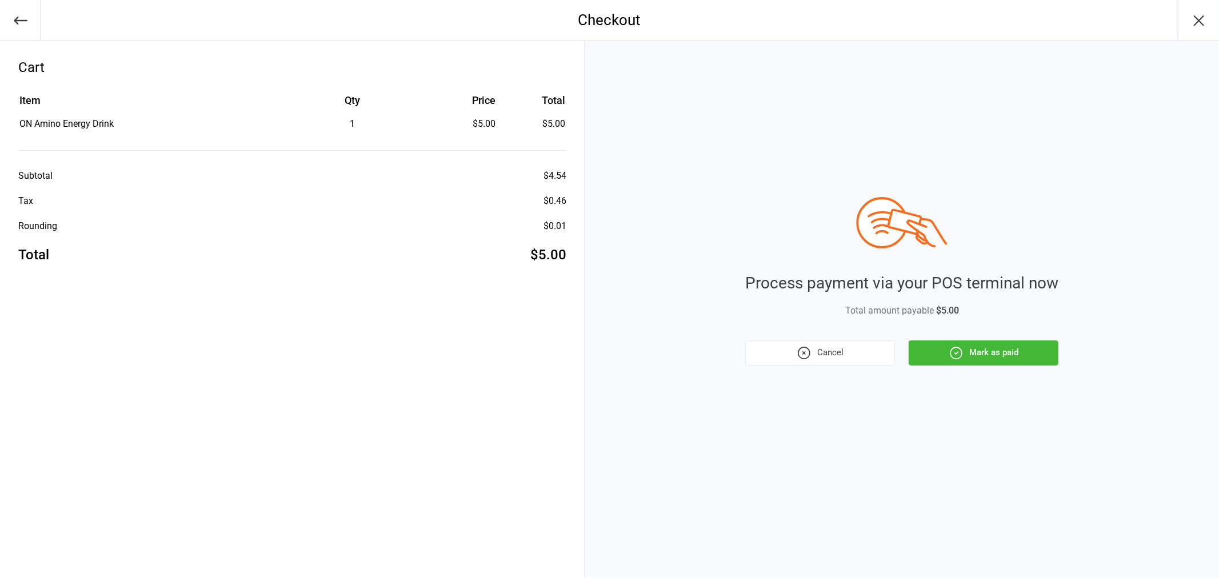
click at [979, 347] on button "Mark as paid" at bounding box center [983, 353] width 150 height 25
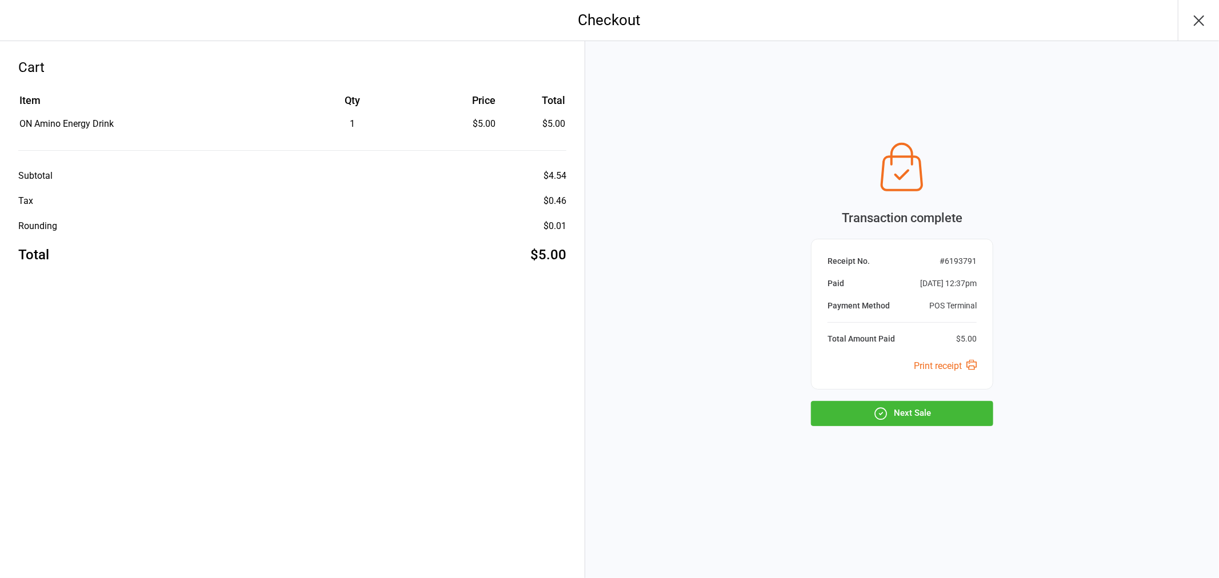
click at [942, 426] on div "Transaction complete Receipt No. # 6193791 Paid Sep 13, 2025 12:37pm Payment Me…" at bounding box center [902, 309] width 634 height 537
click at [946, 407] on button "Next Sale" at bounding box center [902, 413] width 182 height 25
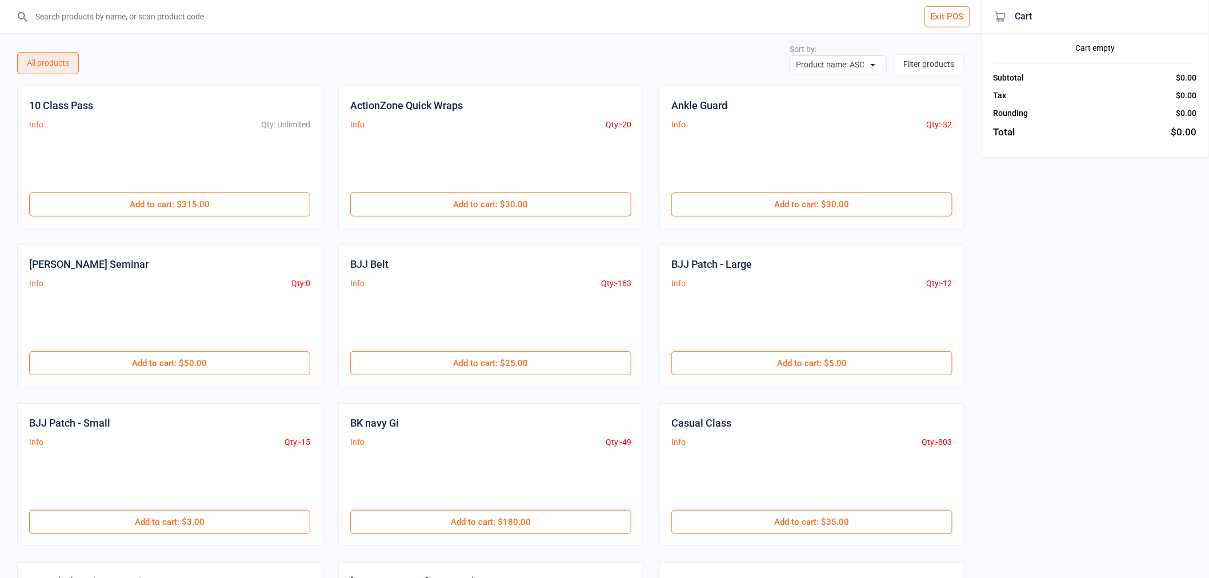
click at [947, 14] on button "Exit POS" at bounding box center [947, 16] width 46 height 21
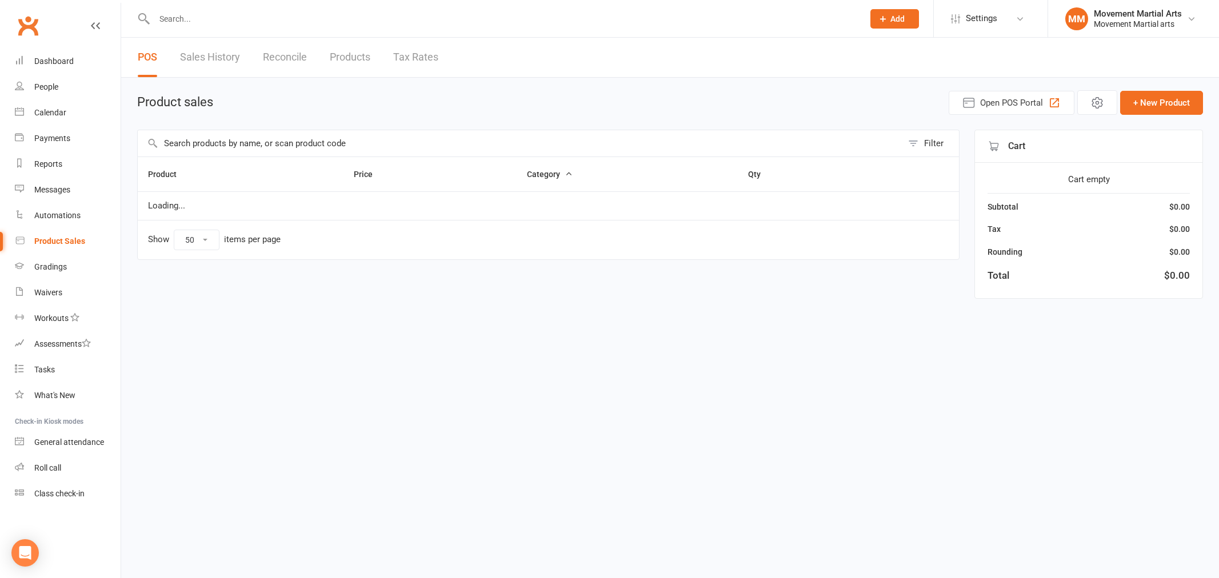
select select "50"
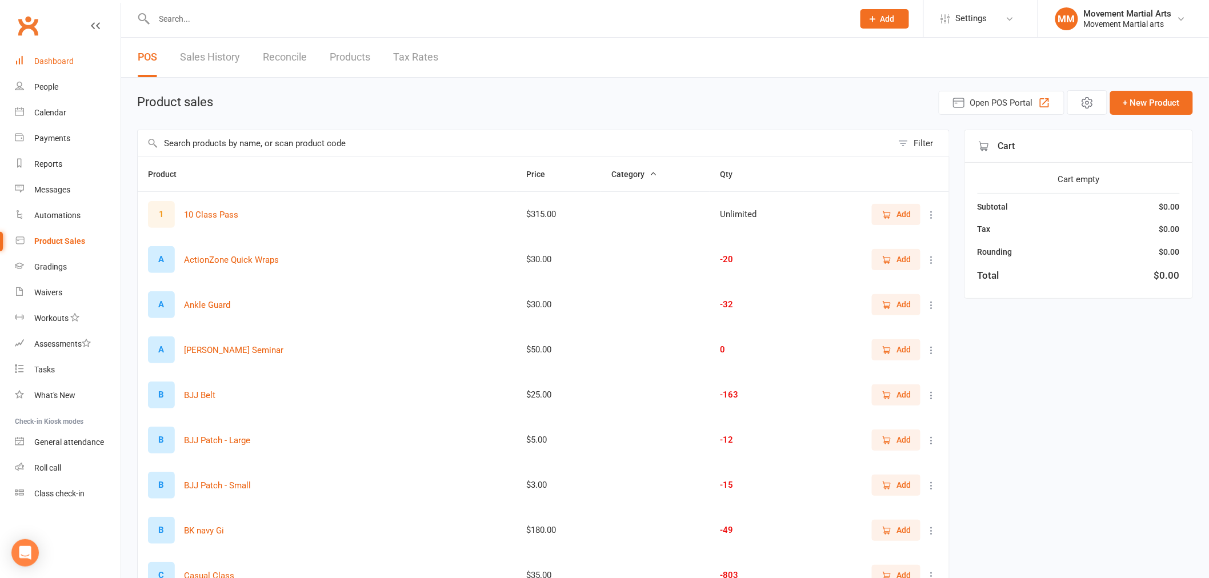
click at [90, 59] on link "Dashboard" at bounding box center [68, 62] width 106 height 26
